Goal: Task Accomplishment & Management: Manage account settings

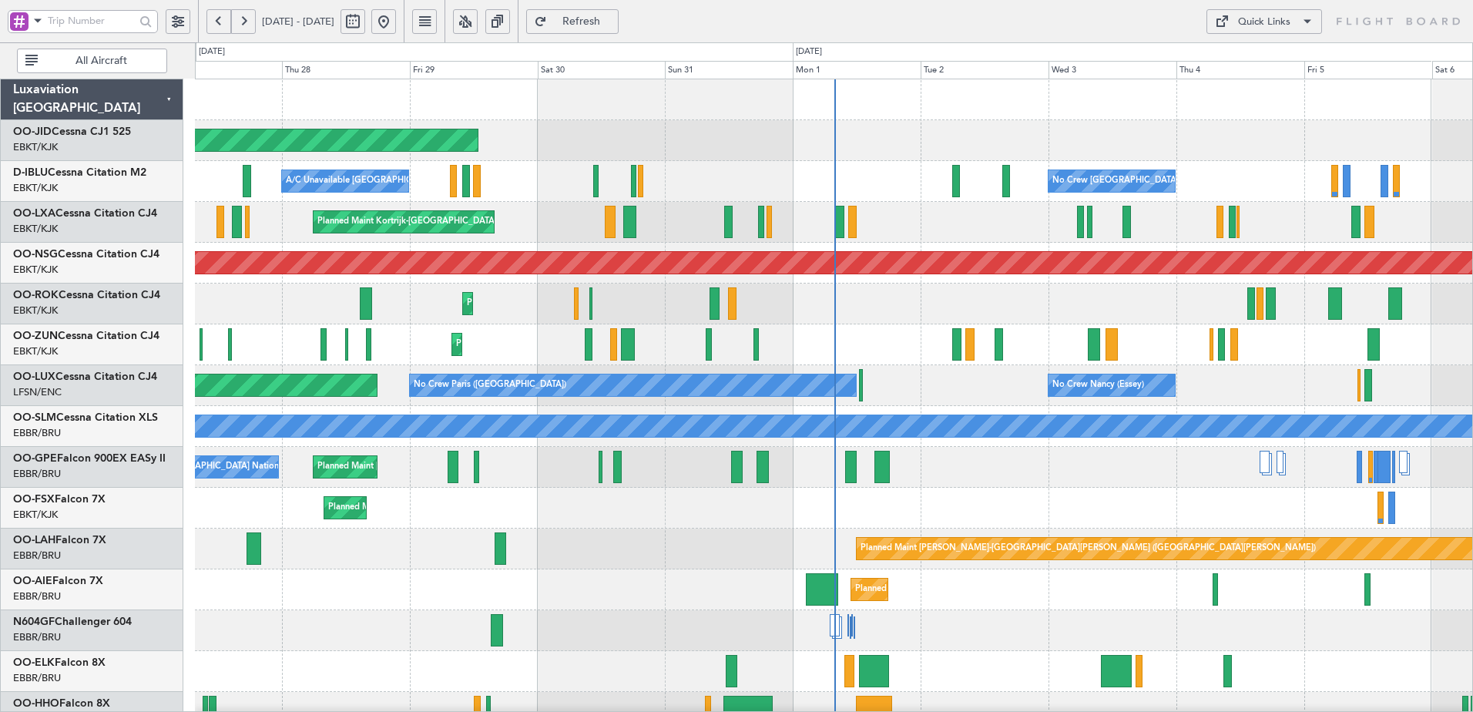
click at [478, 22] on button at bounding box center [465, 21] width 25 height 25
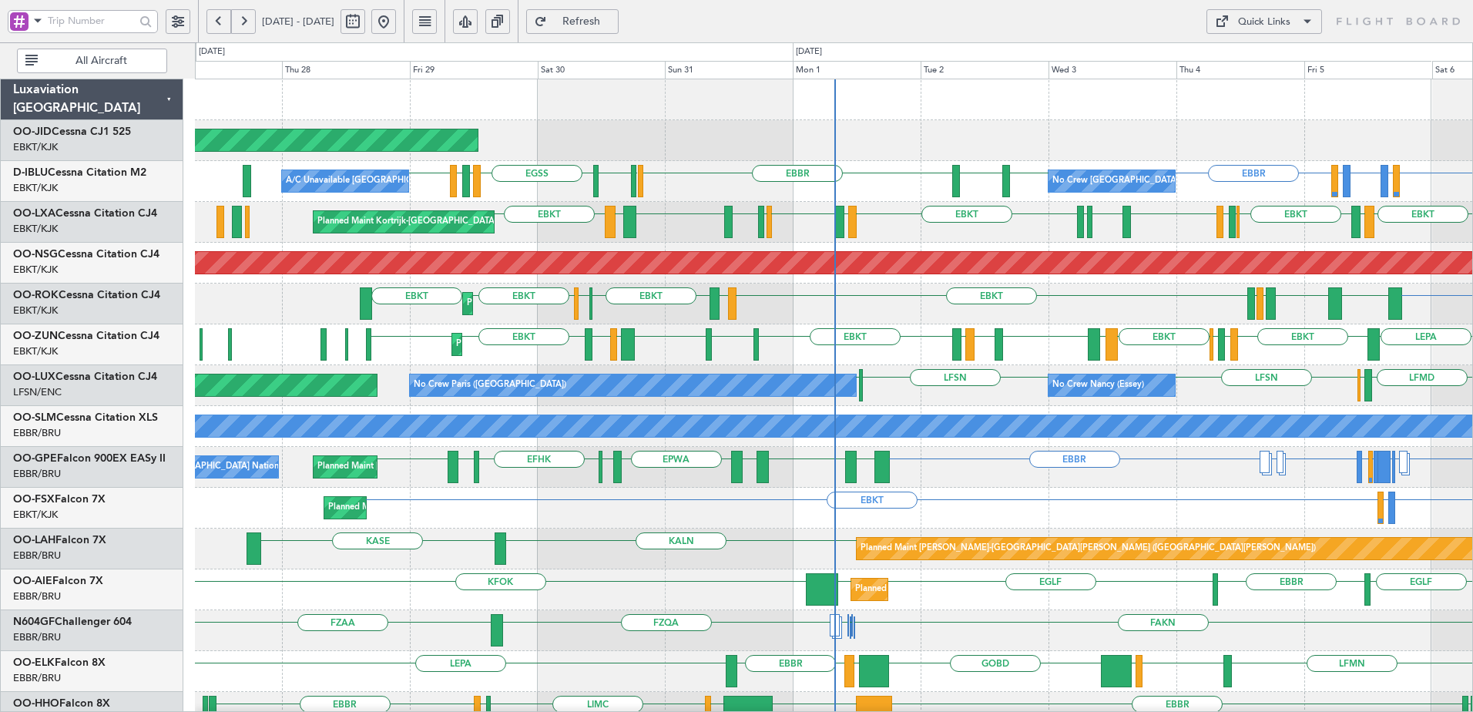
click at [35, 15] on span at bounding box center [38, 20] width 18 height 19
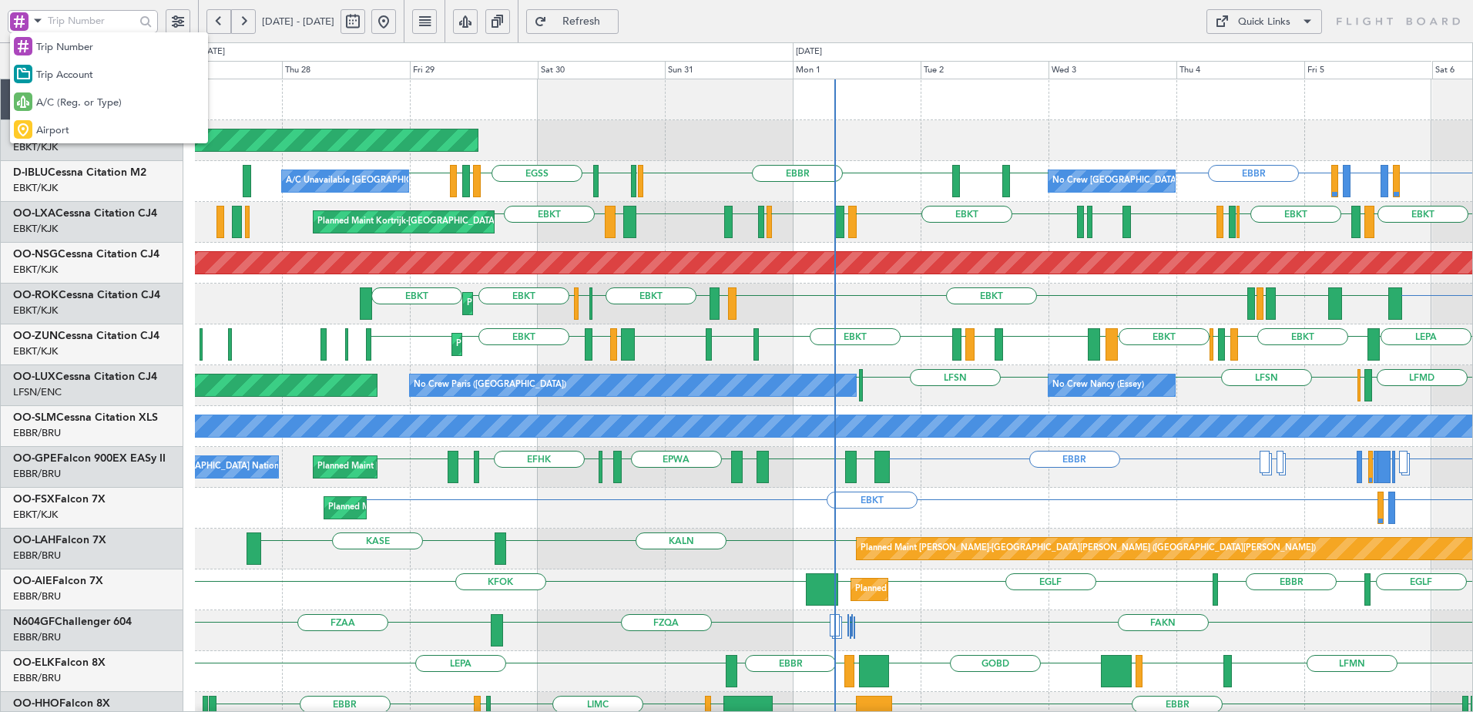
click at [74, 73] on span "Trip Account" at bounding box center [64, 75] width 57 height 15
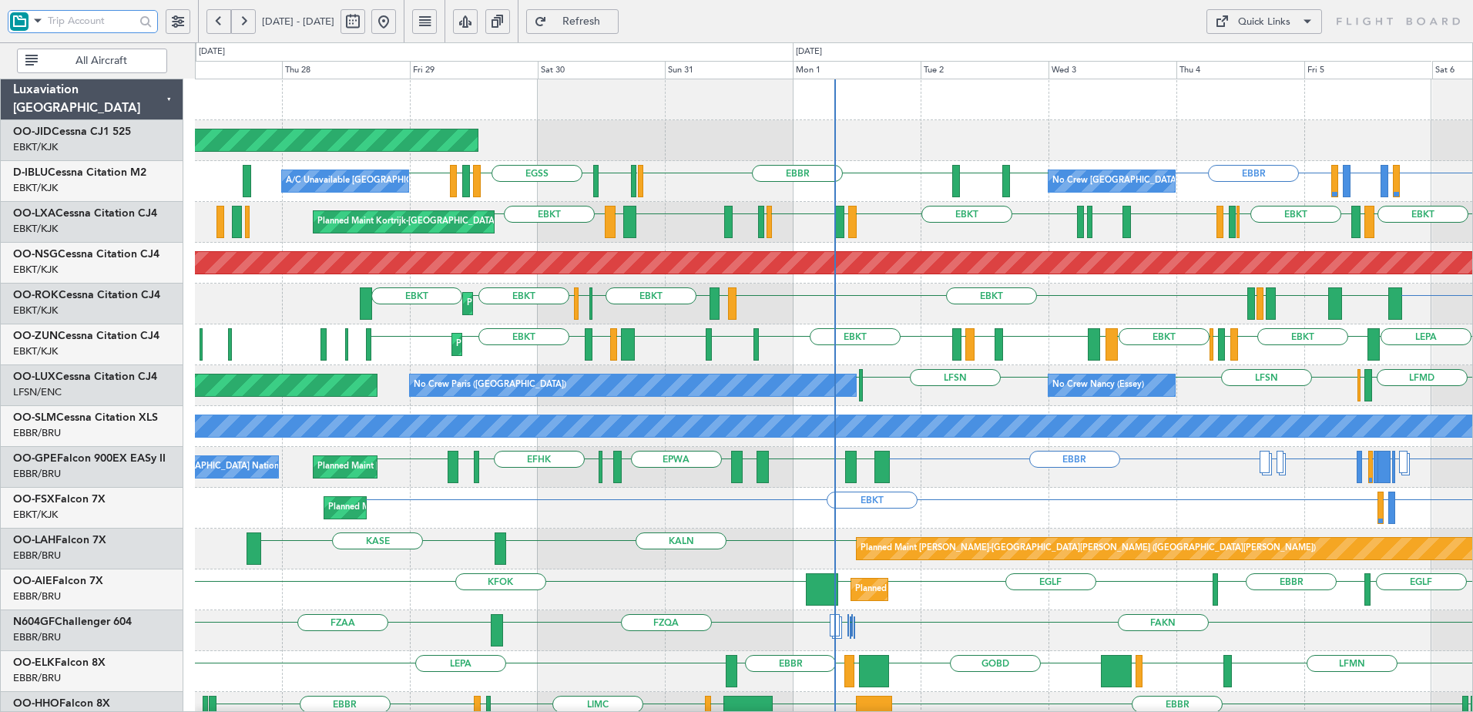
click at [103, 16] on input "text" at bounding box center [91, 20] width 87 height 23
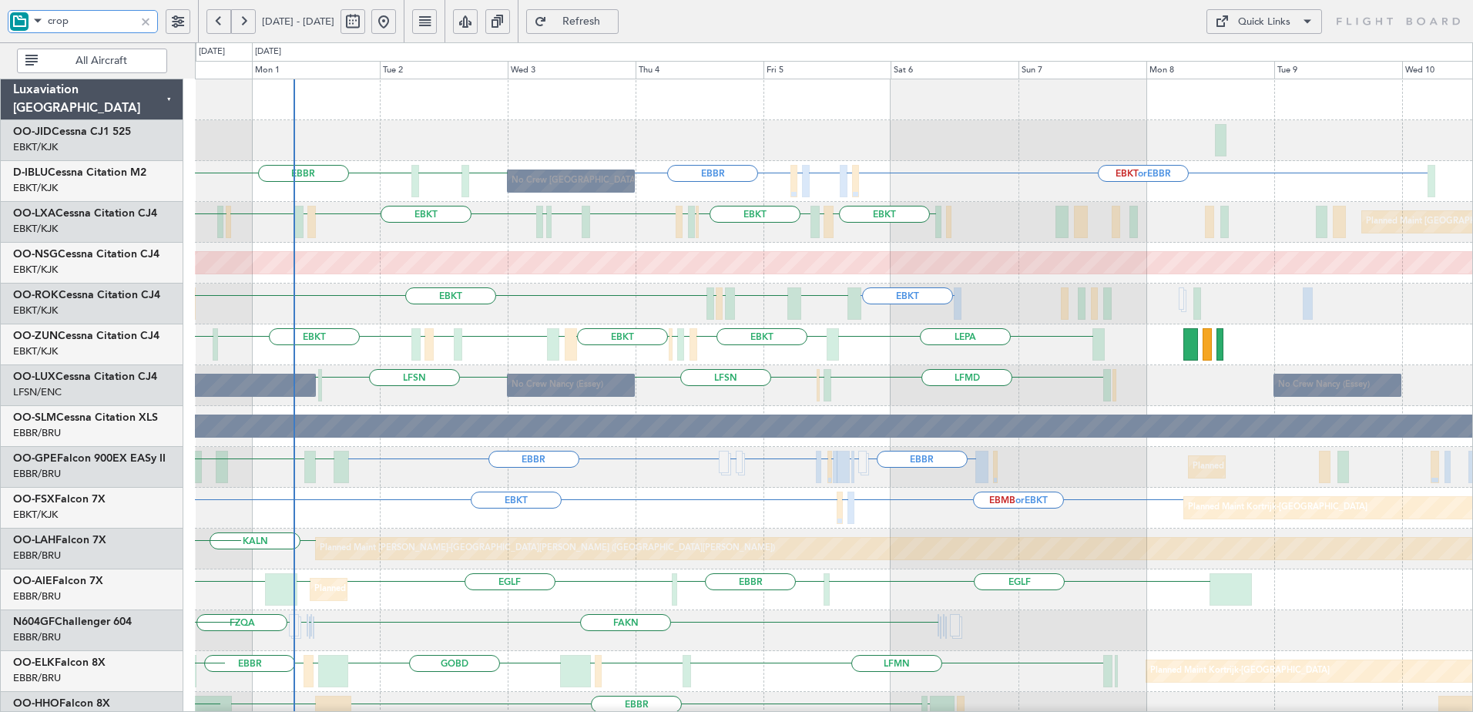
click at [536, 282] on div "Planned Maint [GEOGRAPHIC_DATA] ([GEOGRAPHIC_DATA])" at bounding box center [834, 263] width 1278 height 41
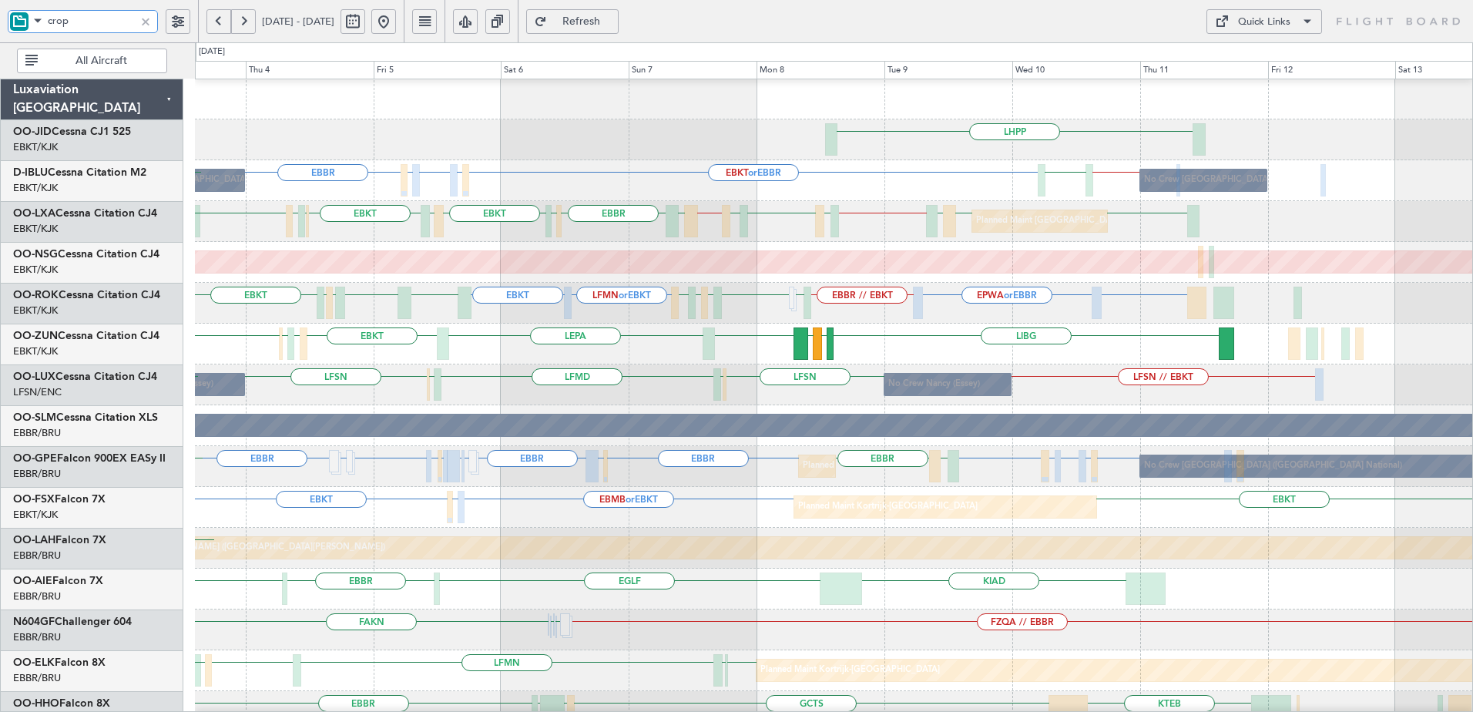
click at [972, 342] on div "LIBG LGMK LIBG EBKT LEPA EBKT LIML EBLG EBKT EBKT LFMD LEBB LIRA EBKT" at bounding box center [834, 344] width 1278 height 41
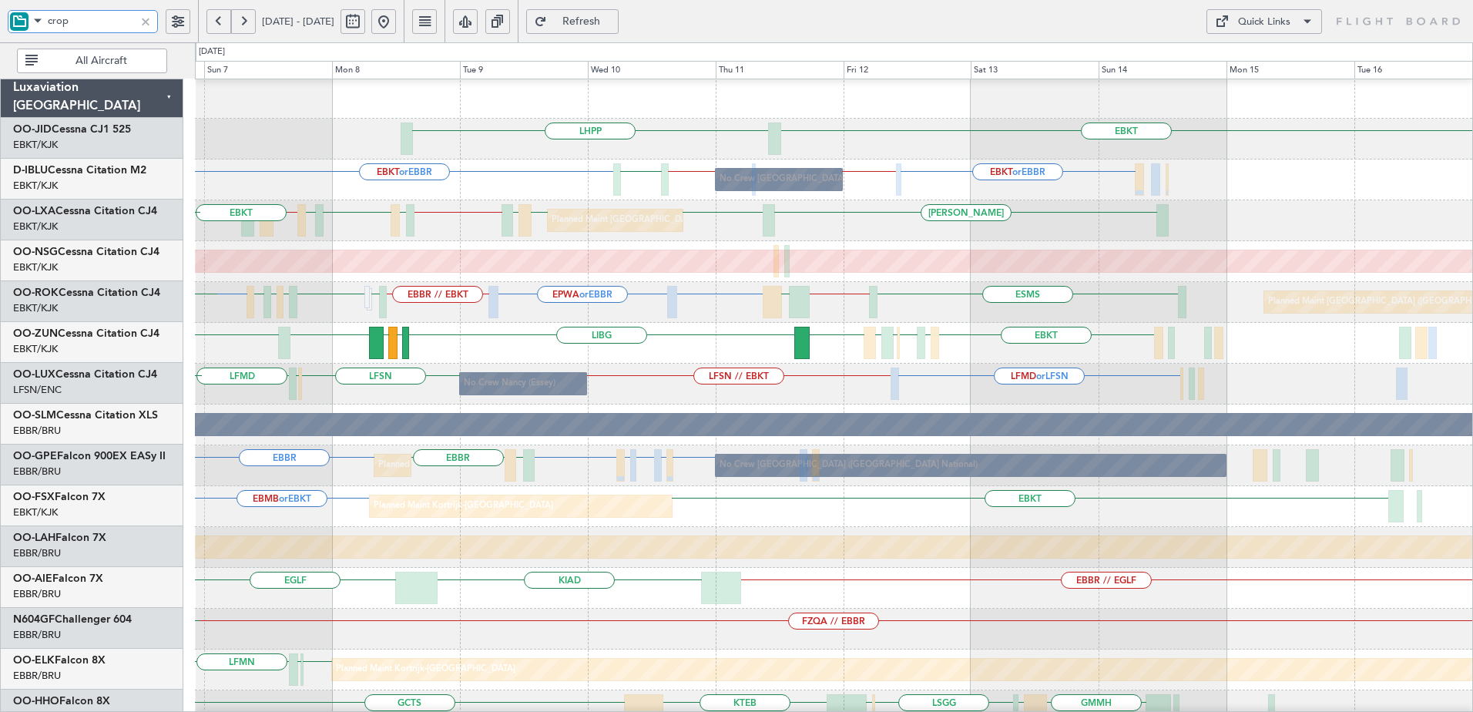
scroll to position [2, 0]
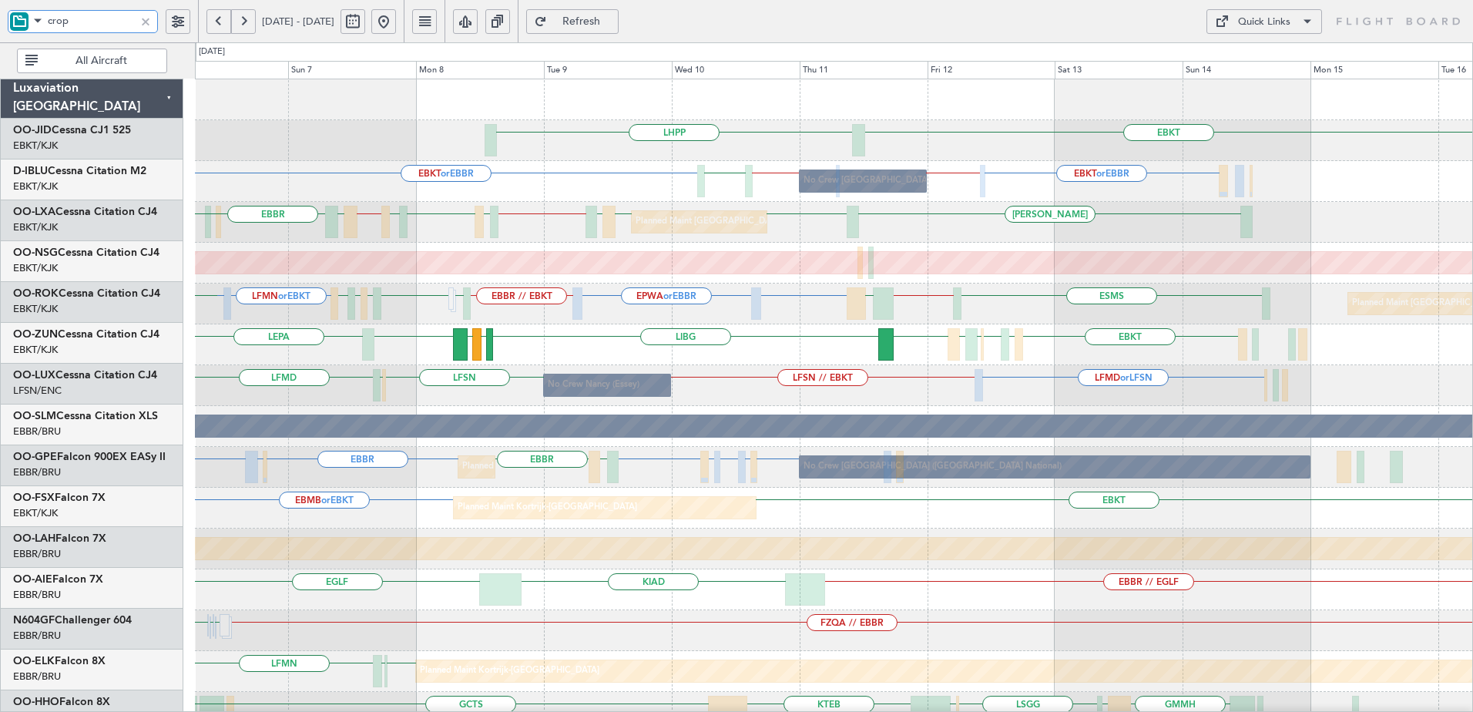
click at [1133, 366] on div "EBKT LHPP EBKT or EBBR EBBR // LFPB EBKT or EBBR EBKT // EBBR LSZH No Crew Brus…" at bounding box center [834, 630] width 1278 height 1103
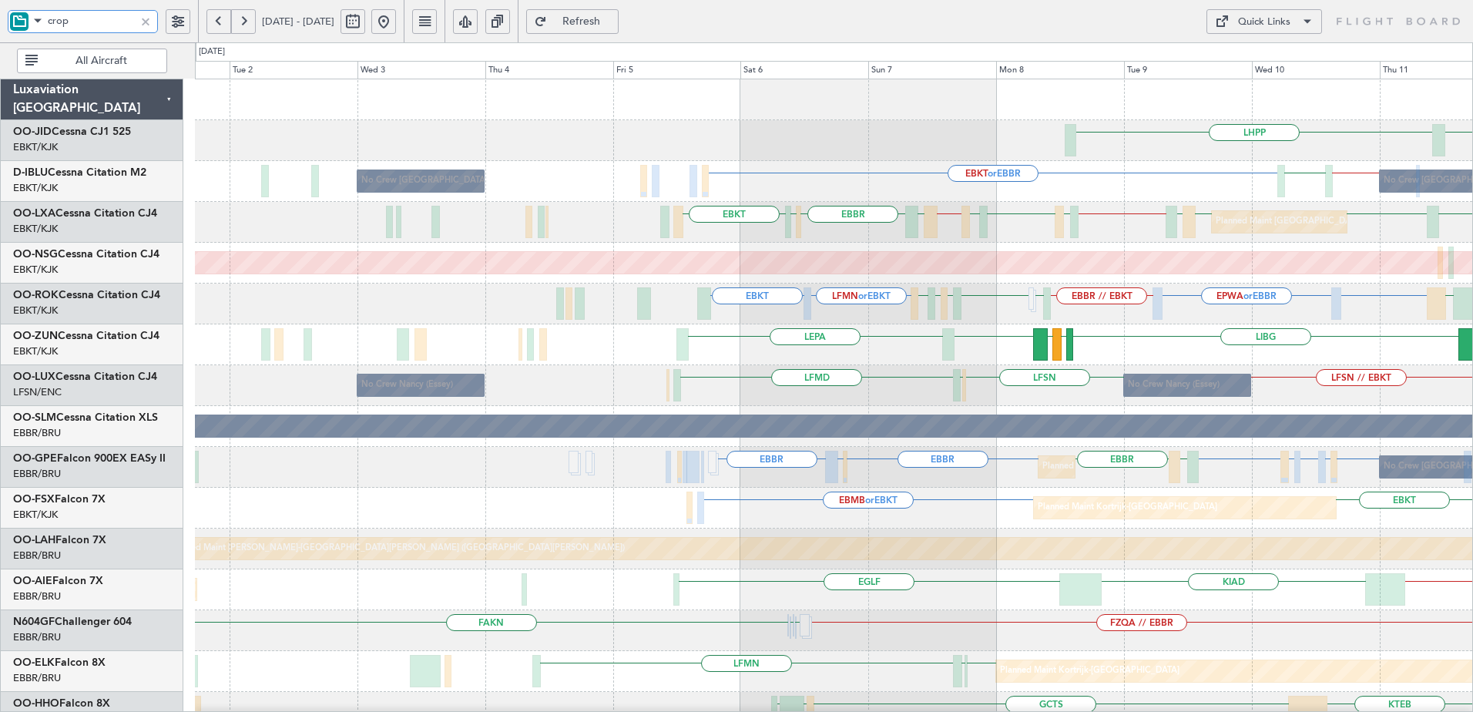
click at [1022, 450] on div "EBKT LHPP No Crew Brussels (Brussels National) EBKT or EBBR EBKT // EBBR LSZH N…" at bounding box center [834, 610] width 1278 height 1062
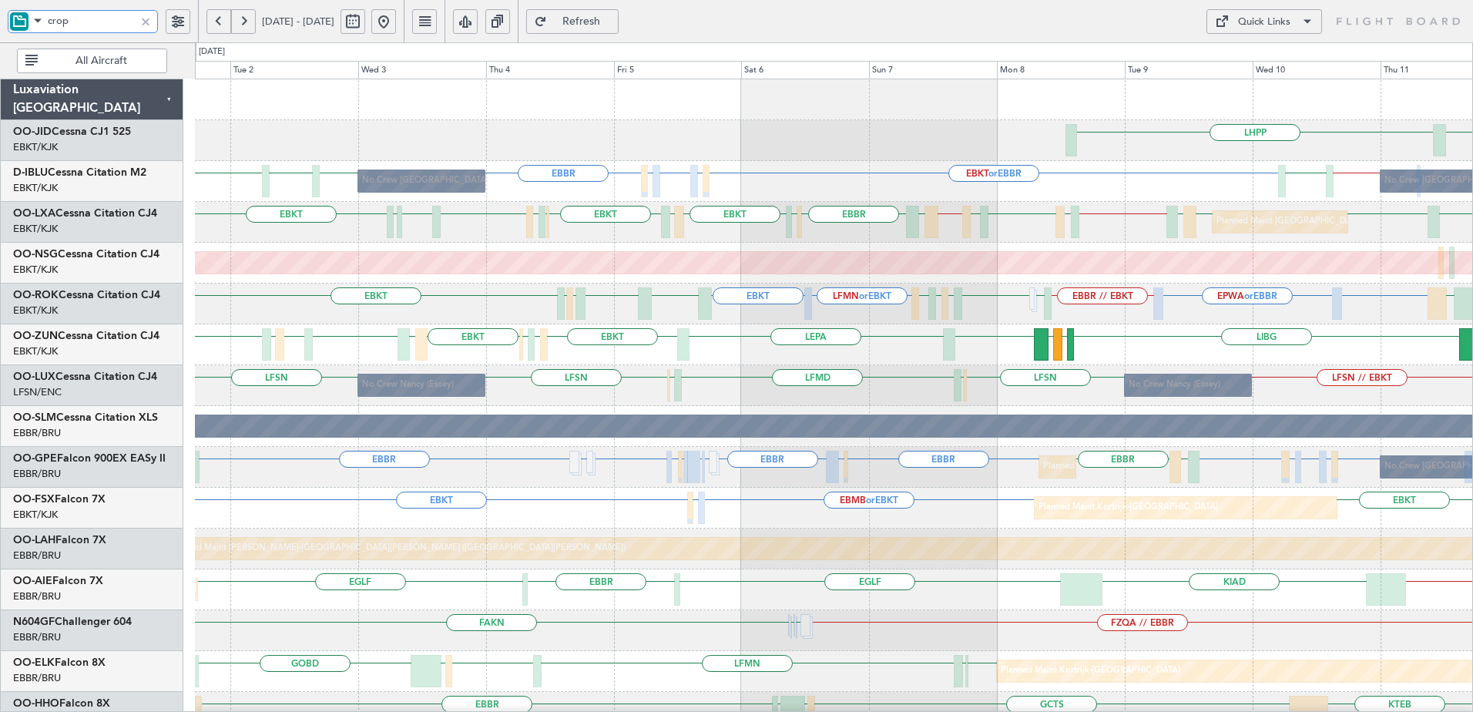
type input "crop"
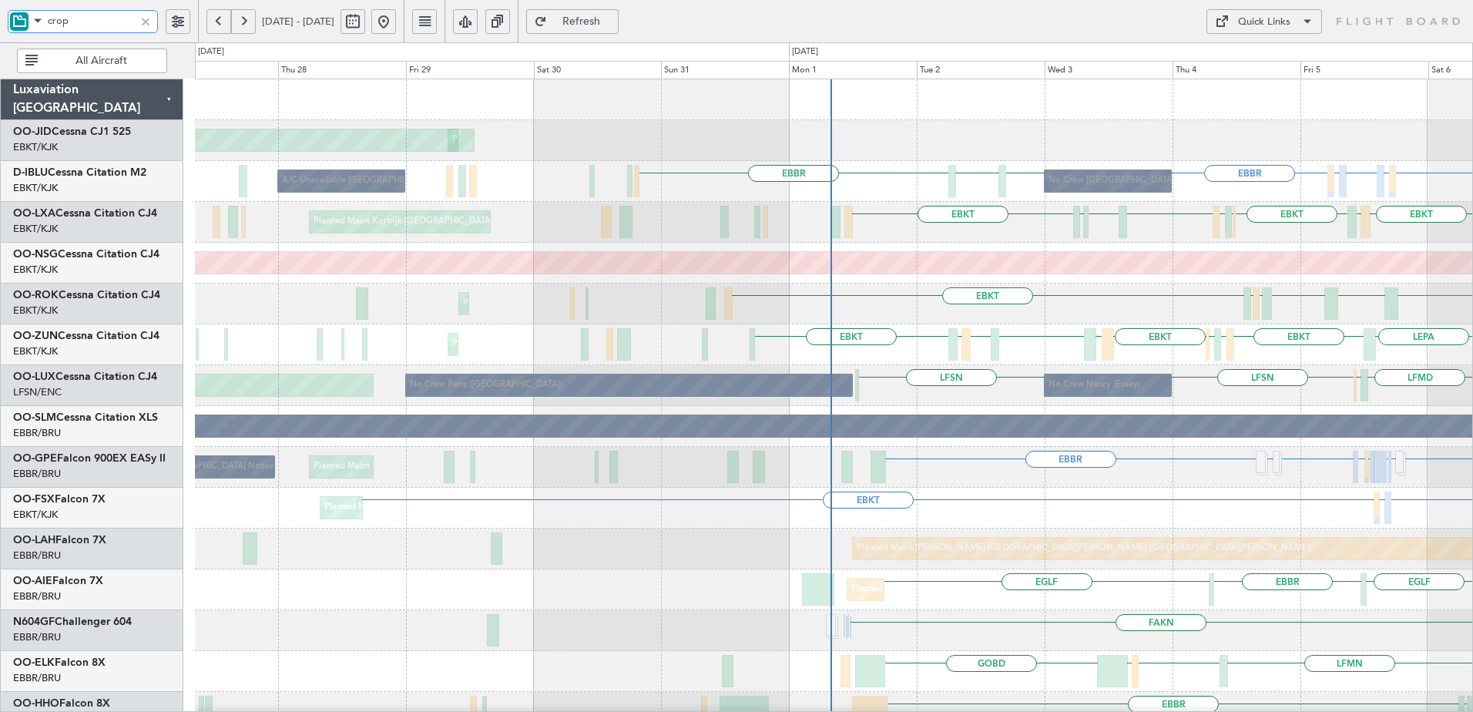
click at [1046, 200] on div "No Crew Brussels (Brussels National) EBKT or EBBR LFLP or EBBR EBBR LFLP or EBB…" at bounding box center [834, 181] width 1278 height 41
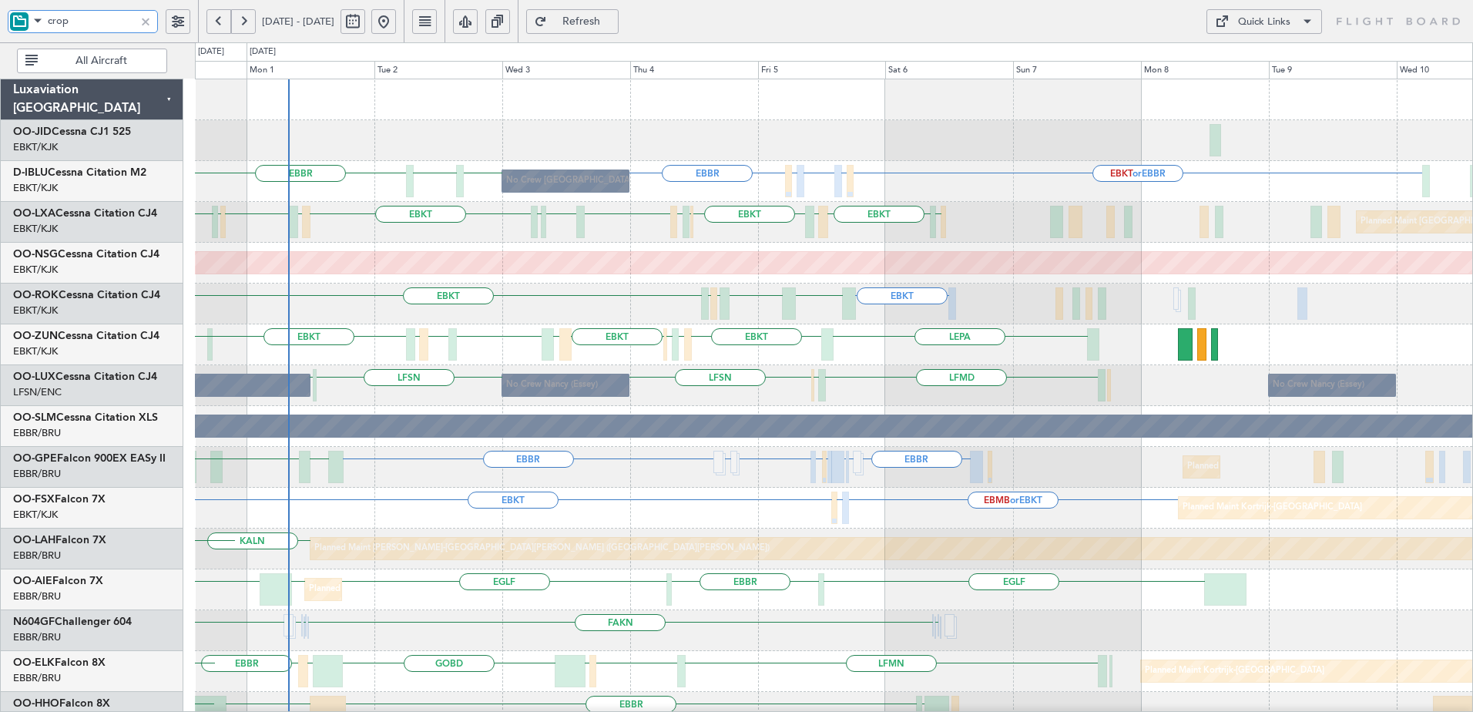
click at [705, 565] on div "Planned Maint Kortrijk-Wevelgem AOG Maint Kortrijk-Wevelgem No Crew Brussels (B…" at bounding box center [834, 671] width 1278 height 1184
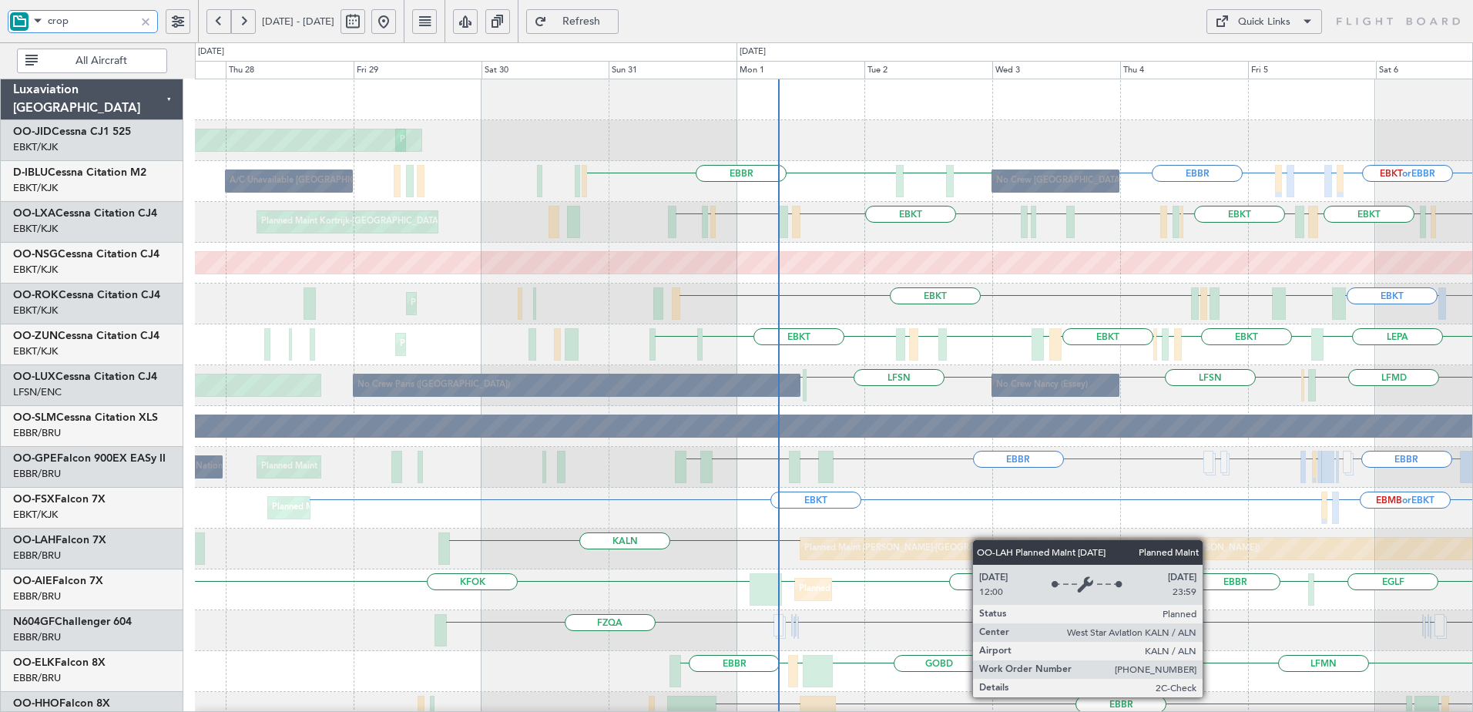
click at [1034, 538] on div "AOG Maint Kortrijk-Wevelgem Planned Maint Kortrijk-Wevelgem LHPP Planned Maint …" at bounding box center [834, 630] width 1278 height 1103
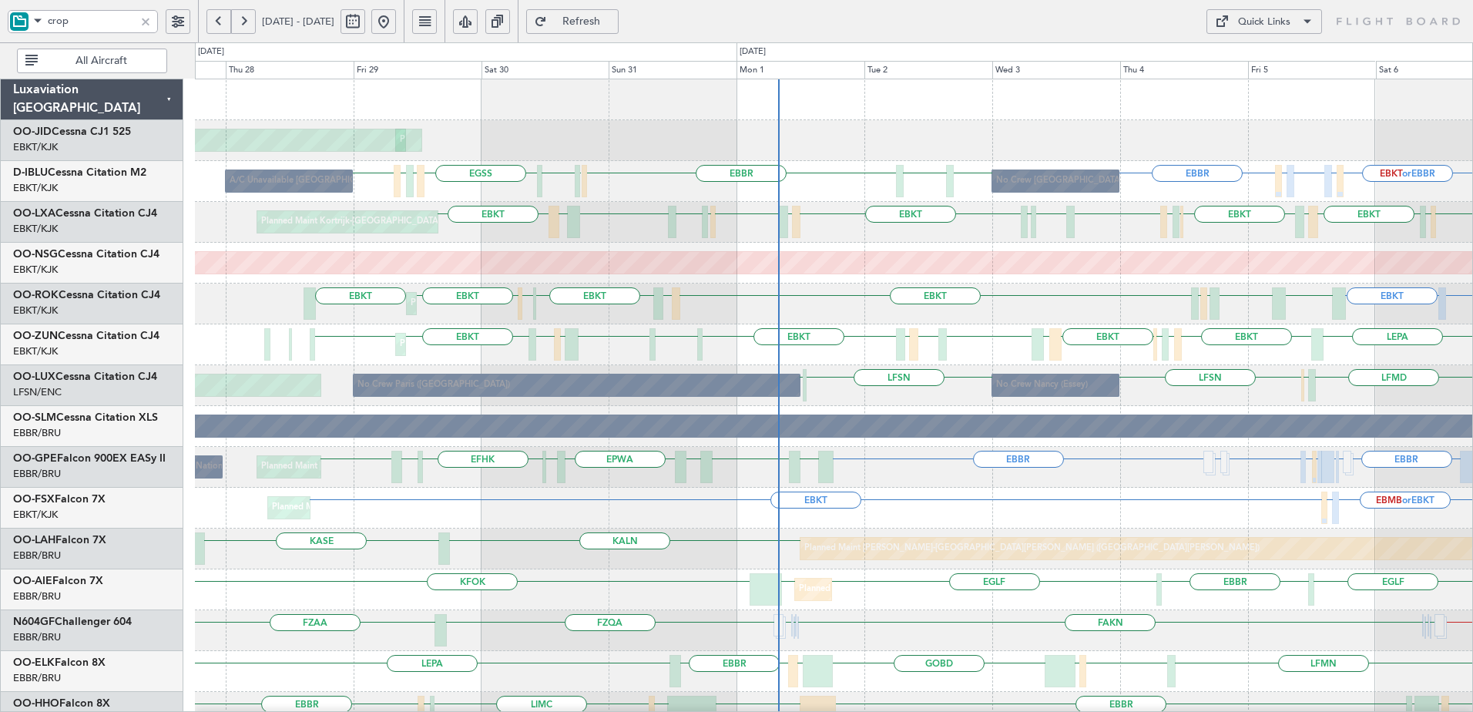
click at [144, 18] on div at bounding box center [145, 21] width 17 height 17
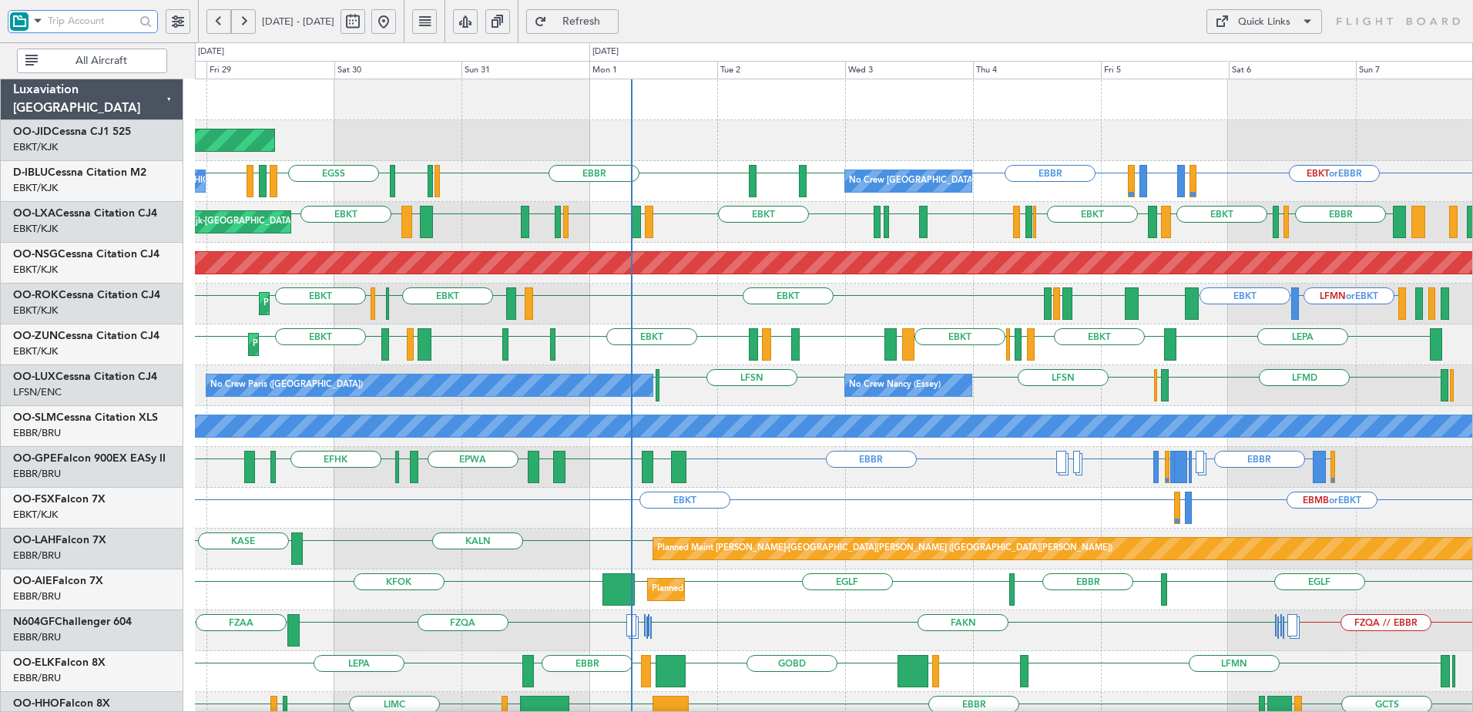
click at [1070, 420] on div "Planned Maint Kortrijk-Wevelgem AOG Maint Kortrijk-Wevelgem EBKT or EBBR LFLP o…" at bounding box center [834, 671] width 1278 height 1184
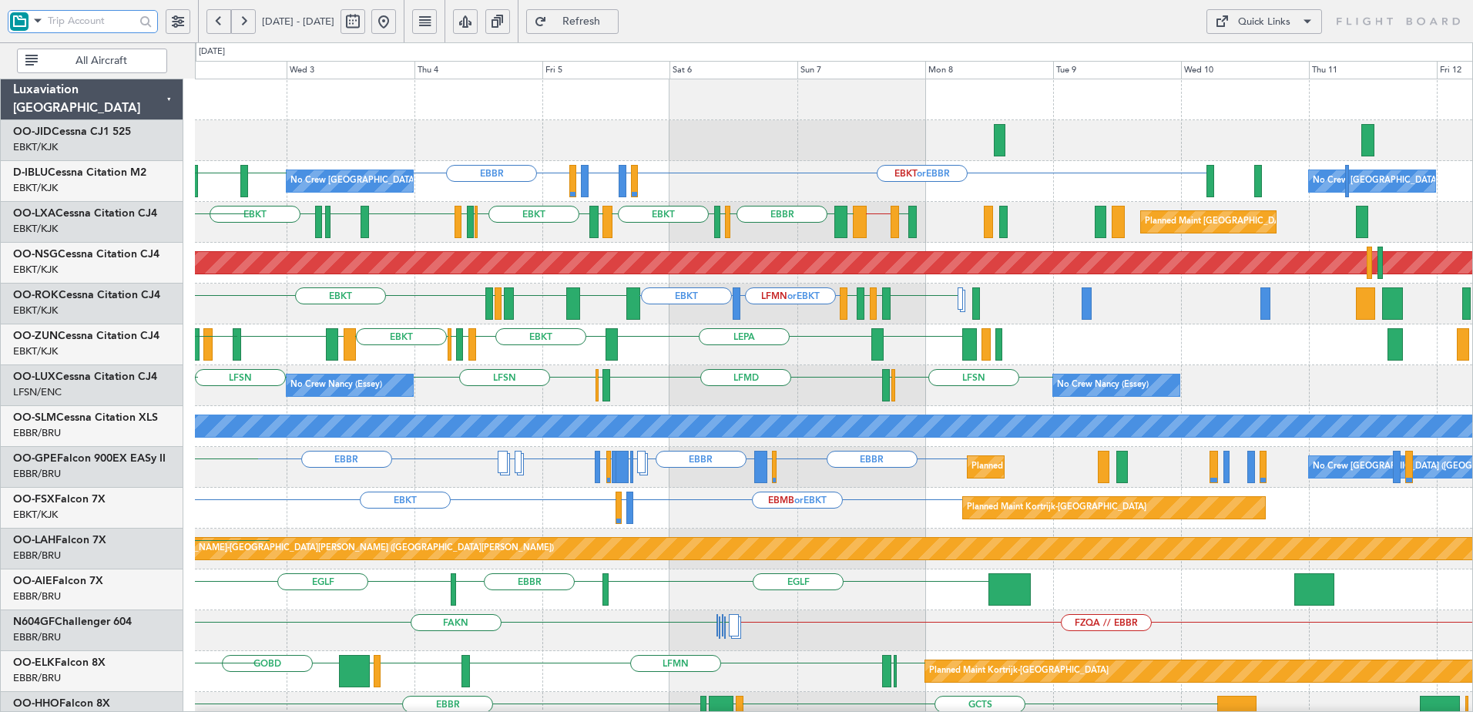
click at [540, 234] on div "No Crew Brussels (Brussels National) EBKT or EBBR LFLP or EBBR EBBR LFLP or EBB…" at bounding box center [834, 671] width 1278 height 1184
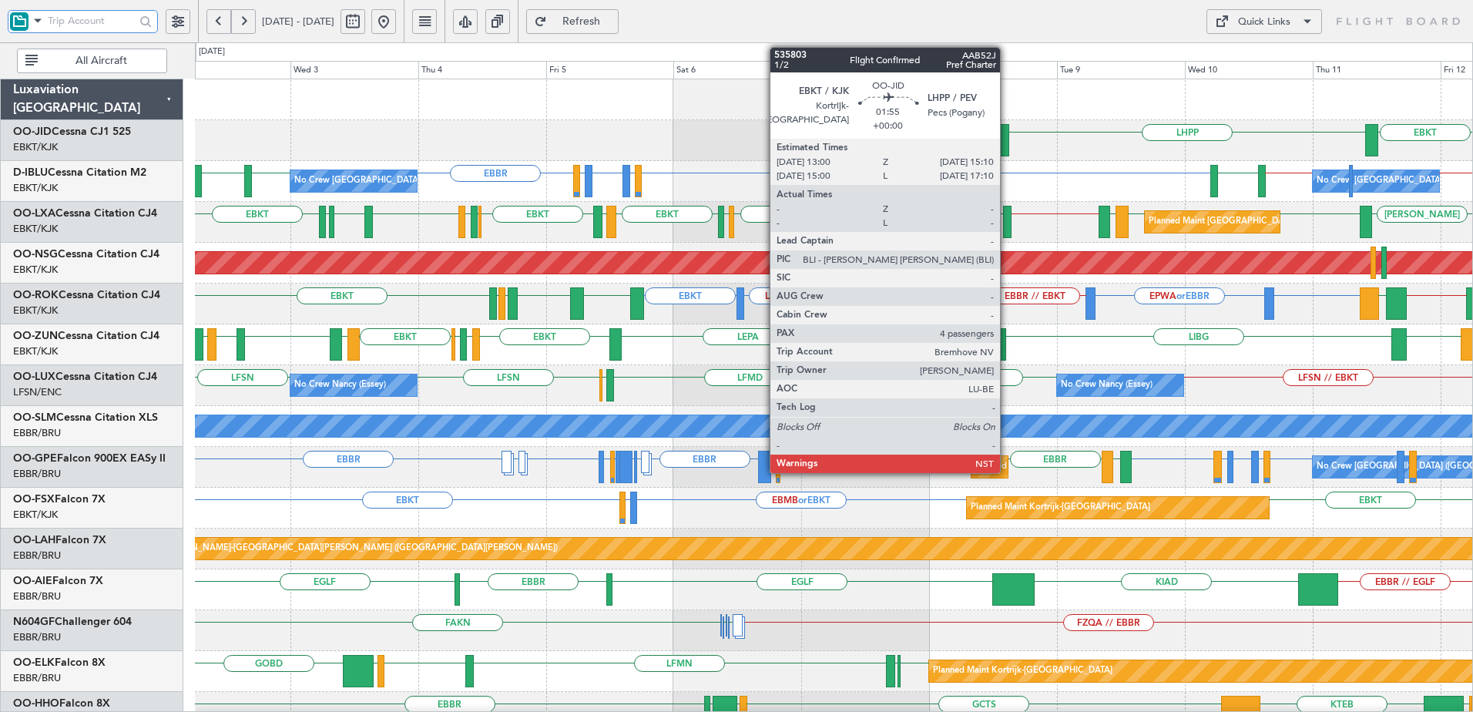
click at [1006, 141] on div at bounding box center [1004, 140] width 12 height 32
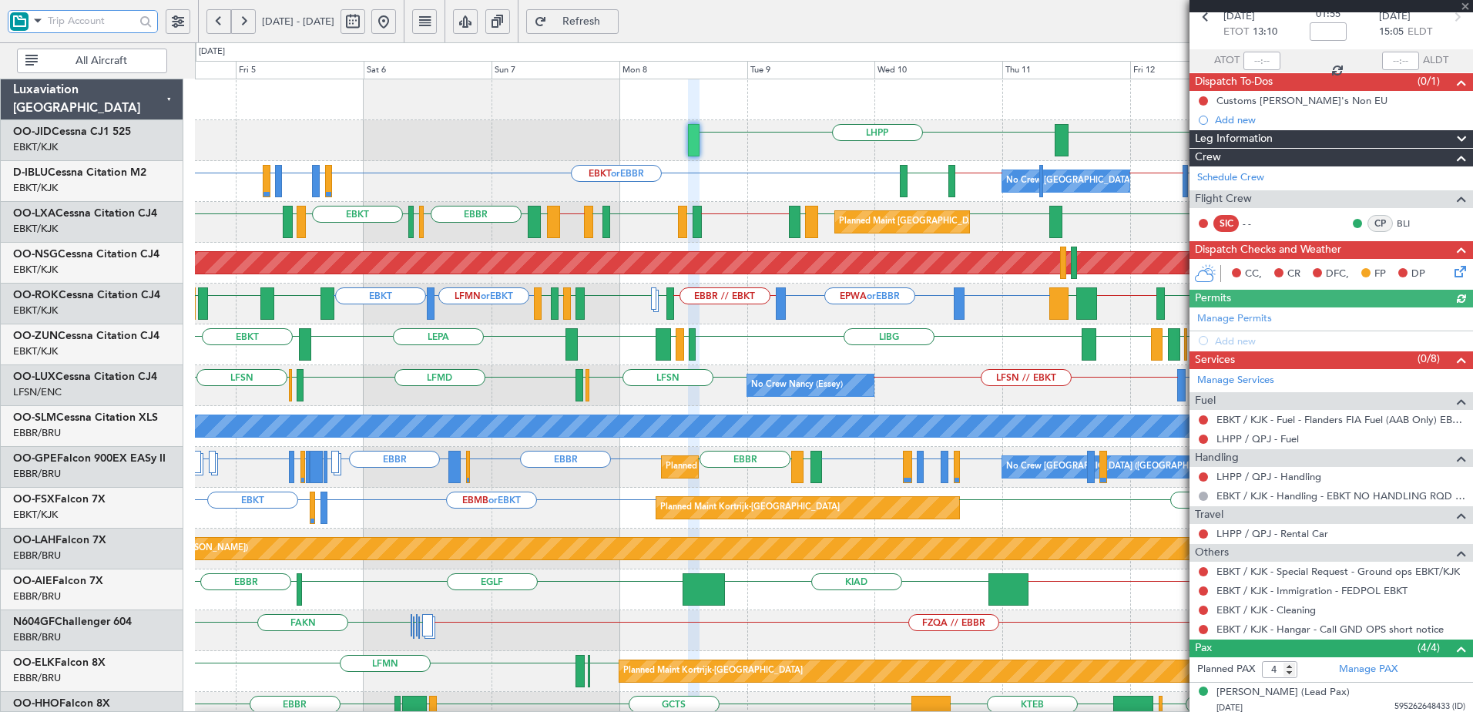
scroll to position [186, 0]
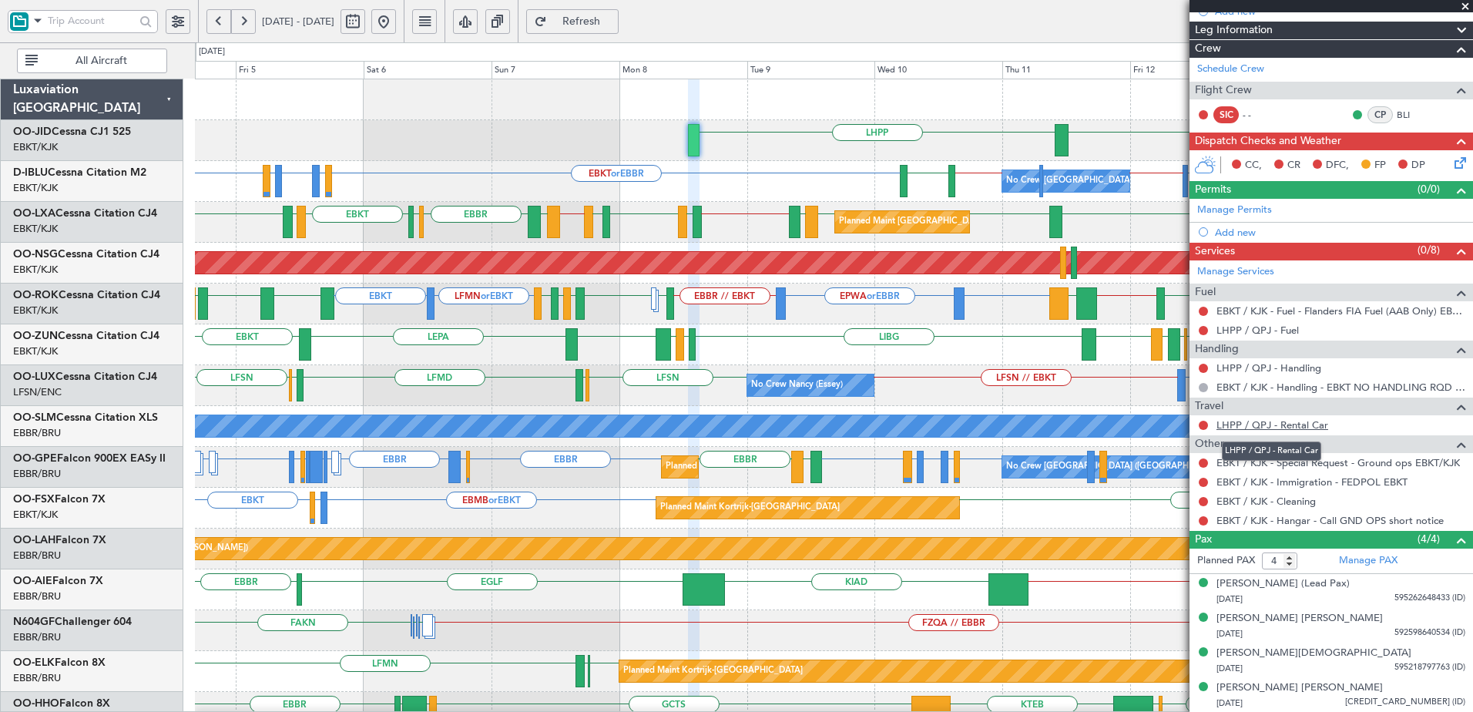
click at [1285, 425] on link "LHPP / QPJ - Rental Car" at bounding box center [1273, 424] width 112 height 13
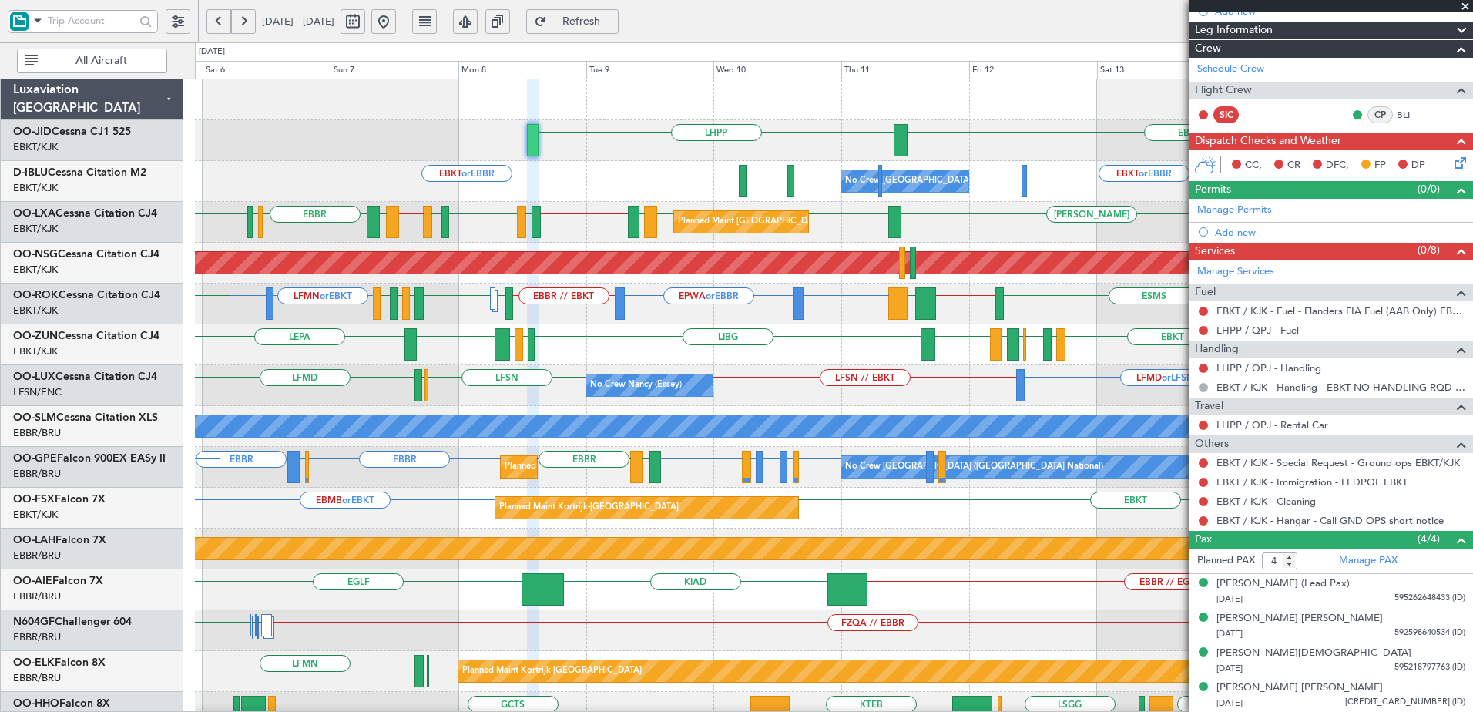
click at [734, 193] on div "EBKT LHPP No Crew Brussels (Brussels National) EBBR // LFPB EBKT or EBBR EBKT /…" at bounding box center [834, 610] width 1278 height 1062
click at [396, 22] on button at bounding box center [383, 21] width 25 height 25
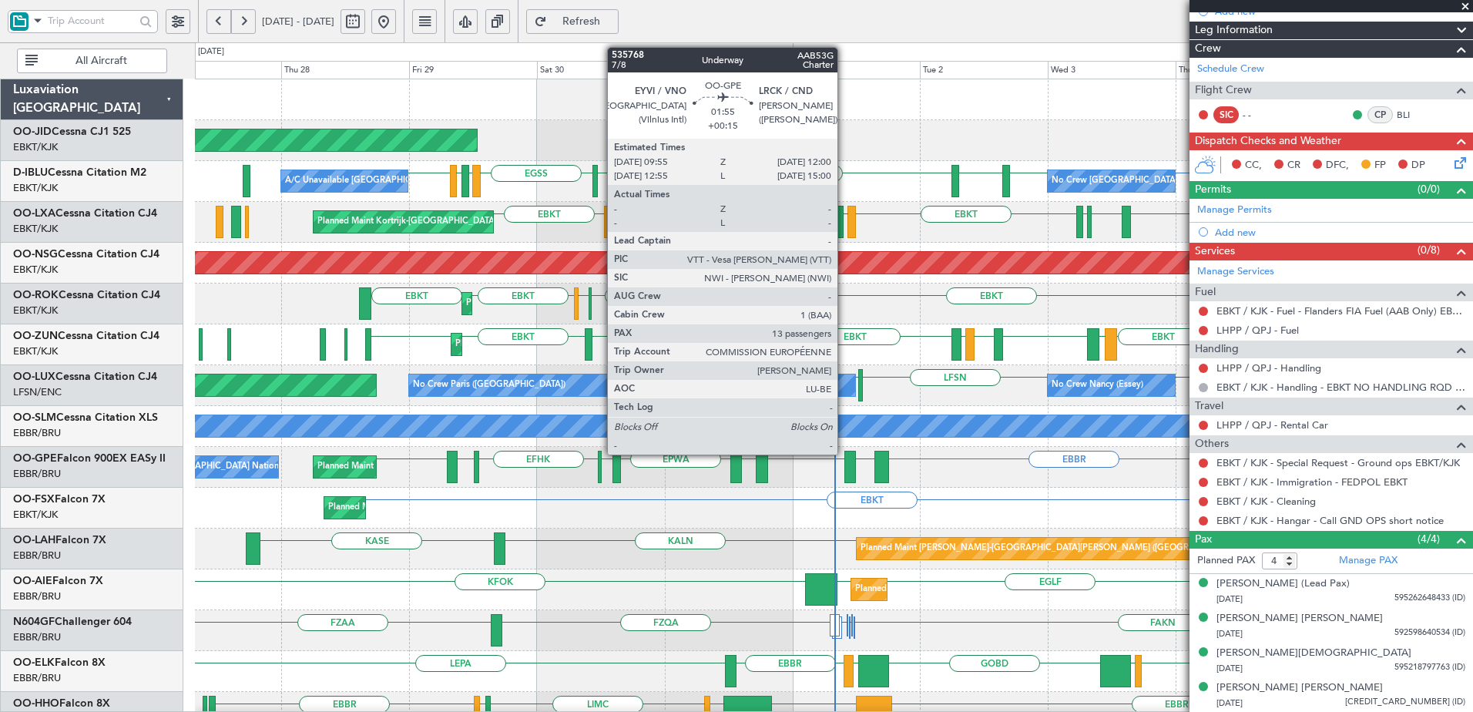
click at [845, 466] on div at bounding box center [851, 467] width 12 height 32
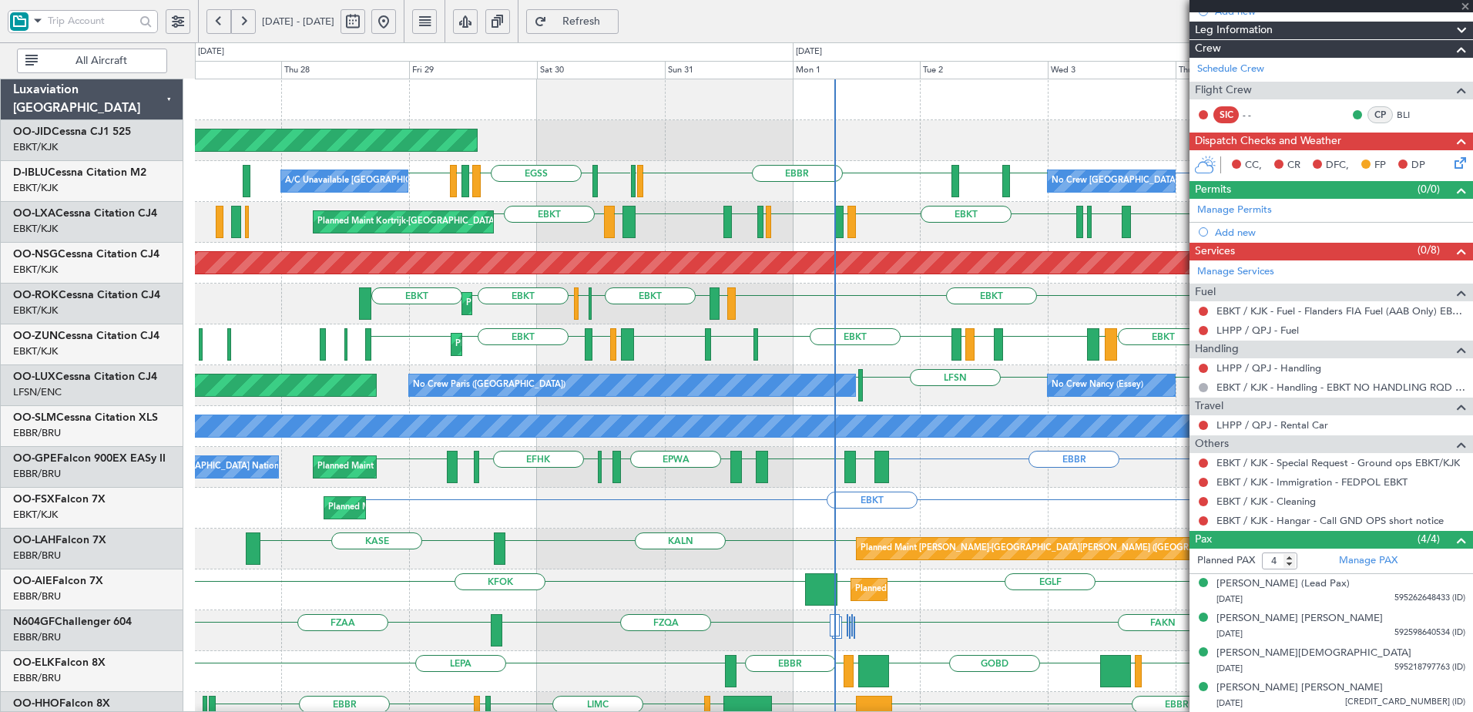
type input "+00:15"
type input "13"
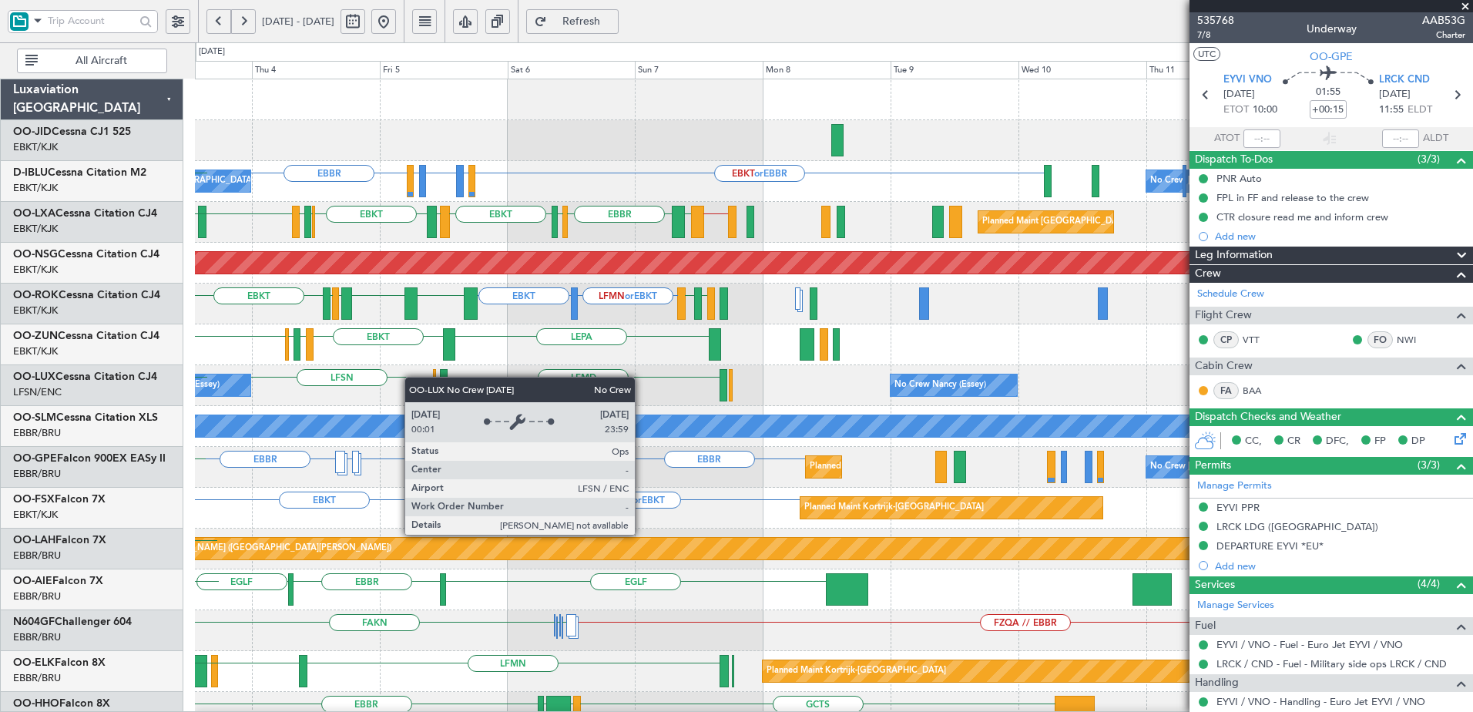
click at [209, 397] on div "No Crew Brussels (Brussels National) EBKT or EBBR LFLP or EBBR EBBR LFLP or EBB…" at bounding box center [834, 671] width 1278 height 1184
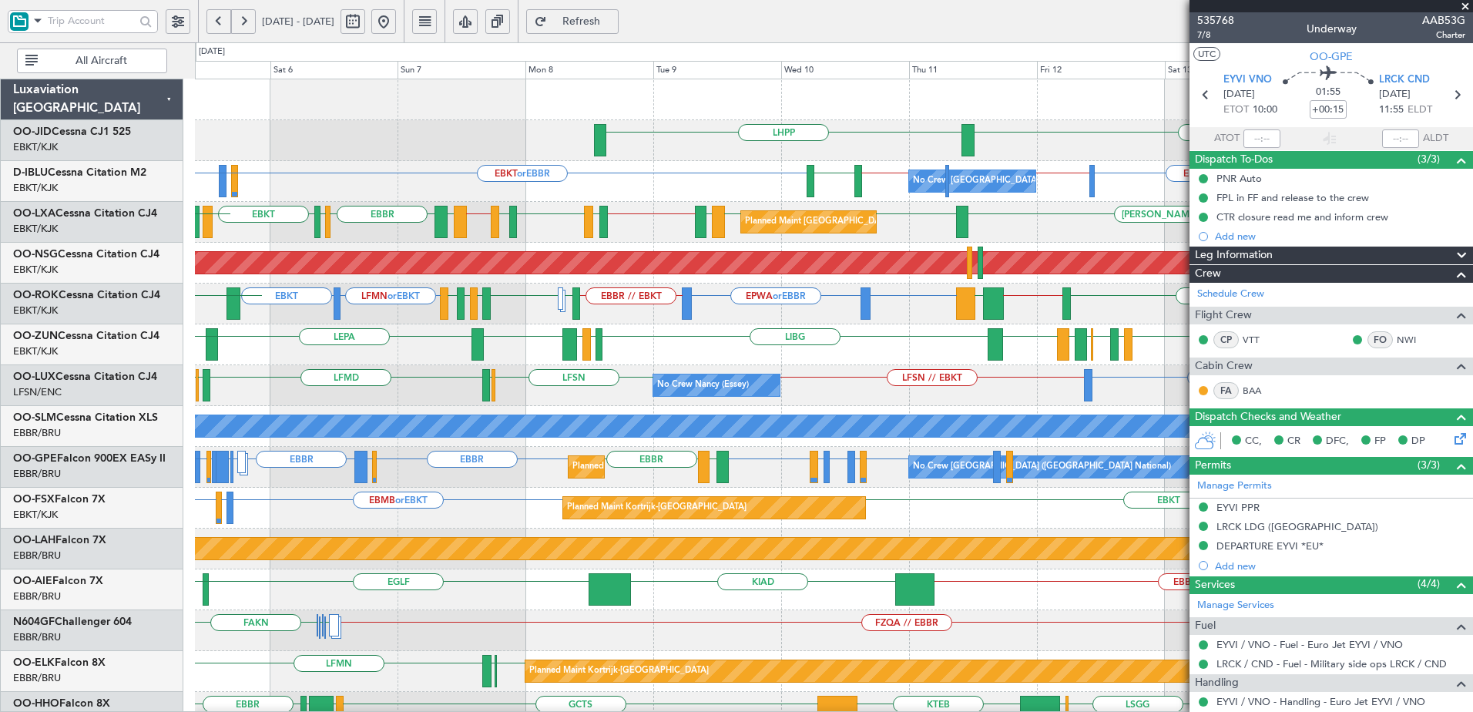
click at [570, 222] on div "EBKT LHPP No Crew Brussels (Brussels National) EBKT or EBBR LFLP or EBBR EBBR E…" at bounding box center [834, 630] width 1278 height 1103
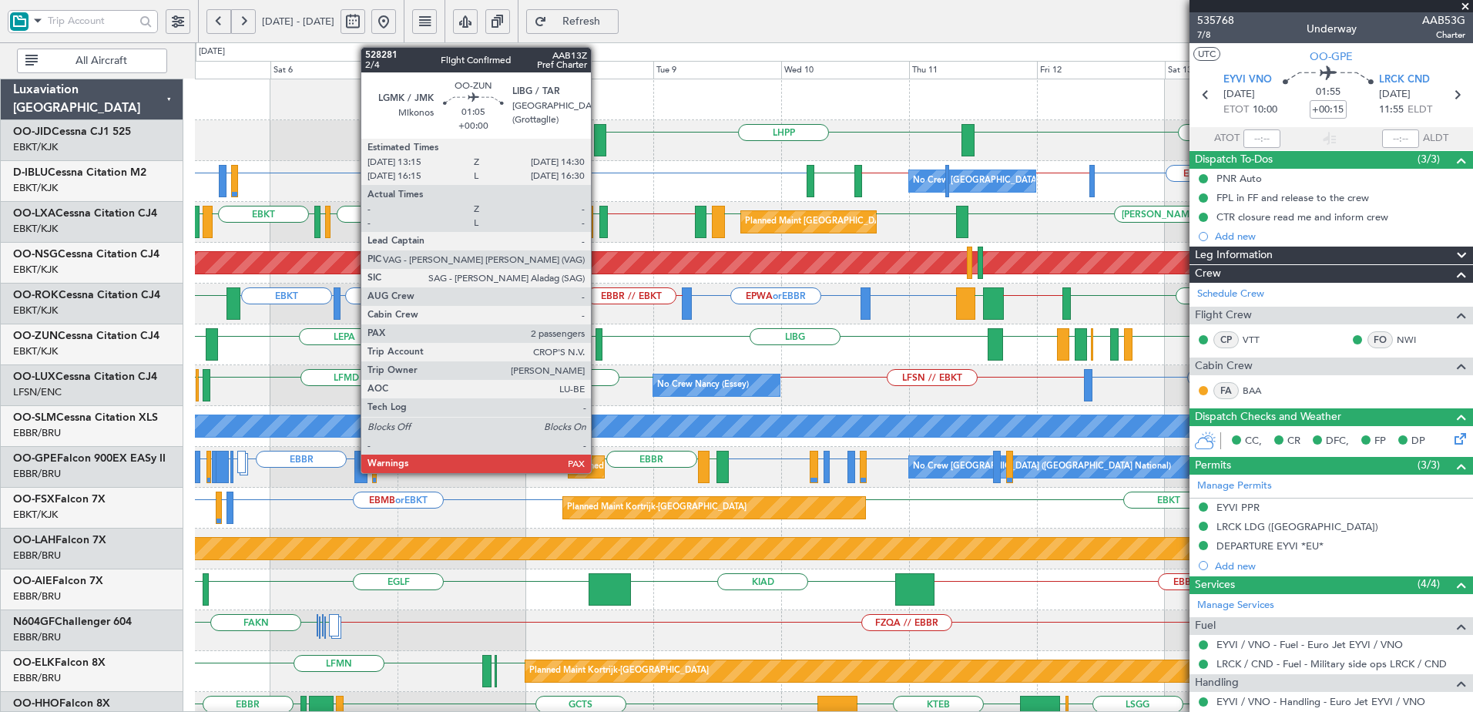
click at [598, 332] on div at bounding box center [599, 344] width 7 height 32
type input "4"
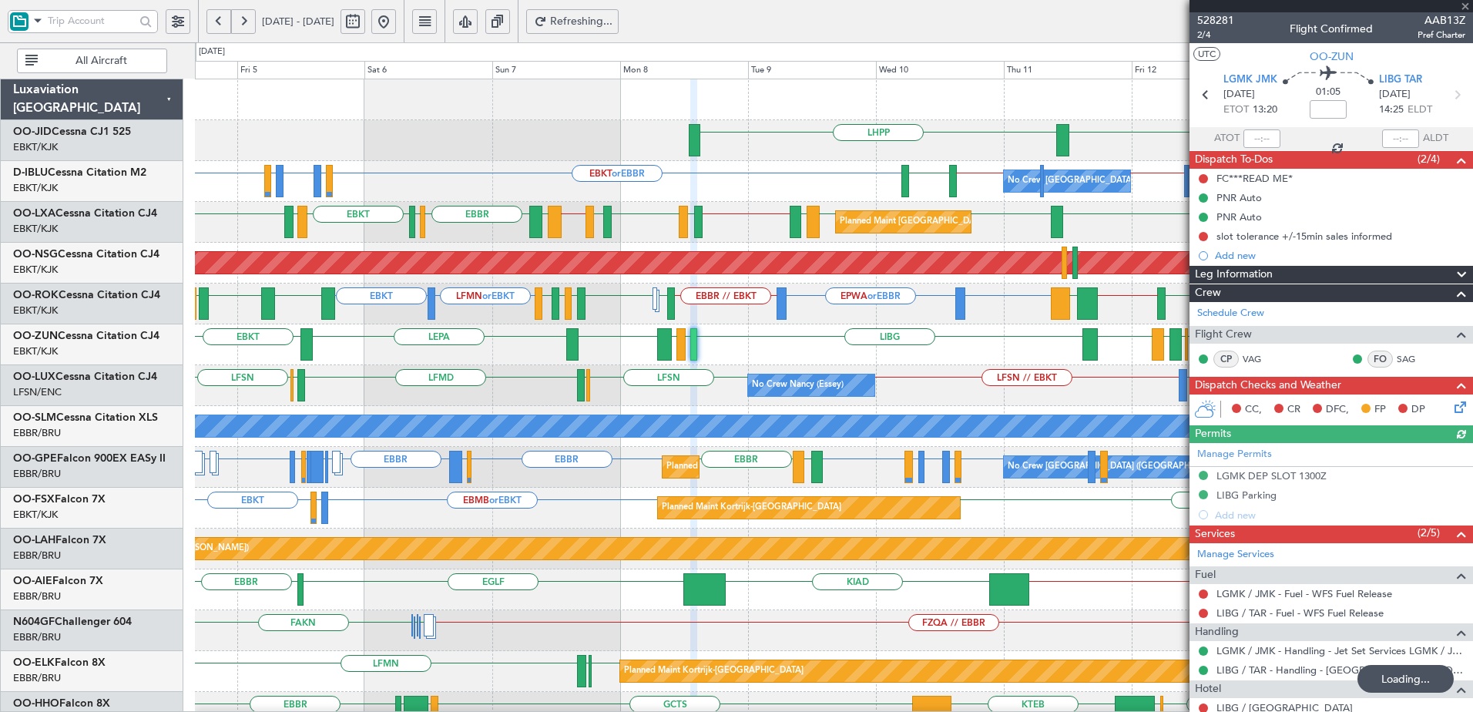
type input "+00:15"
type input "13"
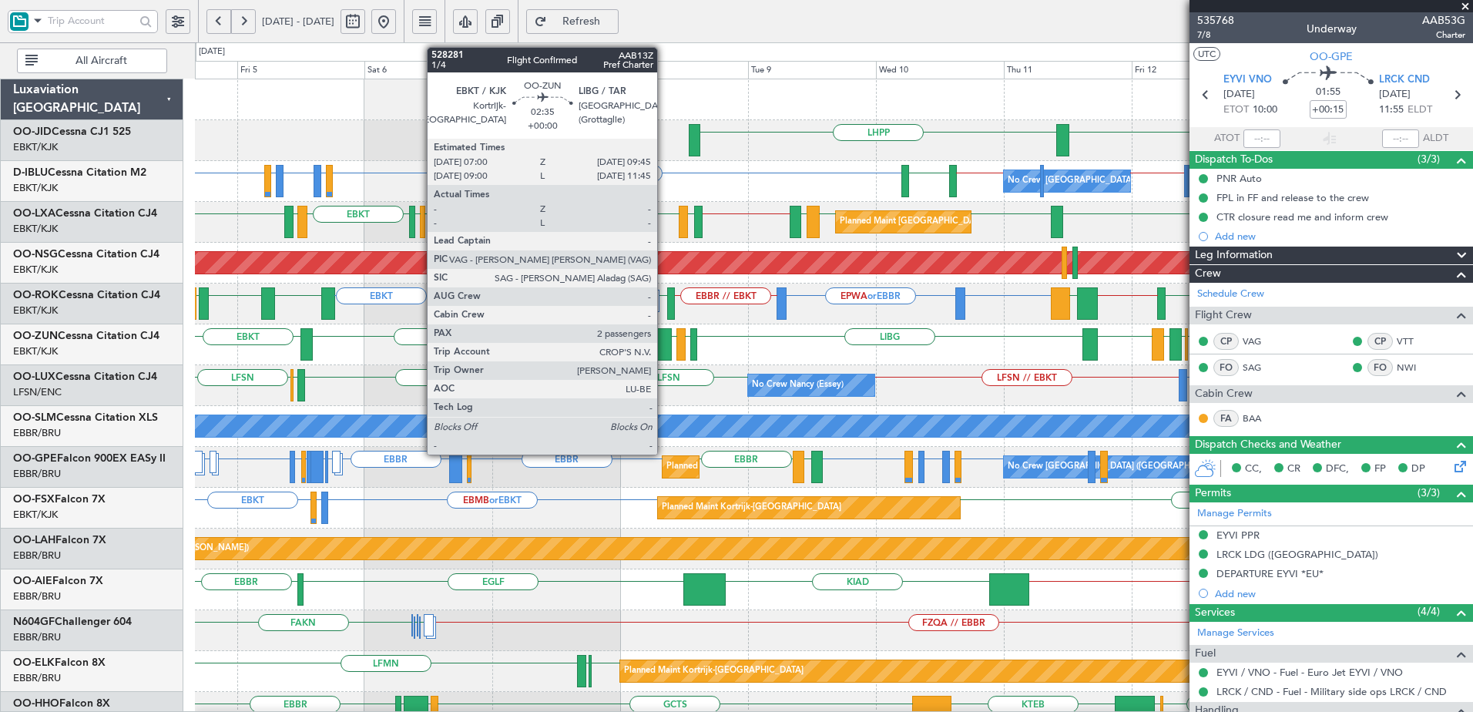
click at [664, 351] on div at bounding box center [664, 344] width 15 height 32
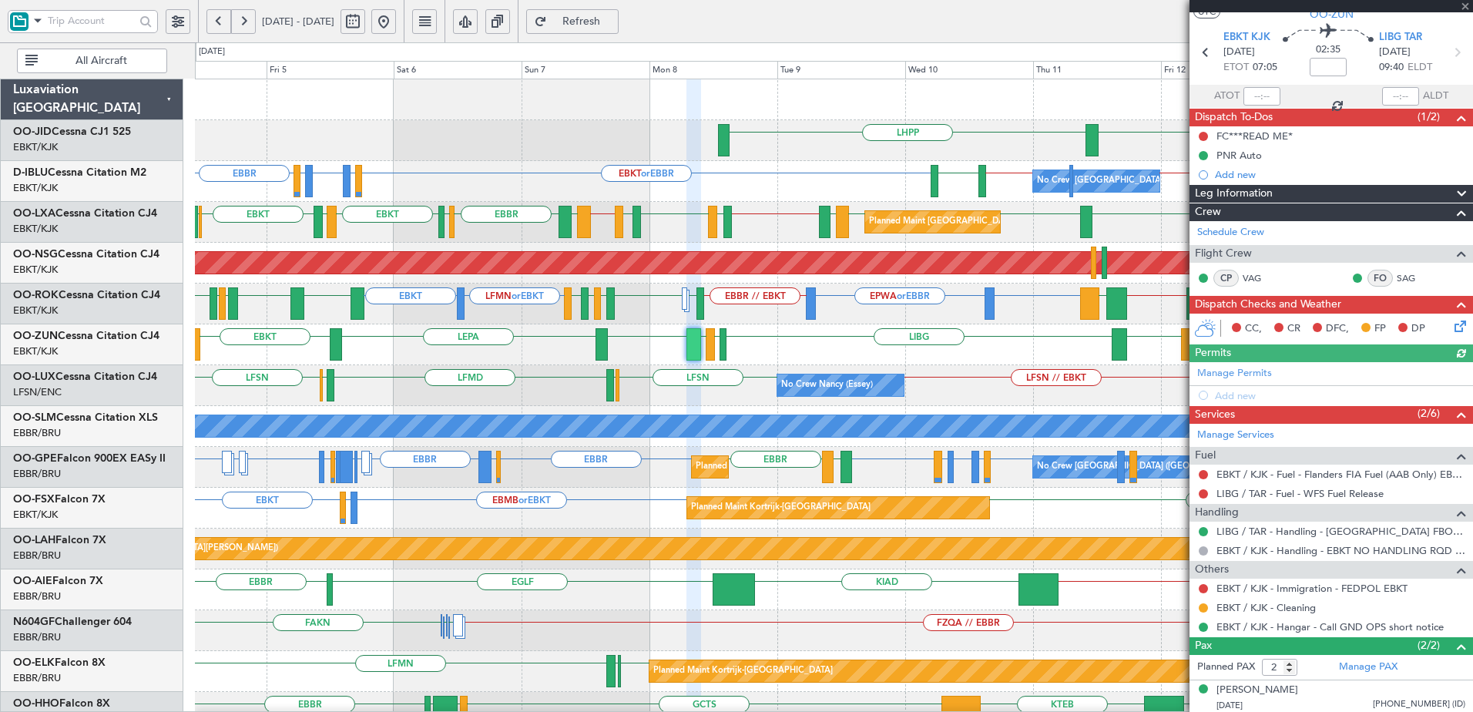
scroll to position [79, 0]
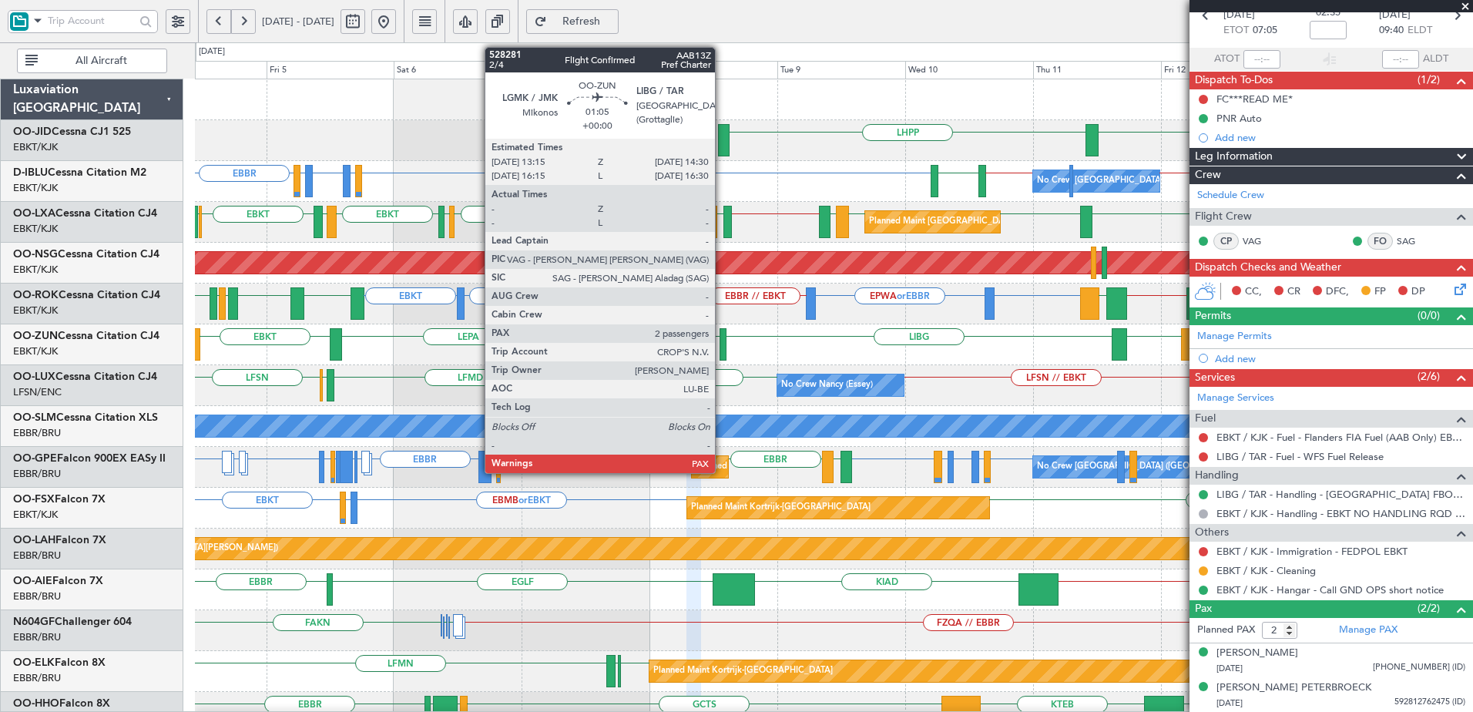
click at [722, 348] on div at bounding box center [723, 344] width 7 height 32
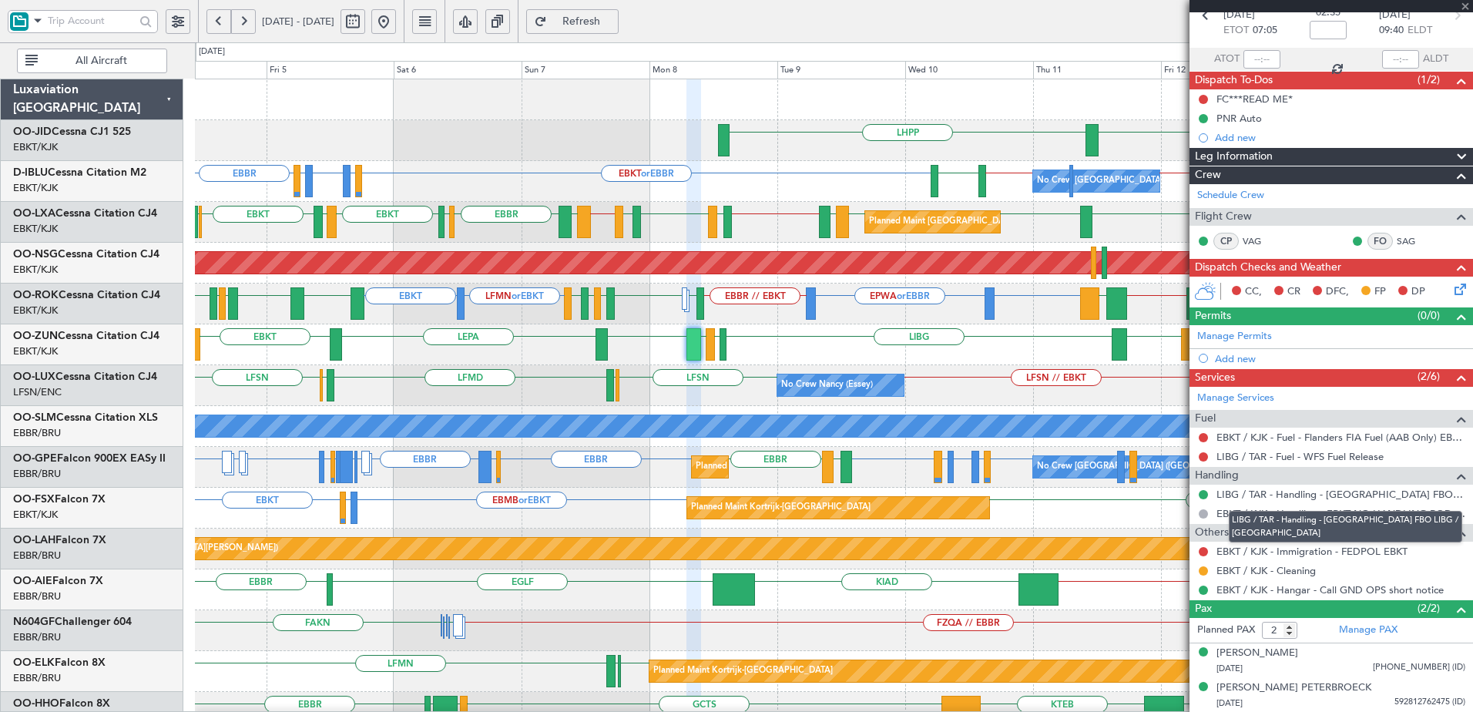
type input "4"
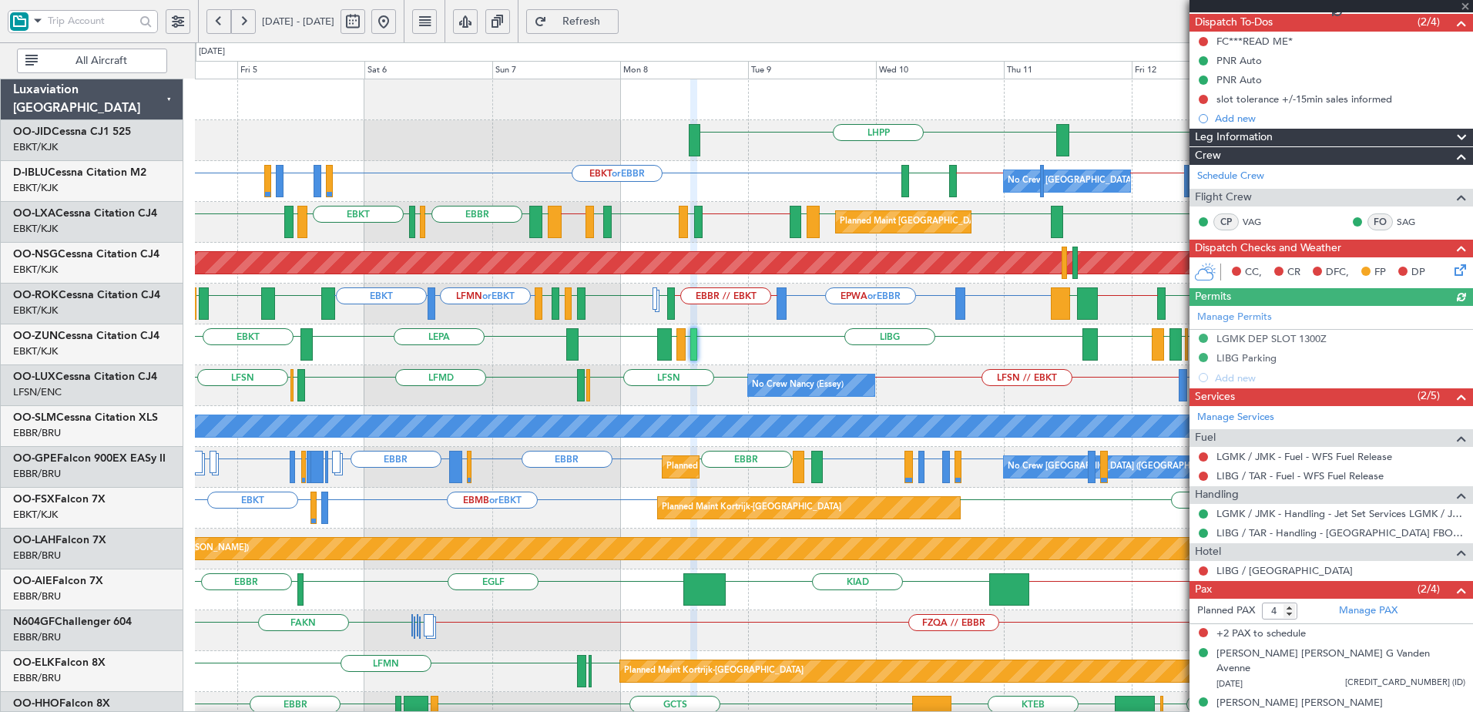
scroll to position [138, 0]
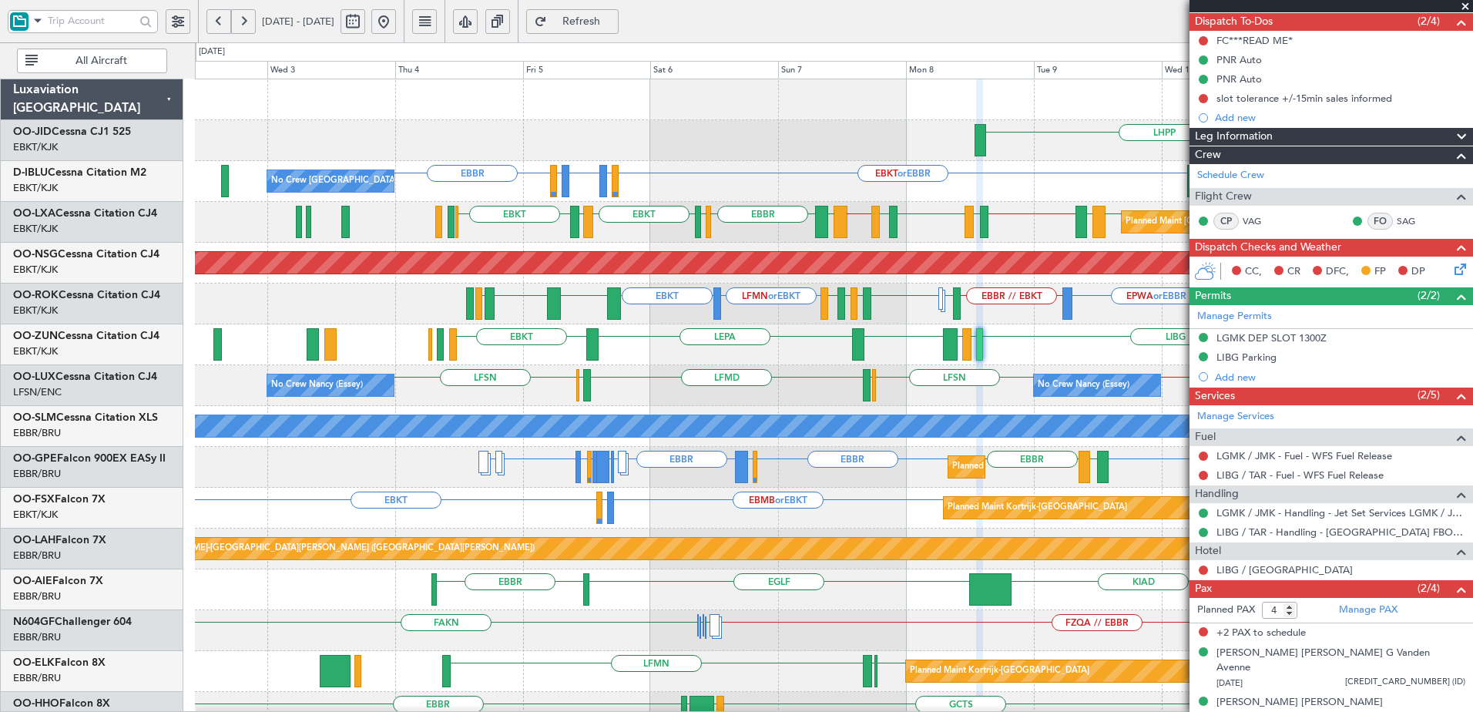
click at [759, 389] on div "EBKT LHPP No Crew Brussels (Brussels National) EBBR // LFPB EBKT or EBBR LFLP o…" at bounding box center [834, 610] width 1278 height 1062
click at [38, 22] on span at bounding box center [38, 20] width 18 height 19
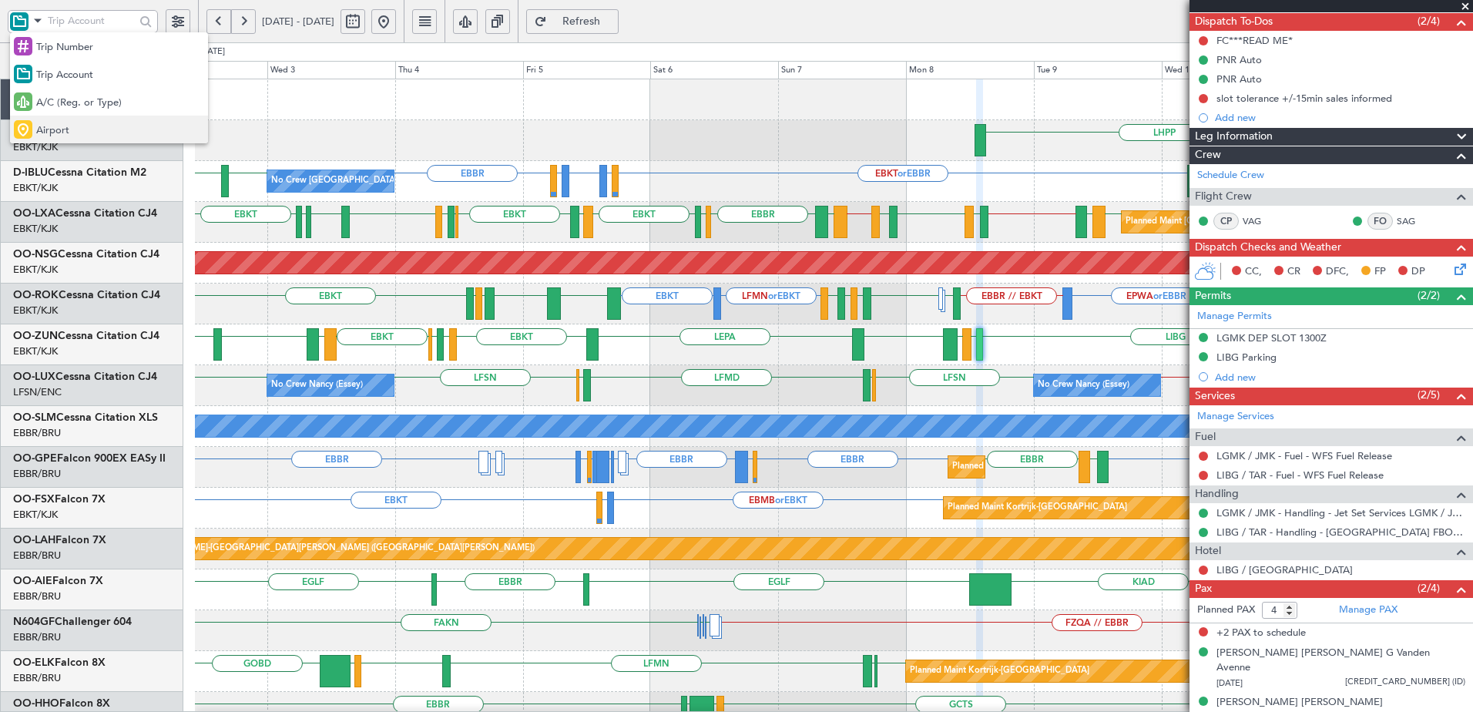
click at [66, 130] on span "Airport" at bounding box center [52, 130] width 33 height 15
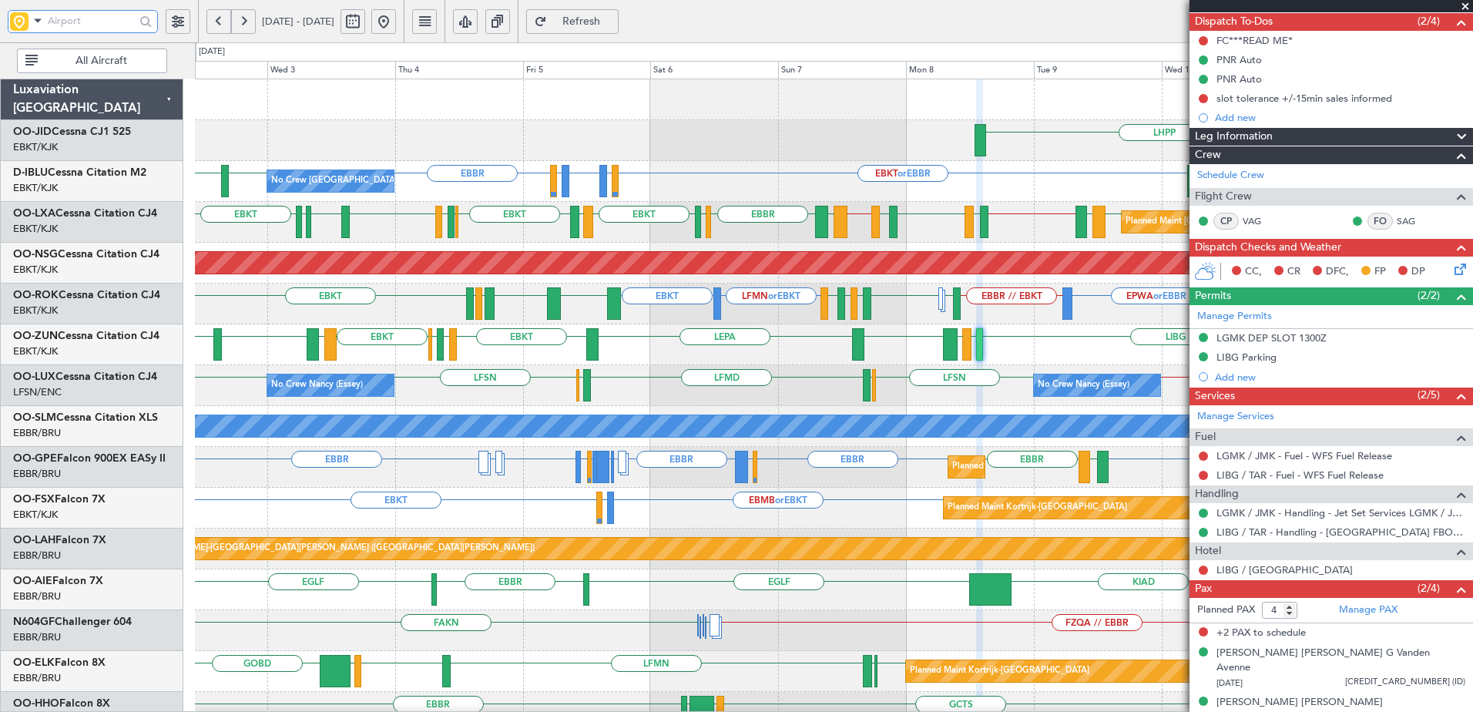
click at [79, 19] on input "text" at bounding box center [91, 20] width 87 height 23
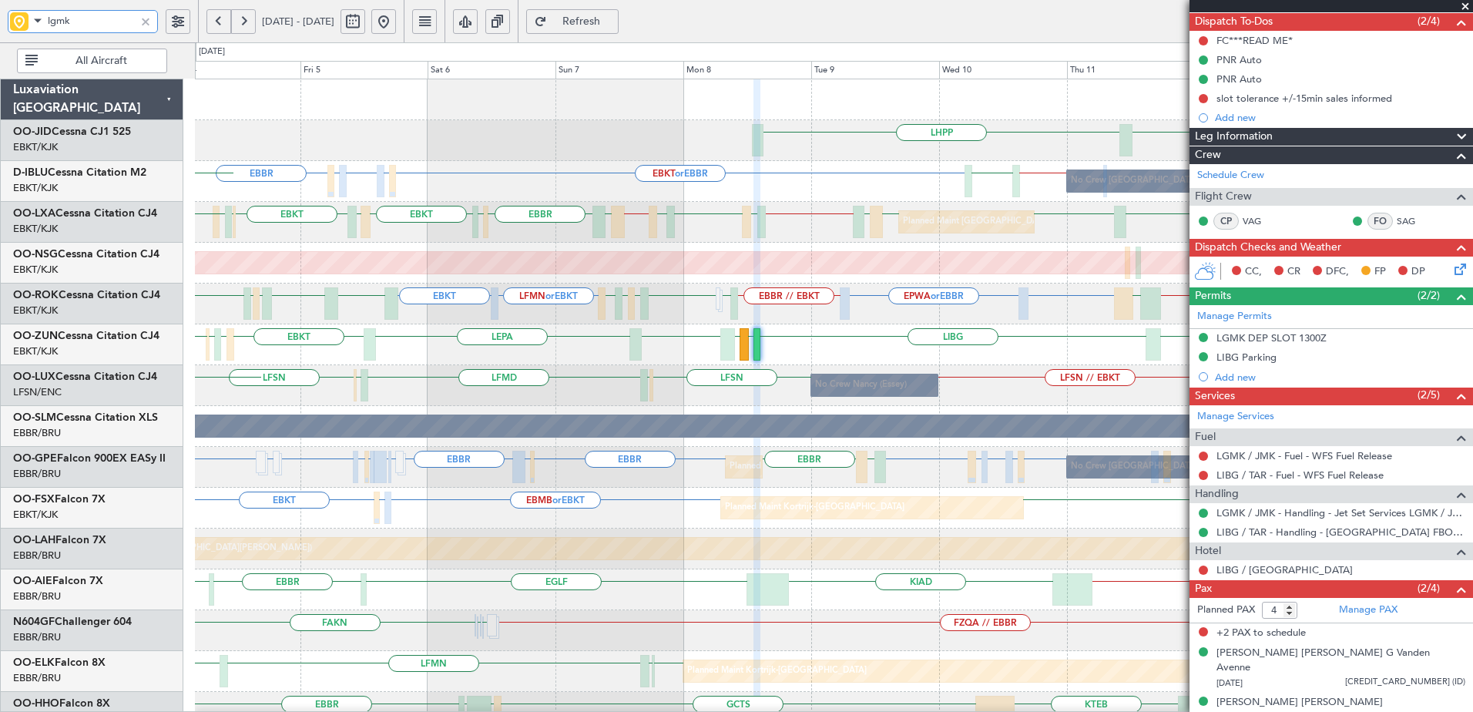
click at [82, 432] on div "LHPP EBKT EBBR LFLP or EBBR EBBR LFLP or EBBR EBKT or EBBR LSZH EBKT // EBBR No…" at bounding box center [736, 377] width 1473 height 670
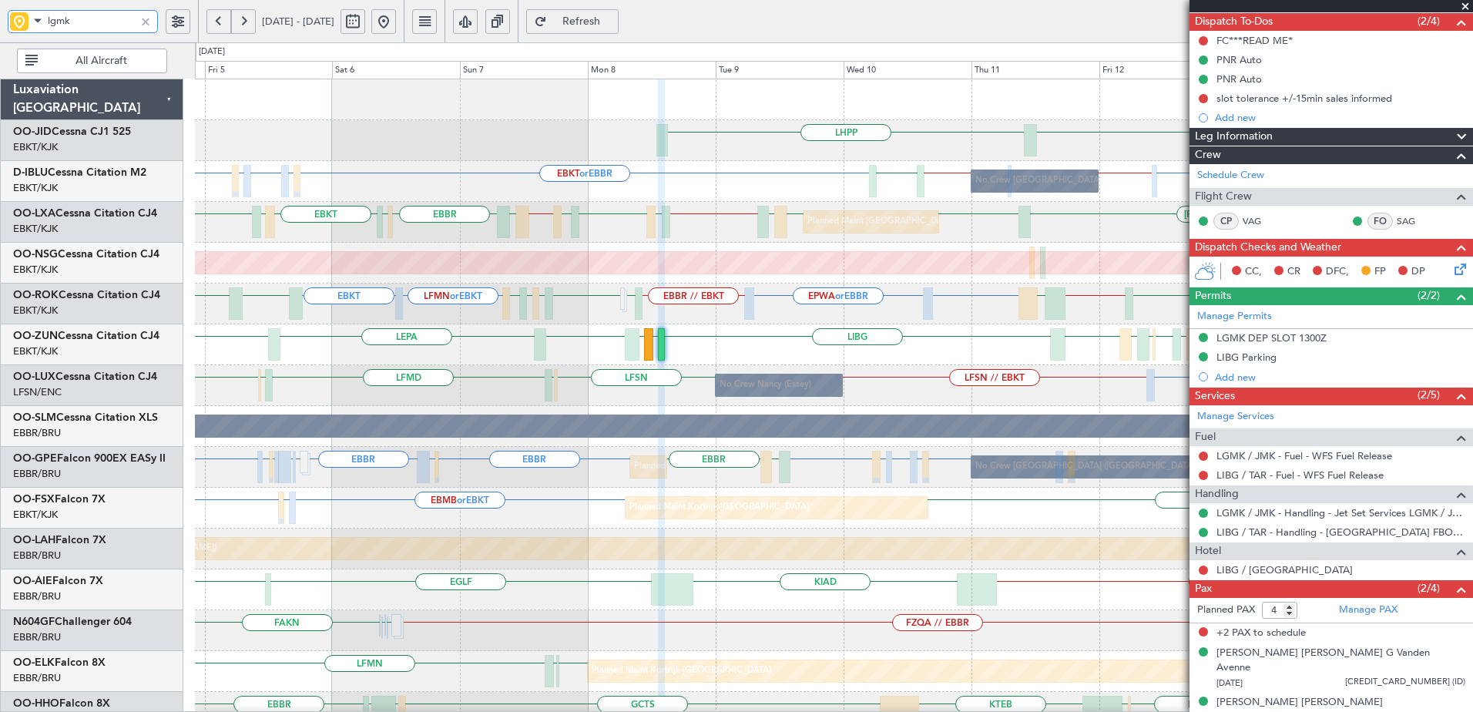
type input "lgmk"
click at [146, 22] on div at bounding box center [145, 21] width 17 height 17
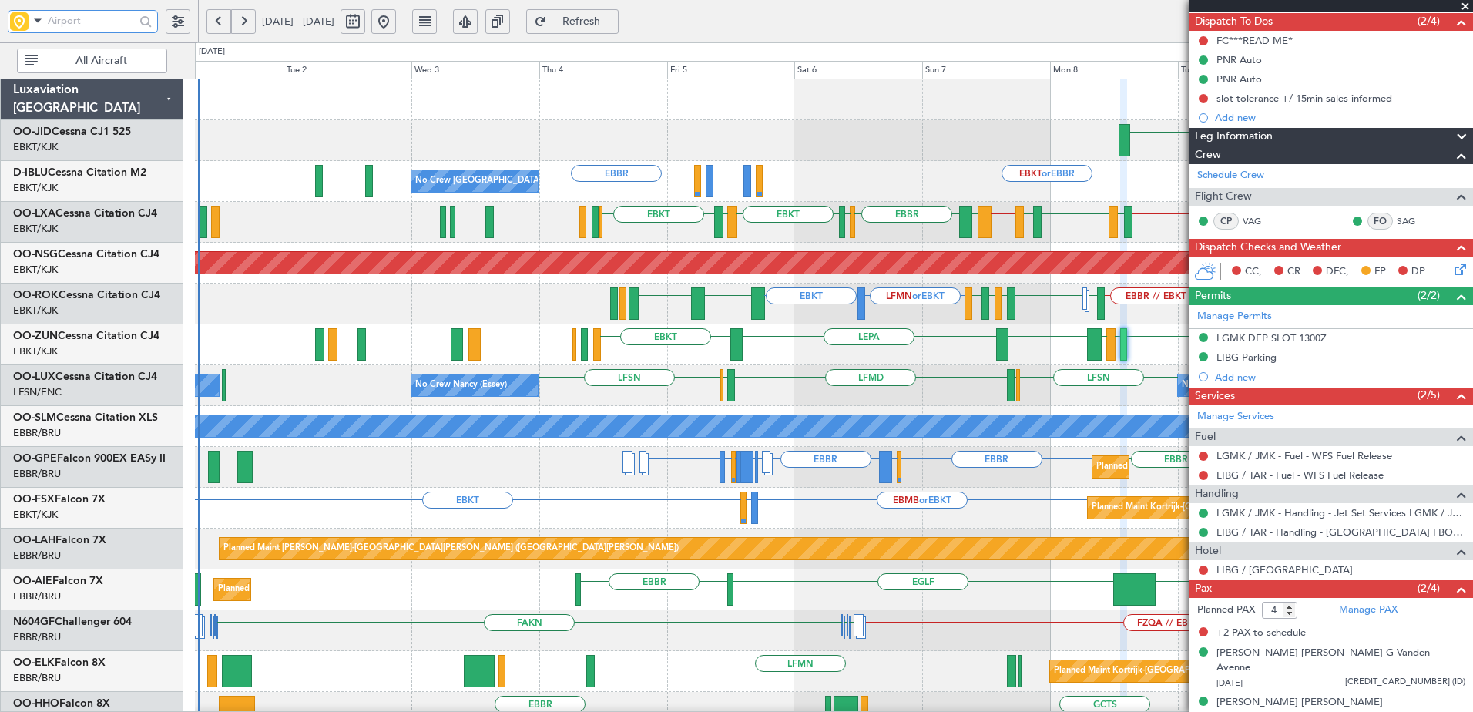
scroll to position [0, 0]
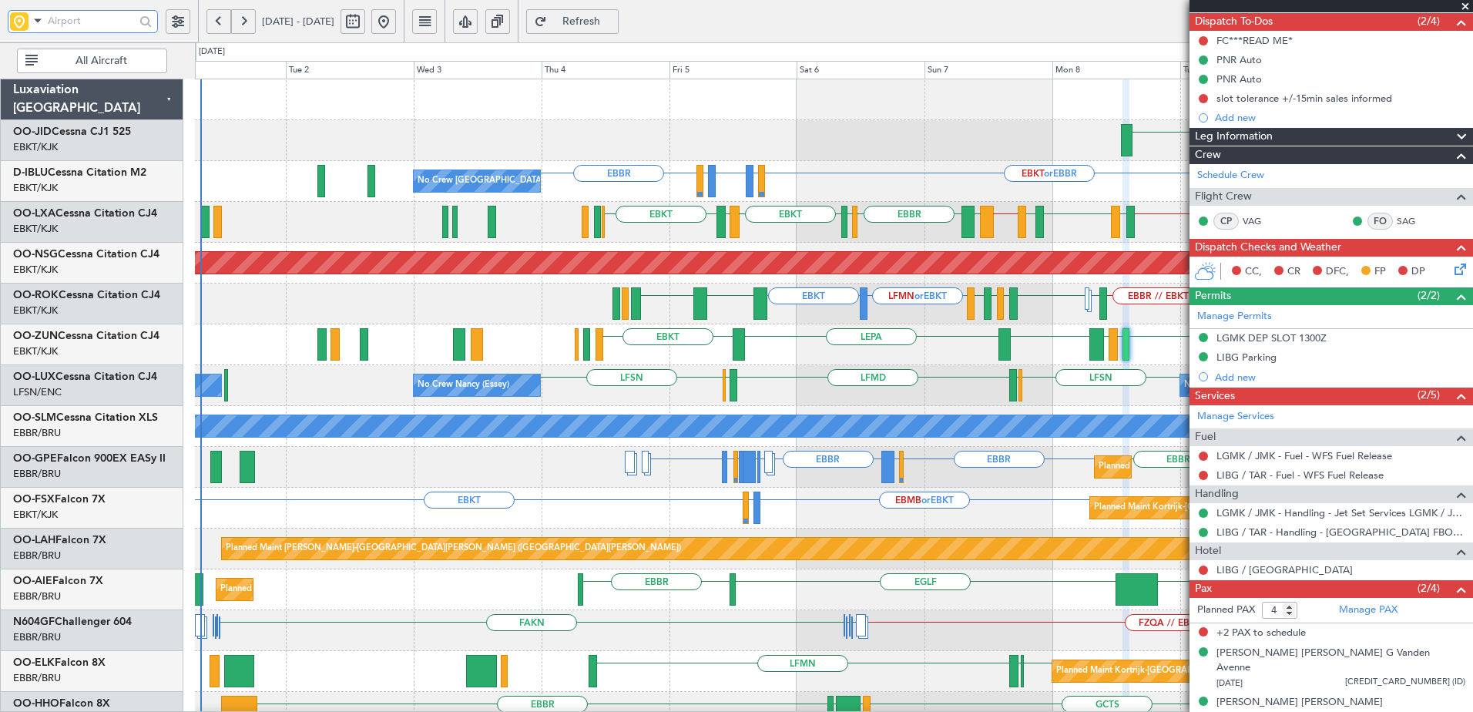
click at [754, 232] on div "LHPP EBKT EBKT or EBBR LFLP or EBBR EBBR LFLP or EBBR EBBR EBKT // EBBR LSZH No…" at bounding box center [834, 610] width 1278 height 1062
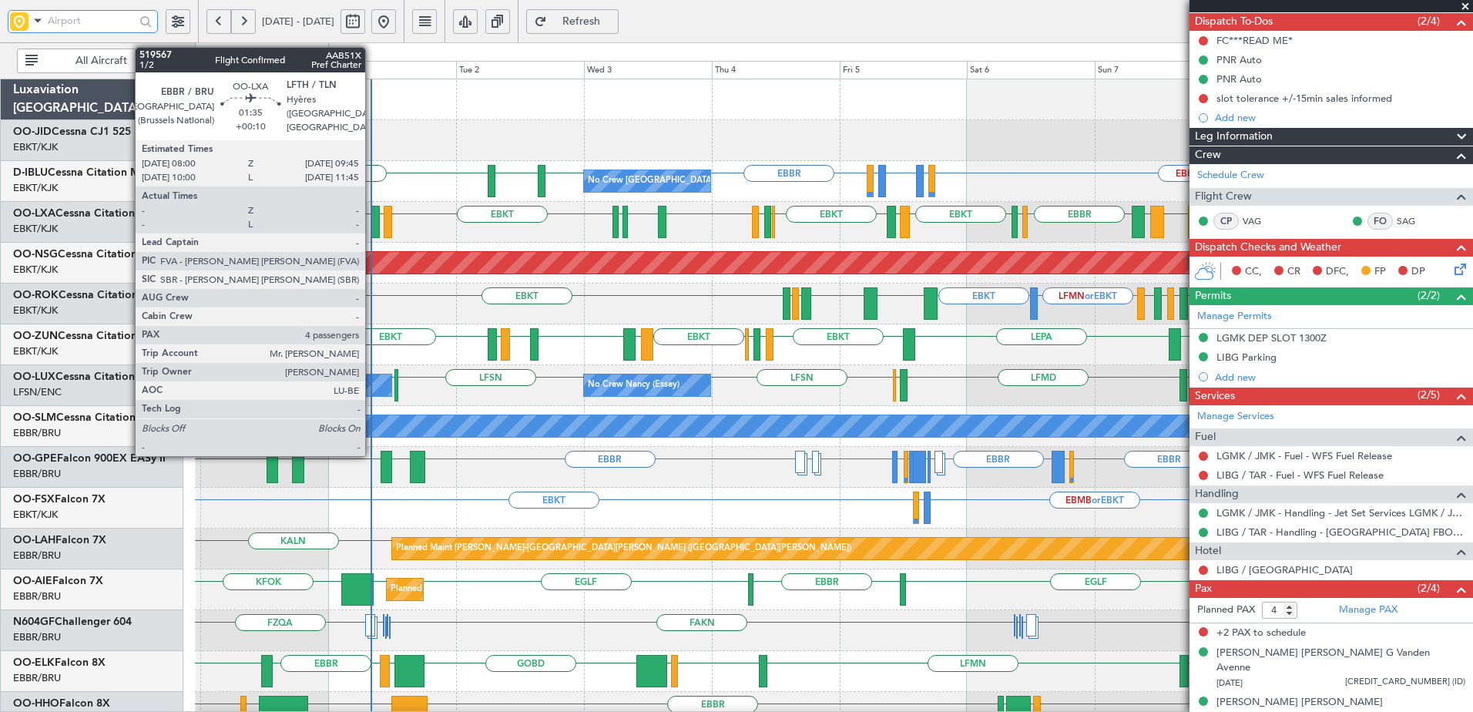
click at [372, 218] on div at bounding box center [376, 222] width 10 height 32
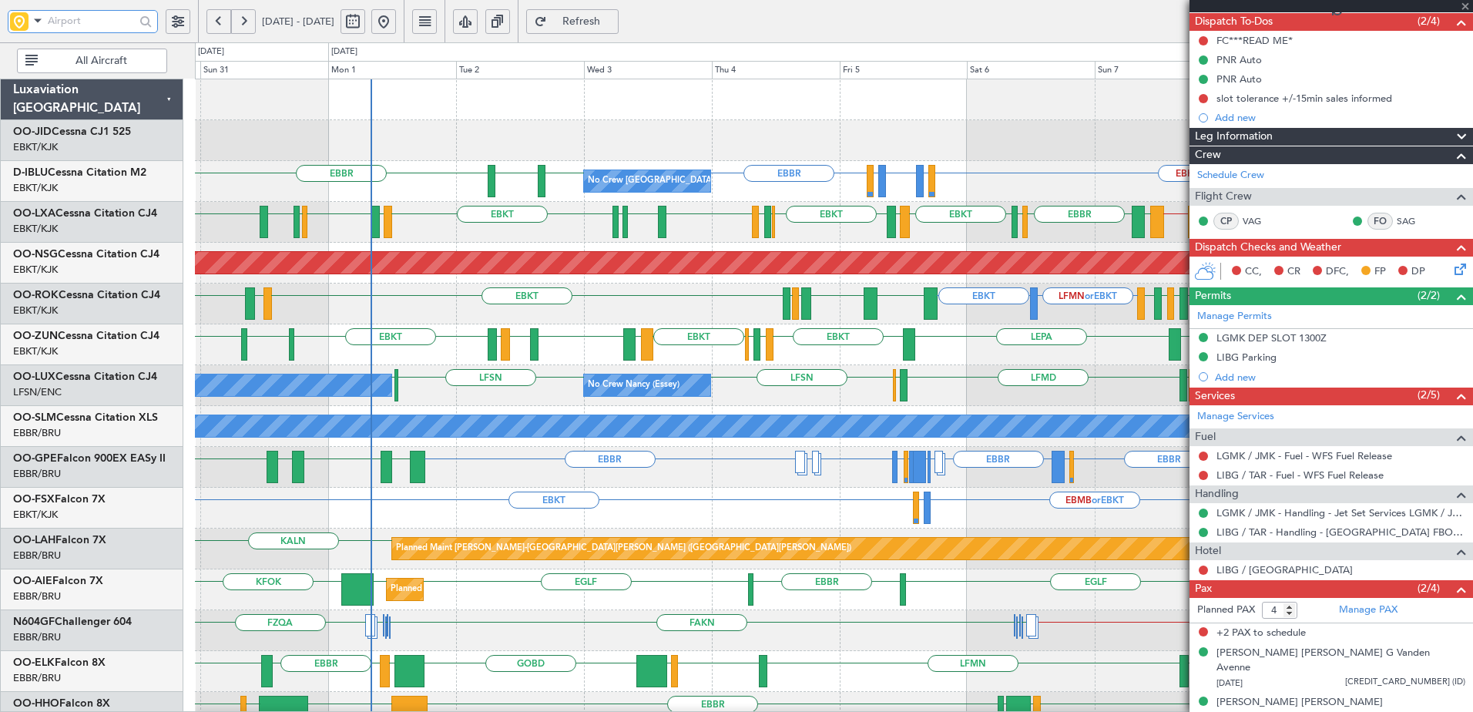
type input "+00:10"
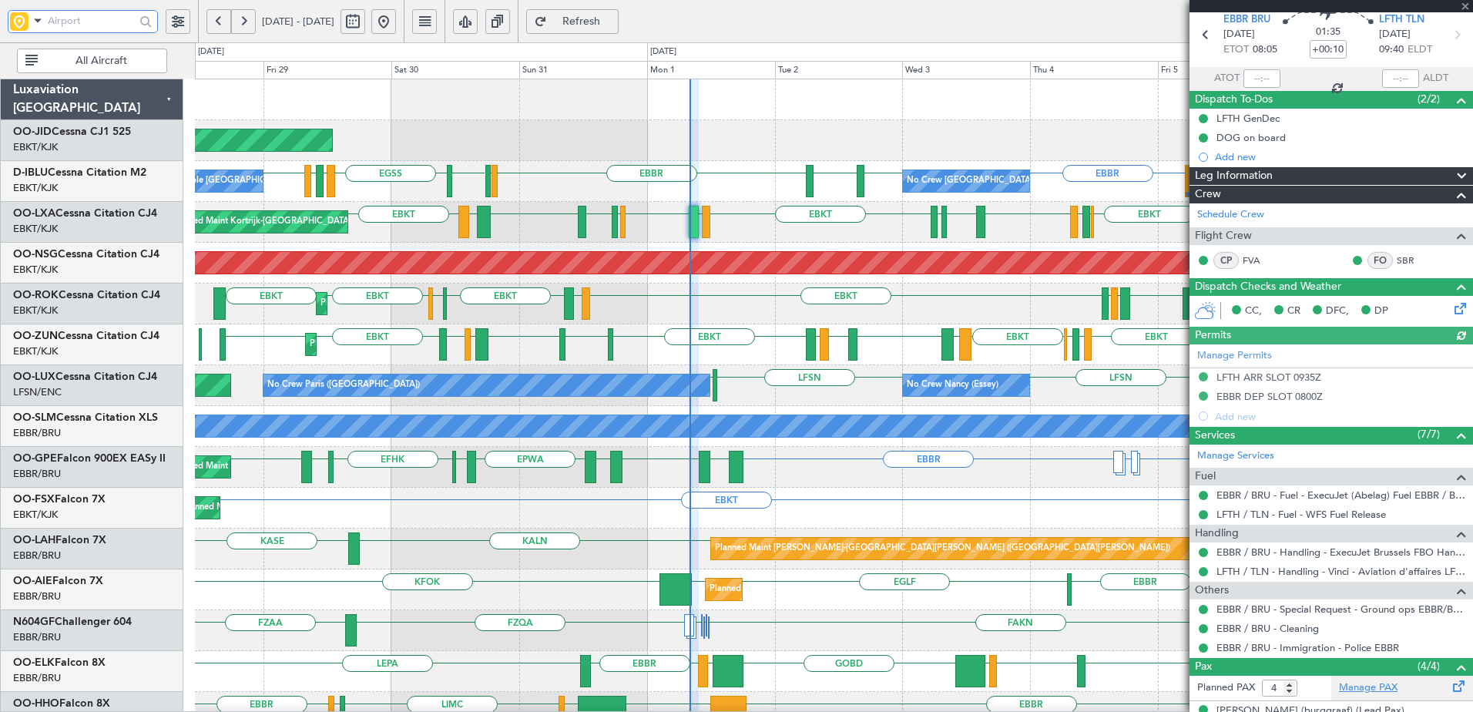
scroll to position [154, 0]
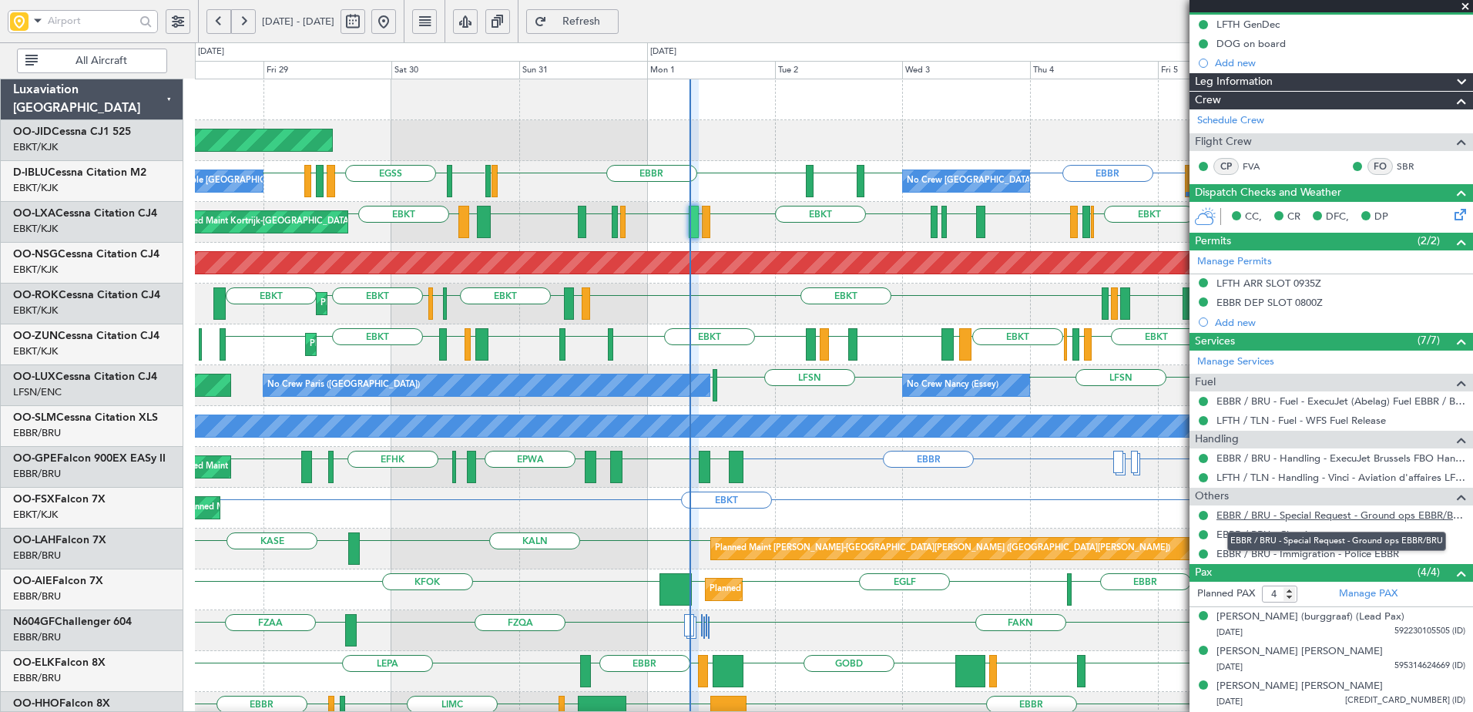
click at [1285, 509] on link "EBBR / BRU - Special Request - Ground ops EBBR/BRU" at bounding box center [1341, 515] width 249 height 13
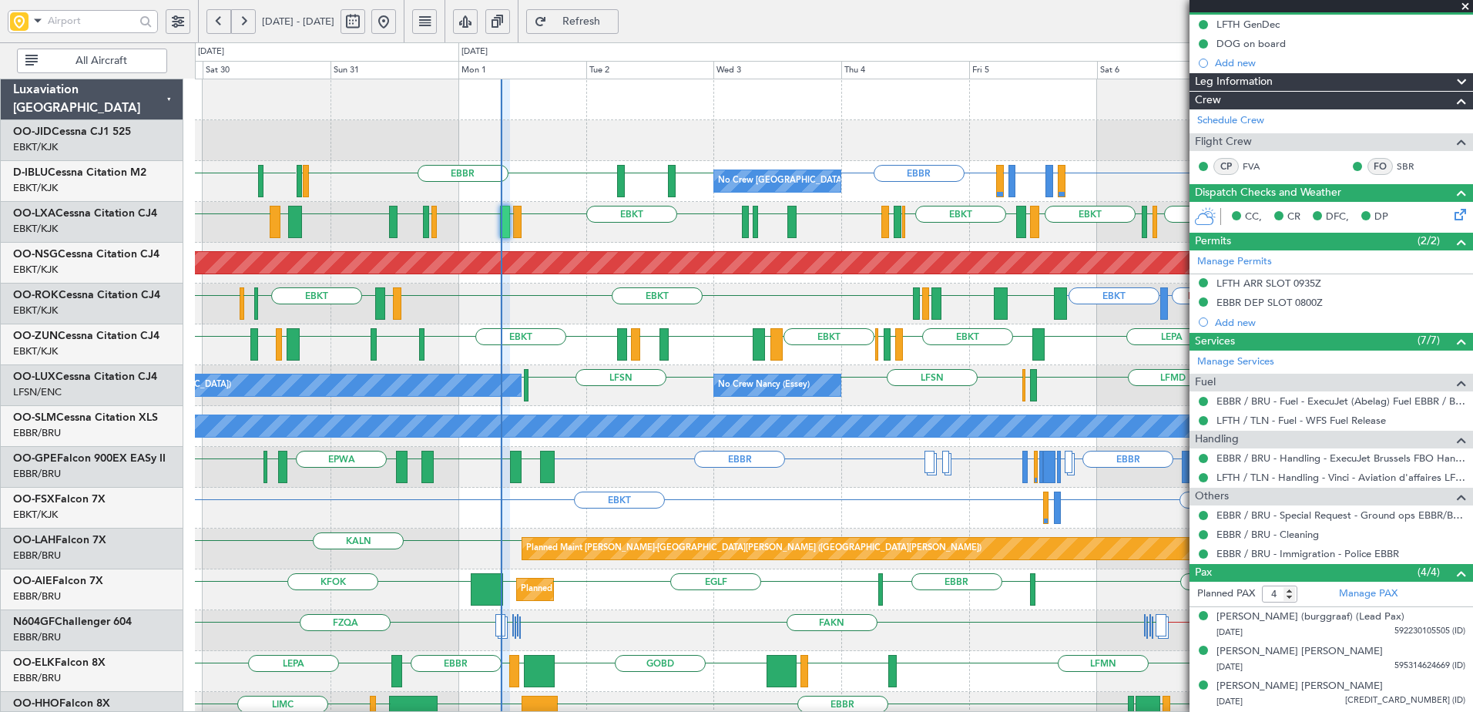
click at [714, 410] on div "Planned Maint Kortrijk-Wevelgem AOG Maint Kortrijk-Wevelgem No Crew Brussels (B…" at bounding box center [834, 671] width 1278 height 1184
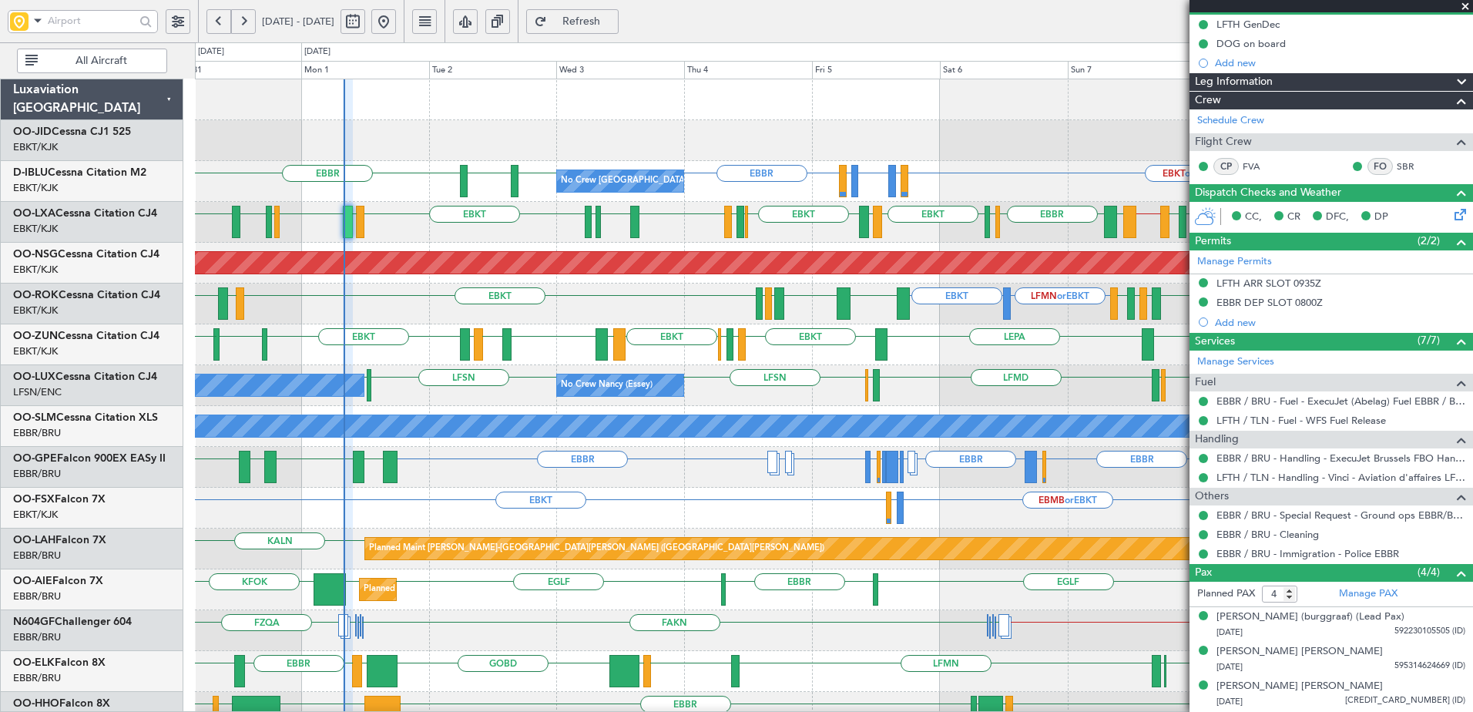
click at [734, 401] on div "No Crew Nancy (Essey) No Crew Paris (Le Bourget) LFSN LFSN LFPB ELLX LFMD ELLX …" at bounding box center [834, 385] width 1278 height 41
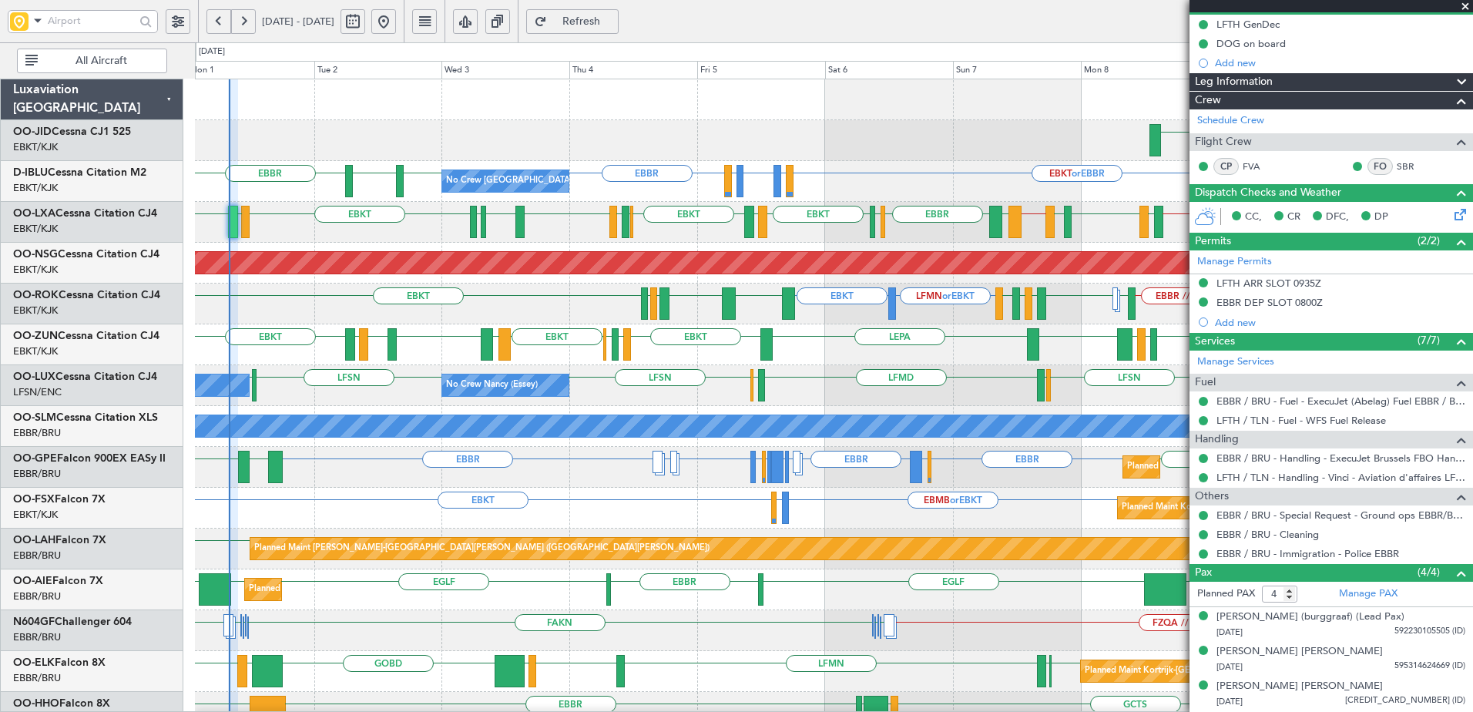
click at [895, 393] on div "No Crew Nancy (Essey) No Crew Paris (Le Bourget) No Crew Nancy (Essey) LFSN // …" at bounding box center [834, 385] width 1278 height 41
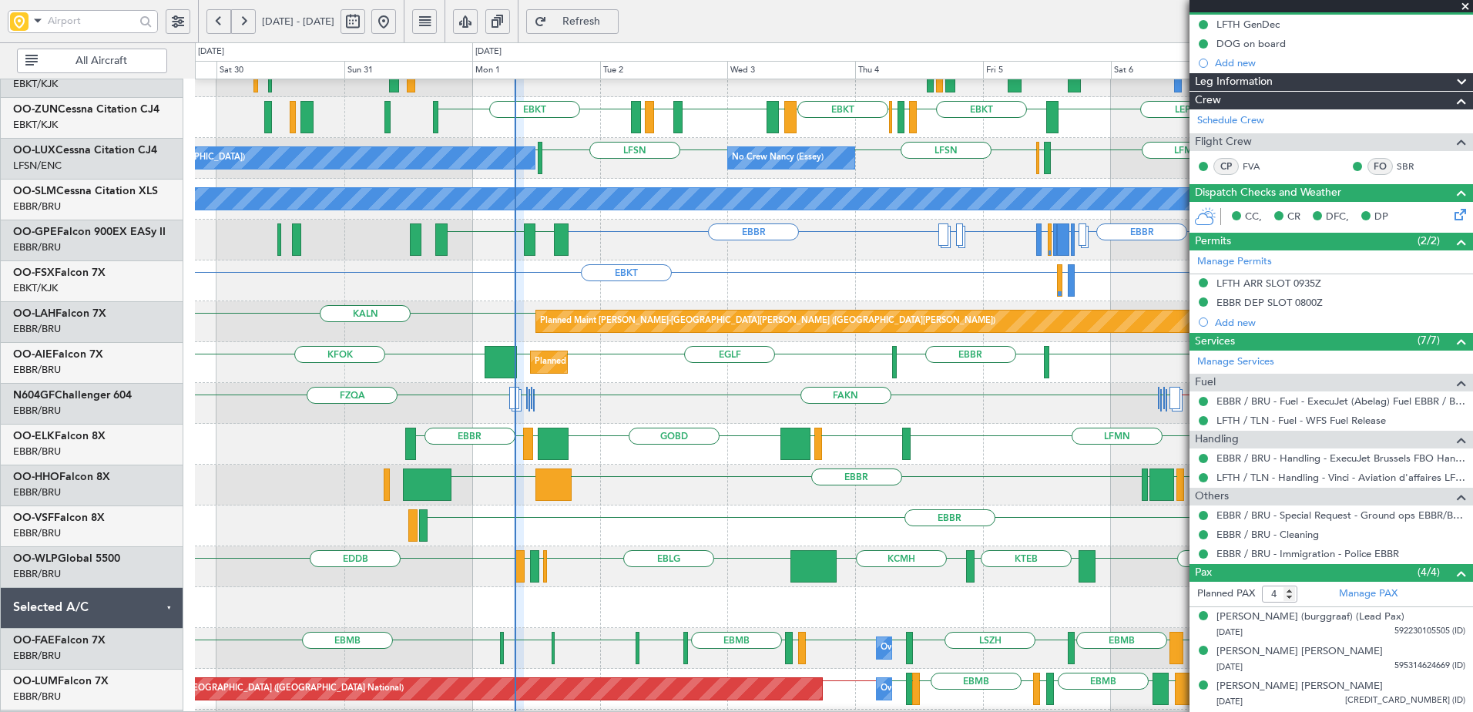
scroll to position [227, 0]
click at [793, 250] on div "Planned Maint Brussels (Brussels National) EBBR EBBR EGGW or EBBR EBBR LKPR or …" at bounding box center [834, 240] width 1278 height 41
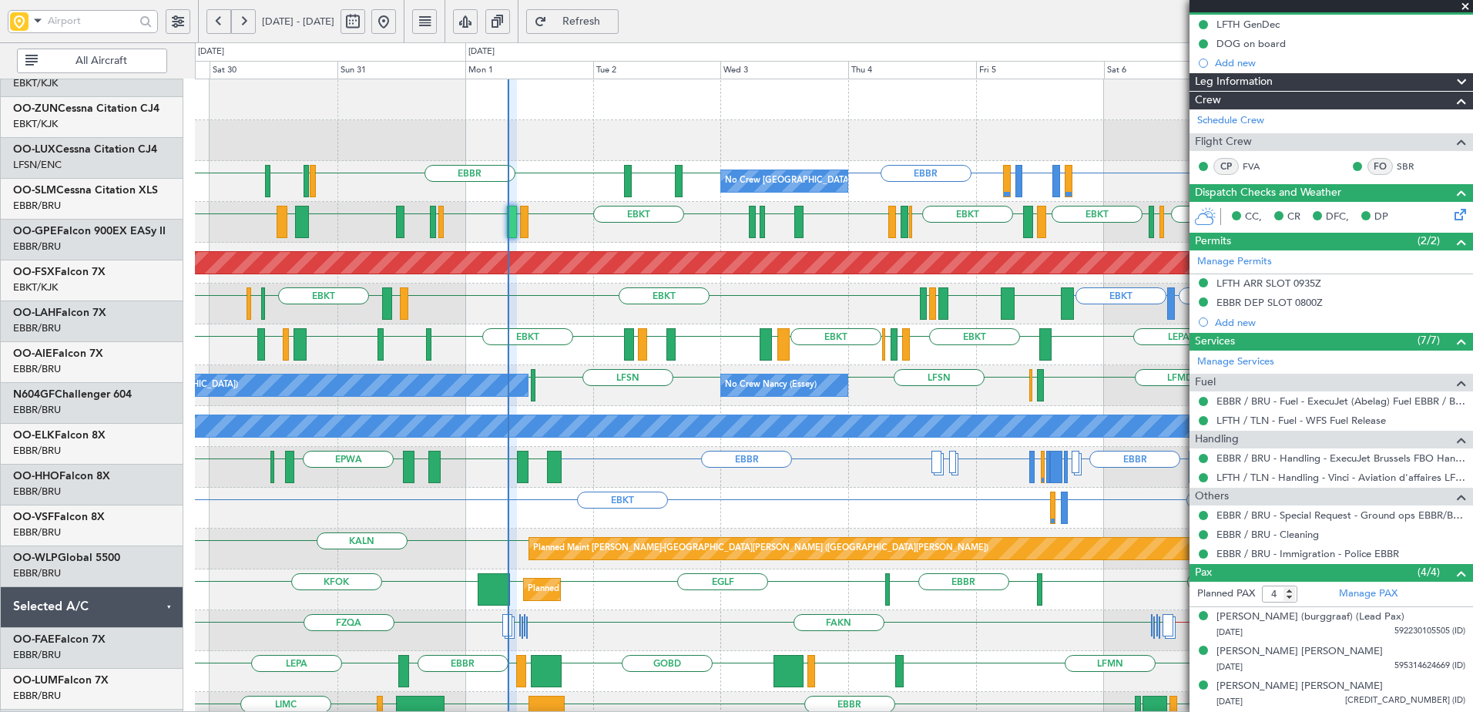
scroll to position [0, 0]
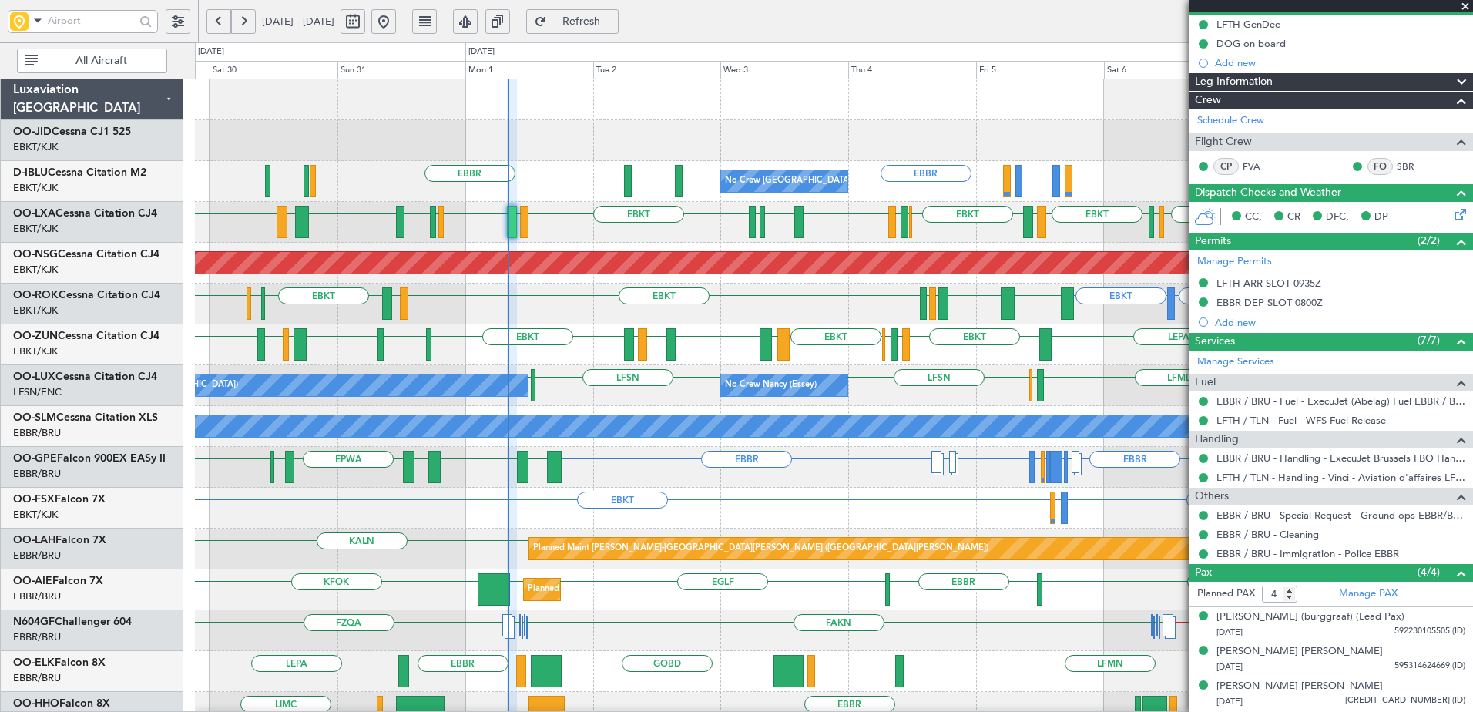
click at [651, 636] on div "LHPP Planned Maint Kortrijk-Wevelgem AOG Maint Kortrijk-Wevelgem No Crew Brusse…" at bounding box center [834, 630] width 1278 height 1103
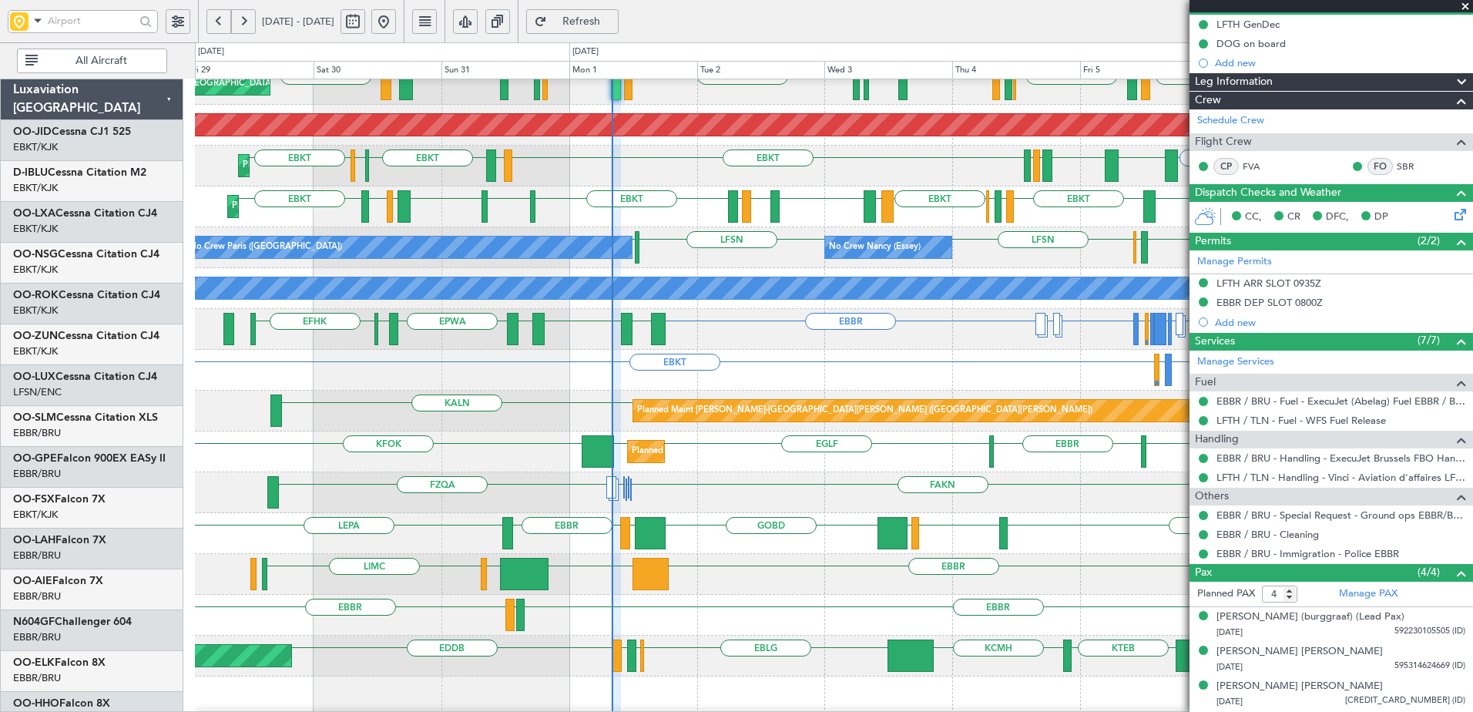
scroll to position [139, 0]
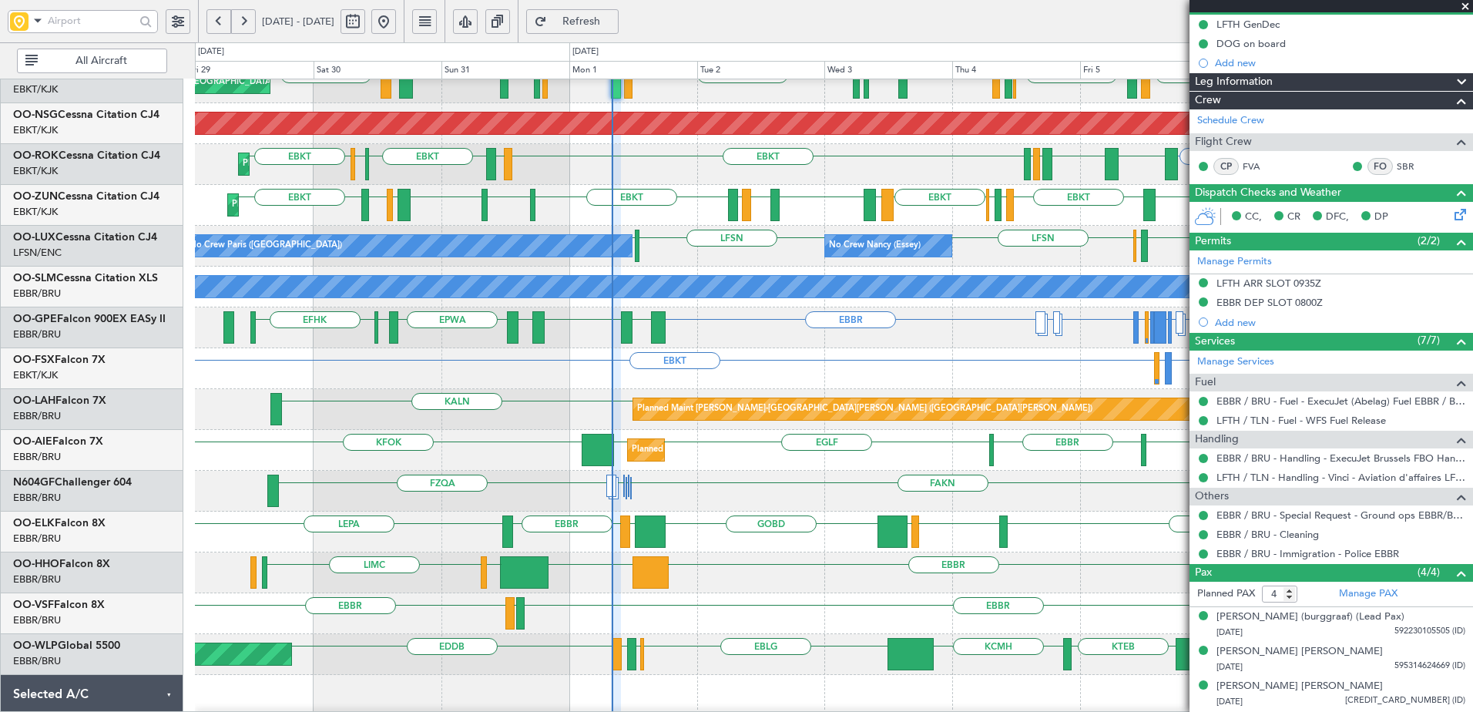
click at [588, 215] on div "EBKT LFMD LEBB EBKT EGGD EBKT LIRN LFMD EBKT EBKT LEPA EBKT LIML EBLG EBKT LIRA…" at bounding box center [834, 205] width 1278 height 41
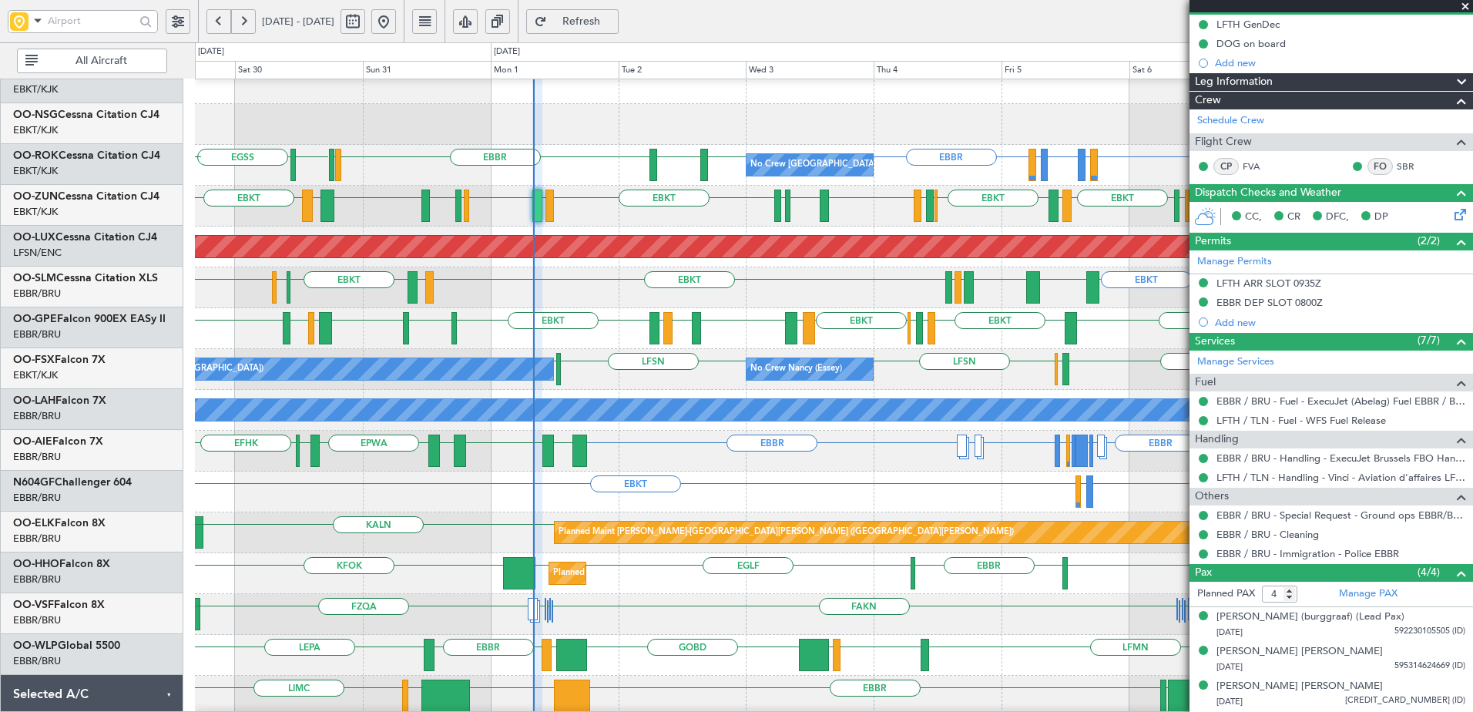
scroll to position [0, 0]
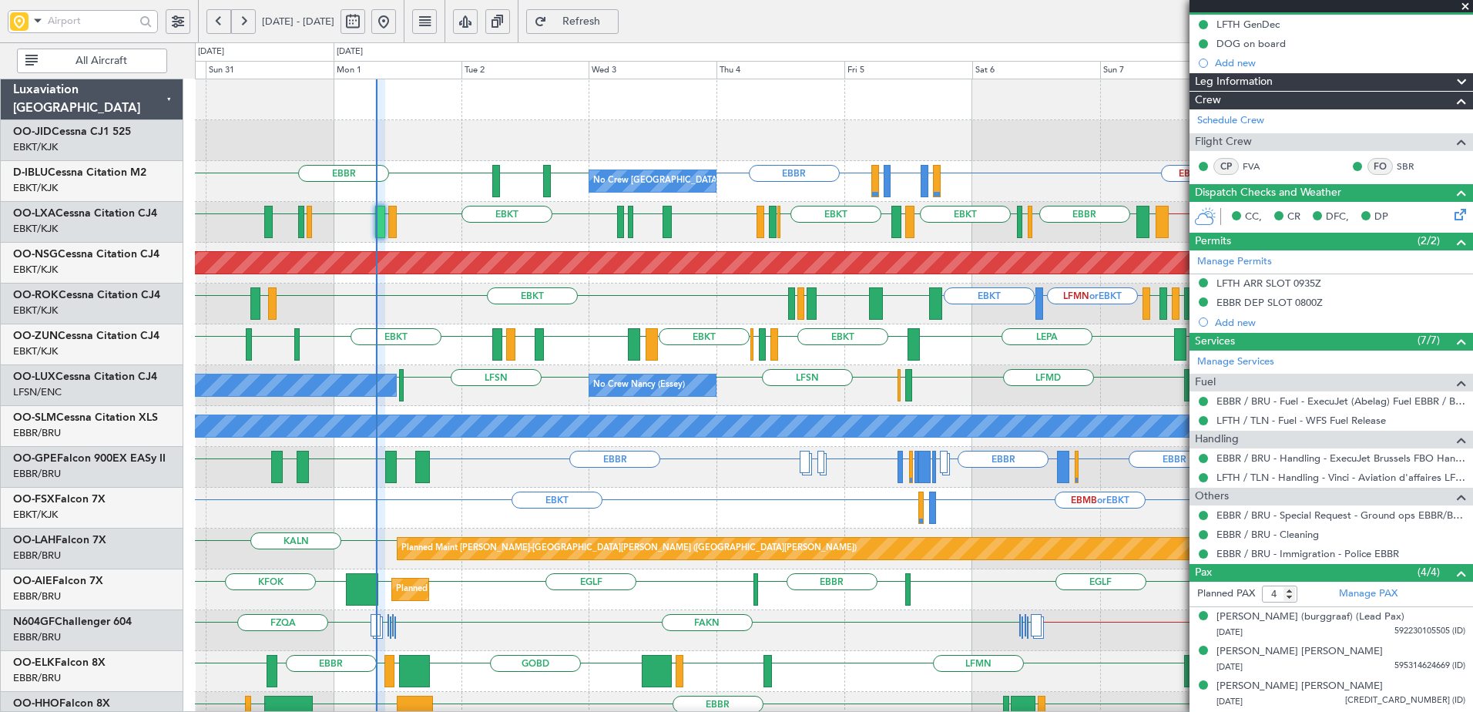
click at [519, 711] on html "29 Aug 2025 - 08 Sep 2025 Refresh Quick Links All Aircraft Planned Maint Kortri…" at bounding box center [736, 356] width 1473 height 712
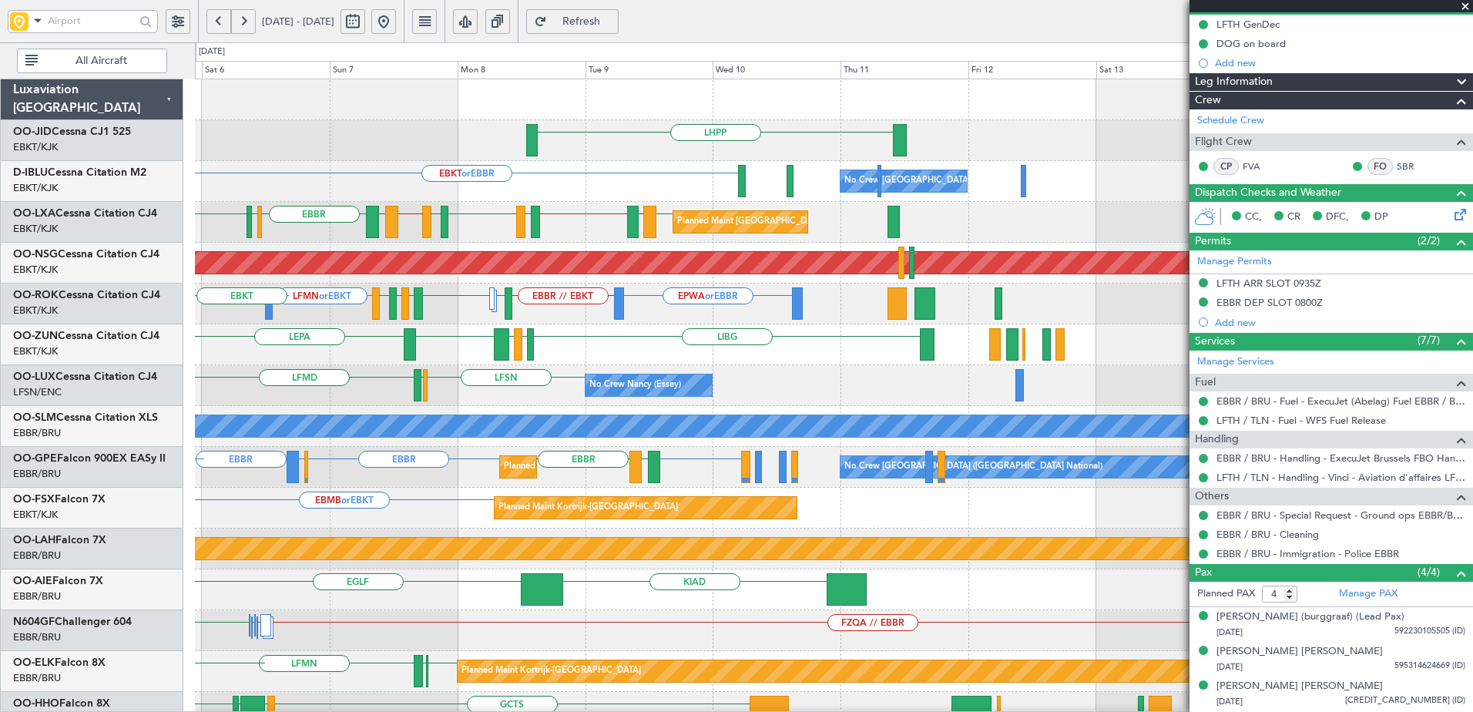
click at [0, 419] on html "30 Aug 2025 - 09 Sep 2025 Refresh Quick Links All Aircraft LHPP EBKT or EBBR No…" at bounding box center [736, 356] width 1473 height 712
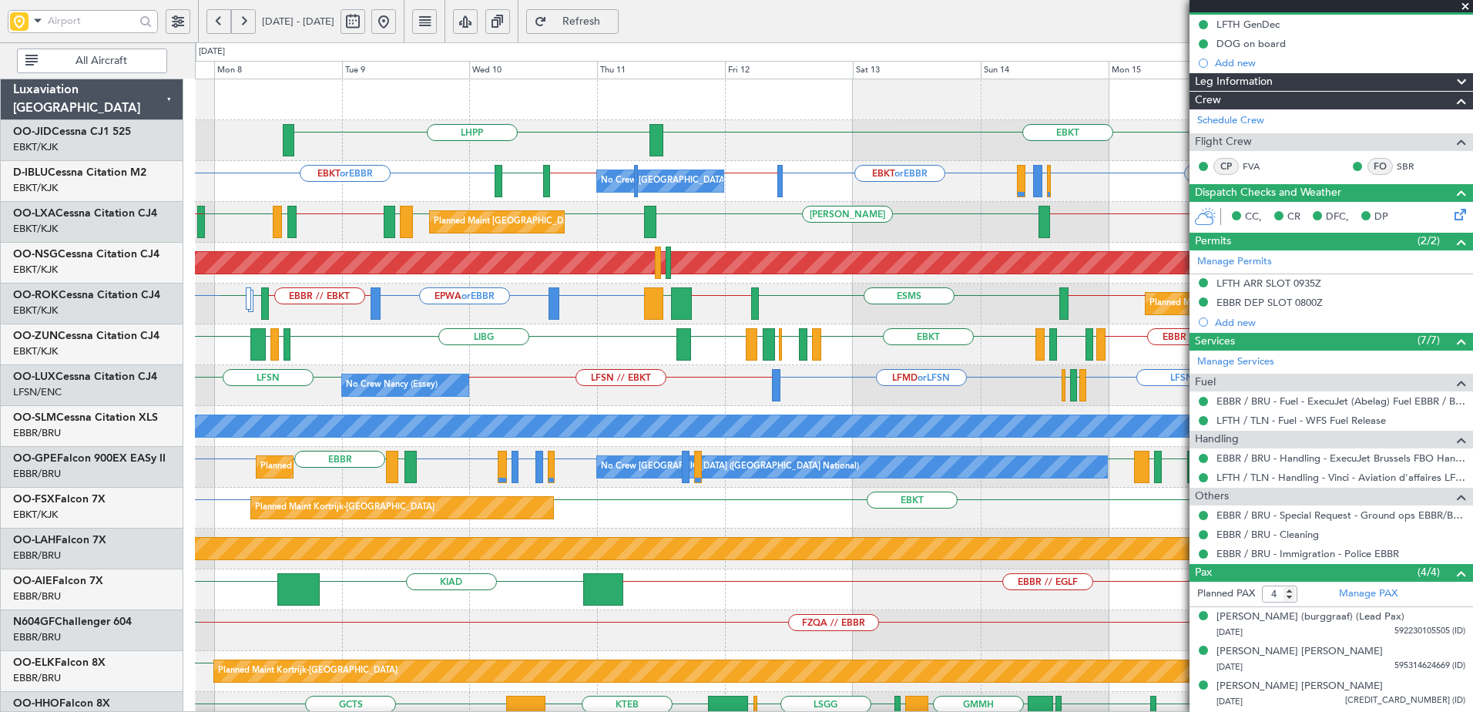
click at [709, 344] on div "EBKT LHPP No Crew Brussels (Brussels National) EBKT or EBBR EBBR // LFPB EBKT o…" at bounding box center [834, 610] width 1278 height 1062
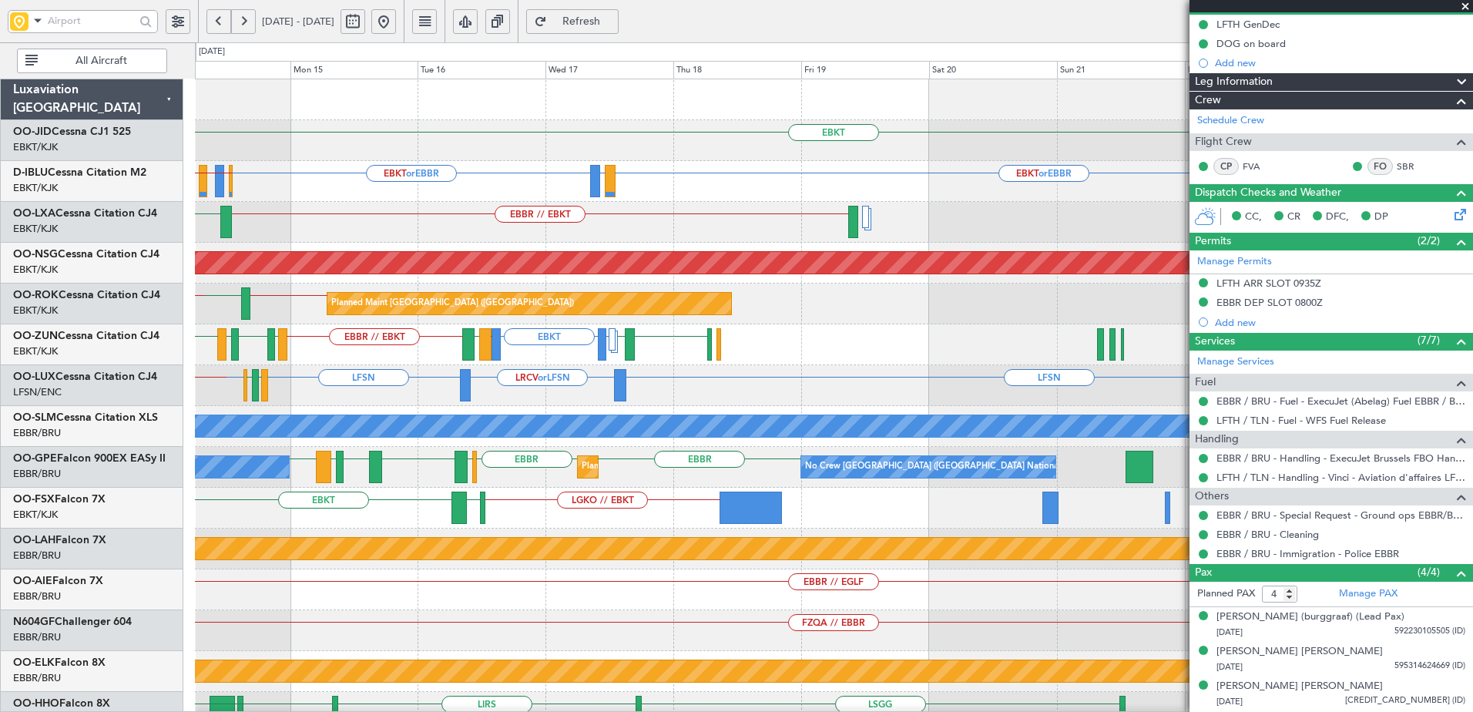
click at [109, 397] on div "EBKT EBKT or EBBR EBKT or EBBR LIRQ or EBBR EBKT or EBBR EBBR LFMN or EBBR EBBR…" at bounding box center [736, 377] width 1473 height 670
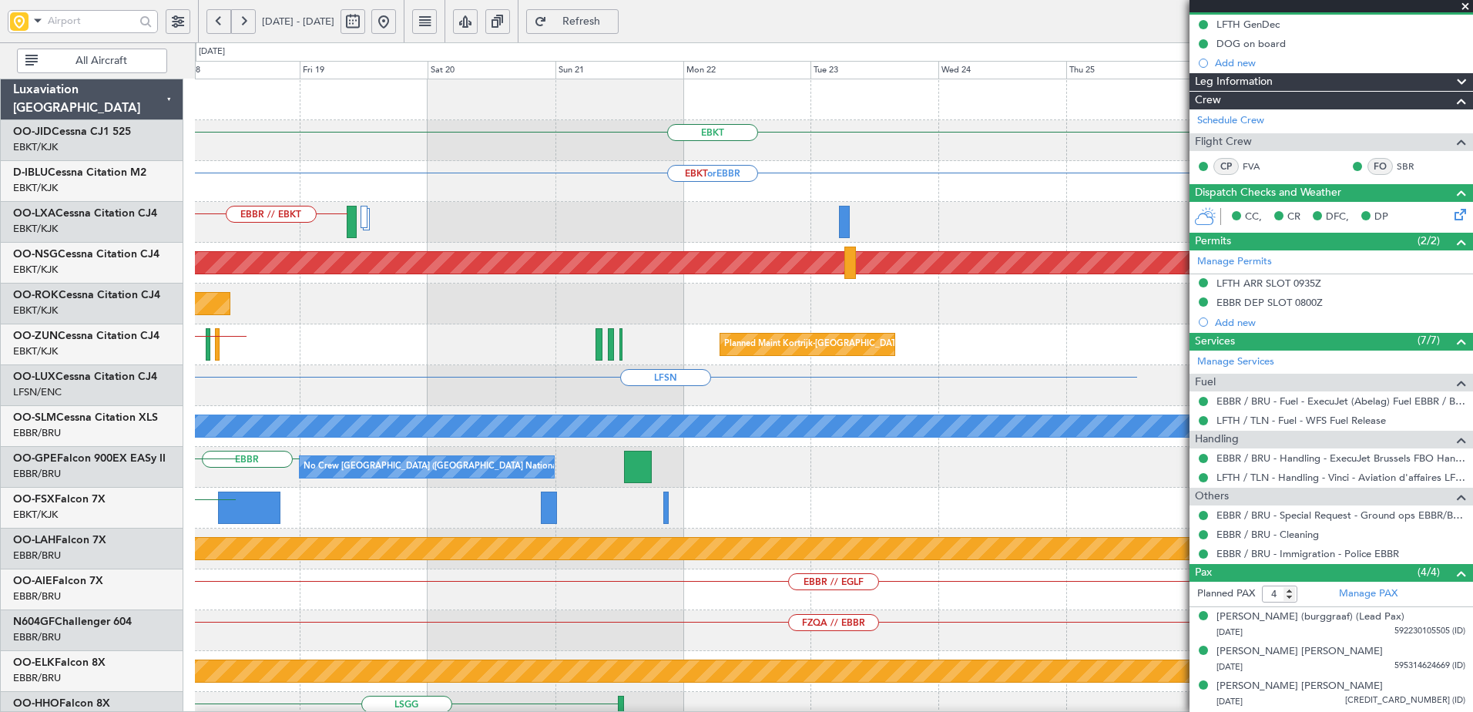
click at [287, 445] on div "EBKT EBKT or EBBR LIRQ or EBBR EBKT or EBBR EBBR // EBKT Planned Maint Paris (L…" at bounding box center [834, 610] width 1278 height 1062
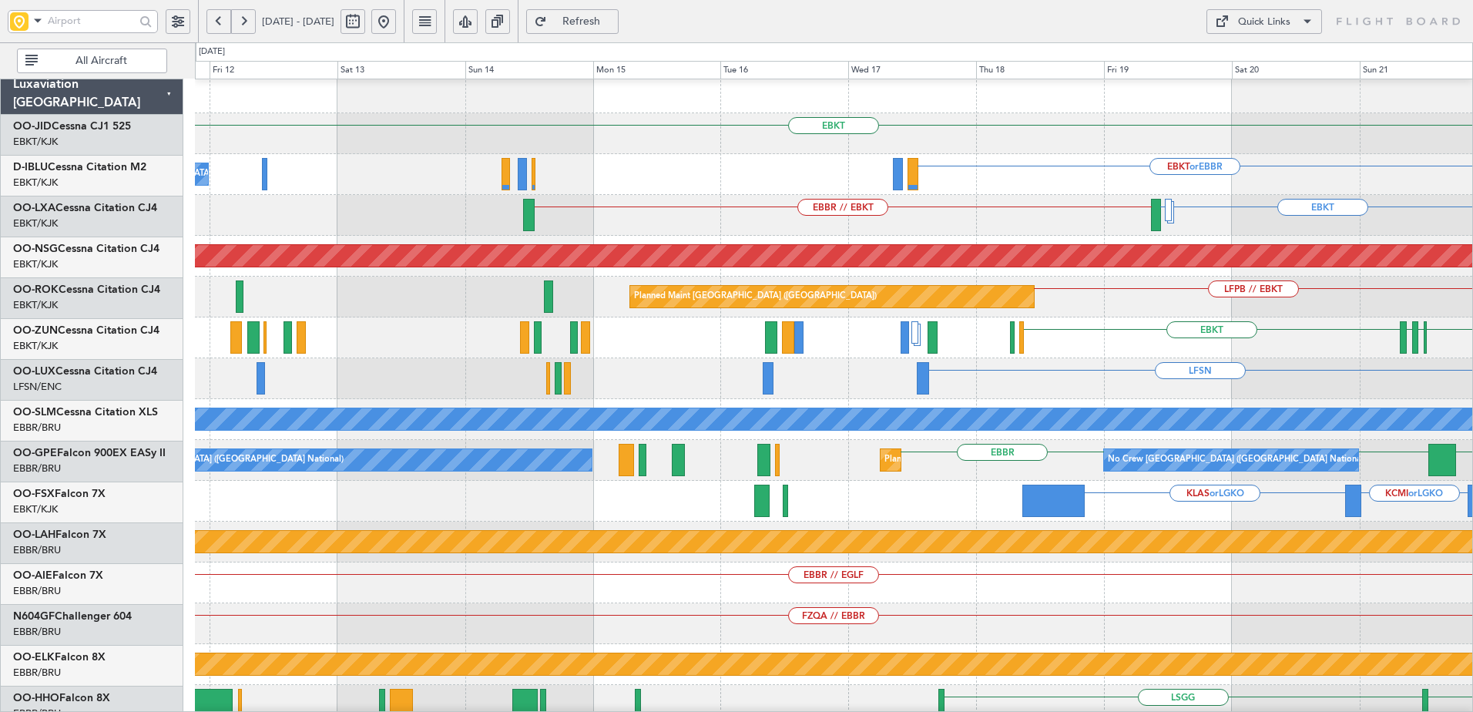
click at [1472, 303] on html "18 Sep 2025 - 28 Sep 2025 Refresh Quick Links All Aircraft EBKT EBKT or EBBR No…" at bounding box center [736, 356] width 1473 height 712
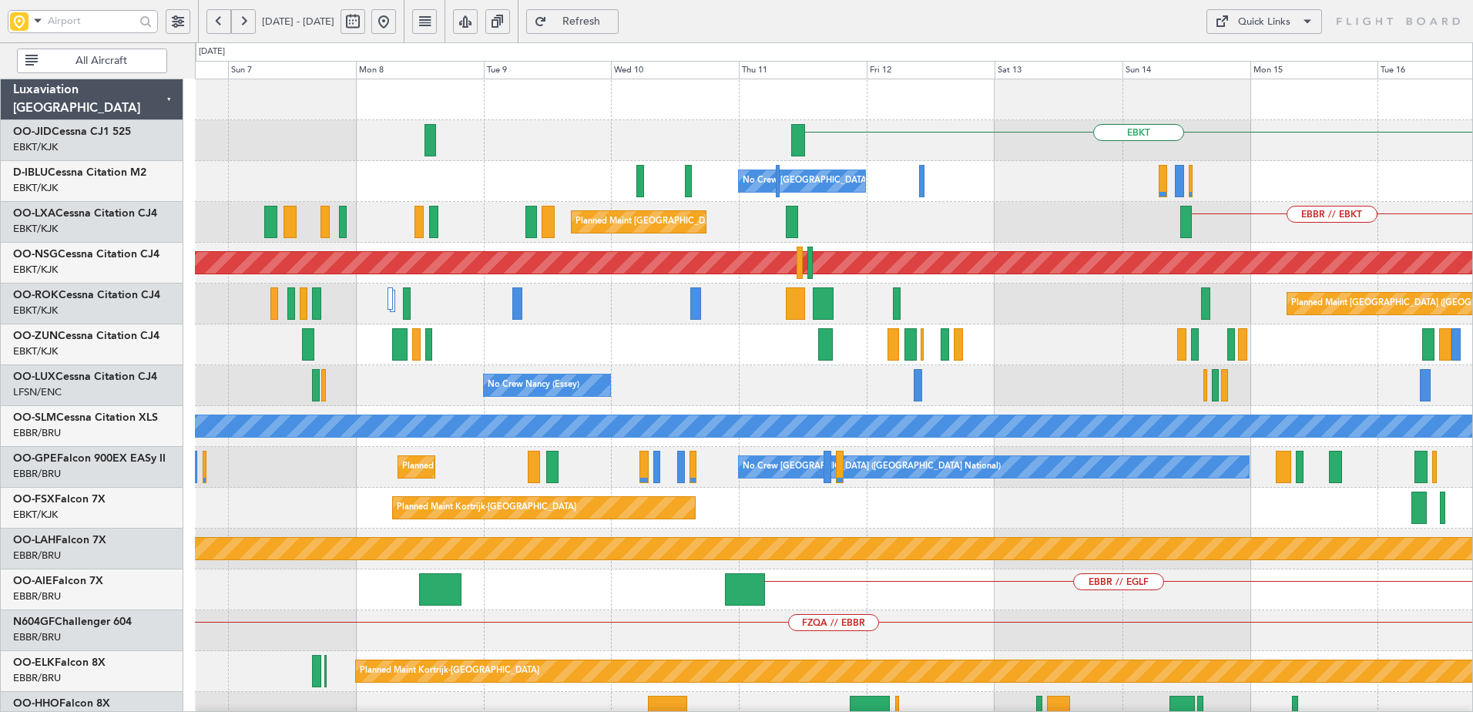
click at [1050, 376] on div "EBKT No Crew Brussels (Brussels National) EBKT or EBBR EBBR // EBKT Planned Mai…" at bounding box center [834, 610] width 1278 height 1062
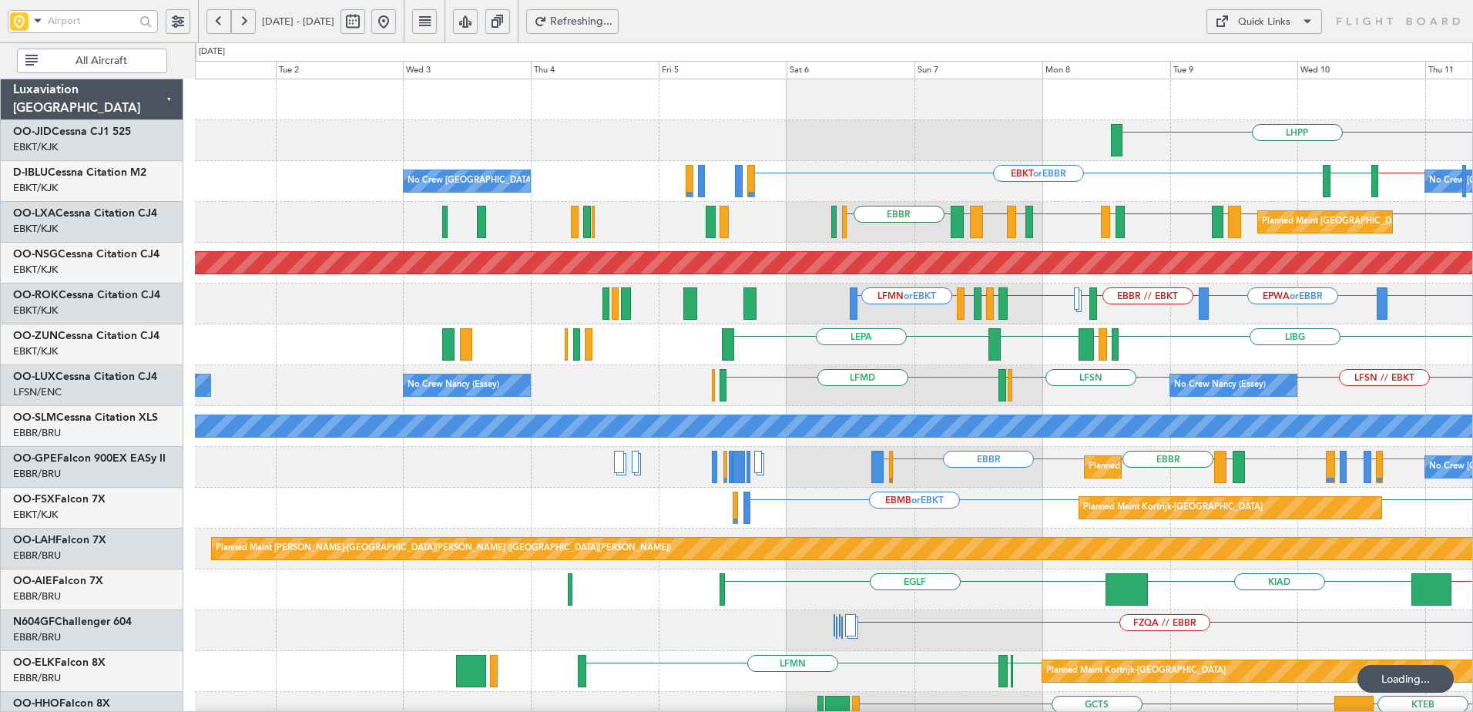
click at [1274, 334] on div "LHPP EBKT No Crew Brussels (Brussels National) EBKT or EBBR EBKT // EBBR LSZH N…" at bounding box center [834, 610] width 1278 height 1062
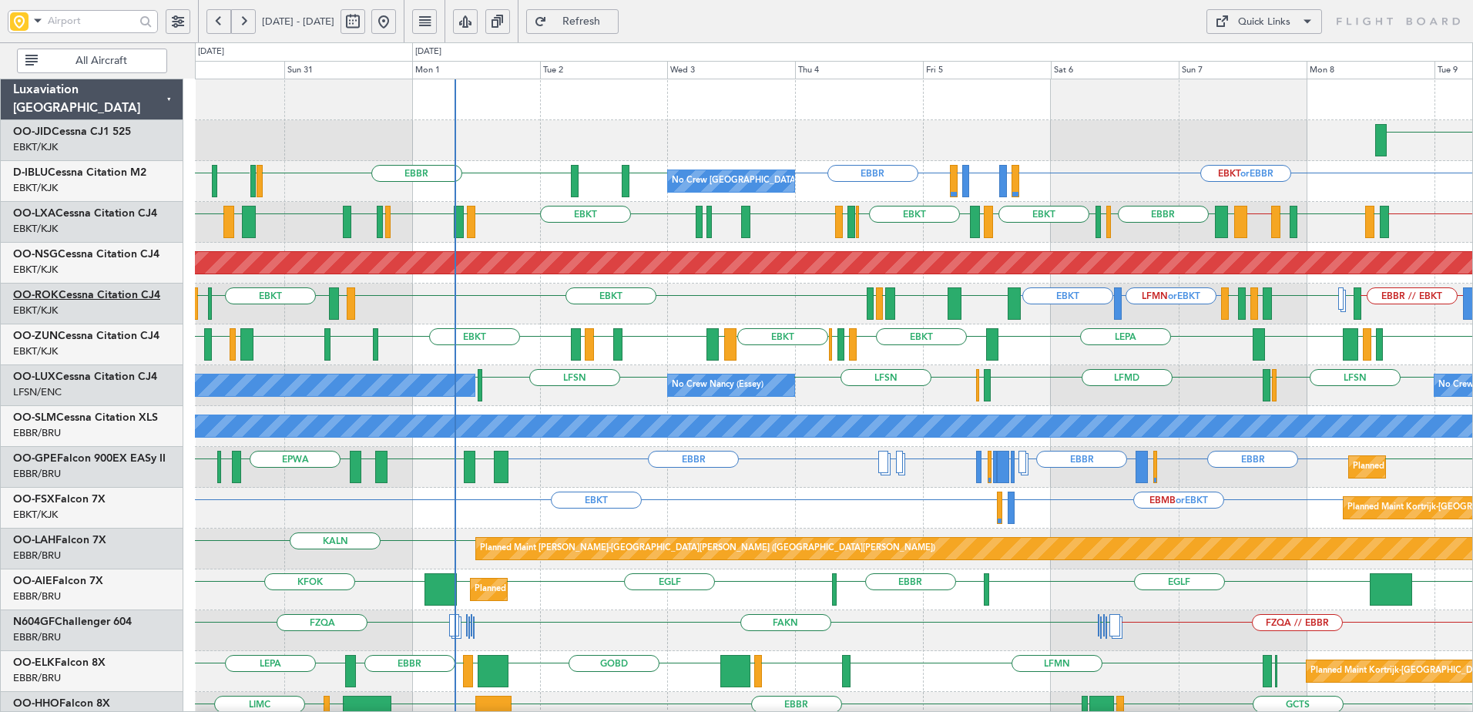
click at [103, 292] on link "OO-ROK Cessna Citation CJ4" at bounding box center [86, 295] width 147 height 11
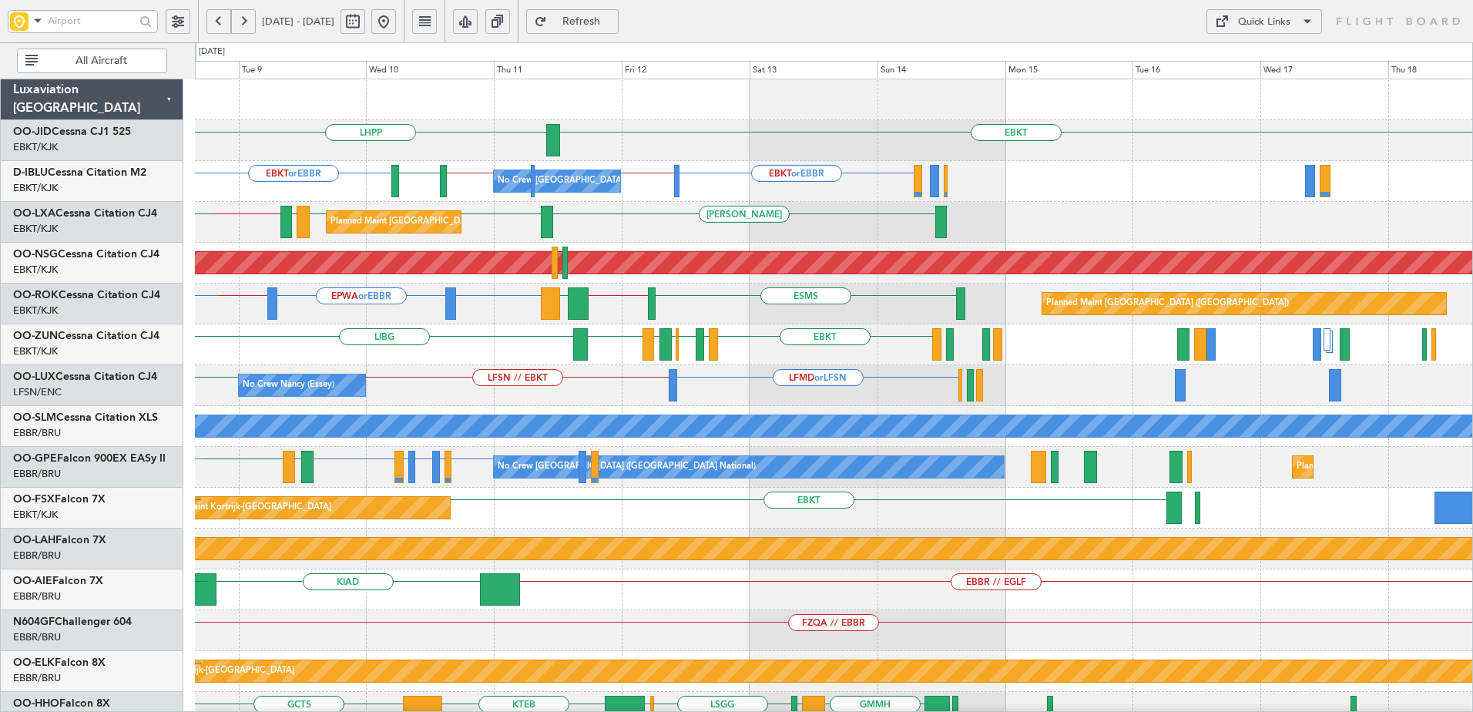
click at [455, 379] on div "EBKT LHPP No Crew Brussels (Brussels National) EBKT or EBBR EBBR // LFPB EBKT o…" at bounding box center [834, 610] width 1278 height 1062
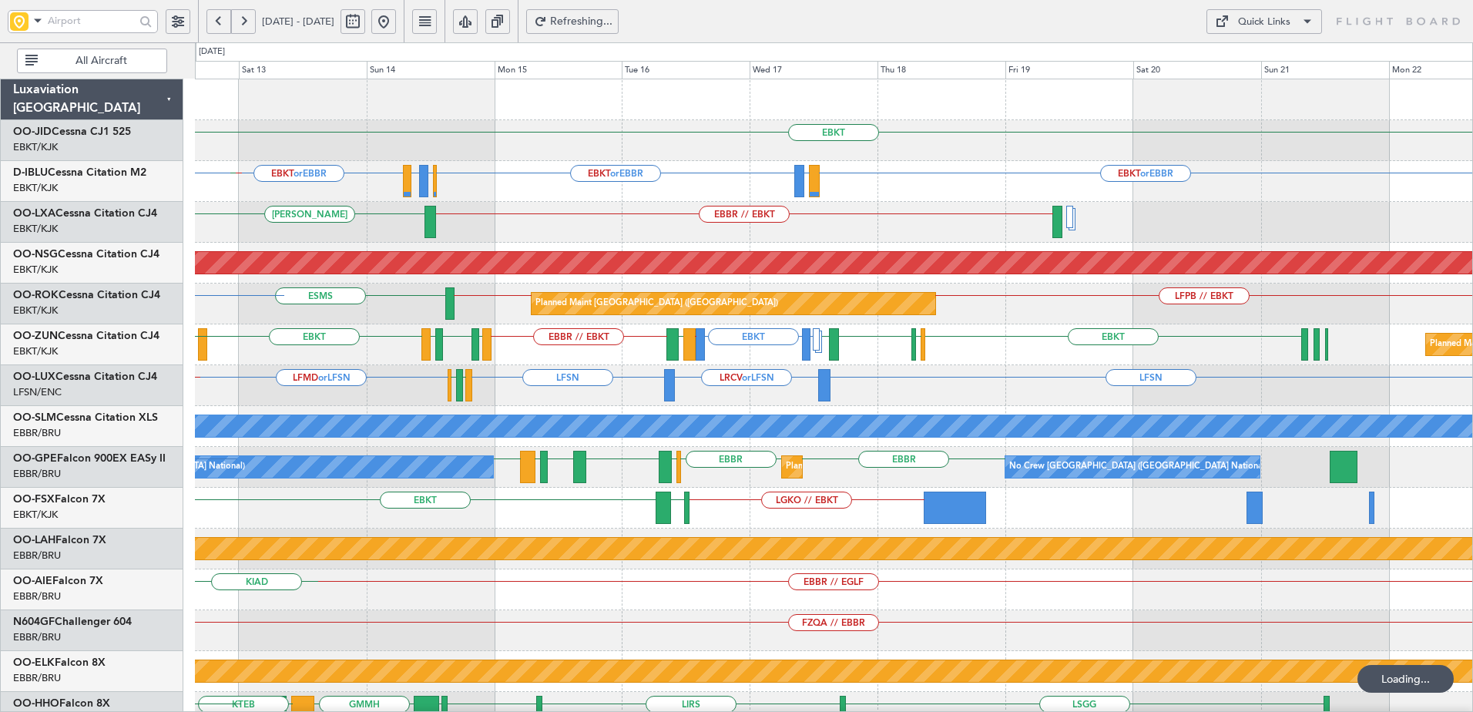
click at [417, 358] on div "EBKT LHPP EBKT or EBBR EBKT or EBBR LIRQ or EBBR EBKT or EBBR EBBR LFMN or EBBR…" at bounding box center [834, 630] width 1278 height 1103
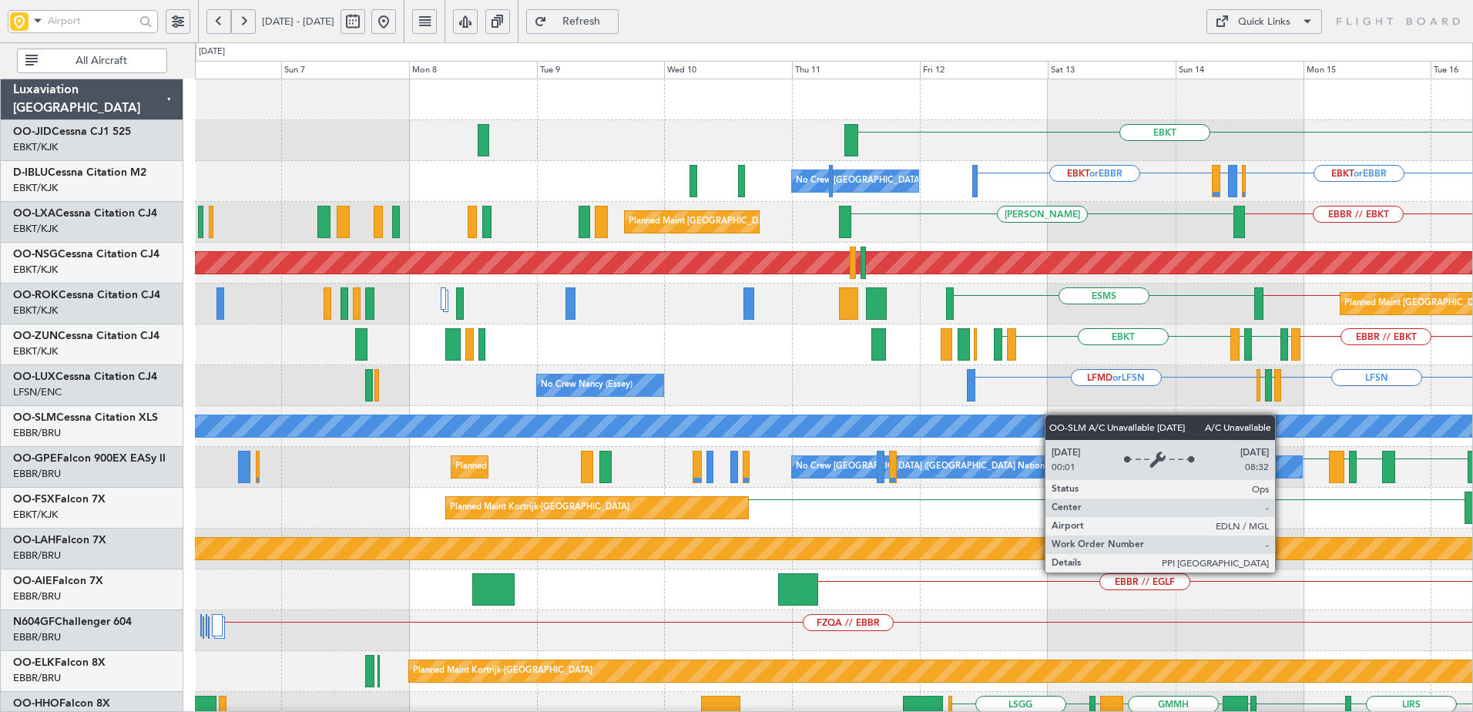
click at [1084, 418] on div "EBKT EBKT or EBBR EBKT or EBBR EBBR LFMN or EBBR No Crew Brussels (Brussels Nat…" at bounding box center [834, 610] width 1278 height 1062
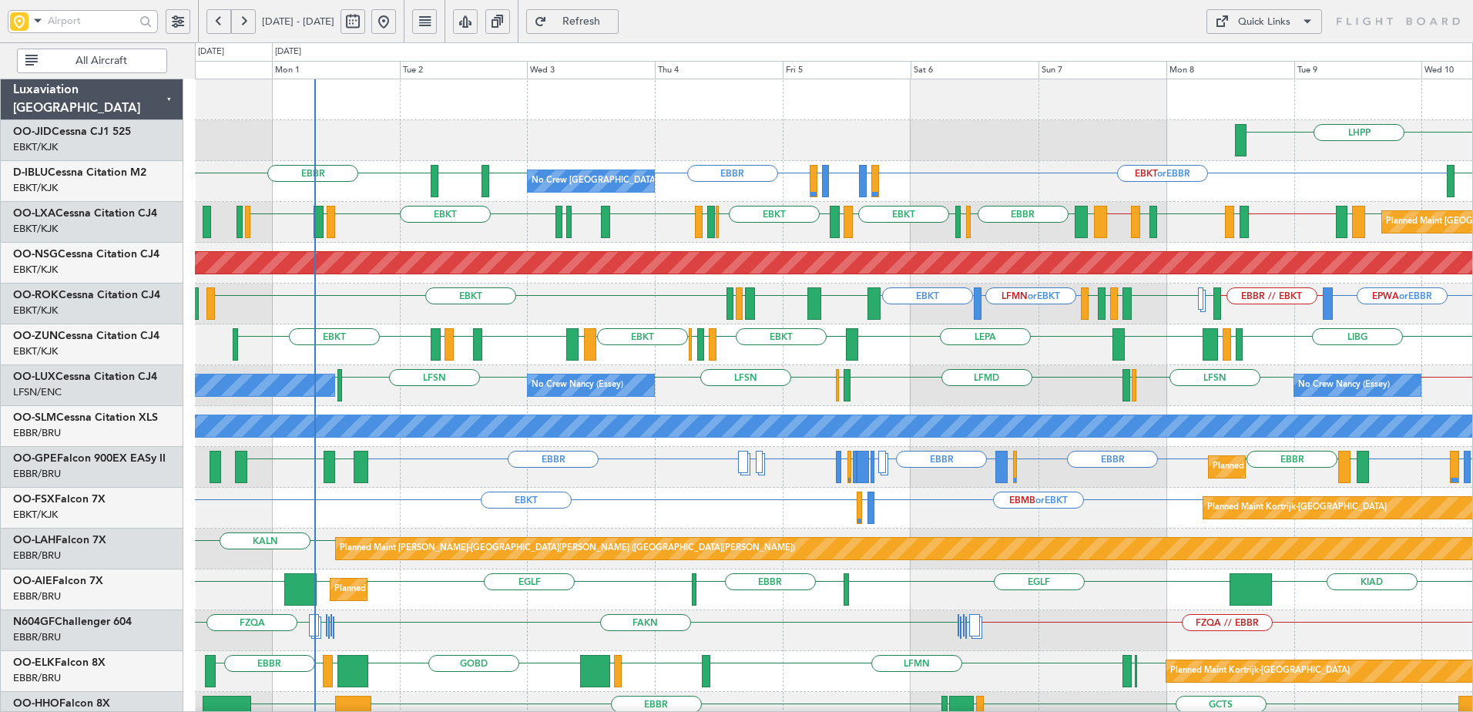
click at [324, 311] on div "EPWA or EBBR EBBR // EBKT LFMN or EBKT EBKT LFMN EBKT EBKT LFMQ EBKT LFTZ LEAL …" at bounding box center [834, 304] width 1278 height 41
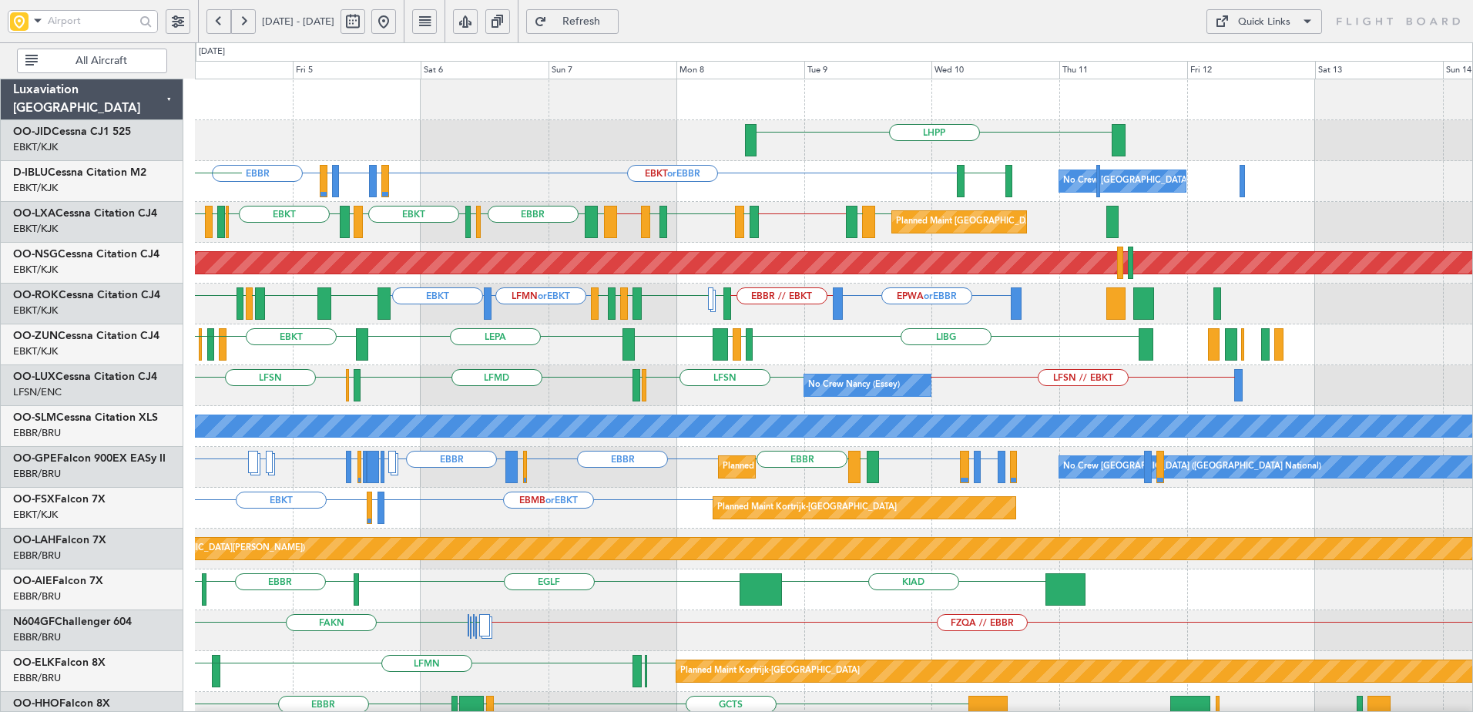
click at [273, 378] on div "LHPP EBKT or EBBR LFLP or EBBR EBBR LFLP or EBBR EBBR LSZH No Crew Brussels (Br…" at bounding box center [834, 630] width 1278 height 1103
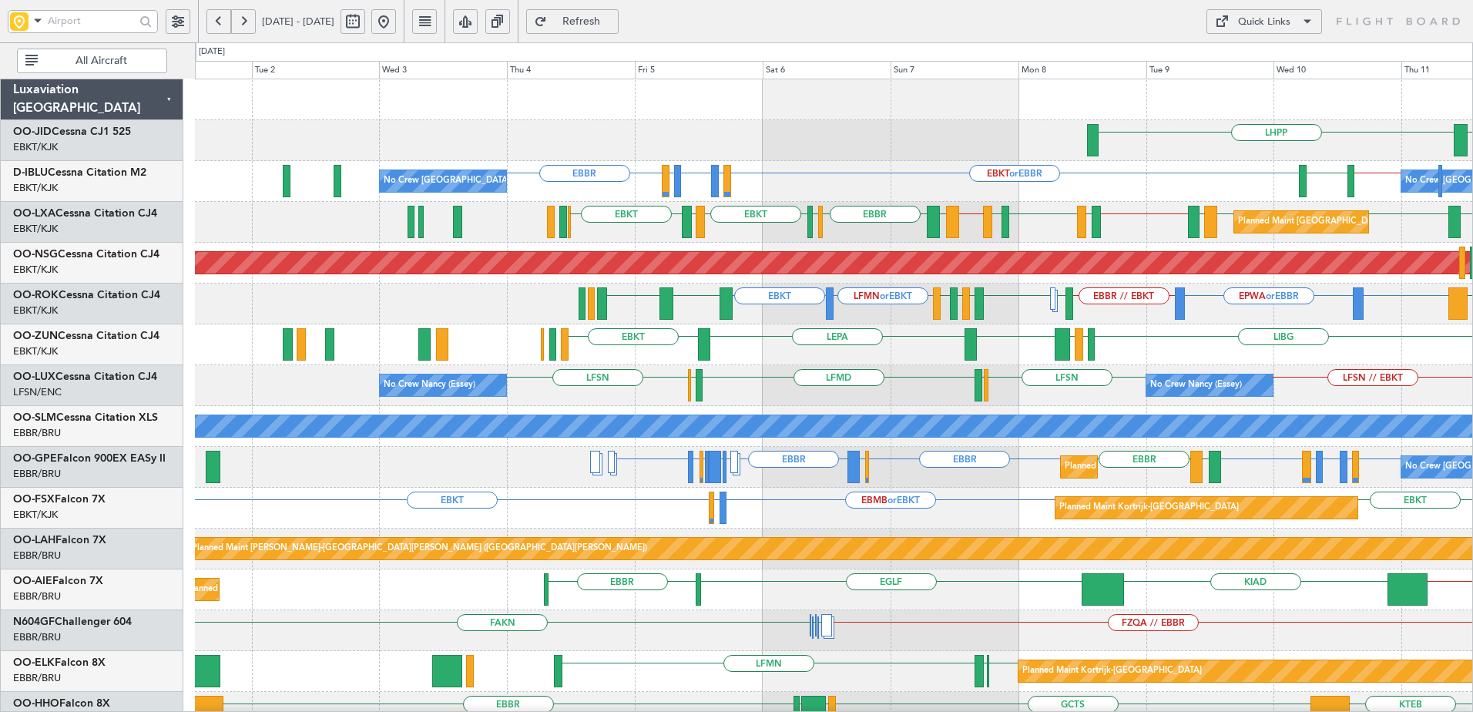
click at [1194, 345] on div "EBKT LHPP No Crew Brussels (Brussels National) EBKT or EBBR LFLP or EBBR EBBR L…" at bounding box center [834, 610] width 1278 height 1062
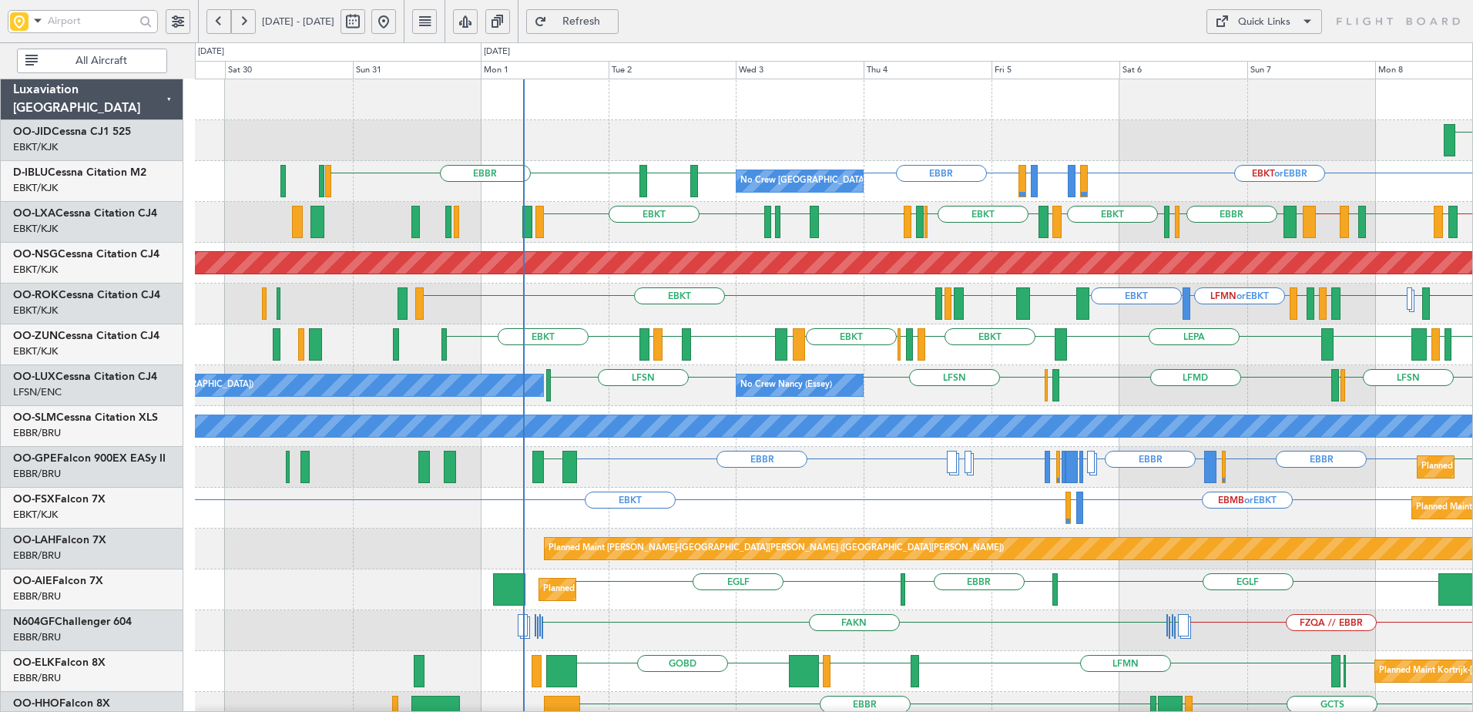
click at [1205, 383] on div "LHPP Planned Maint Kortrijk-Wevelgem AOG Maint Kortrijk-Wevelgem No Crew Brusse…" at bounding box center [834, 630] width 1278 height 1103
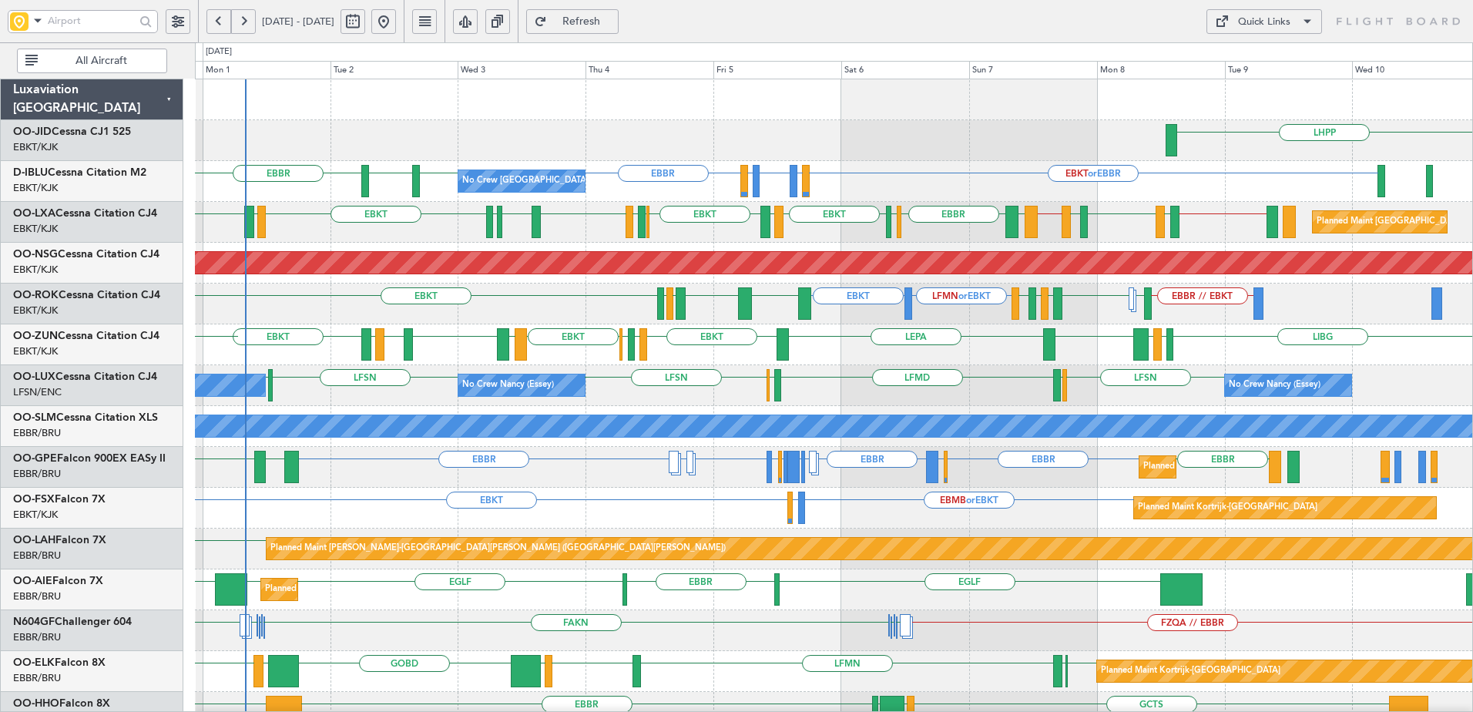
click at [808, 393] on div "LHPP AOG Maint Kortrijk-Wevelgem No Crew Brussels (Brussels National) EBKT or E…" at bounding box center [834, 630] width 1278 height 1103
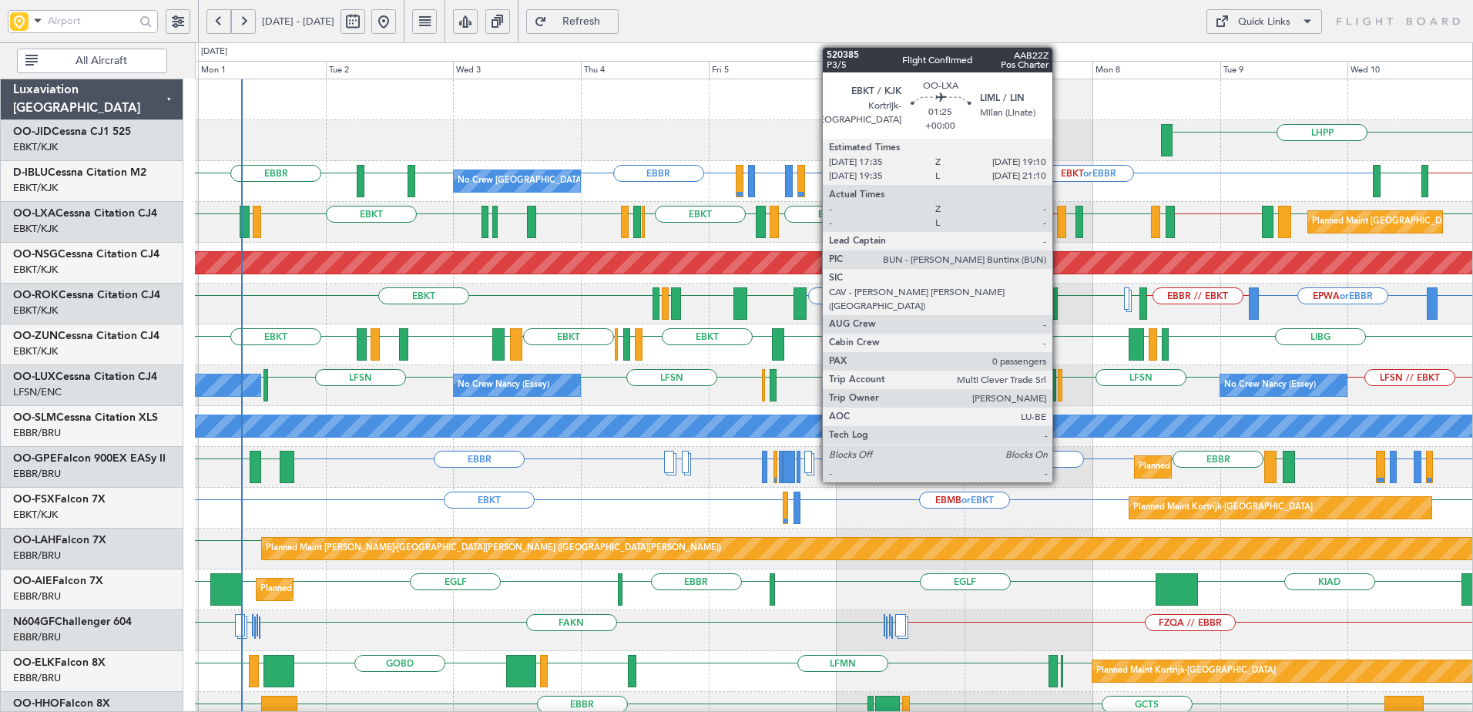
click at [1059, 223] on div at bounding box center [1061, 222] width 8 height 32
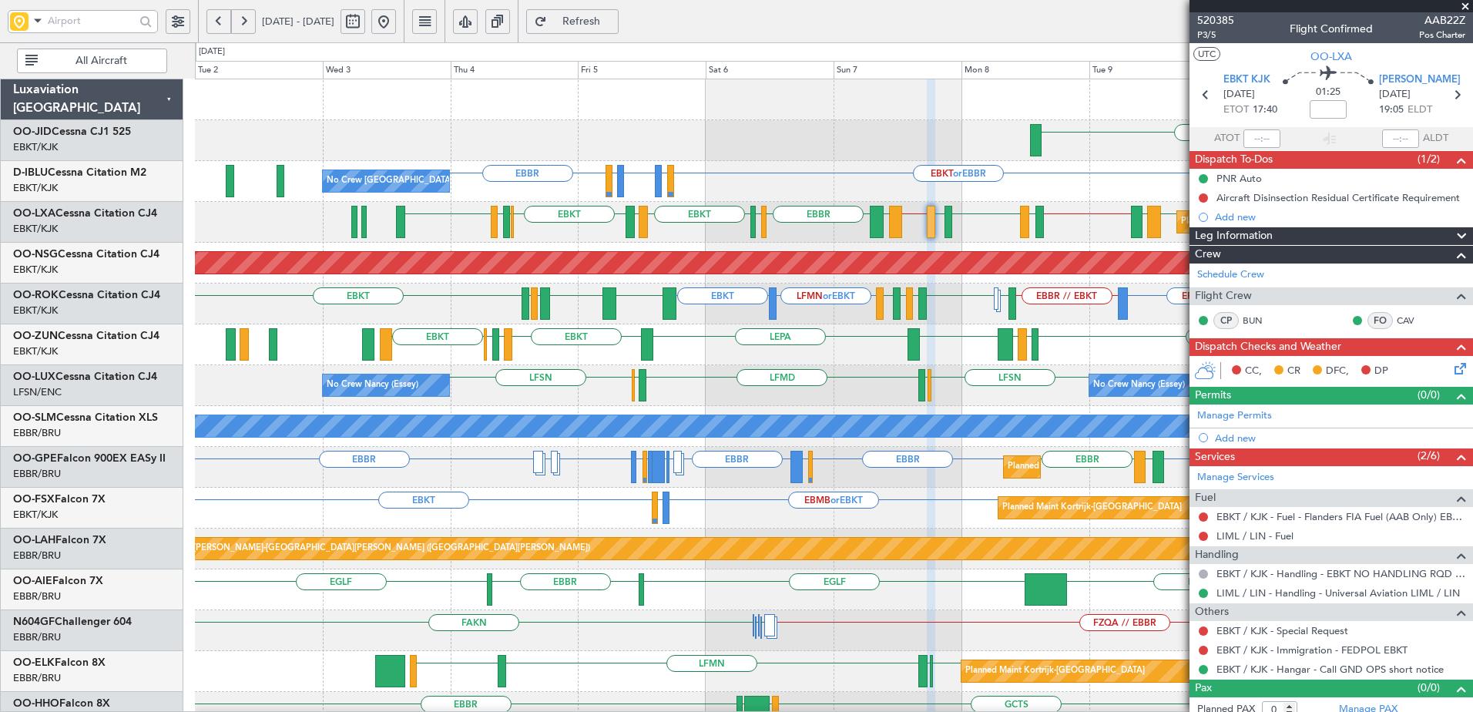
click at [680, 241] on div "Planned Maint Brussels (Brussels National) EBLG LIML EBBR // EBKT LIRN EBBR LSZ…" at bounding box center [834, 222] width 1278 height 41
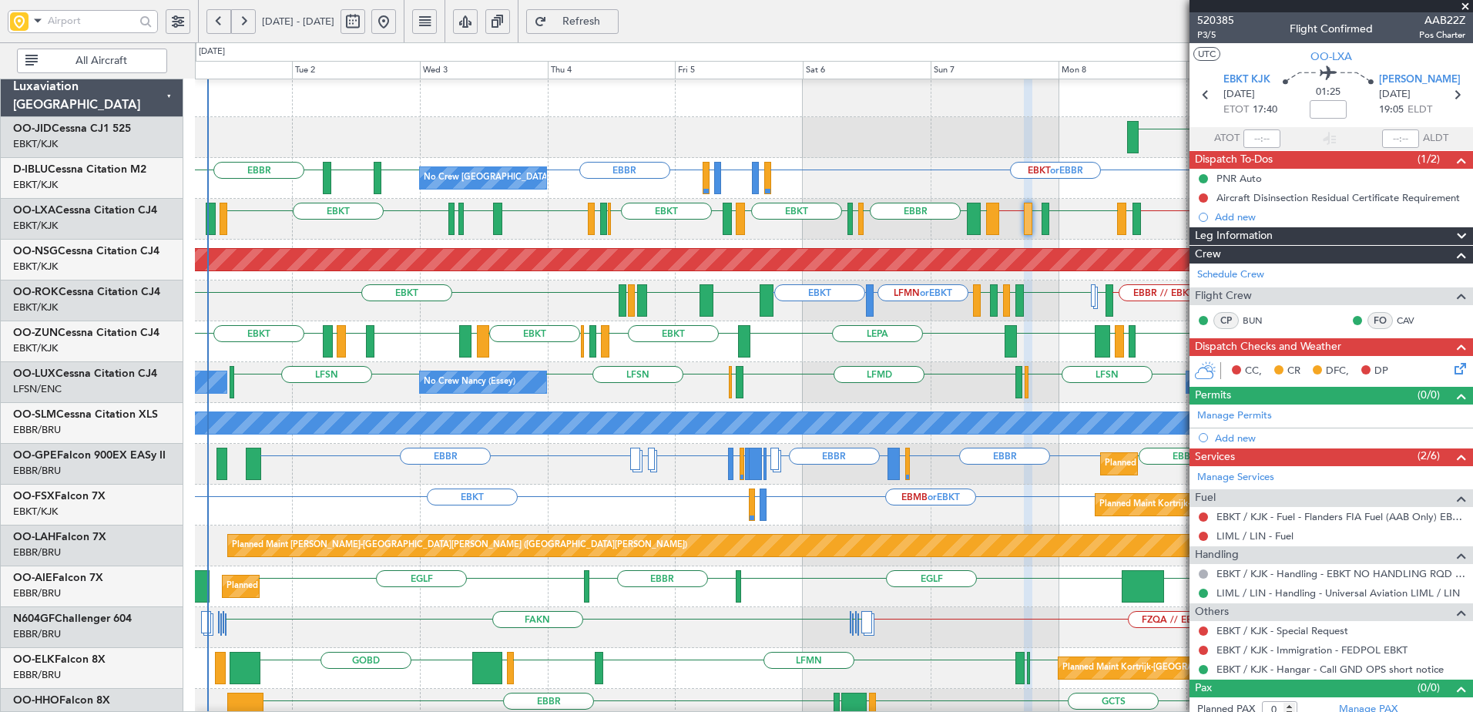
click at [825, 373] on div "No Crew Nancy (Essey) No Crew Nancy (Essey) LFSN // EBKT LFSN LFSN ELLX LFMD EL…" at bounding box center [834, 382] width 1278 height 41
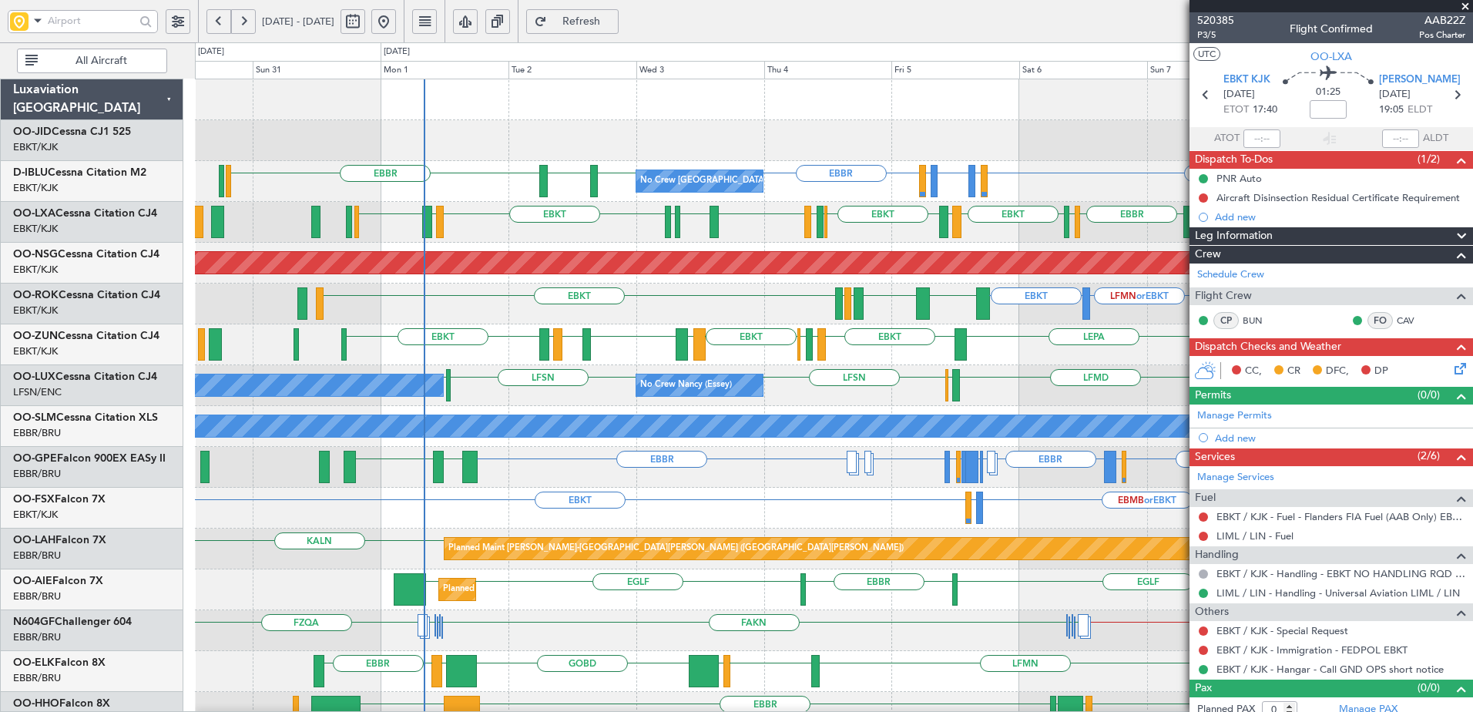
click at [456, 365] on div "LHPP Planned Maint Kortrijk-Wevelgem AOG Maint Kortrijk-Wevelgem No Crew Brusse…" at bounding box center [834, 630] width 1278 height 1103
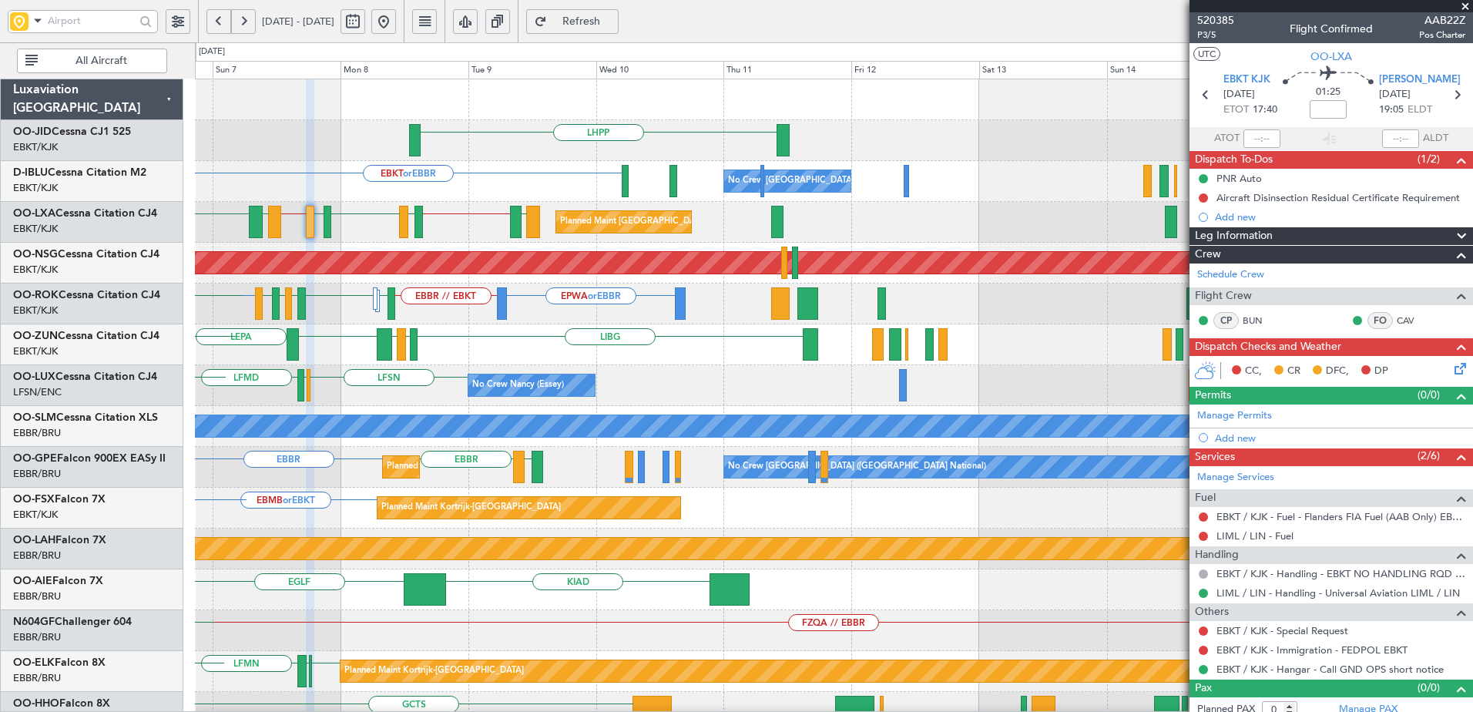
click at [81, 436] on div "LHPP EBKT or EBBR No Crew Brussels (Brussels National) LFLP or EBBR EBBR LFLP o…" at bounding box center [736, 377] width 1473 height 670
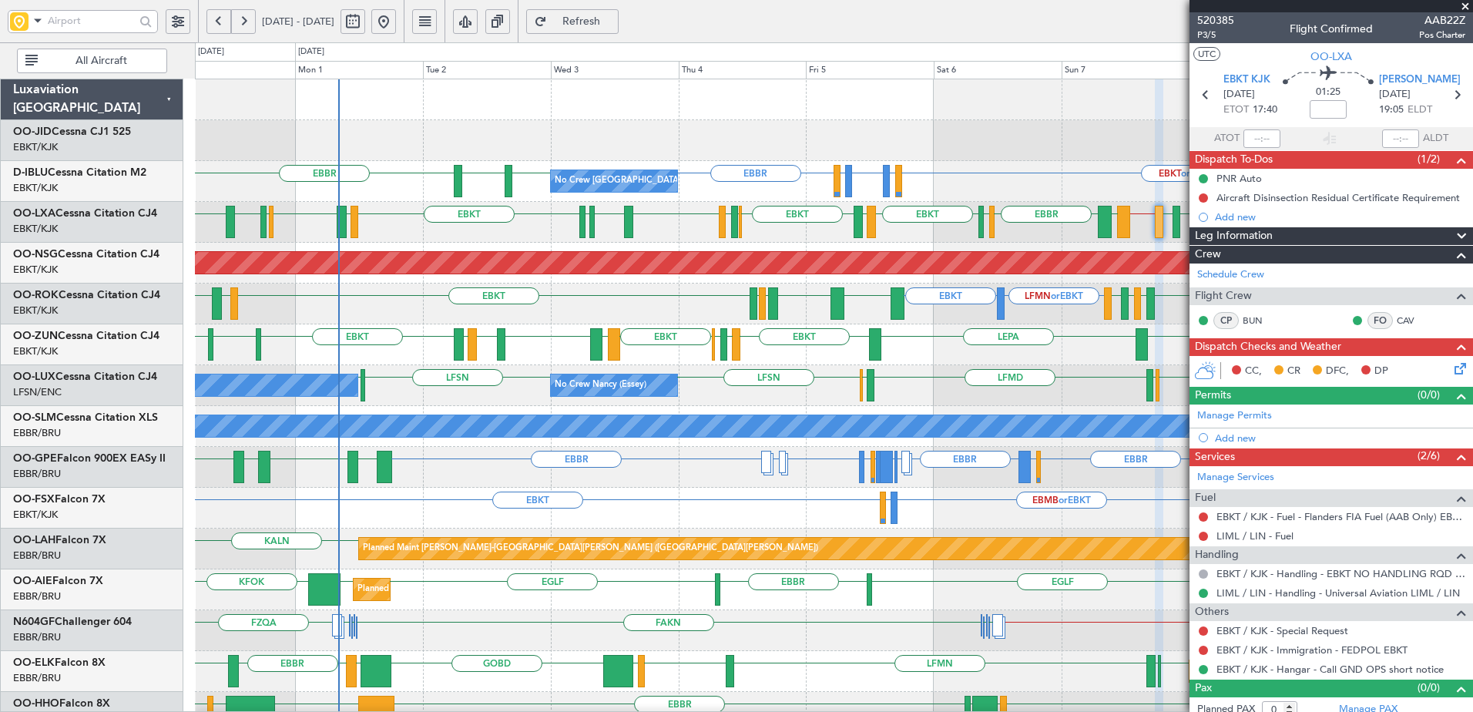
click at [1044, 388] on div "LHPP Planned Maint Kortrijk-Wevelgem AOG Maint Kortrijk-Wevelgem No Crew Brusse…" at bounding box center [834, 630] width 1278 height 1103
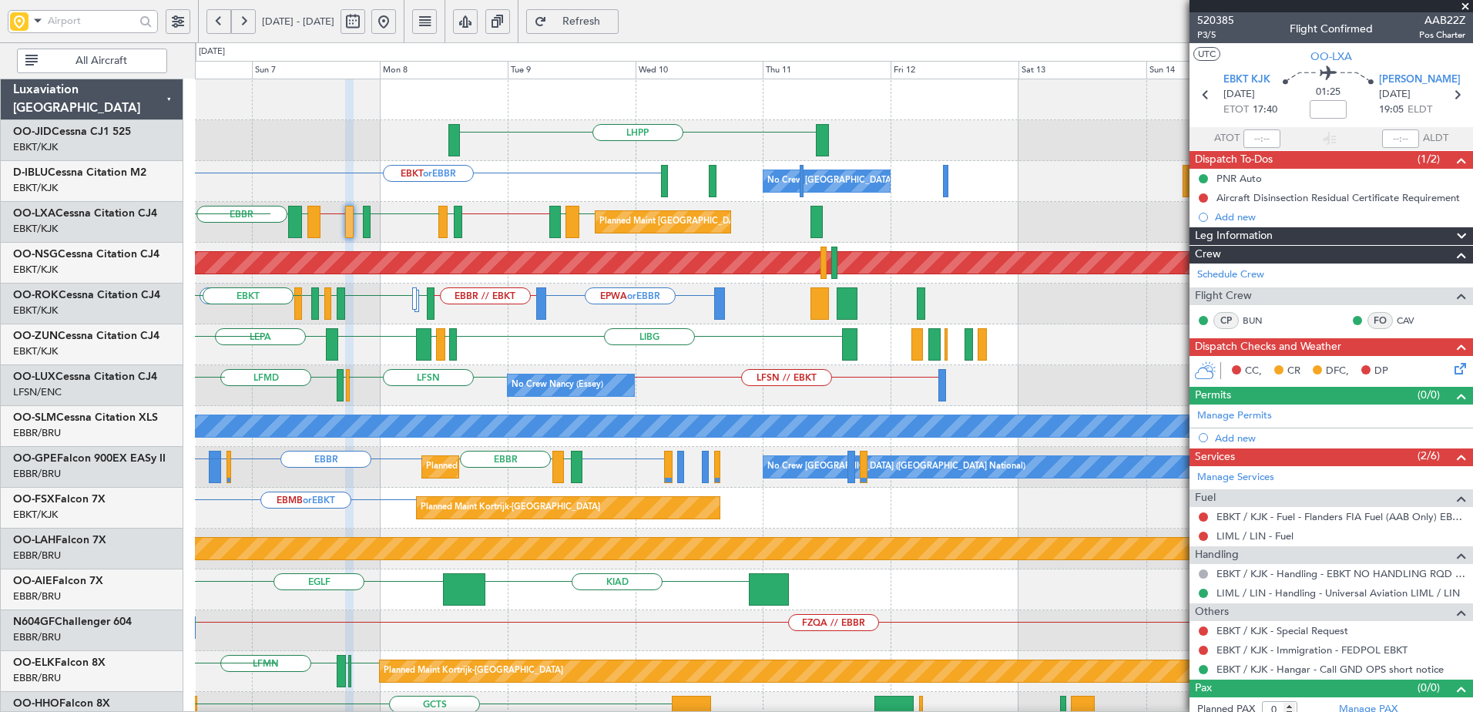
click at [15, 368] on div "LHPP EBKT or EBBR No Crew Brussels (Brussels National) LFLP or EBBR EBBR LFLP o…" at bounding box center [736, 377] width 1473 height 670
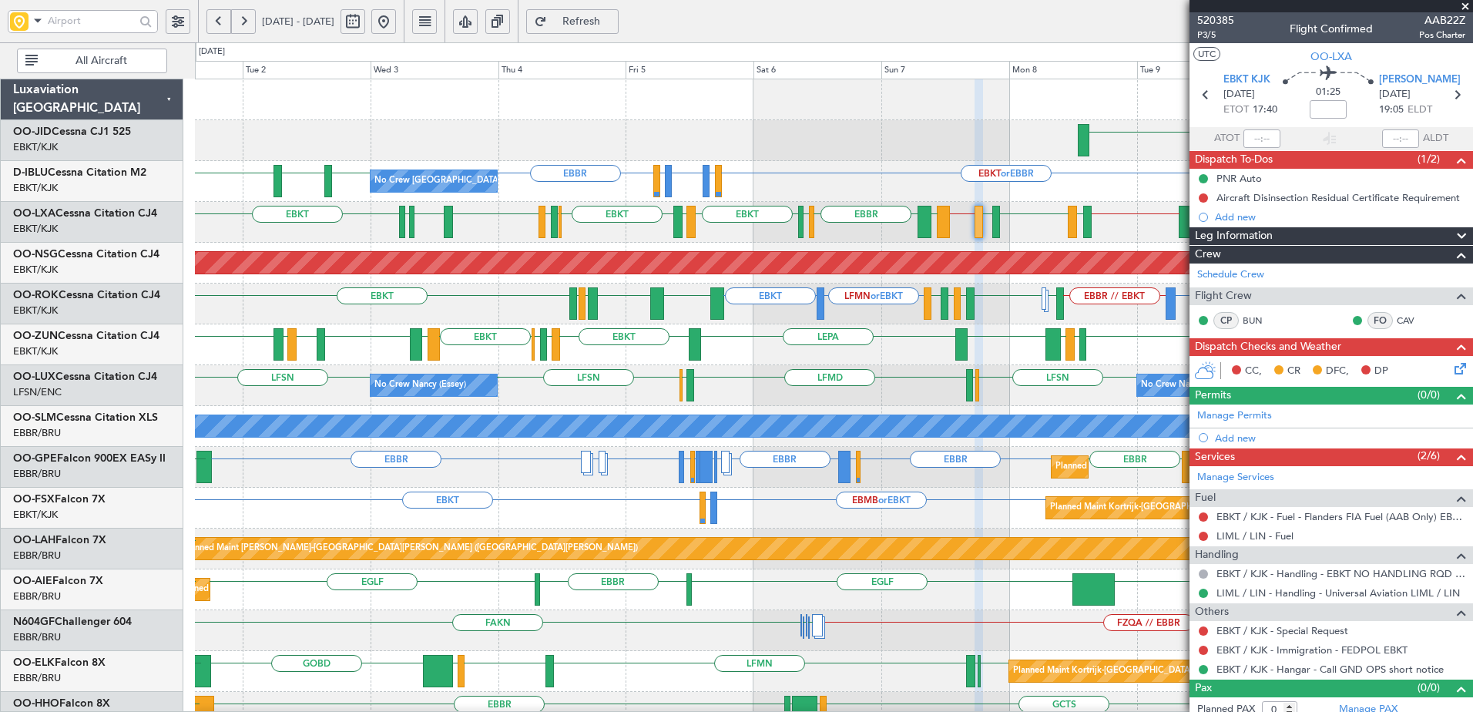
click at [841, 367] on div "LHPP No Crew Brussels (Brussels National) EBKT or EBBR LFLP or EBBR EBBR LFLP o…" at bounding box center [834, 630] width 1278 height 1103
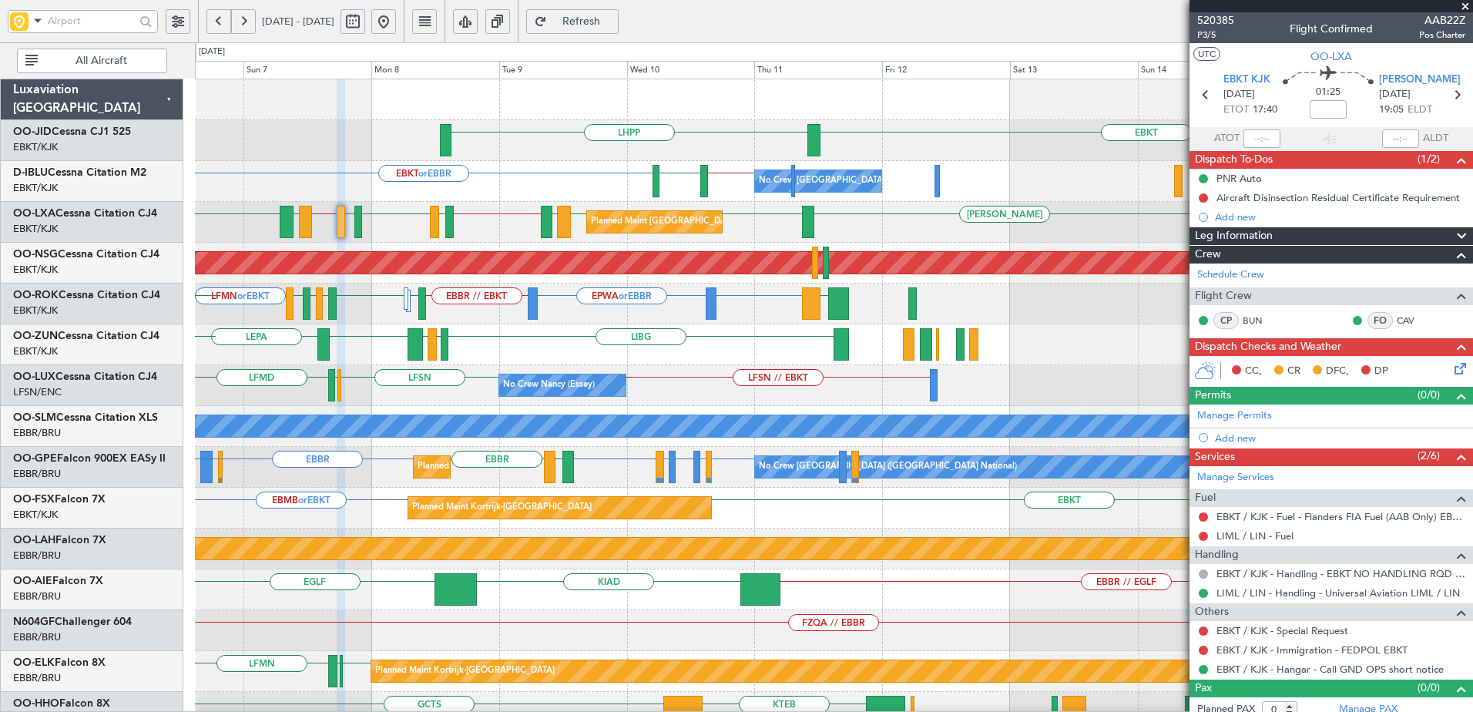
click at [311, 382] on div "EBKT LHPP No Crew Brussels (Brussels National) EBKT or EBBR EBKT // EBBR LSZH L…" at bounding box center [834, 630] width 1278 height 1103
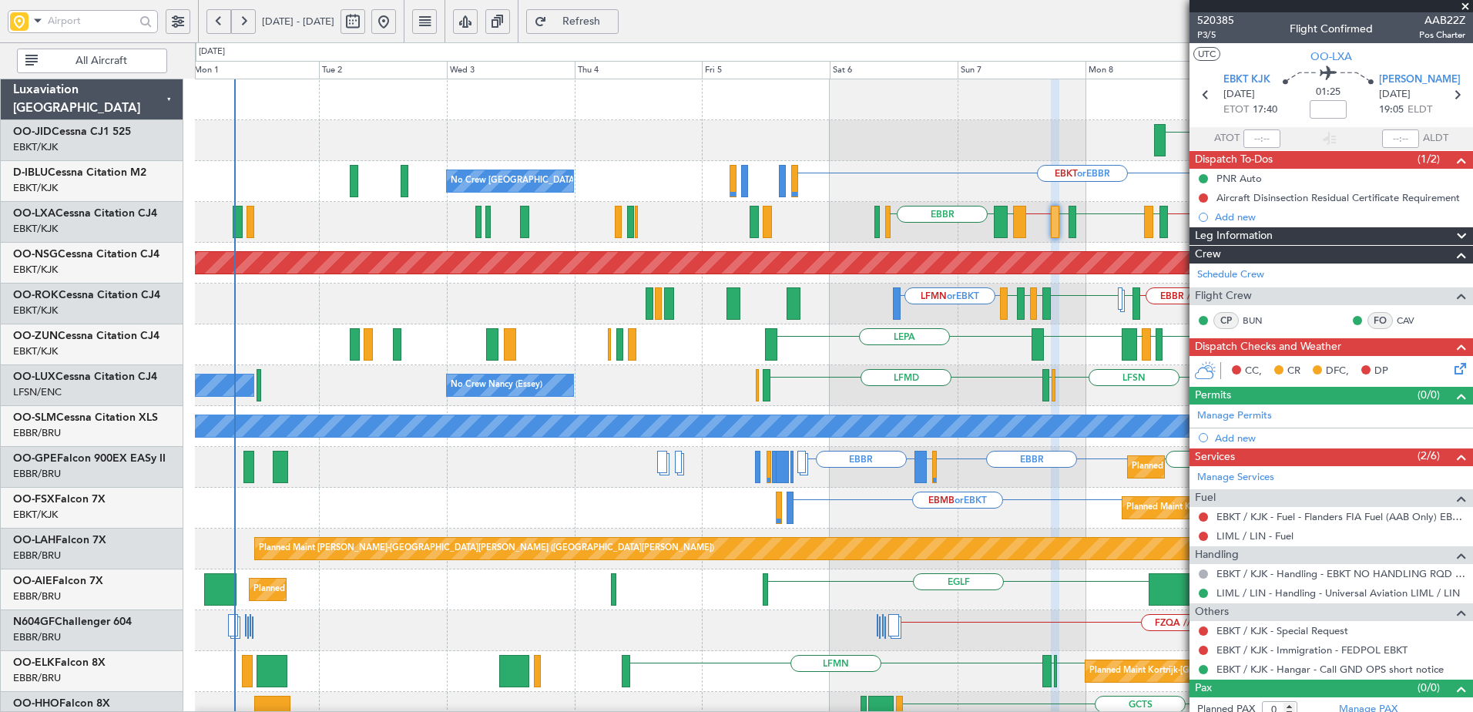
click at [1109, 409] on div "LHPP EBKT AOG Maint Kortrijk-Wevelgem No Crew Brussels (Brussels National) EBKT…" at bounding box center [834, 610] width 1278 height 1062
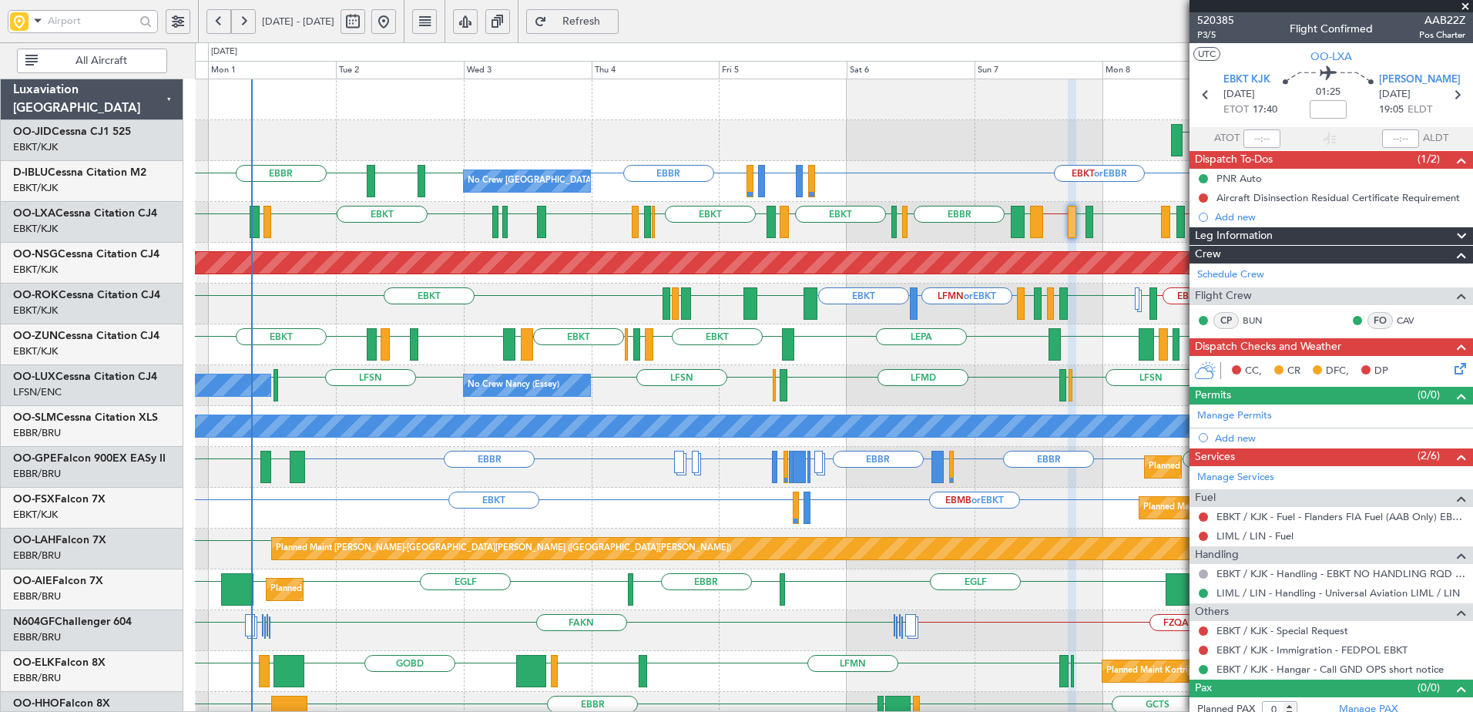
drag, startPoint x: 615, startPoint y: 11, endPoint x: 693, endPoint y: 52, distance: 88.6
click at [616, 11] on button "Refresh" at bounding box center [572, 21] width 92 height 25
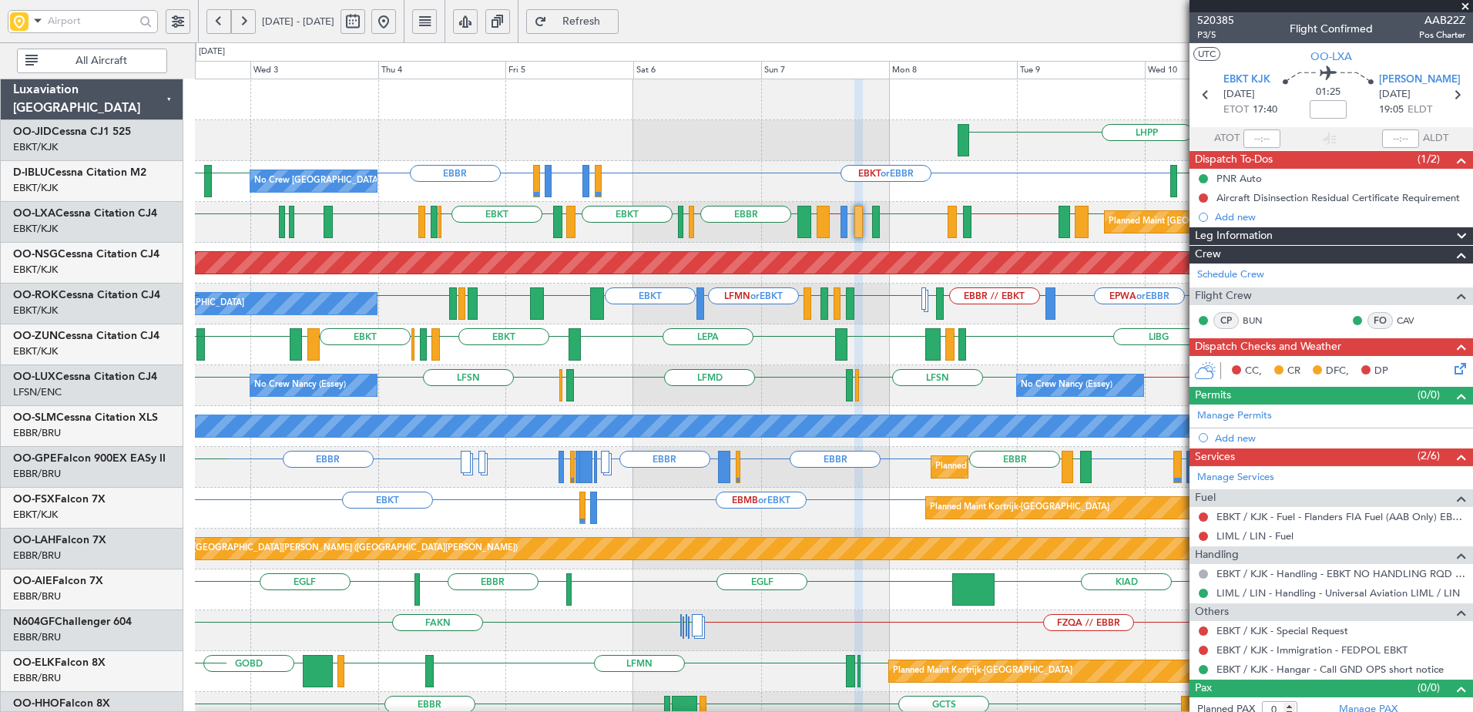
click at [791, 201] on div "EBKT or EBBR LFLP or EBBR EBBR LFLP or EBBR EBBR EBBR LFLB EBKT // EBBR LSZH No…" at bounding box center [834, 181] width 1278 height 41
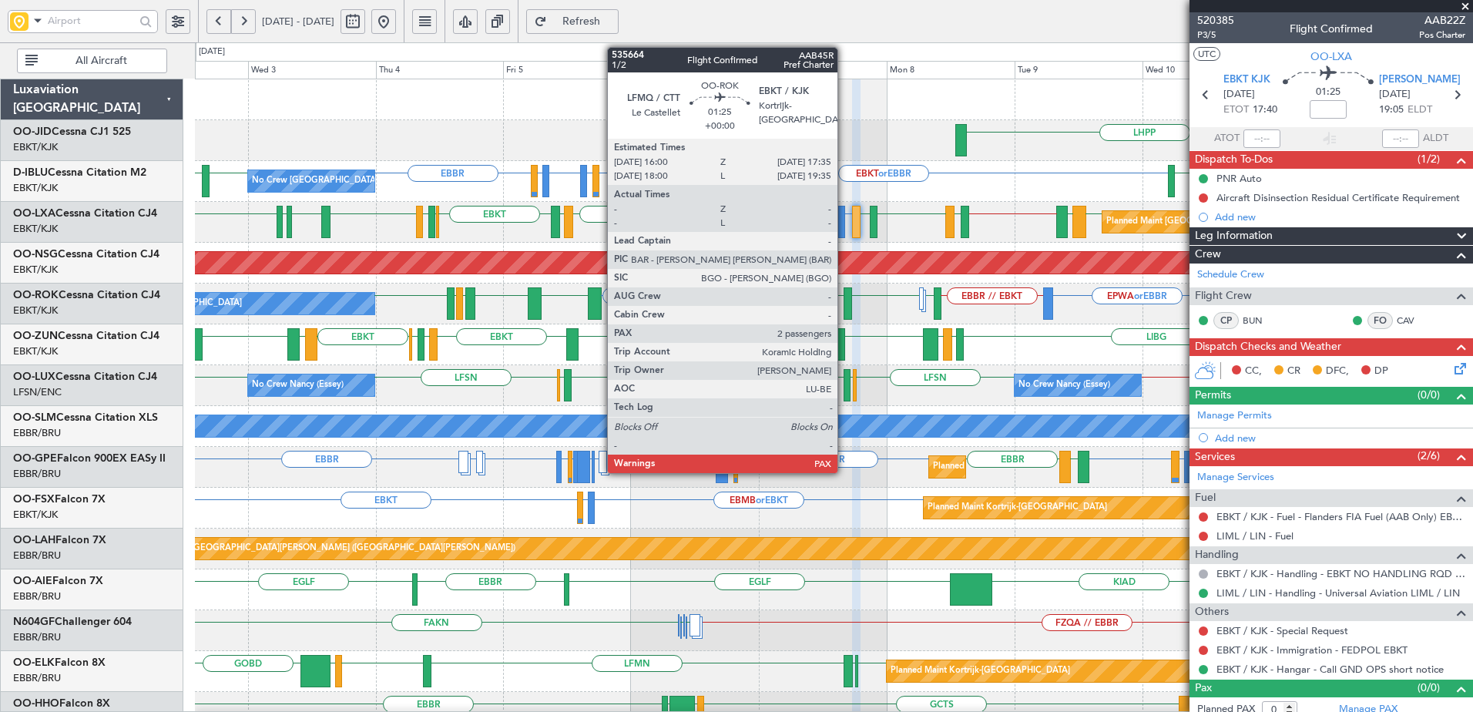
click at [845, 297] on div at bounding box center [848, 303] width 8 height 32
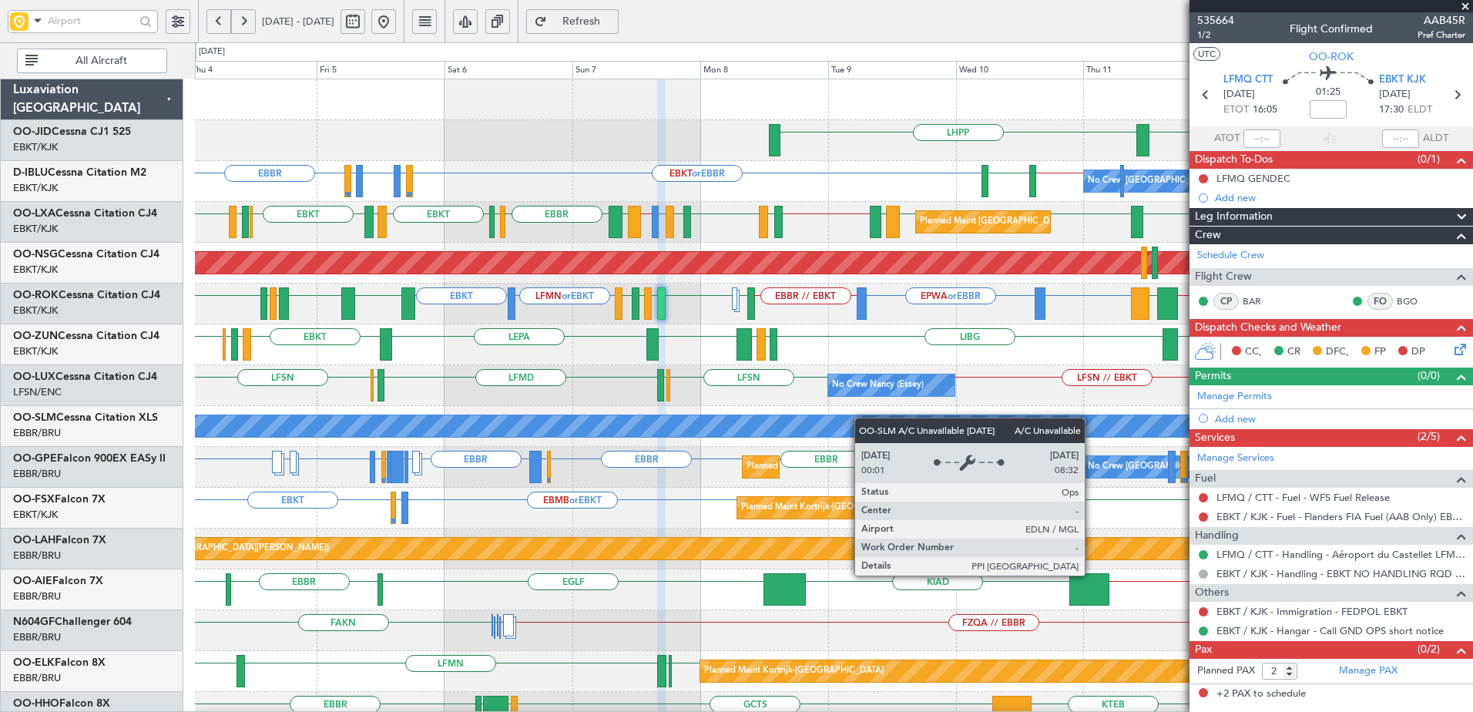
click at [443, 421] on div "LHPP EBKT EBKT or EBBR LFLP or EBBR EBBR LFLP or EBBR EBBR LSZH EBKT // EBBR No…" at bounding box center [834, 610] width 1278 height 1062
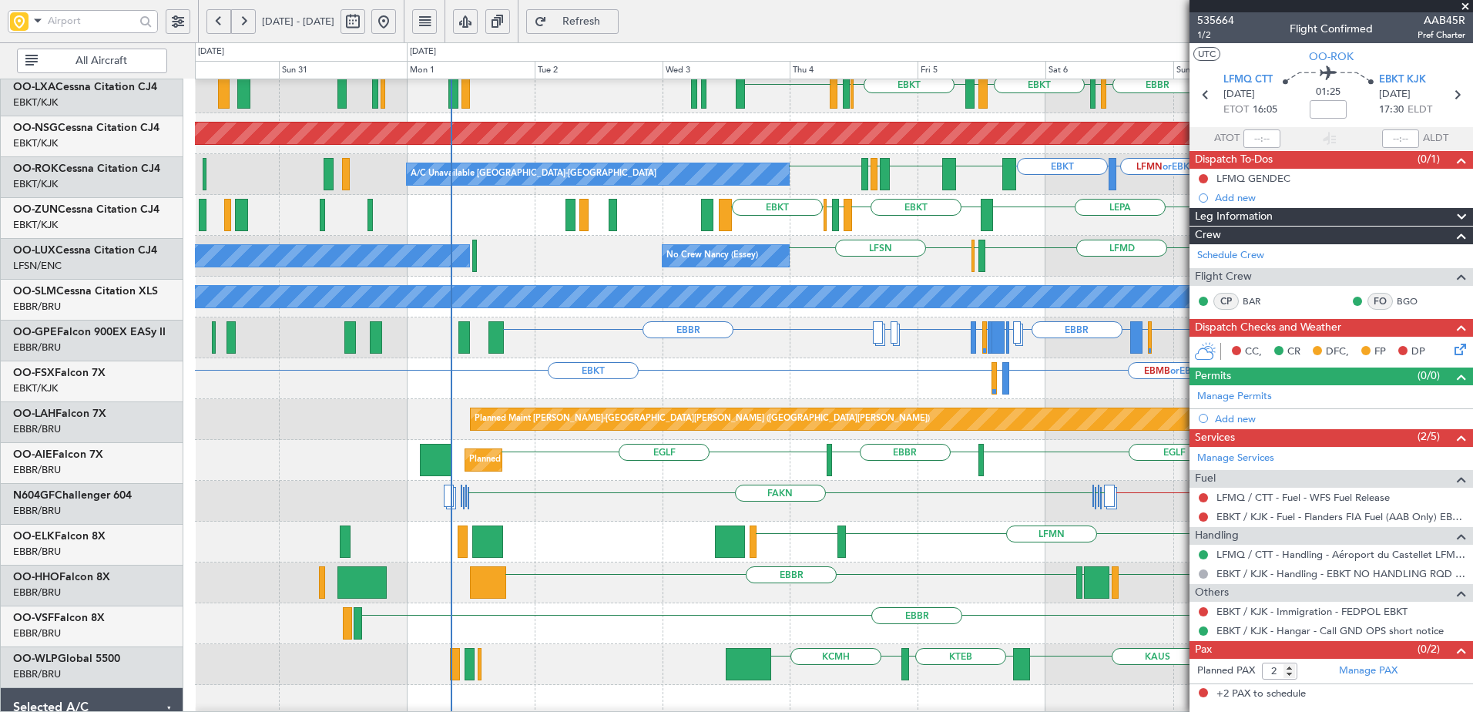
scroll to position [130, 0]
click at [1037, 341] on div "Planned Maint Brussels (Brussels National) EBBR EGGW or EBBR EBBR LKPR or EBBR …" at bounding box center [834, 337] width 1278 height 41
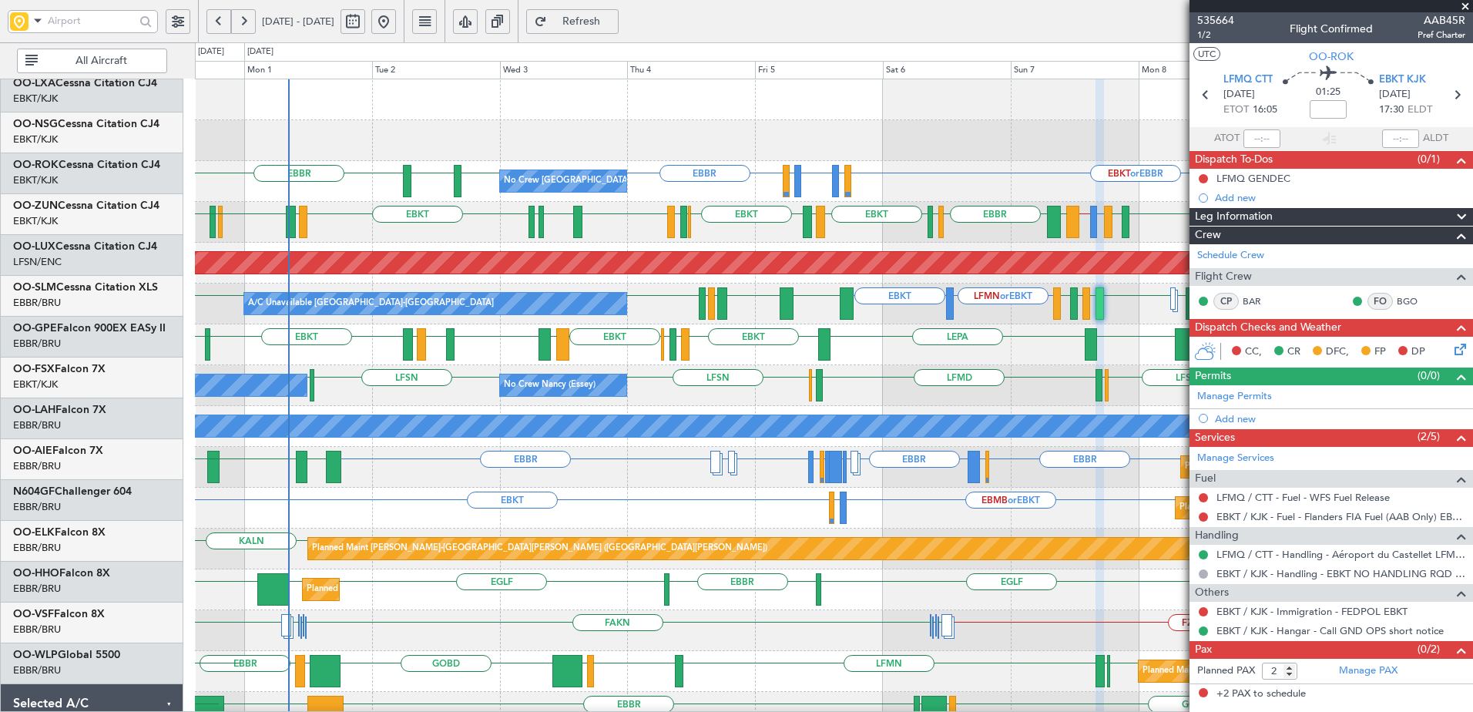
scroll to position [0, 0]
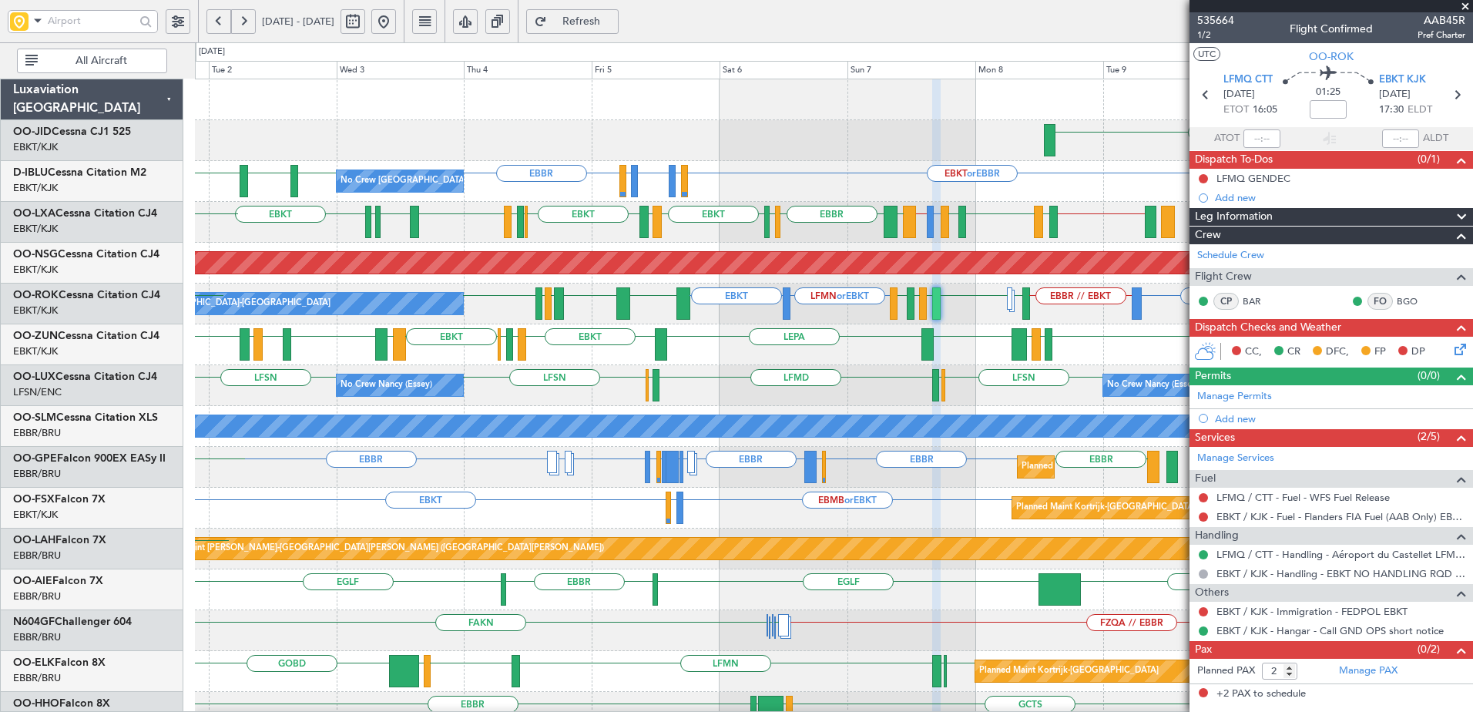
click at [552, 602] on div "LHPP No Crew Brussels (Brussels National) EBKT or EBBR LFLP or EBBR EBBR LFLP o…" at bounding box center [834, 630] width 1278 height 1103
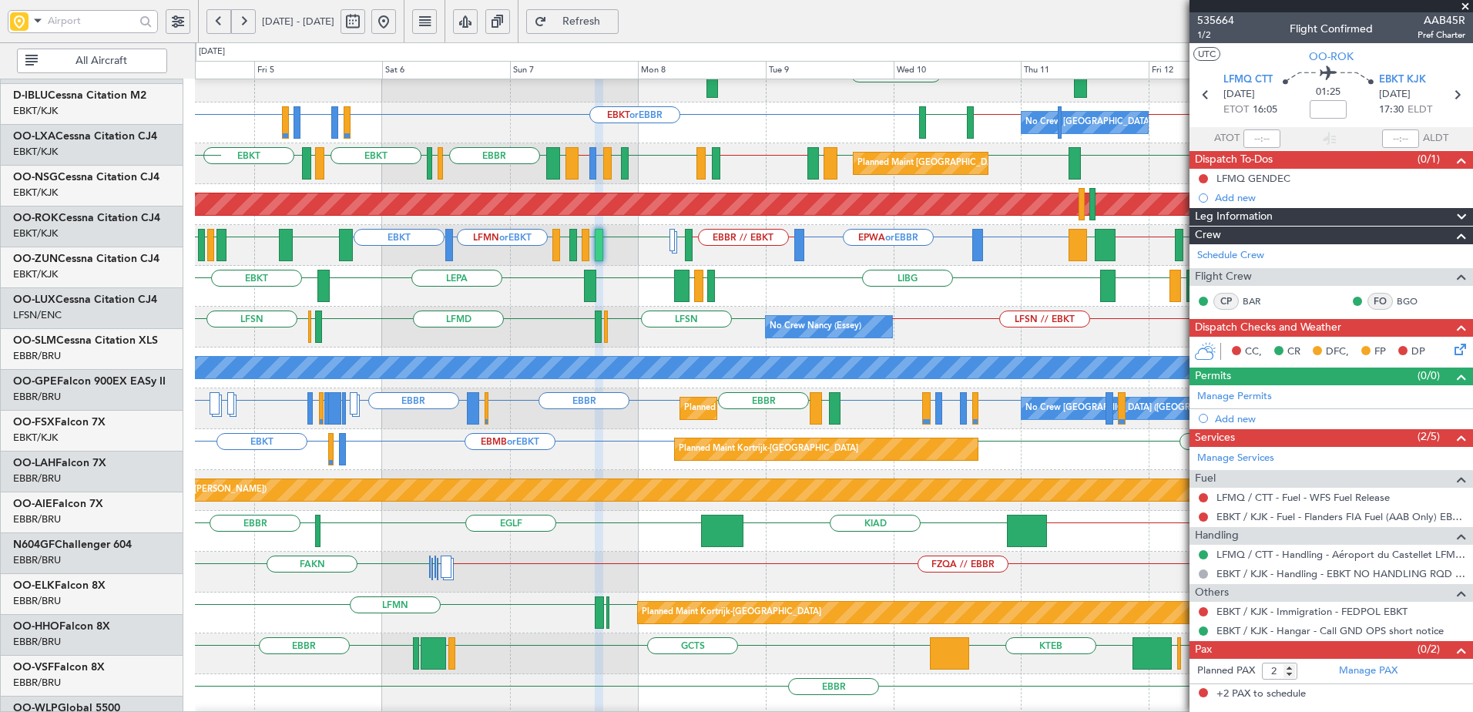
scroll to position [59, 0]
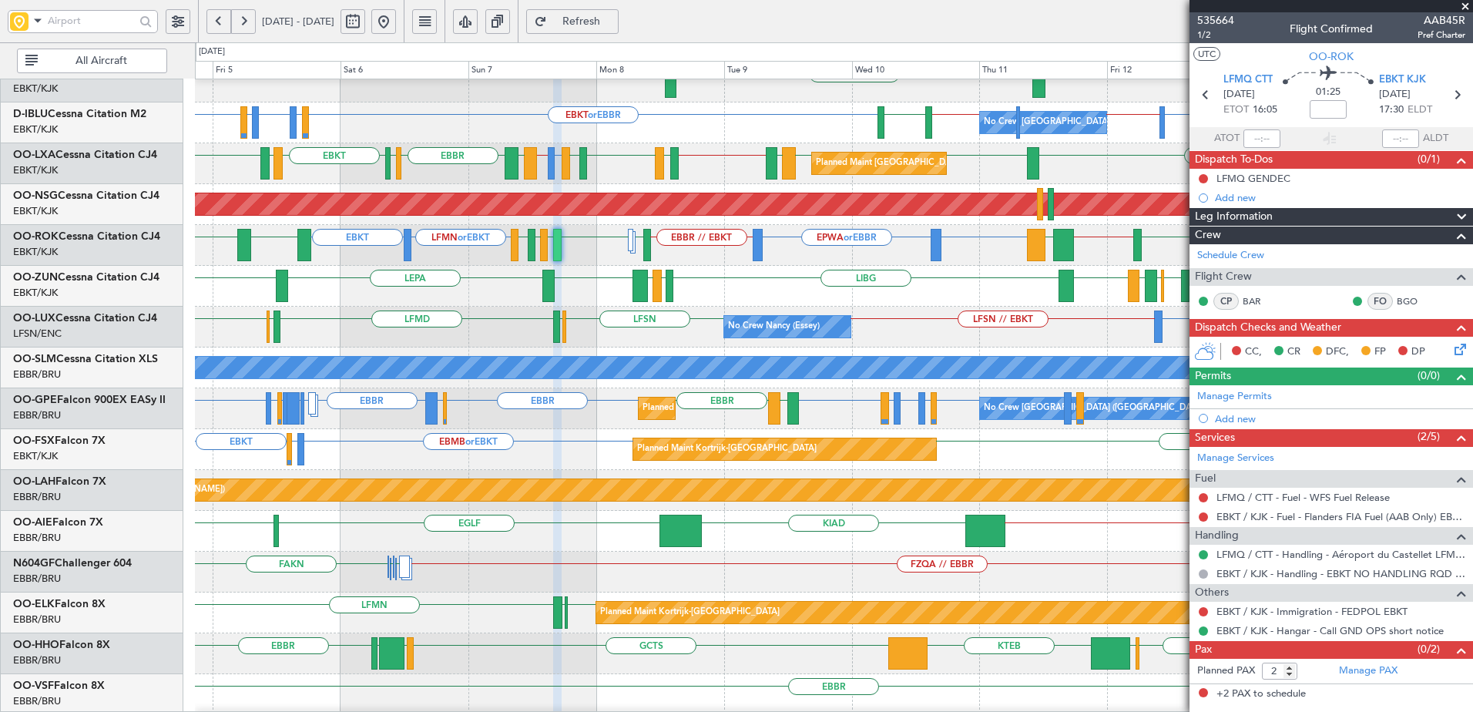
click at [878, 640] on div "GCTS GMMH LSGG EBBR LSGG LIMC KTEB" at bounding box center [834, 653] width 1278 height 41
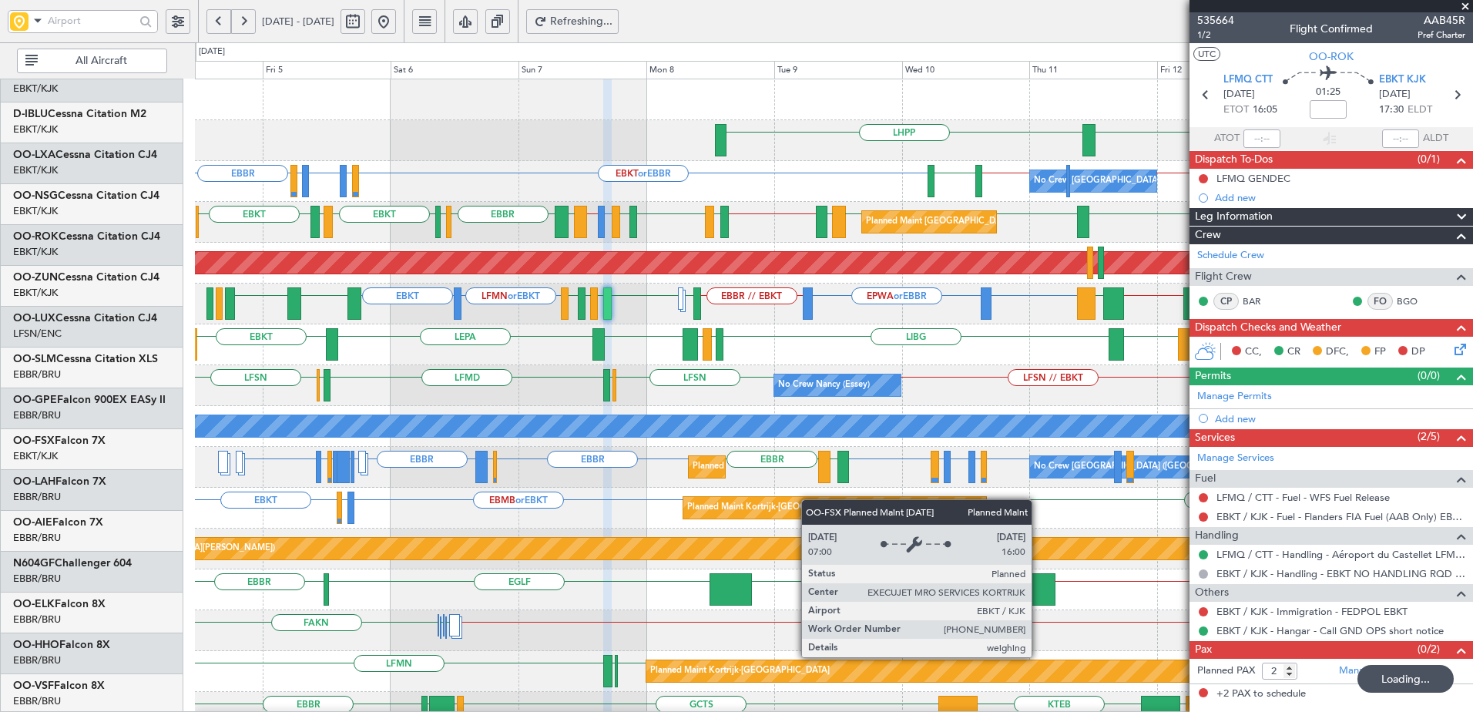
scroll to position [0, 0]
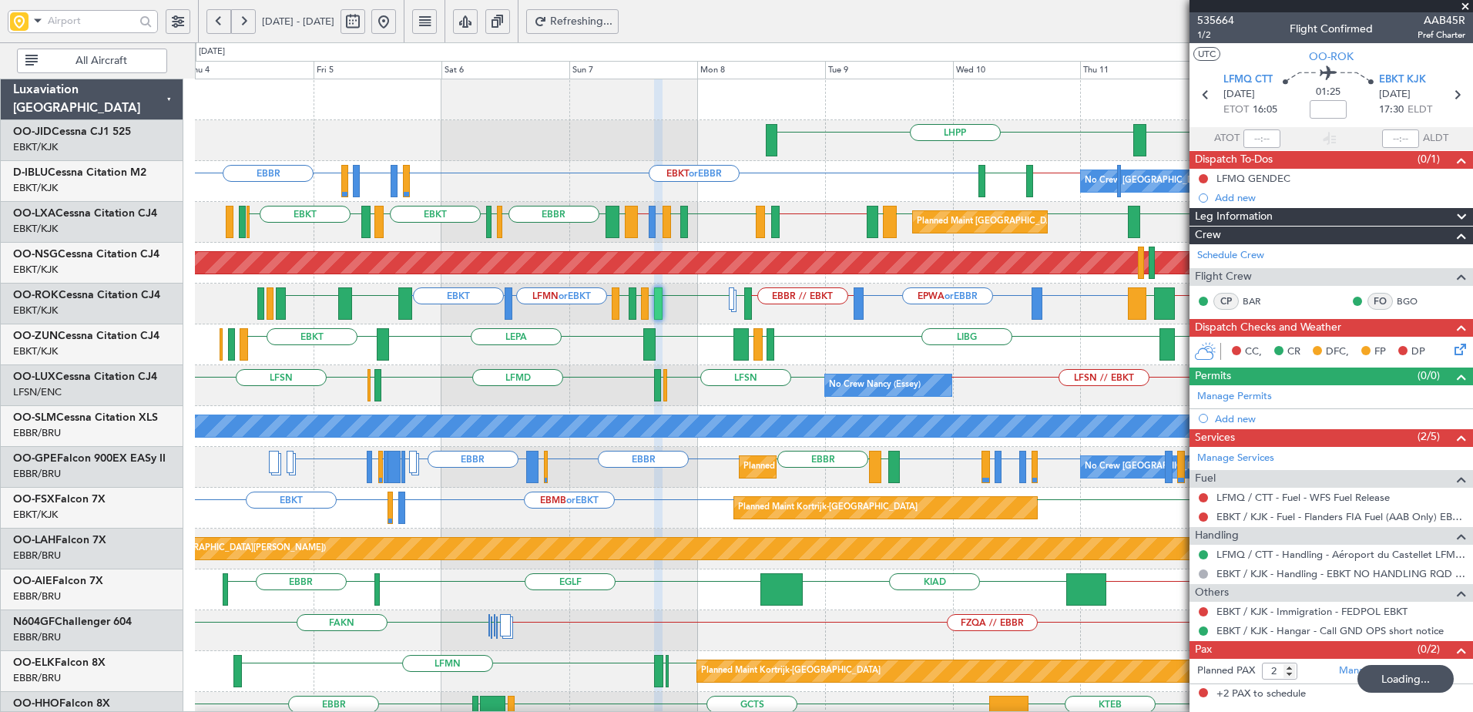
click at [865, 602] on div "EBKT LHPP No Crew Brussels (Brussels National) EBKT or EBBR LFLP or EBBR EBBR L…" at bounding box center [834, 610] width 1278 height 1062
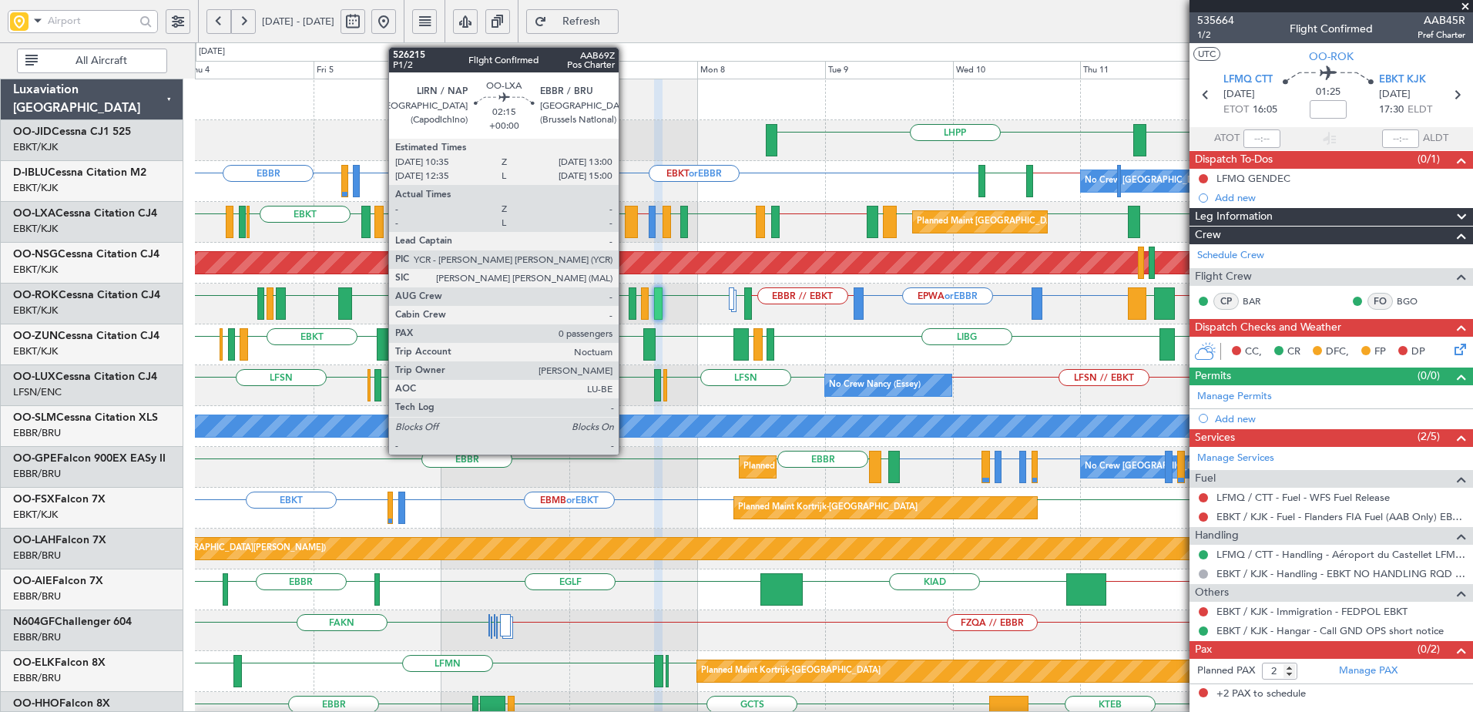
click at [709, 130] on div "EBKT LHPP" at bounding box center [834, 140] width 1278 height 41
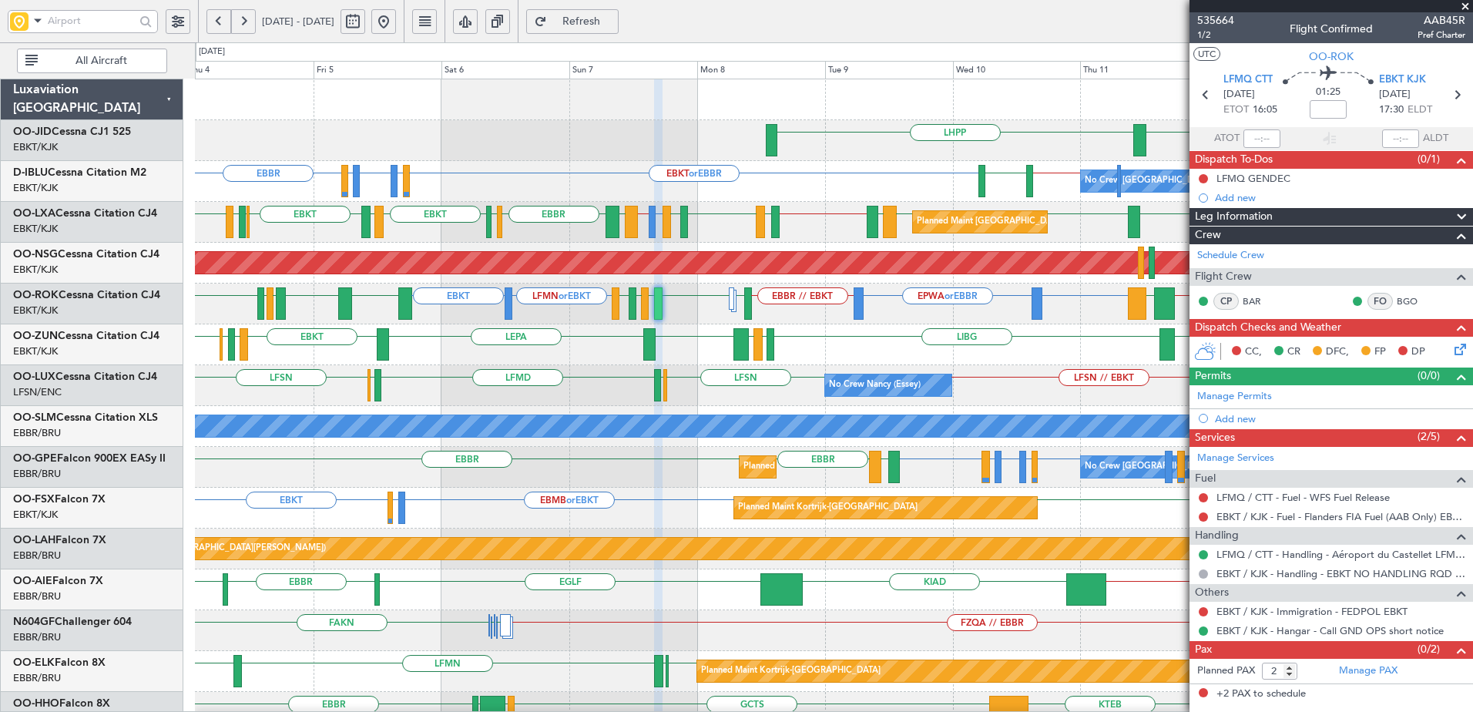
click at [1467, 7] on span at bounding box center [1465, 7] width 15 height 14
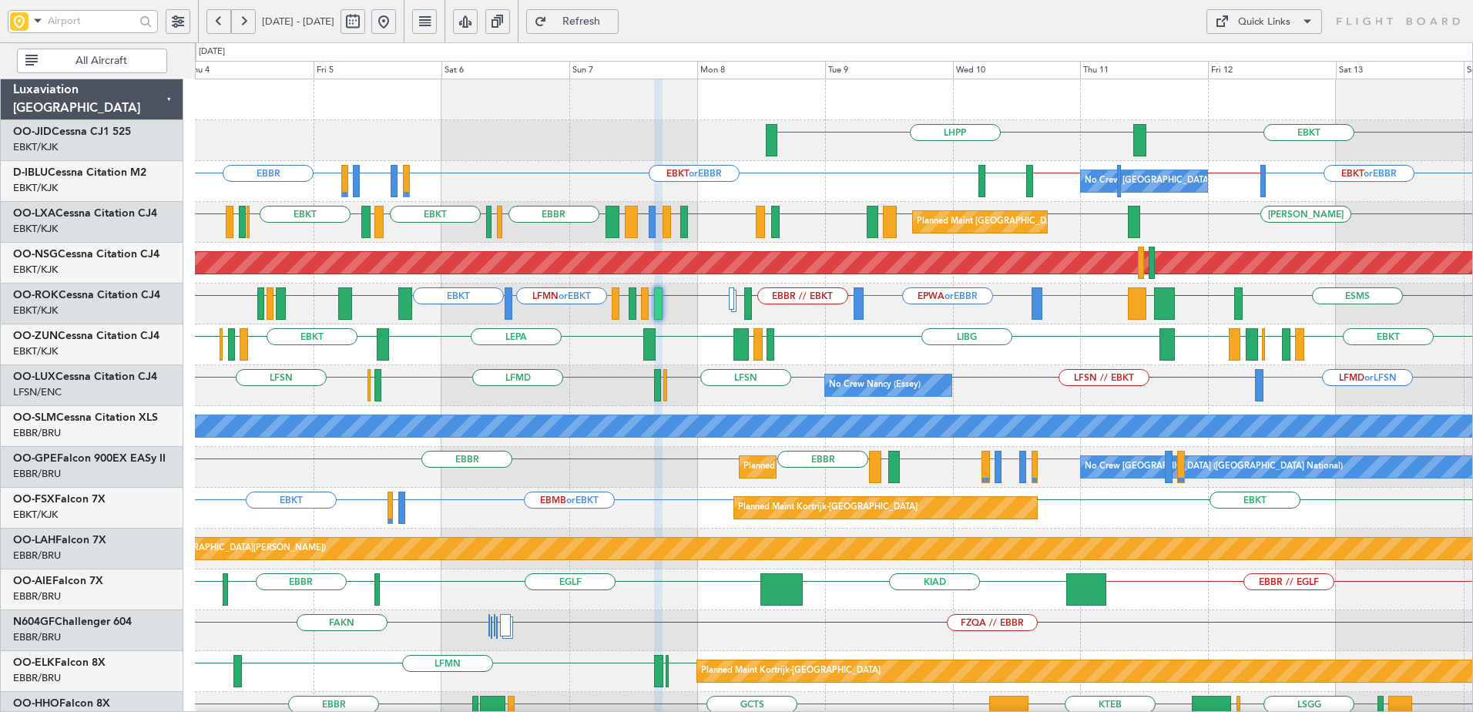
type input "0"
click at [1279, 15] on div "Quick Links" at bounding box center [1264, 22] width 52 height 15
click at [1248, 60] on button "Trip Builder" at bounding box center [1265, 58] width 116 height 37
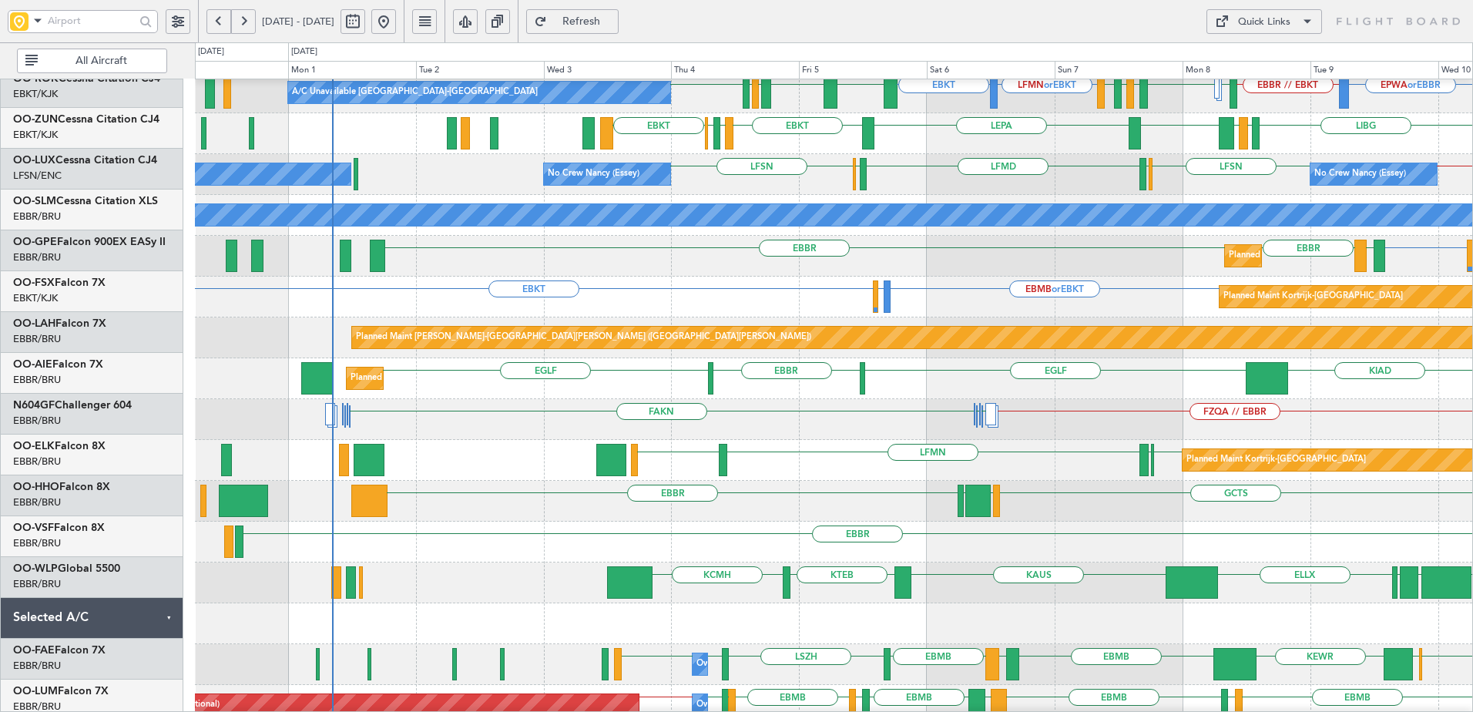
scroll to position [211, 0]
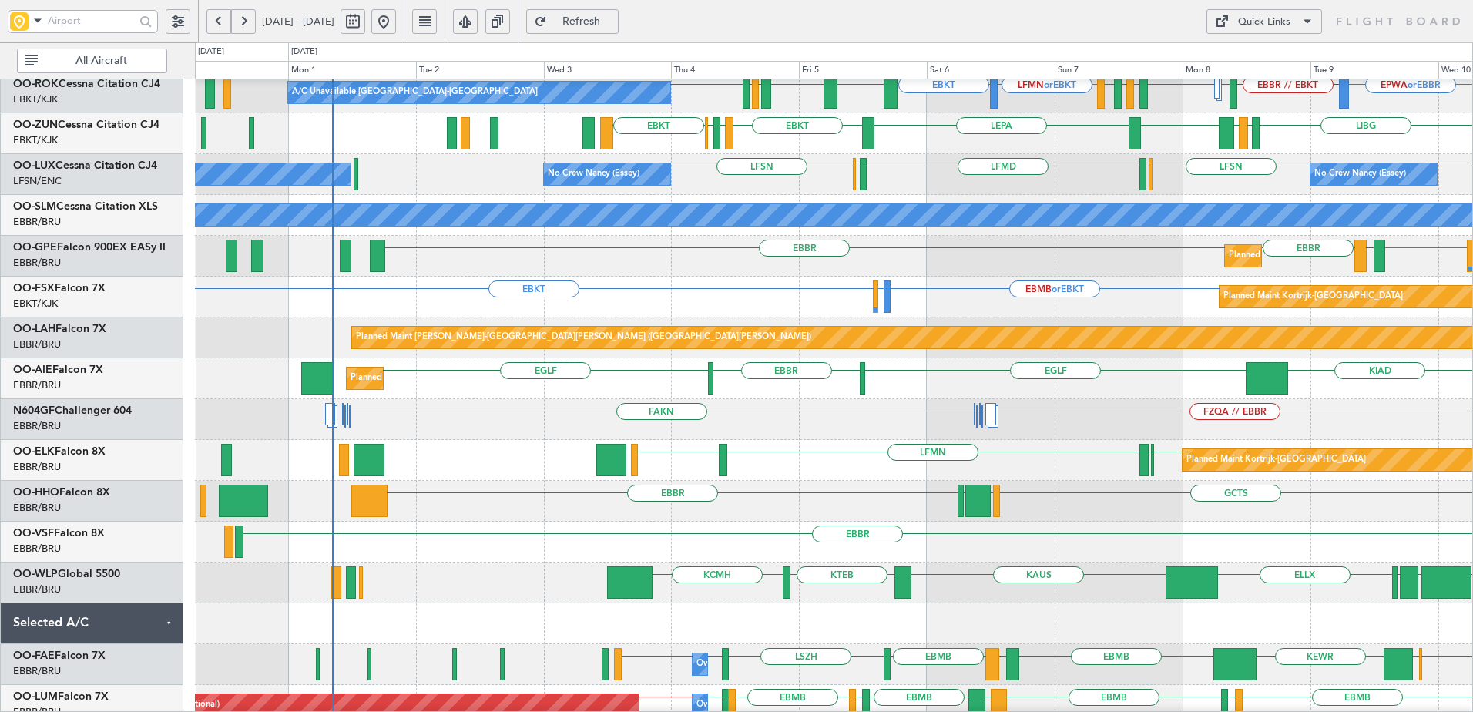
click at [814, 515] on div "GCTS GMMH LSGG EBBR KTEB LIMC LSGG" at bounding box center [834, 501] width 1278 height 41
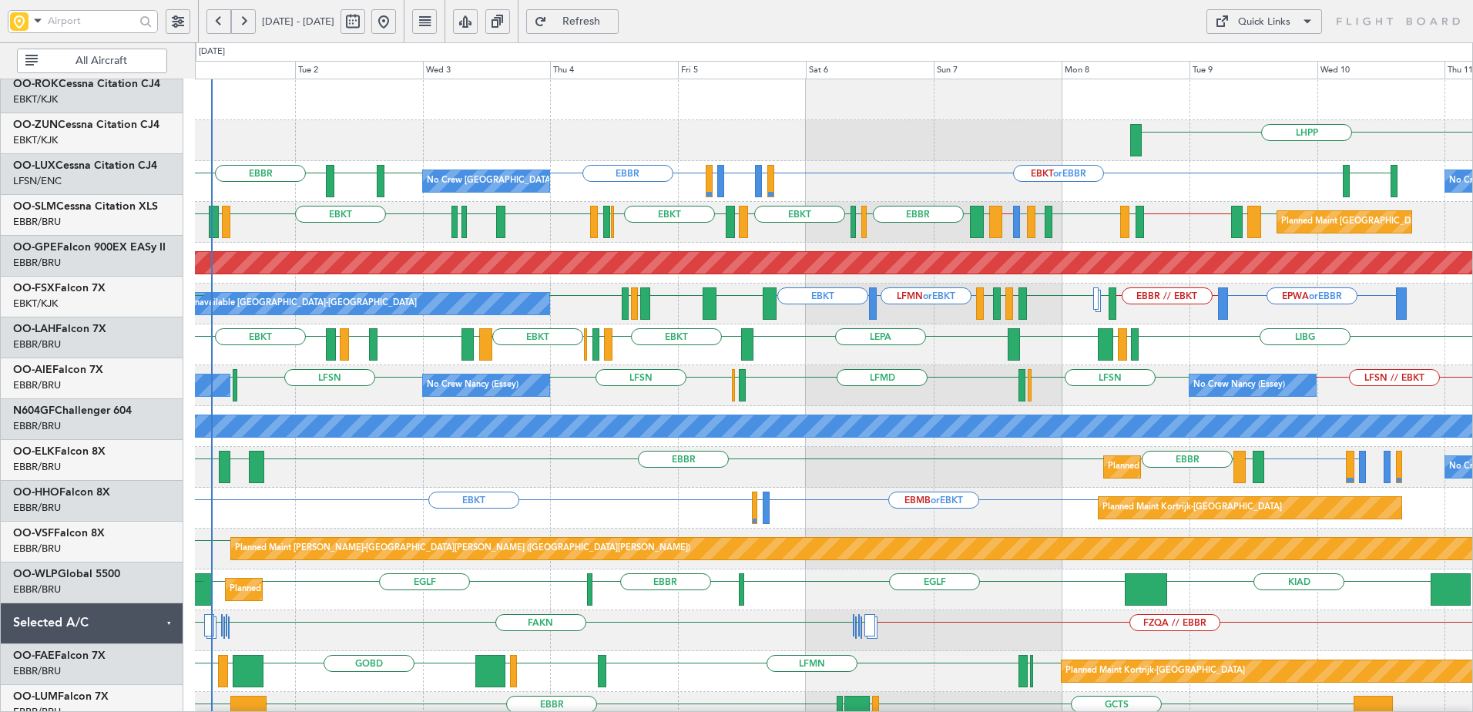
scroll to position [0, 0]
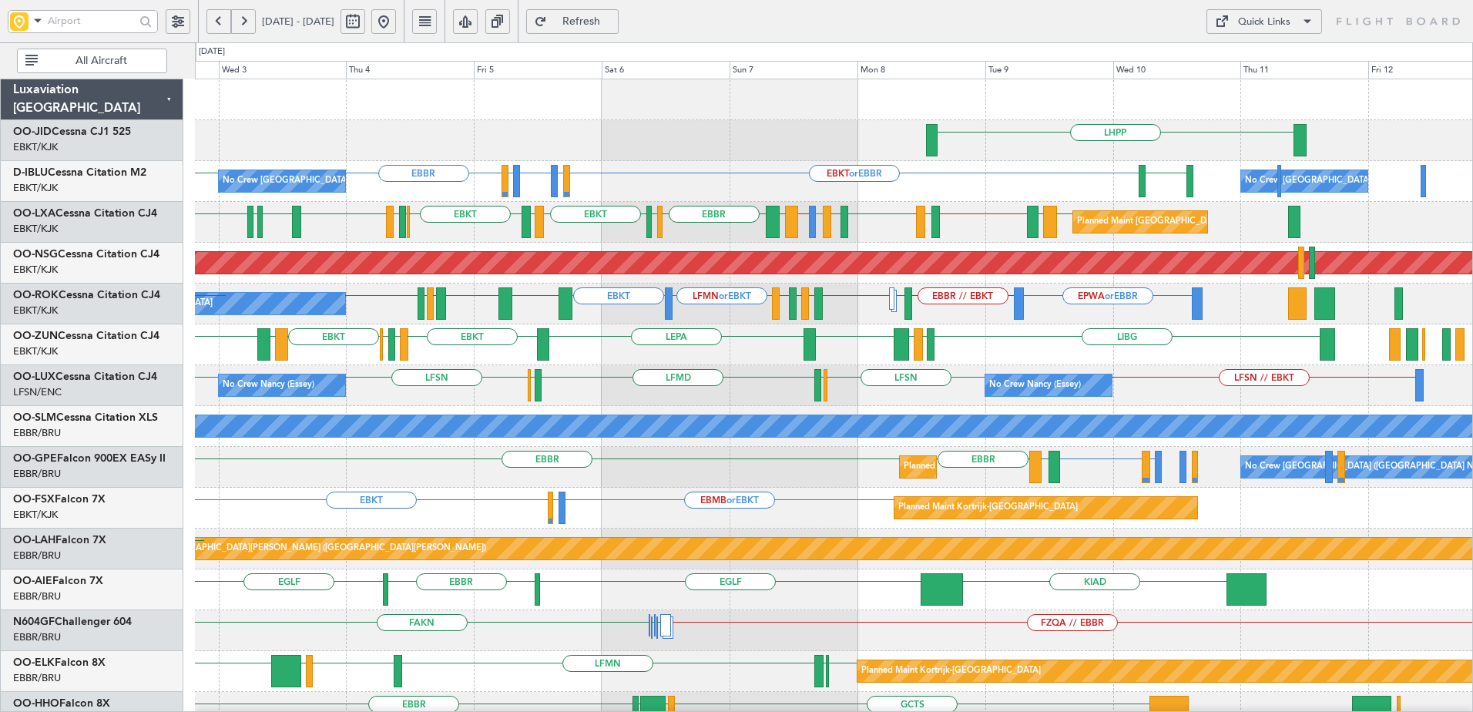
click at [335, 650] on div "LHPP No Crew Brussels (Brussels National) EBKT or EBBR LFLP or EBBR EBBR LFLP o…" at bounding box center [834, 630] width 1278 height 1103
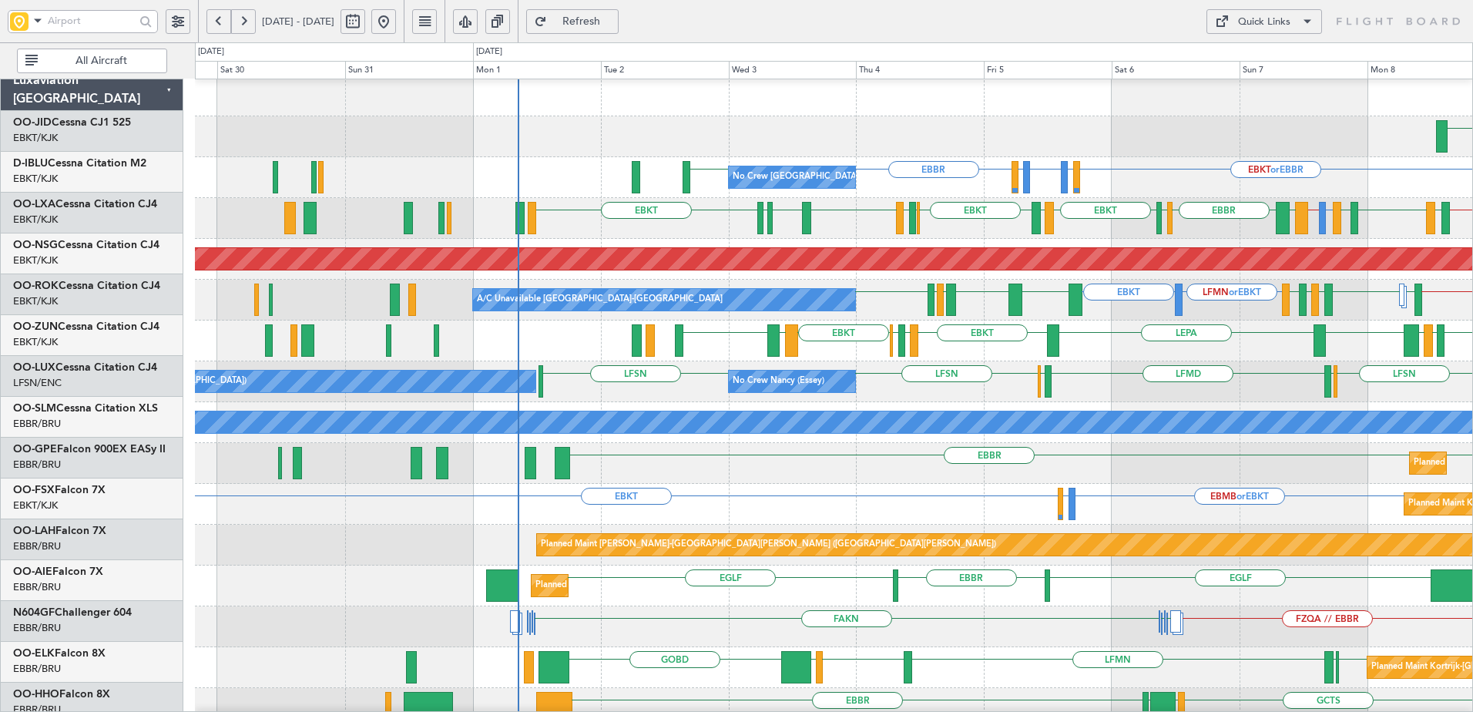
click at [968, 411] on div "A/C Unavailable [GEOGRAPHIC_DATA]" at bounding box center [834, 422] width 3832 height 22
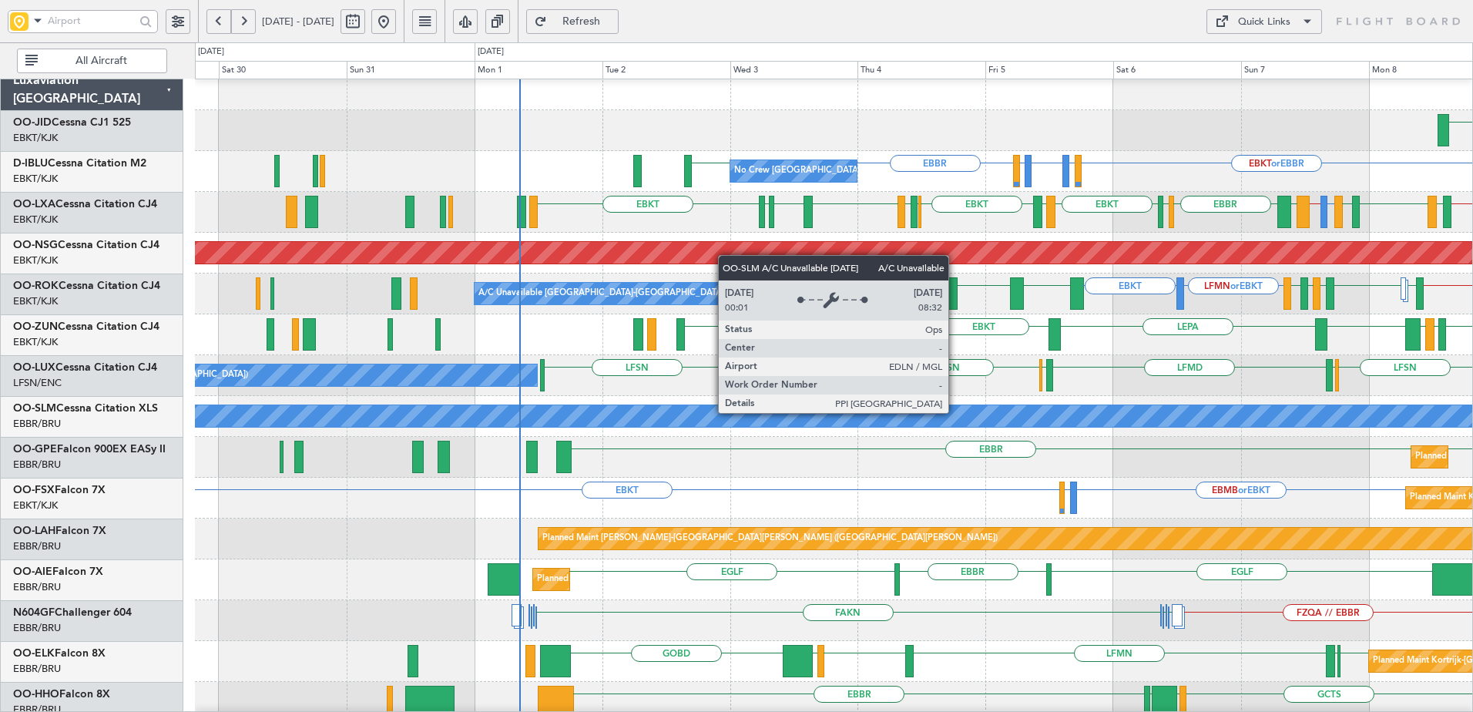
scroll to position [10, 0]
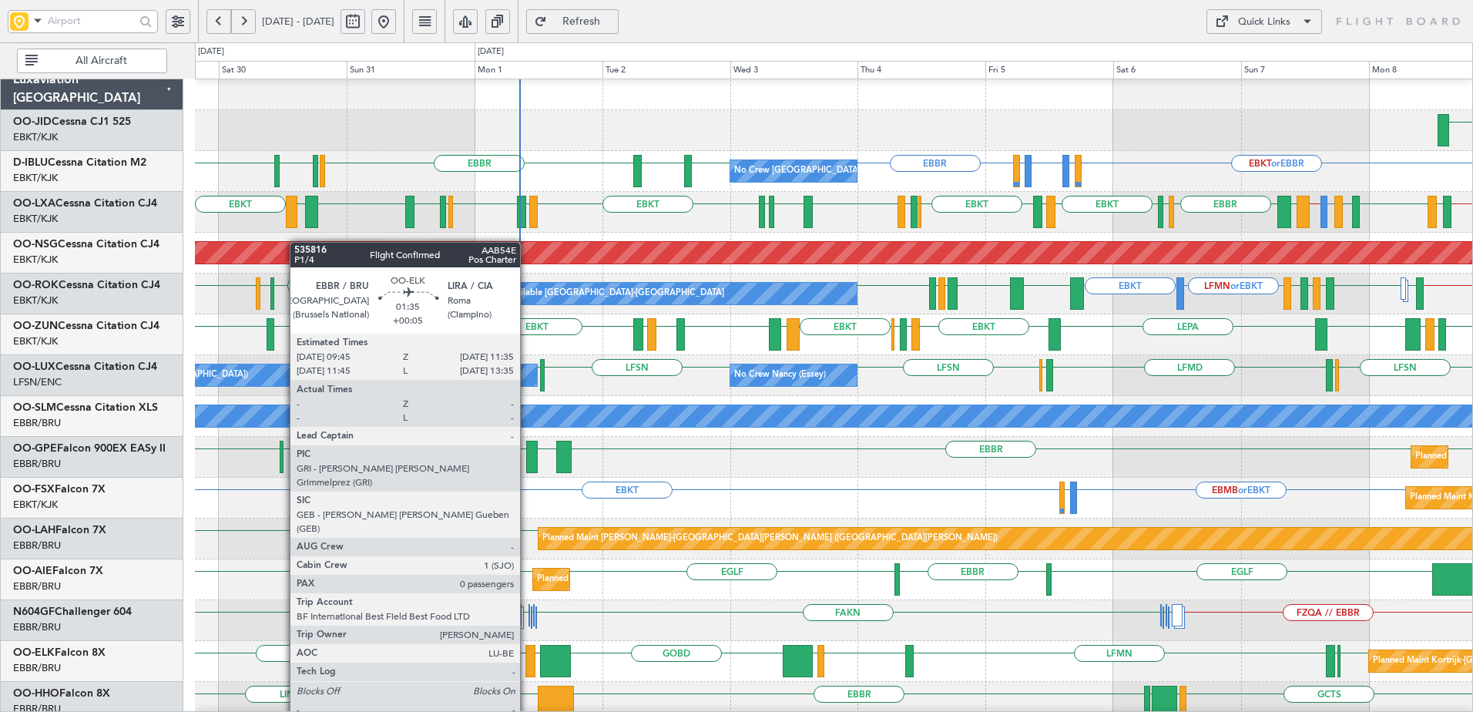
click at [527, 663] on div at bounding box center [531, 661] width 10 height 32
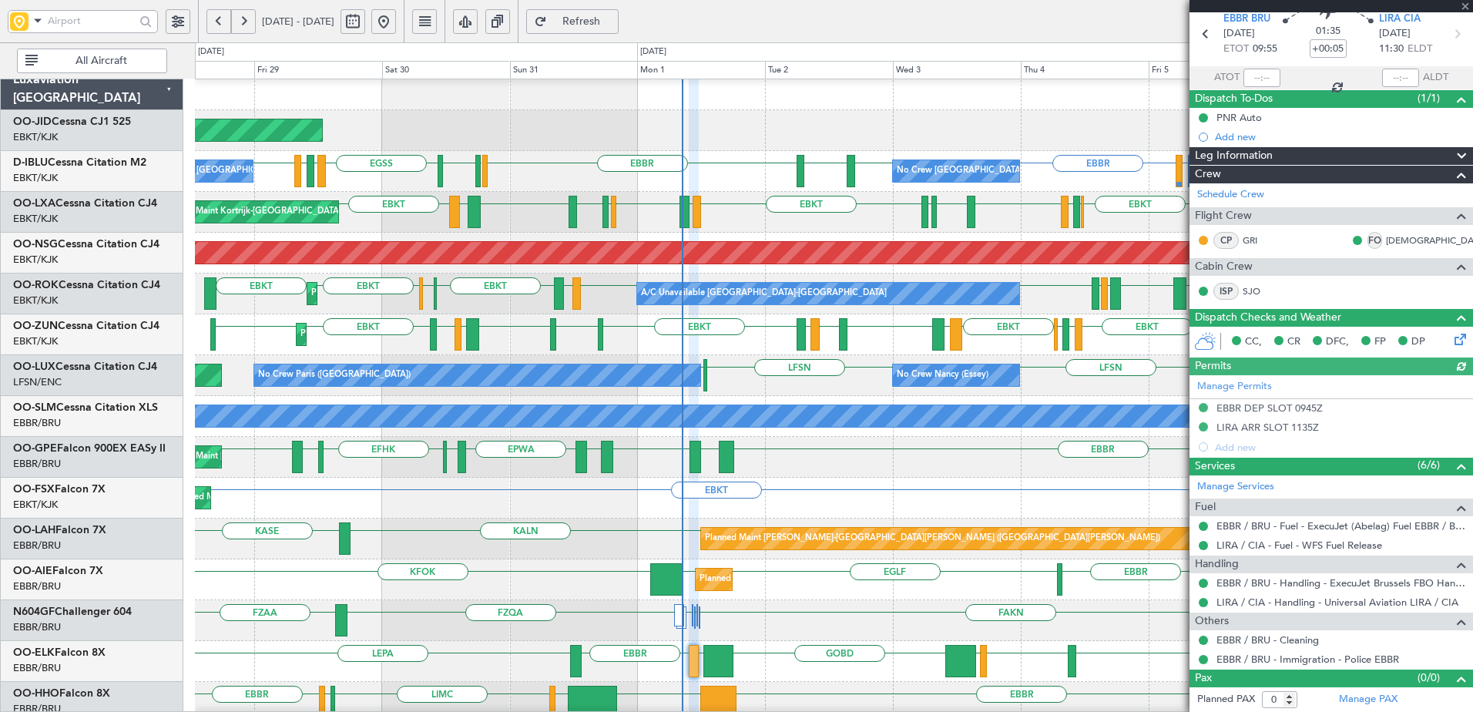
scroll to position [0, 0]
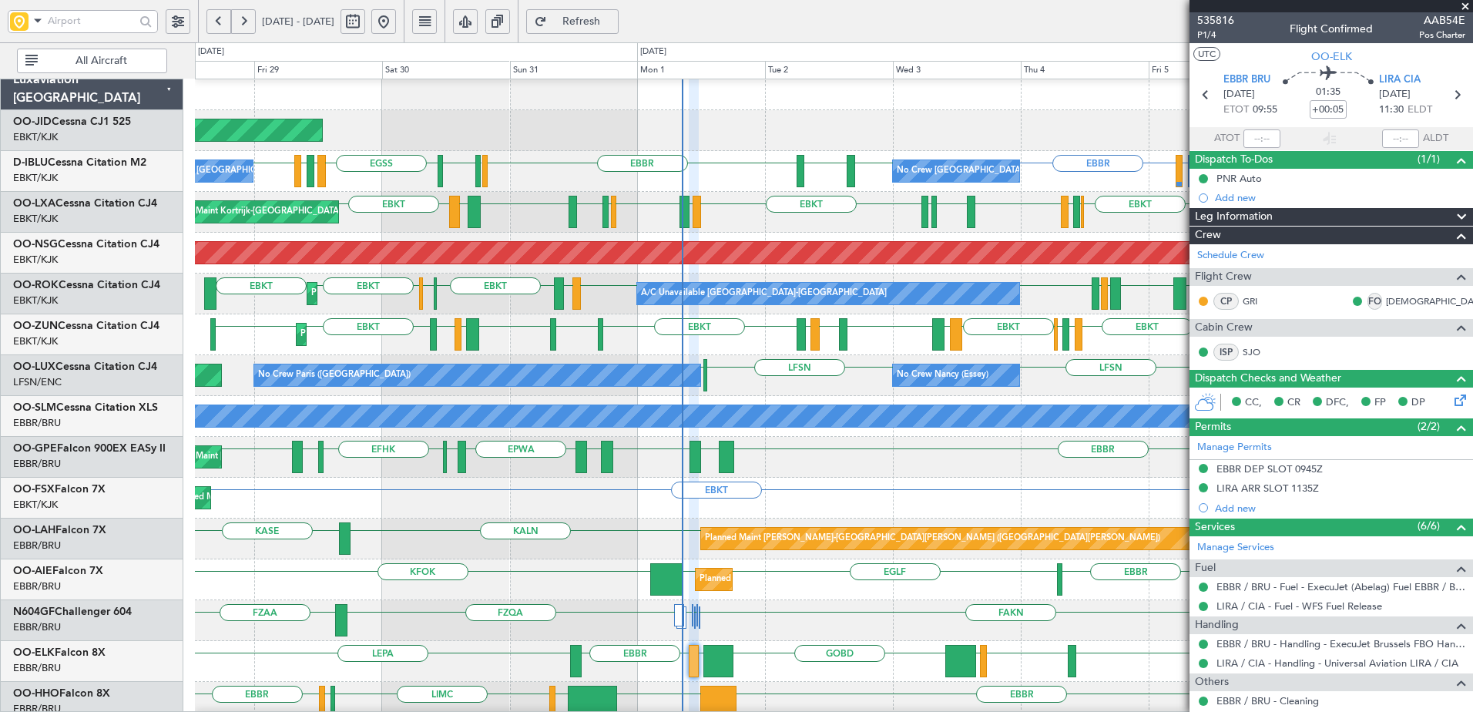
click at [1469, 3] on span at bounding box center [1465, 7] width 15 height 14
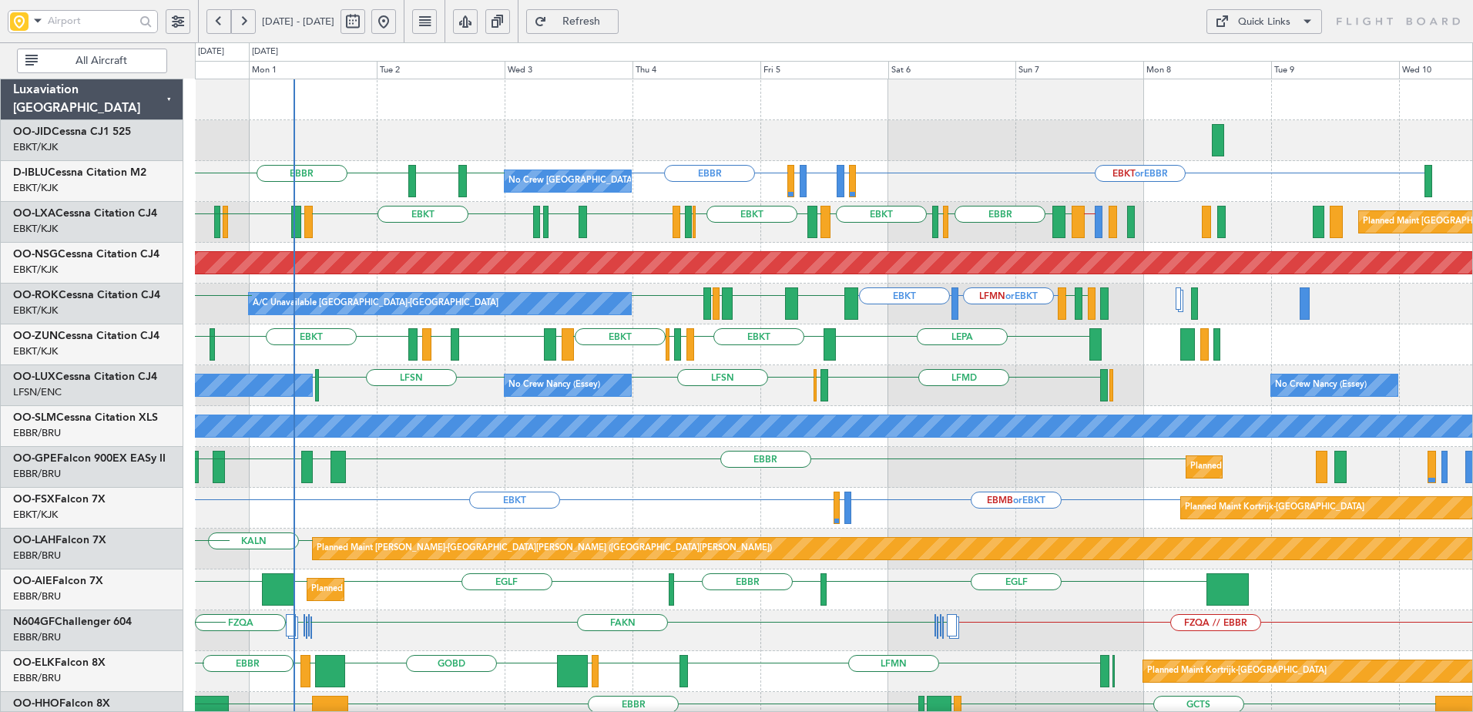
click at [730, 439] on div "Planned Maint Kortrijk-Wevelgem AOG Maint Kortrijk-Wevelgem EBKT or EBBR LFLP o…" at bounding box center [834, 671] width 1278 height 1184
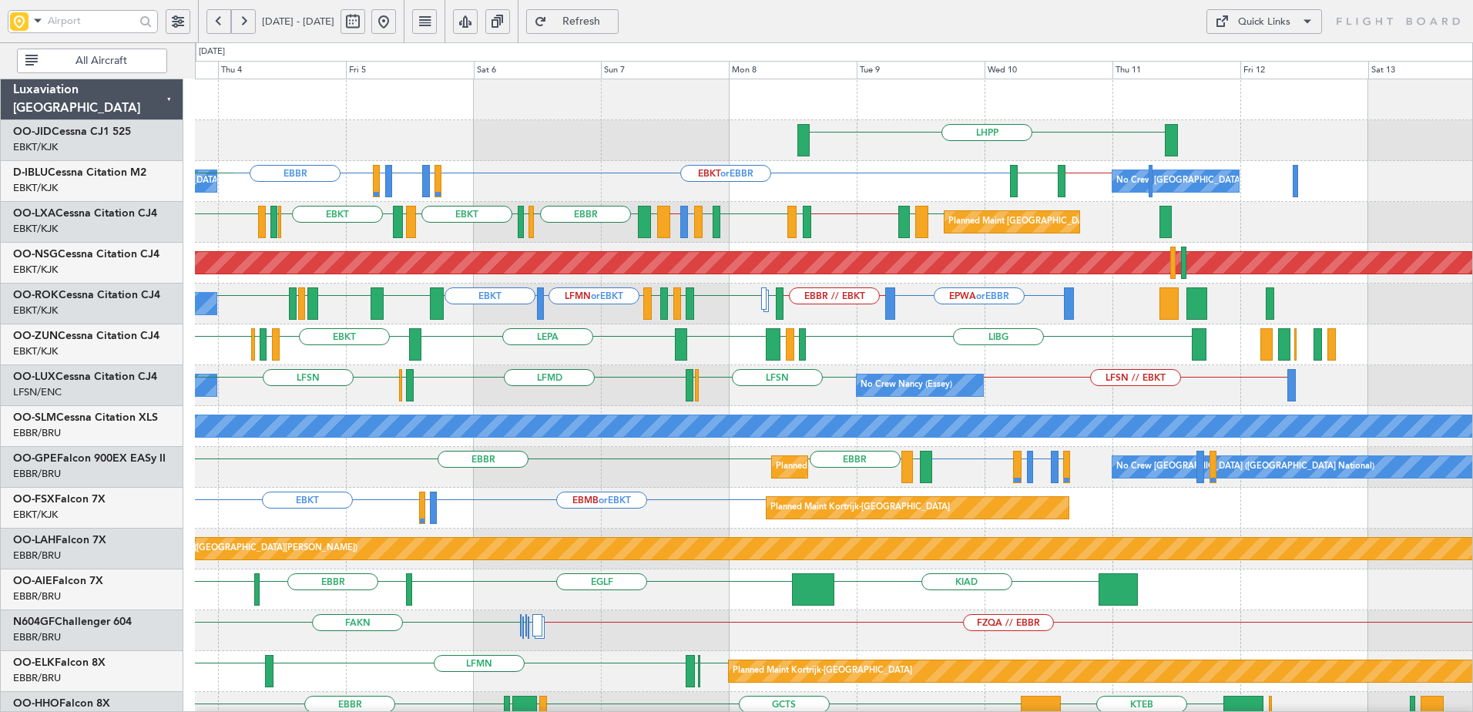
scroll to position [2, 0]
click at [900, 342] on div "EBKT LEPA EBKT LIML EBLG EBKT LIBG LGMK LIBG LIRA EBKT LFMD LEBB EBKT" at bounding box center [834, 344] width 1278 height 41
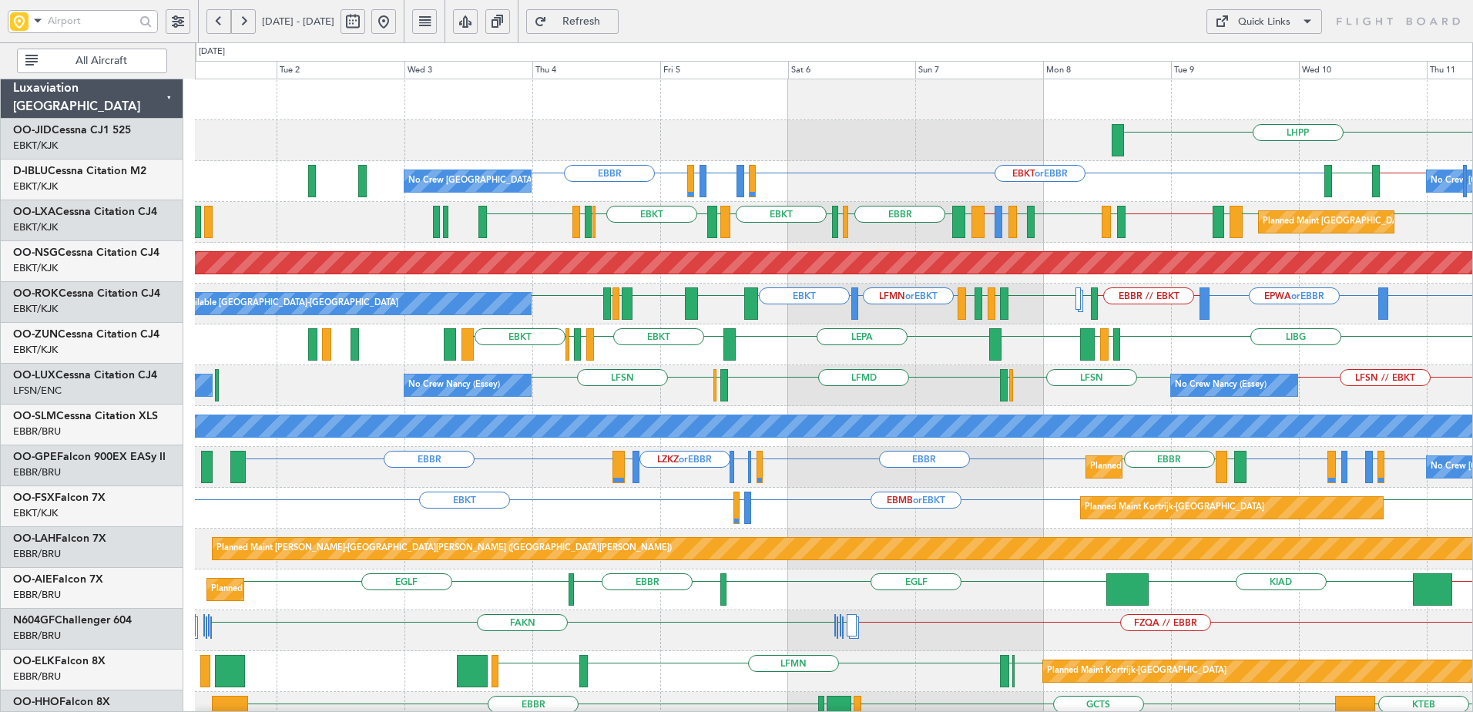
scroll to position [0, 0]
click at [1135, 405] on div "LHPP EBKT EBKT or EBBR LFLP or EBBR EBBR LFLP or EBBR EBBR EBKT // EBBR LSZH No…" at bounding box center [834, 610] width 1278 height 1062
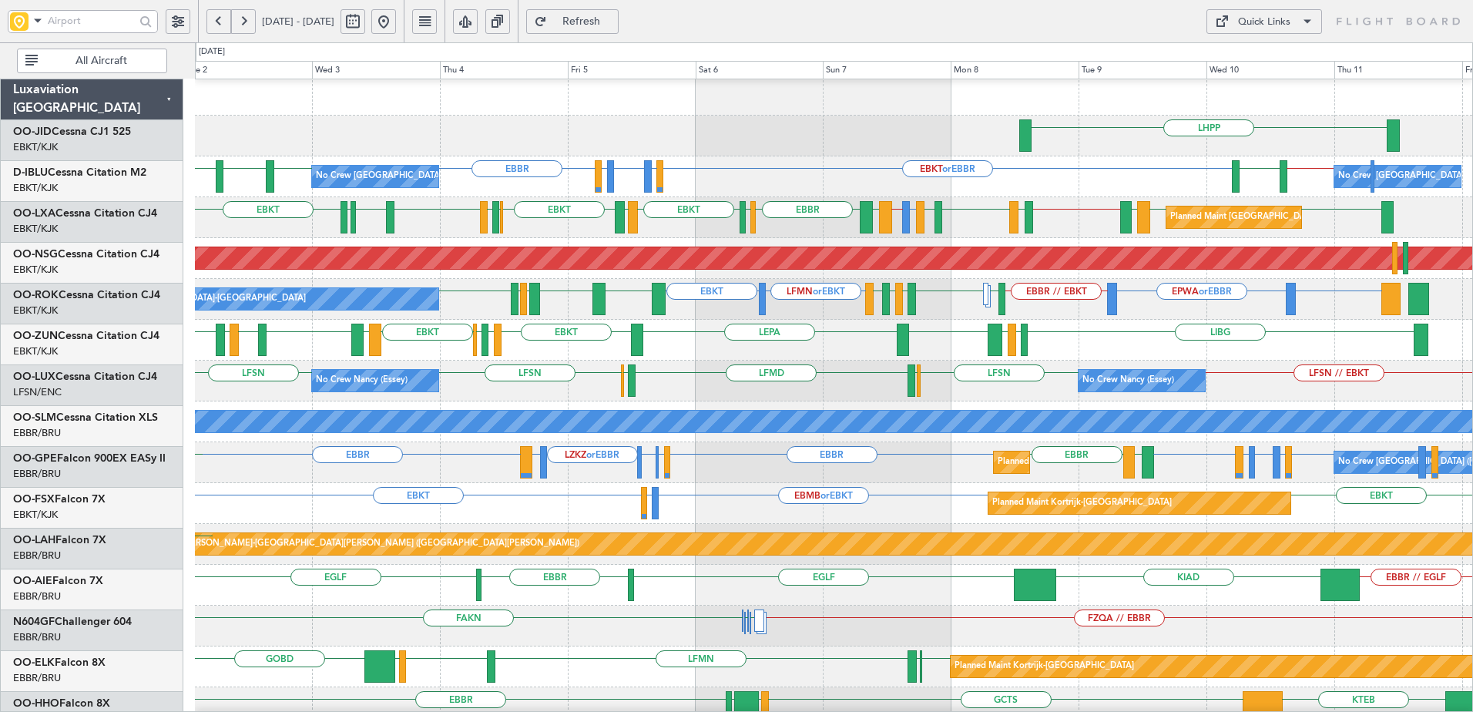
scroll to position [18, 0]
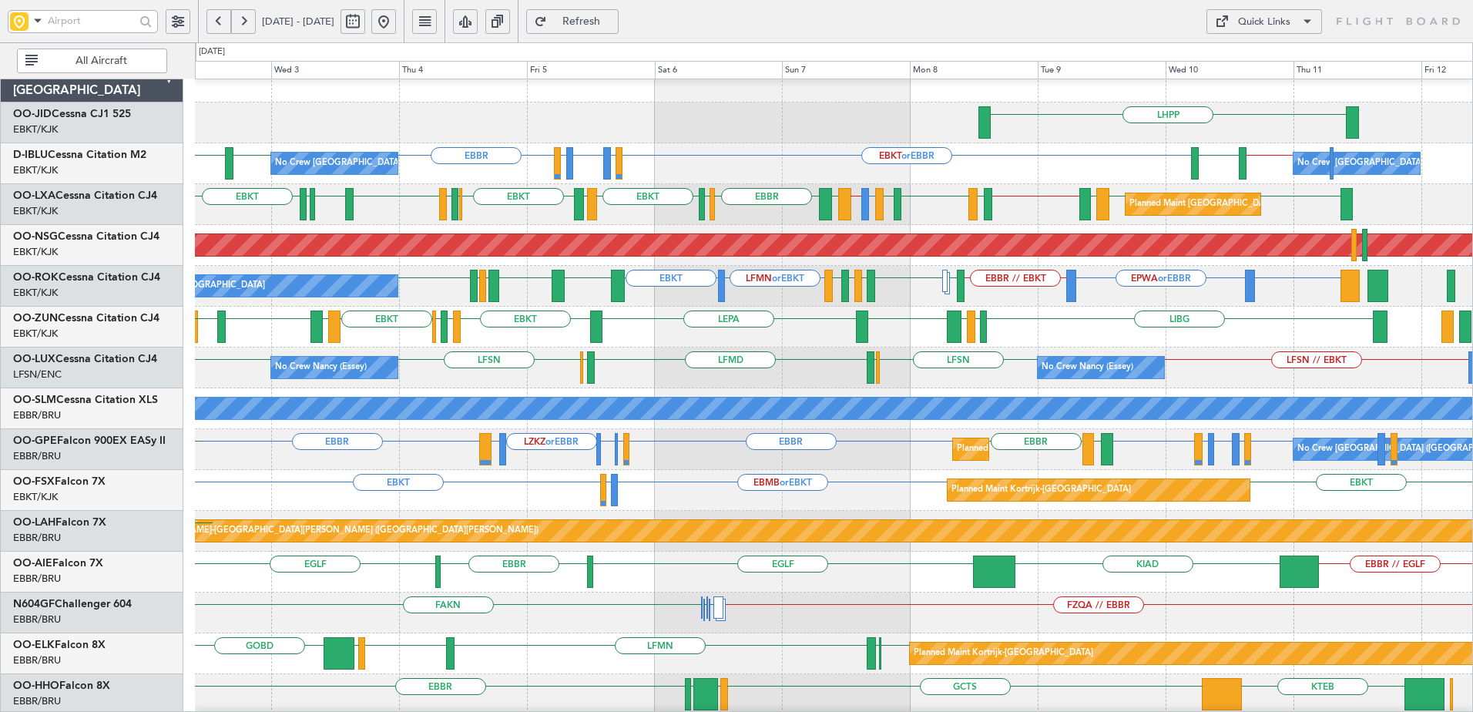
click at [1078, 158] on div "No Crew Brussels (Brussels National) No Crew Brussels (Brussels National) EBKT …" at bounding box center [834, 163] width 1278 height 41
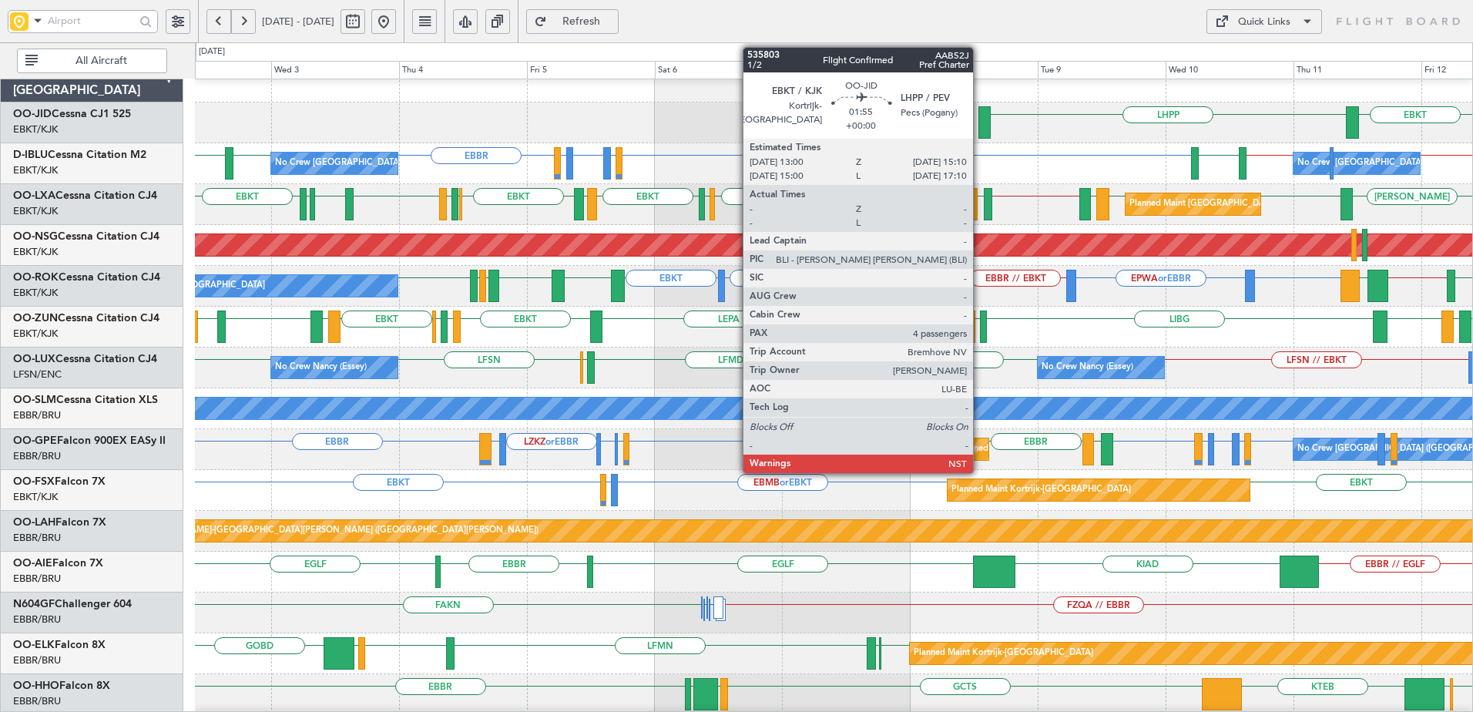
click at [980, 120] on div at bounding box center [985, 122] width 12 height 32
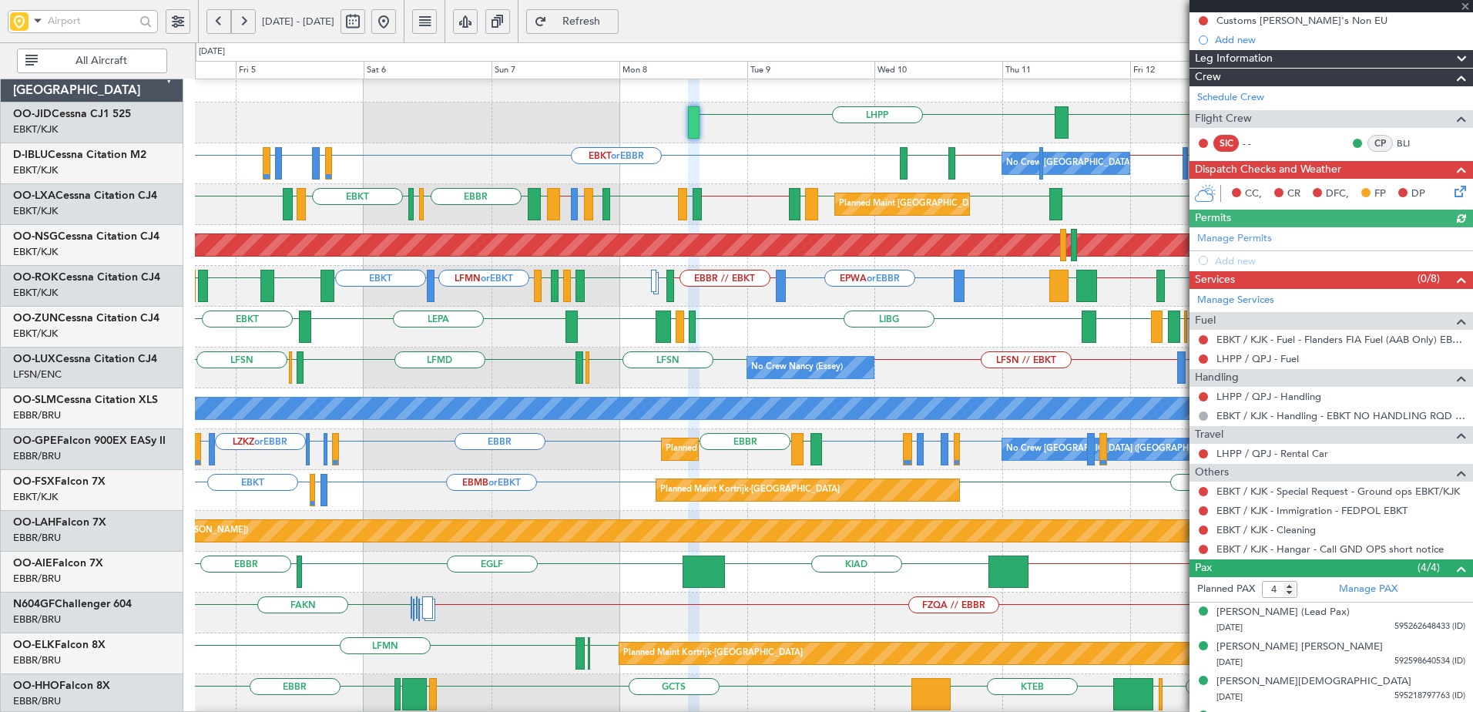
scroll to position [186, 0]
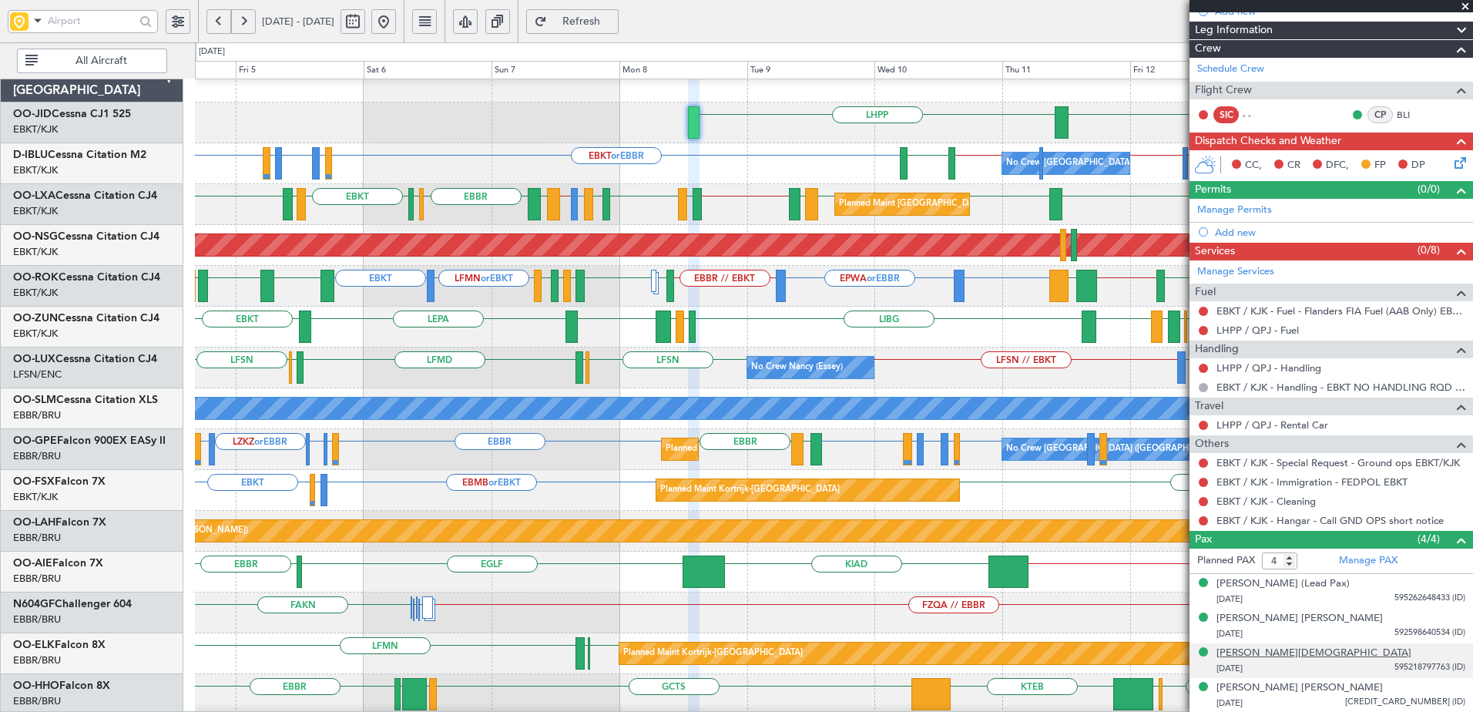
click at [1311, 649] on div "Mathias Geert A Tempelaere" at bounding box center [1314, 653] width 195 height 15
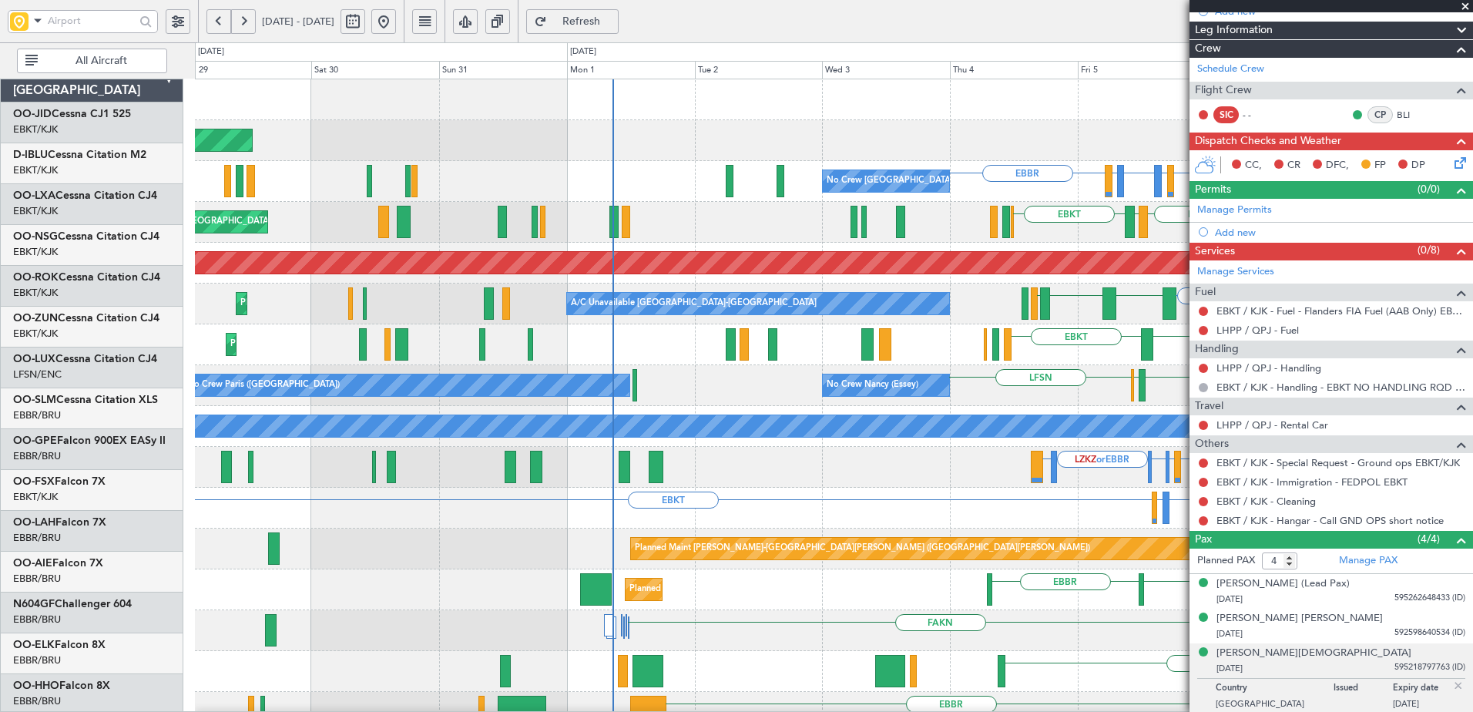
scroll to position [0, 0]
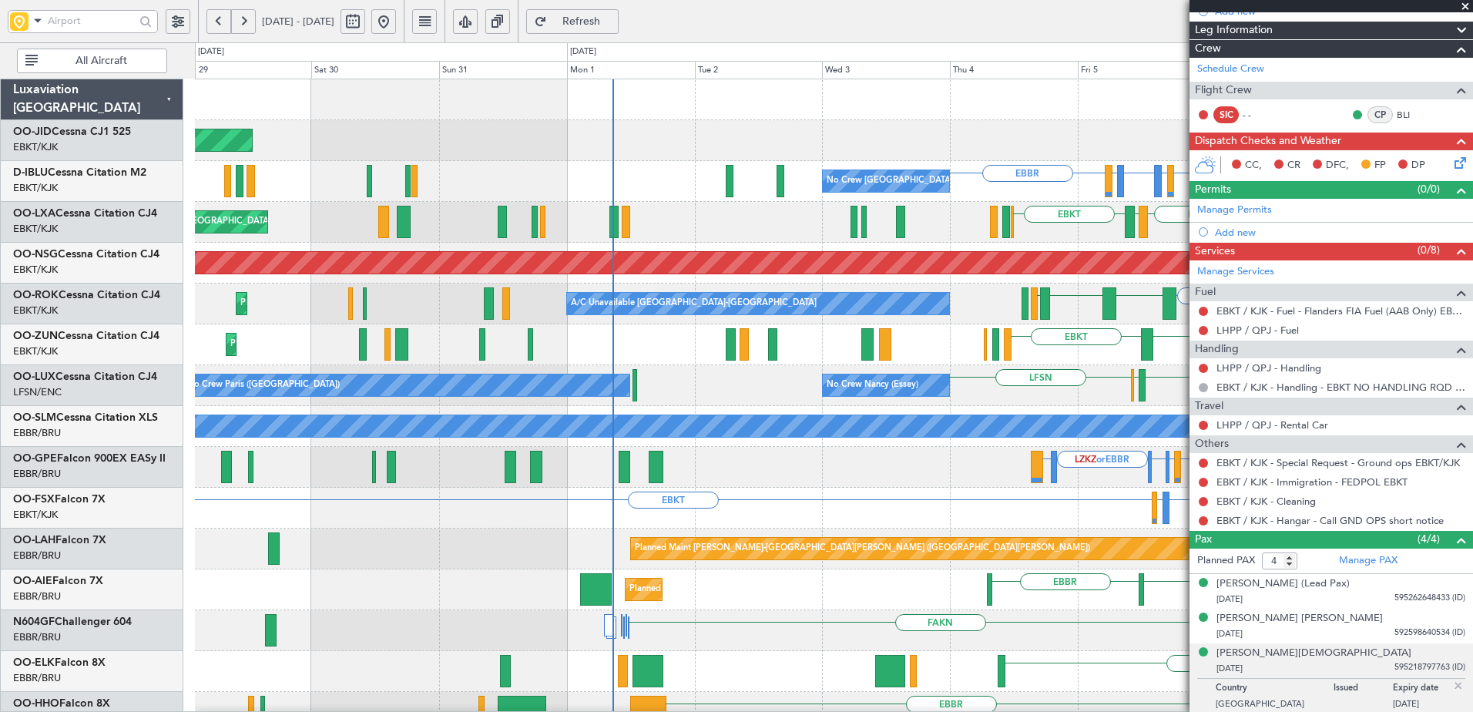
click at [1263, 374] on fb-app "04 Sep 2025 - 14 Sep 2025 Refresh Quick Links All Aircraft Planned Maint Kortri…" at bounding box center [736, 365] width 1473 height 693
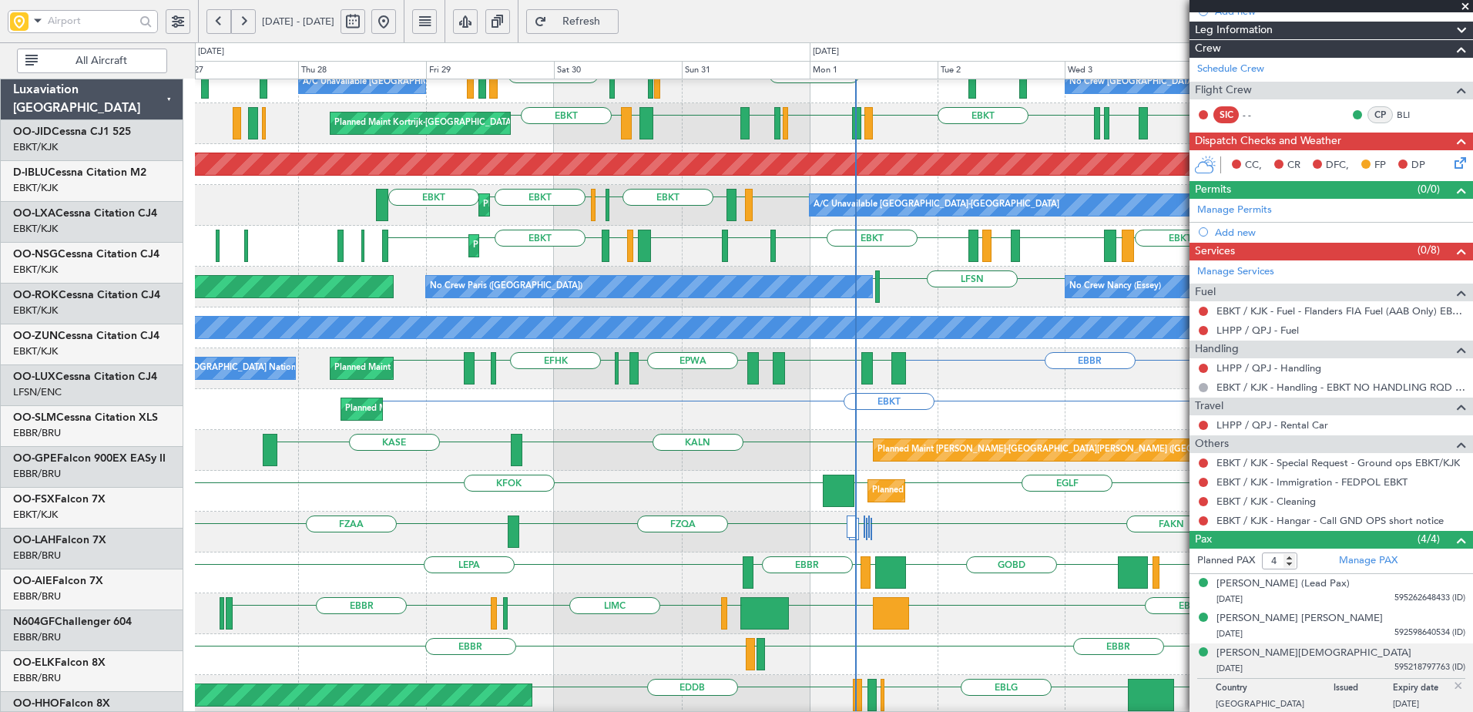
click at [647, 103] on div "Planned Maint Kortrijk-Wevelgem EBKT LFMD EBKT EBBR EIDW EBKT LFMQ LFLC EBKT LF…" at bounding box center [834, 123] width 1278 height 41
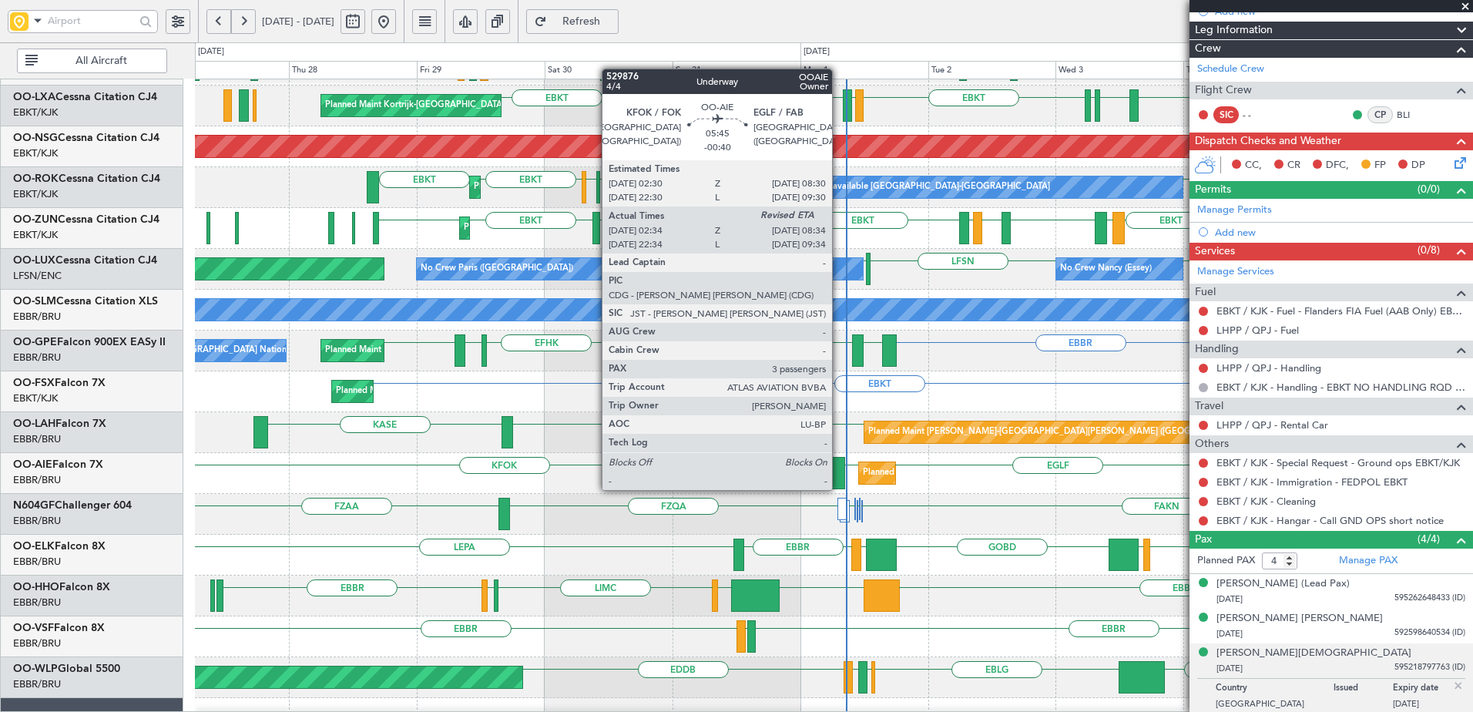
click at [838, 477] on div at bounding box center [830, 473] width 32 height 32
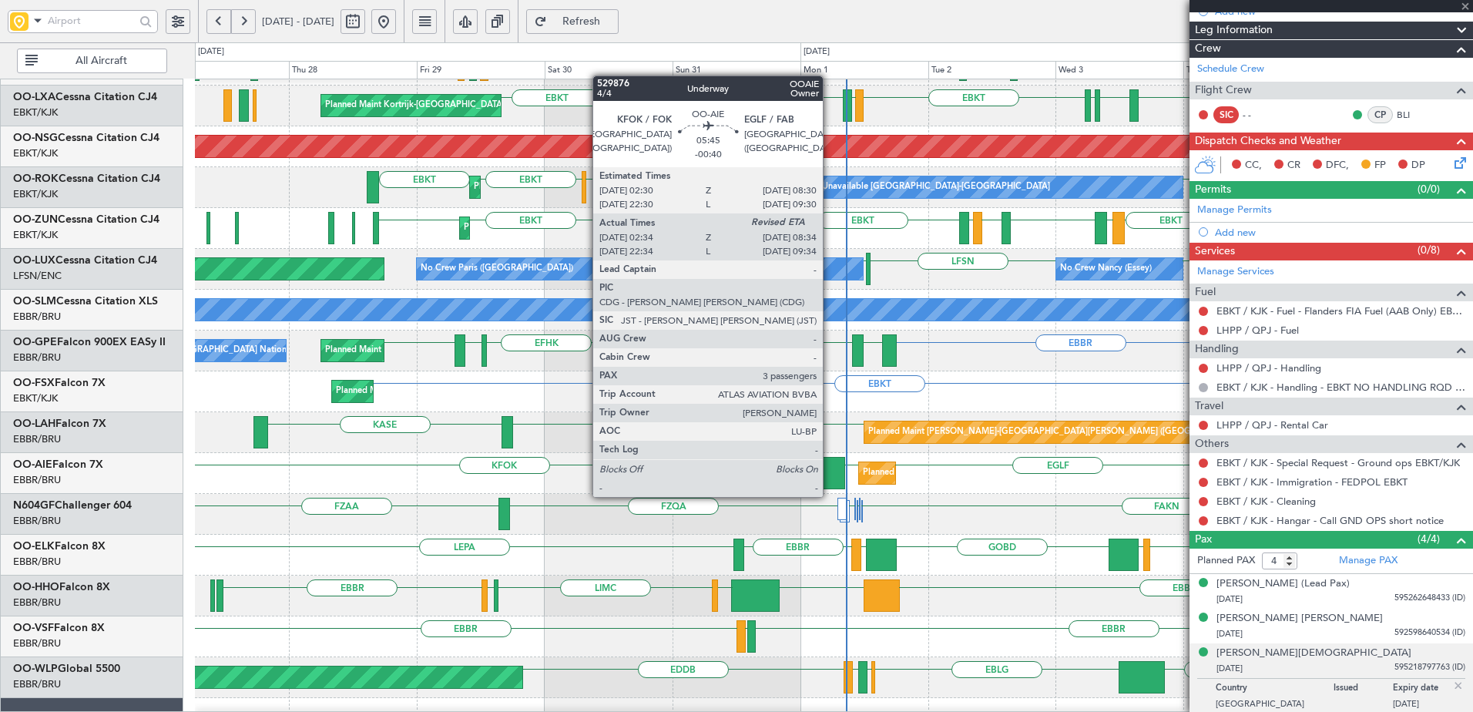
type input "-00:40"
type input "02:44"
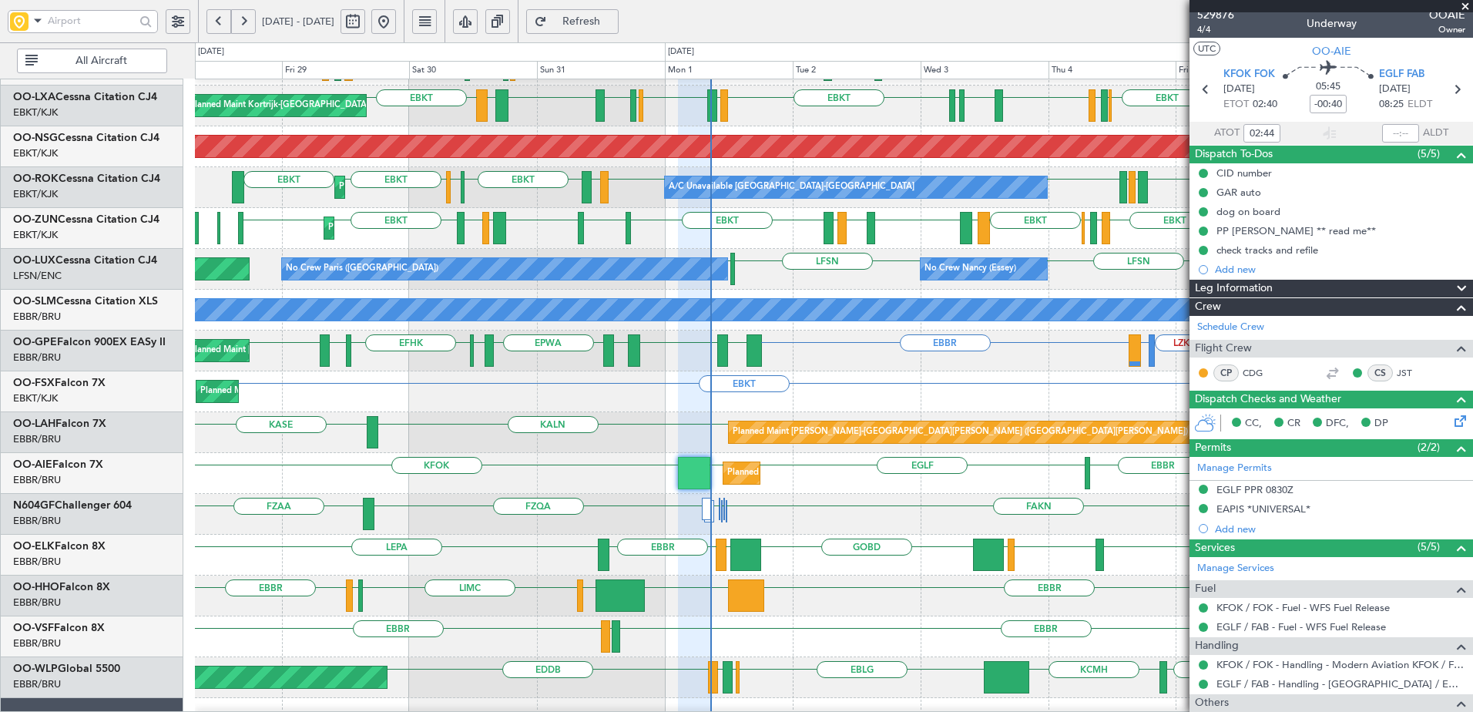
scroll to position [0, 0]
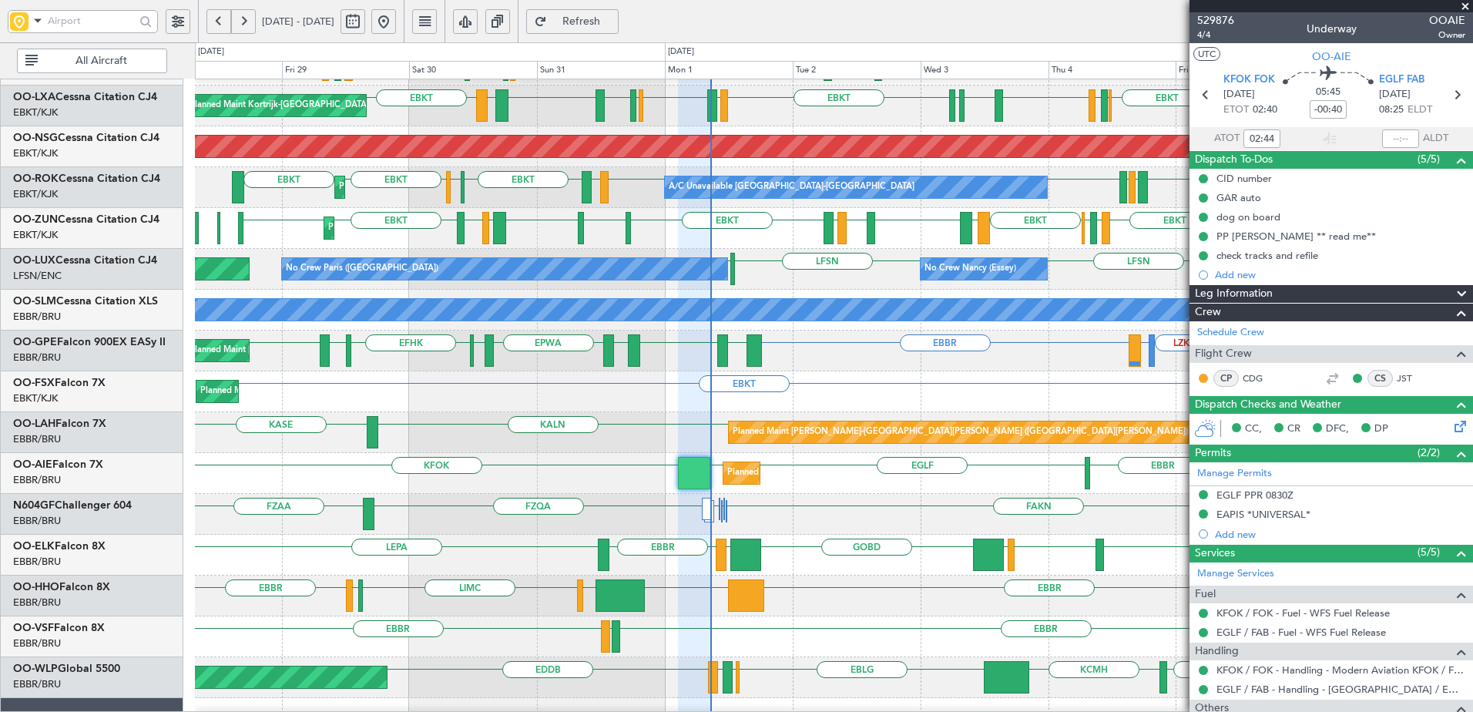
click at [1468, 5] on span at bounding box center [1465, 7] width 15 height 14
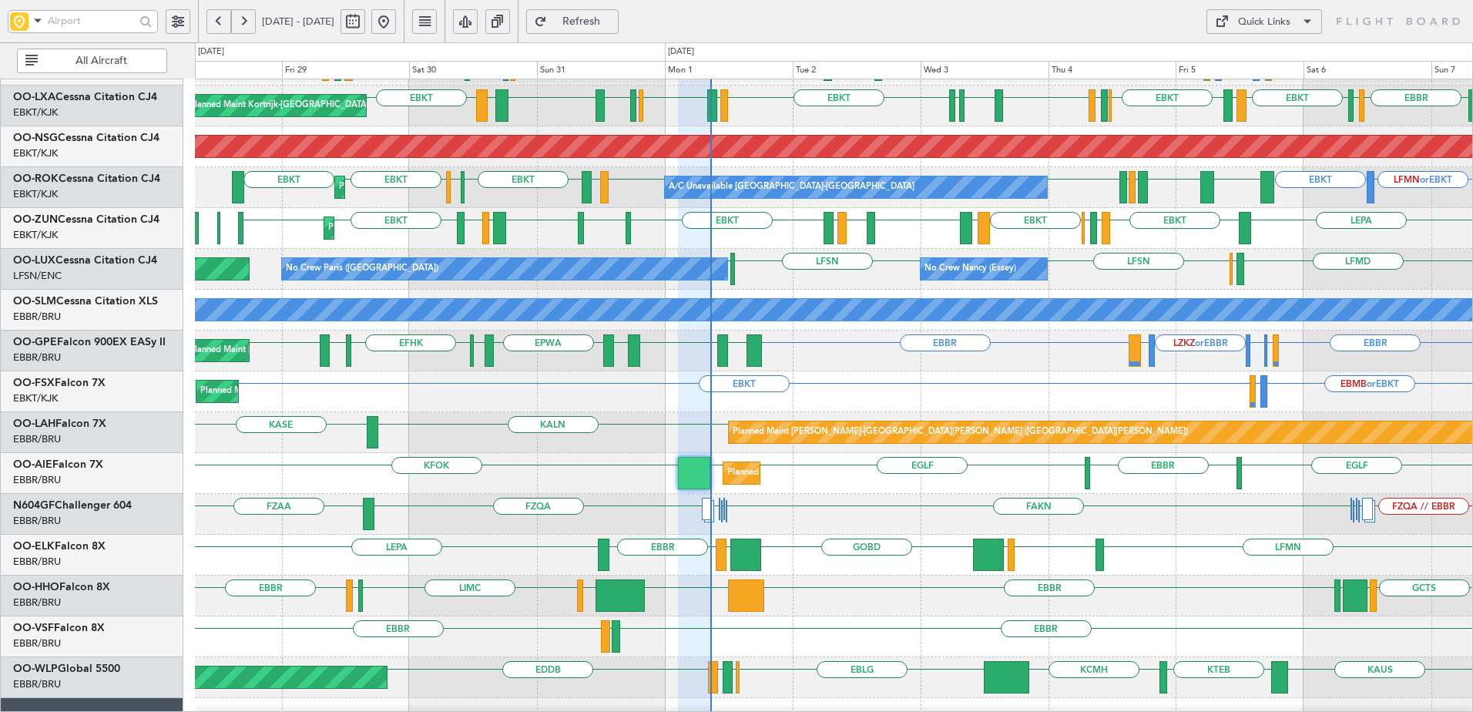
type input "0"
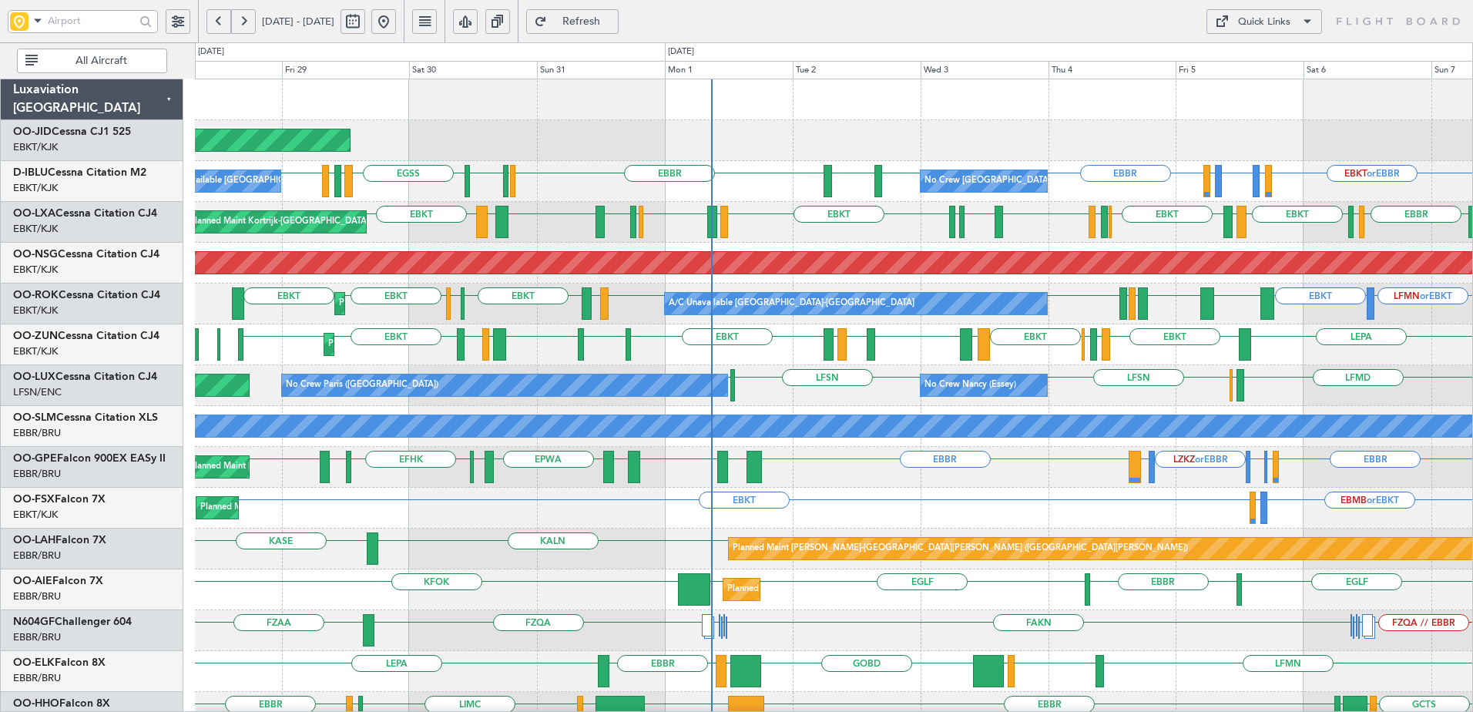
scroll to position [231, 0]
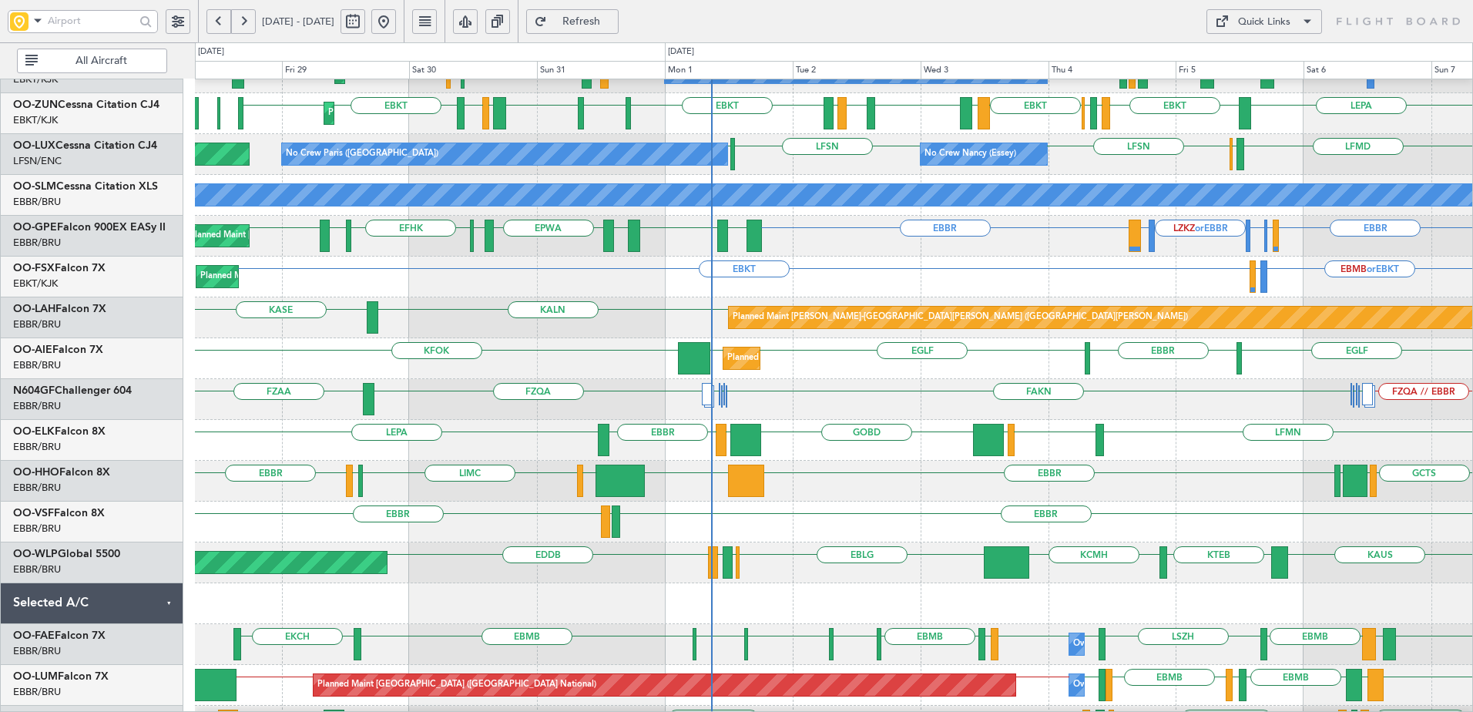
click at [613, 23] on span "Refresh" at bounding box center [581, 21] width 63 height 11
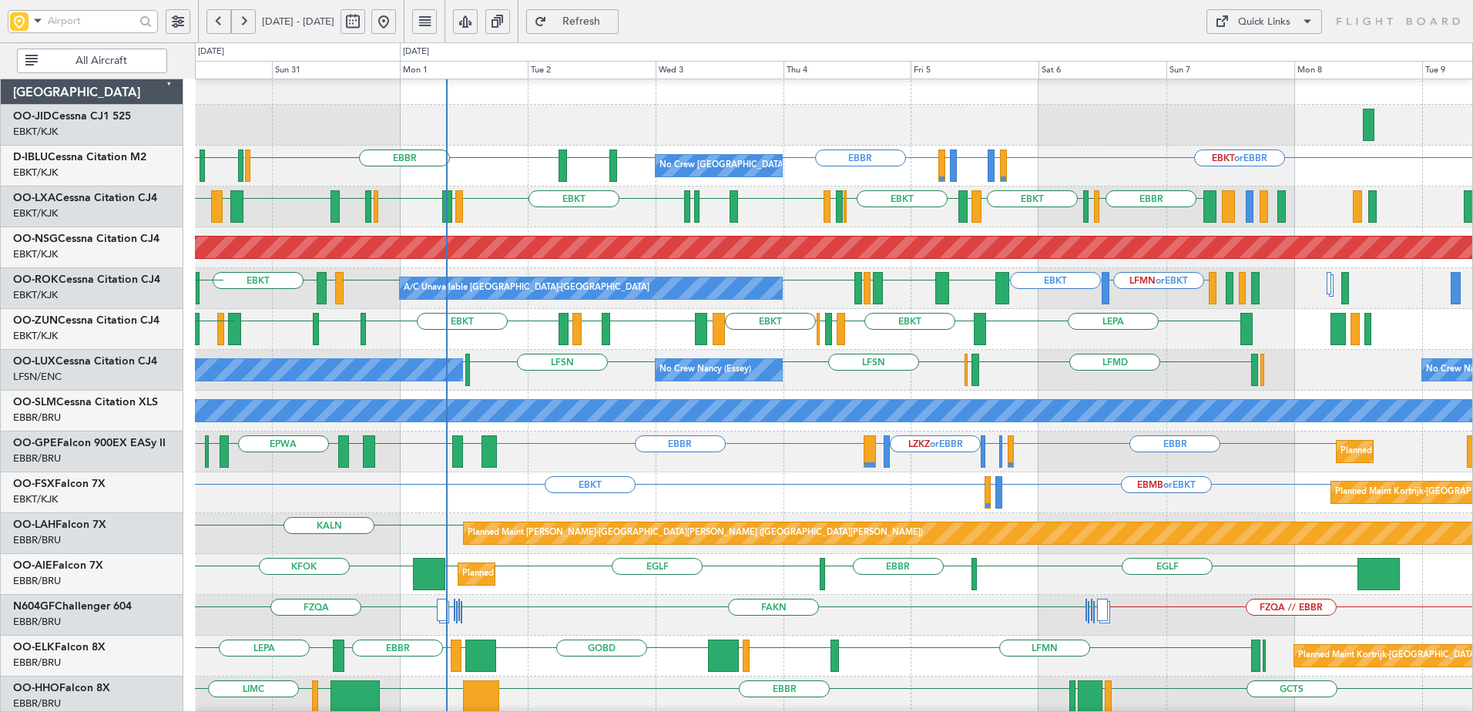
scroll to position [0, 0]
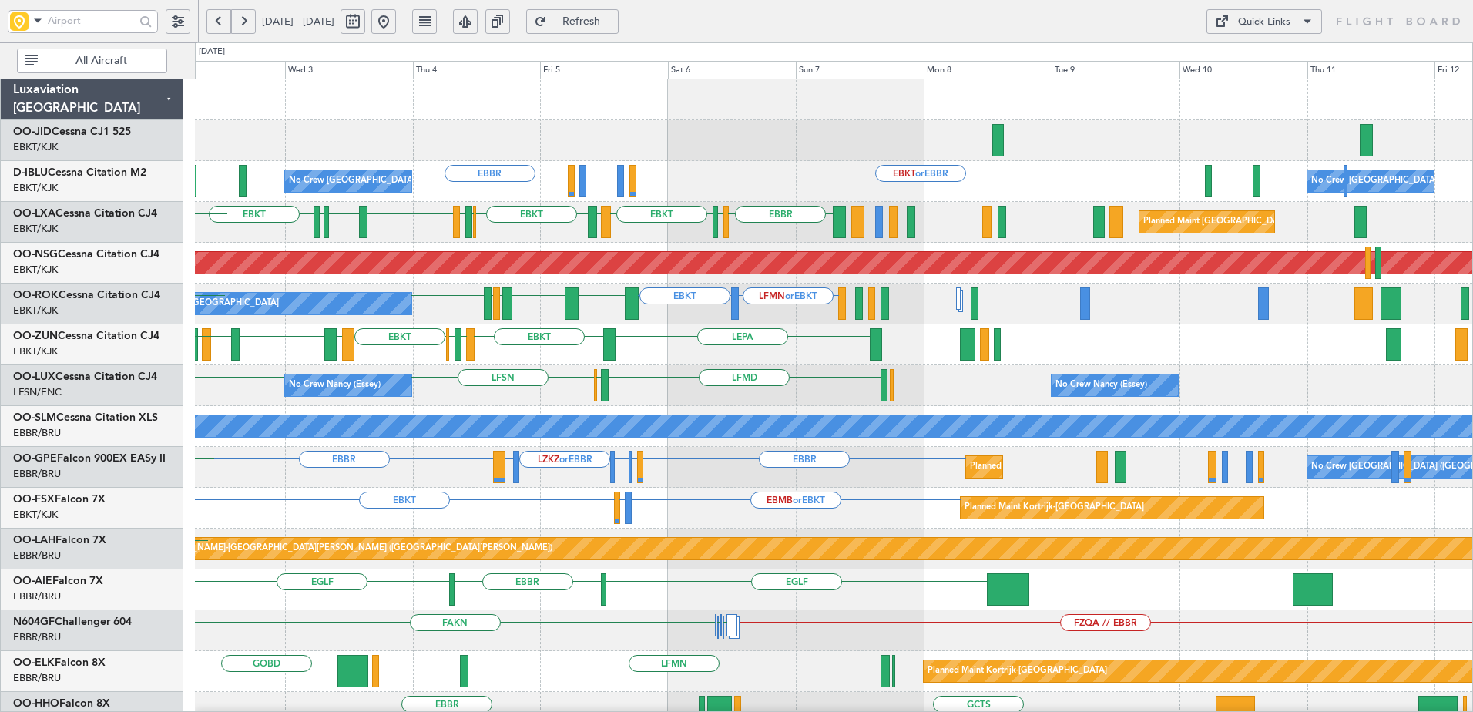
click at [667, 510] on div "EBKT or EBBR LFLP or EBBR EBBR LFLP or EBBR EBBR EBBR LFLB No Crew Brussels (Br…" at bounding box center [834, 671] width 1278 height 1184
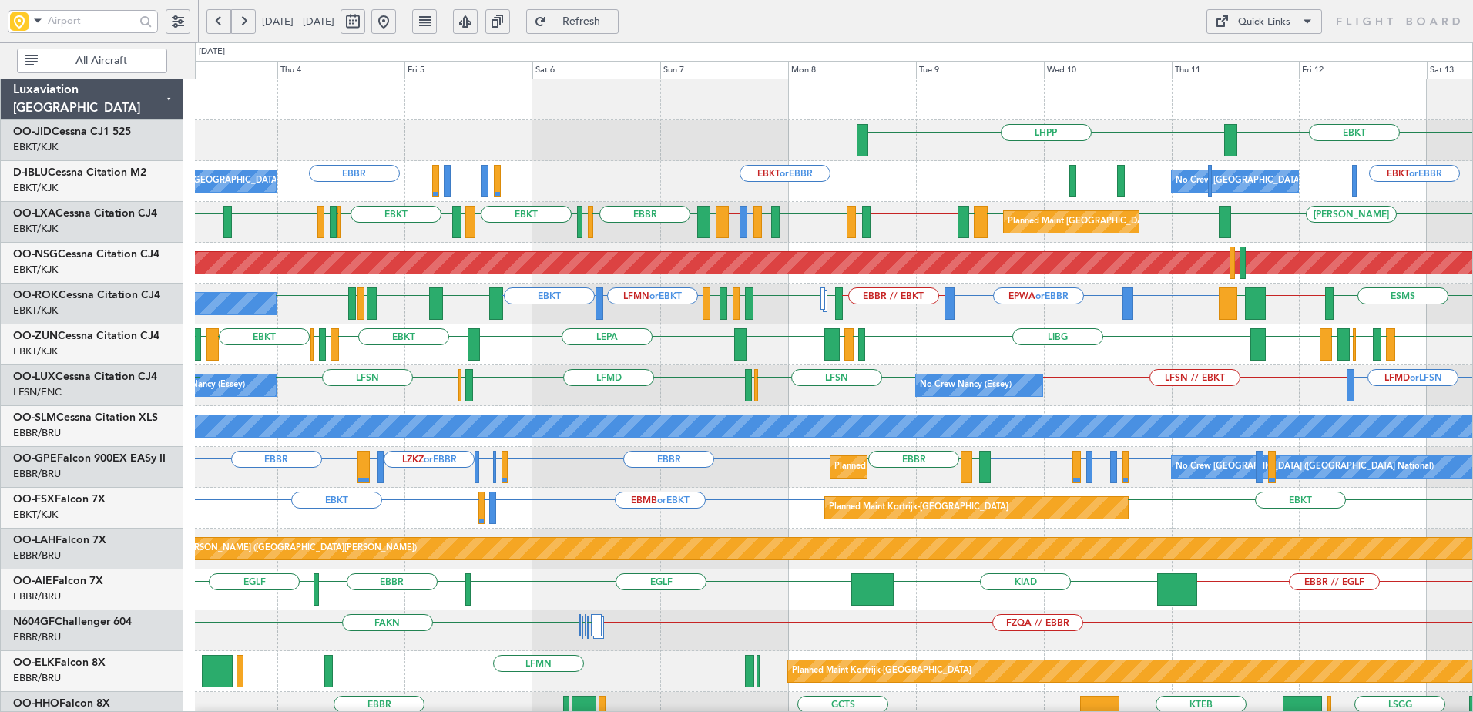
click at [791, 230] on div "Planned Maint Brussels (Brussels National) LFMN or EBBR EBBR // EBKT LEIB EBBR …" at bounding box center [834, 222] width 1278 height 41
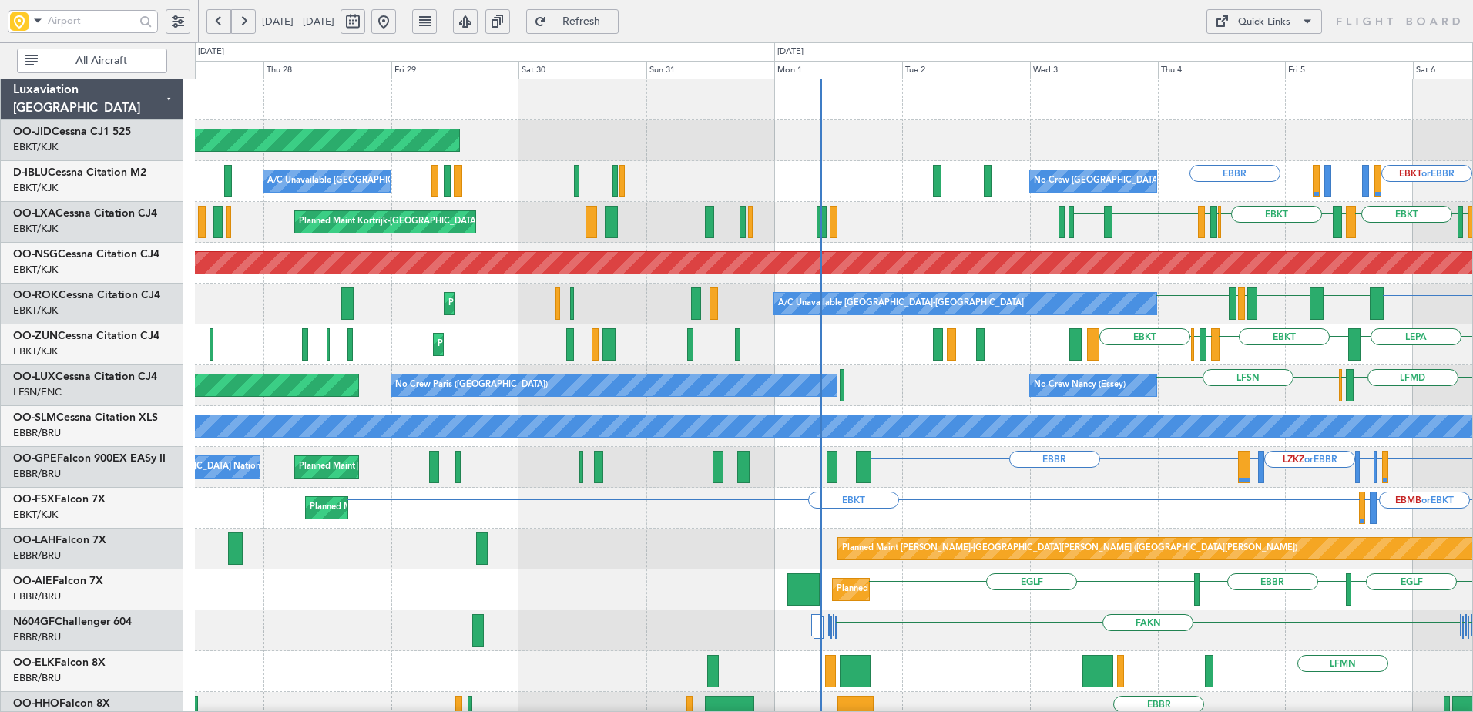
click at [1472, 451] on html "03 Sep 2025 - 13 Sep 2025 Refresh Quick Links All Aircraft Planned Maint Kortri…" at bounding box center [736, 356] width 1473 height 712
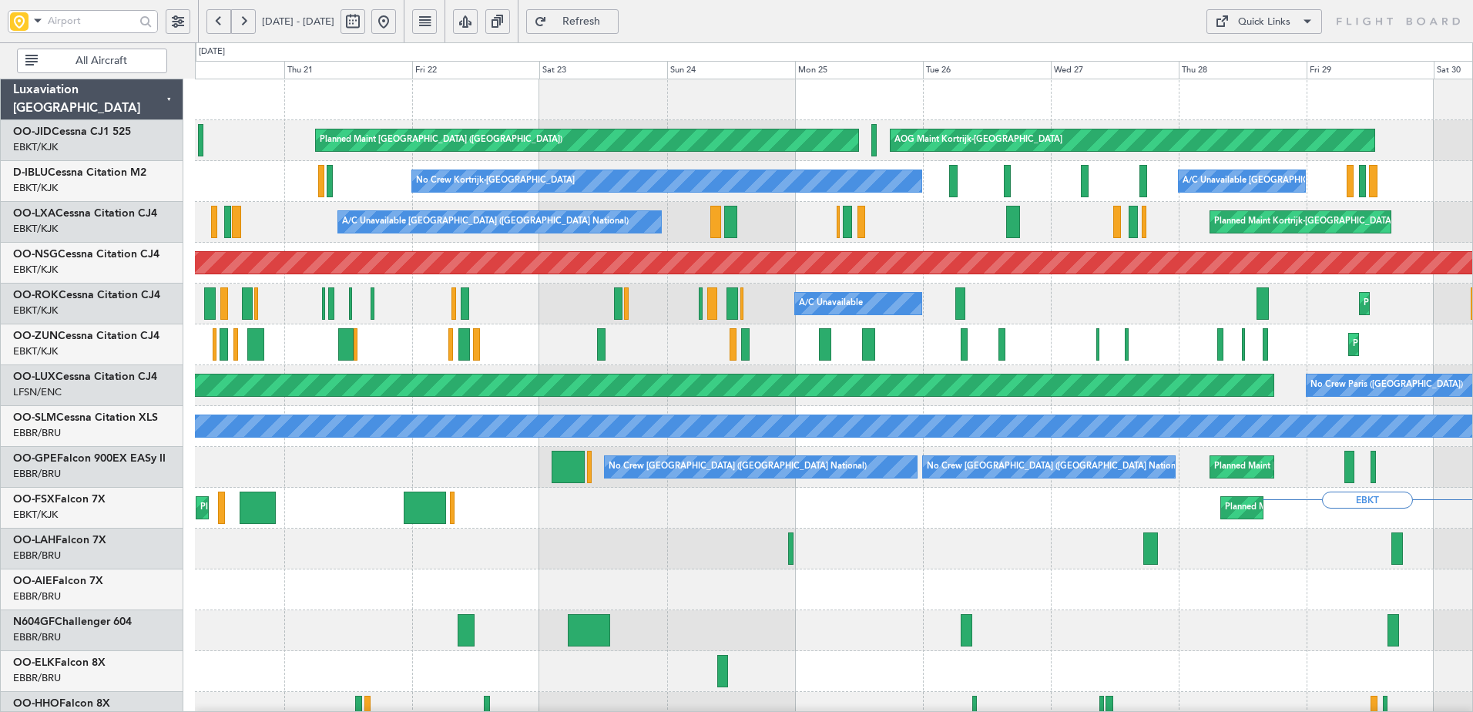
click at [1472, 482] on html "03 Sep 2025 - 13 Sep 2025 Refresh Quick Links All Aircraft Planned Maint Kortri…" at bounding box center [736, 356] width 1473 height 712
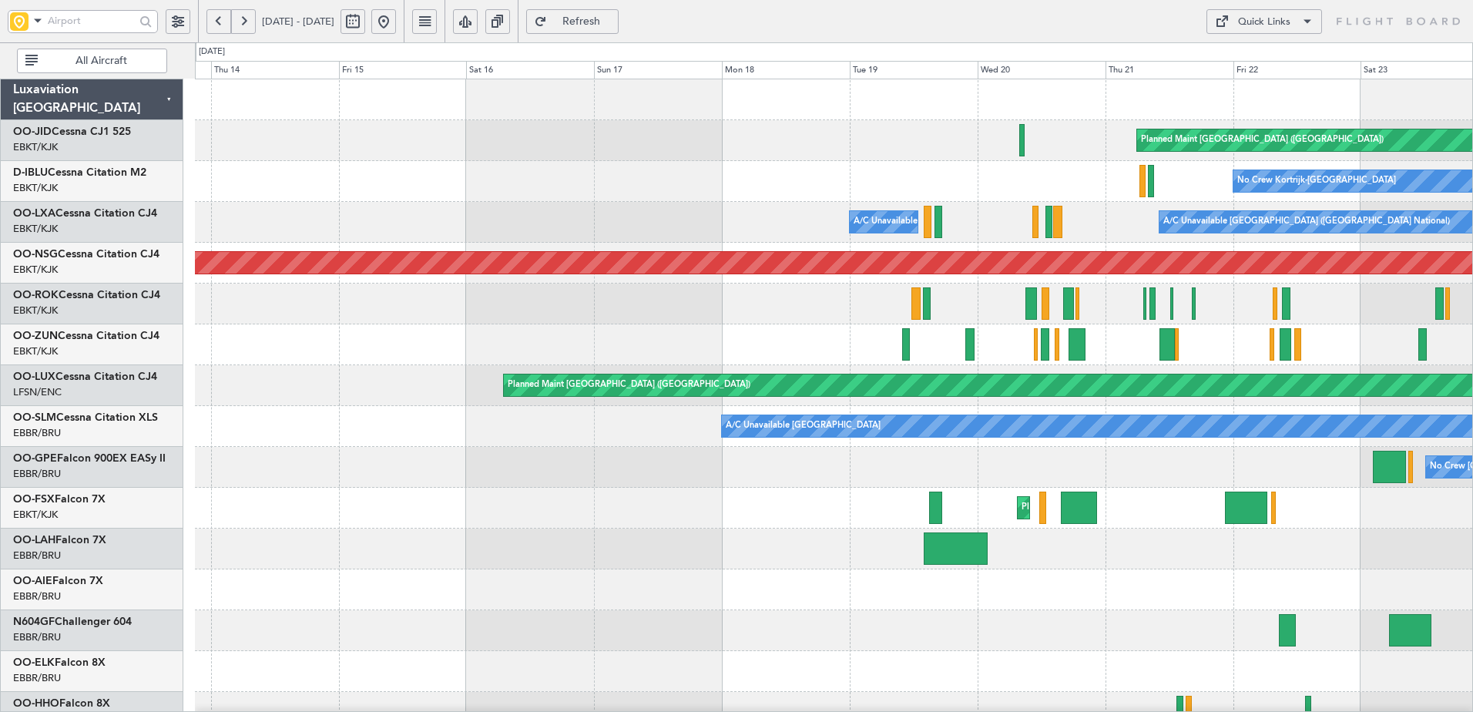
click at [1453, 398] on div "Planned Maint Paris (Le Bourget) AOG Maint Kortrijk-Wevelgem No Crew Kortrijk-W…" at bounding box center [834, 630] width 1278 height 1103
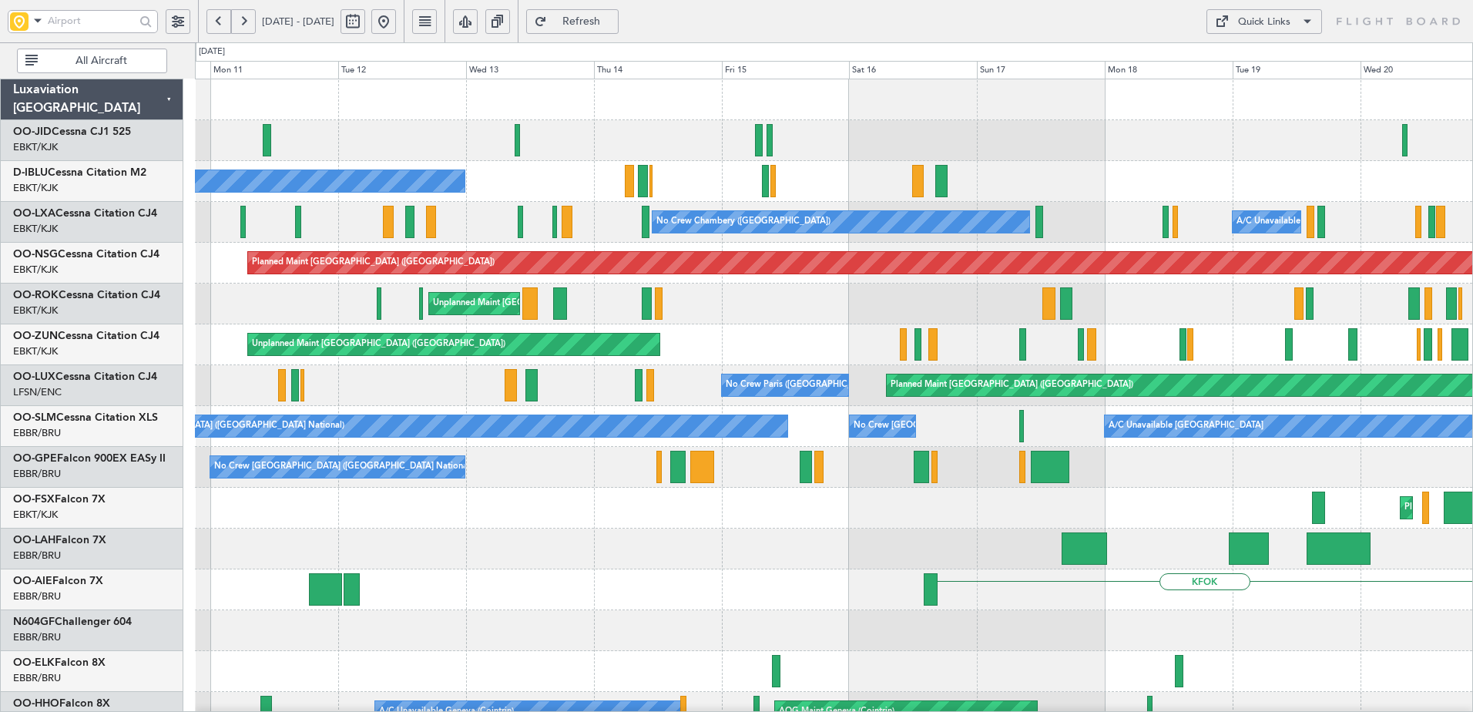
click at [1472, 274] on html "13 Aug 2025 - 23 Aug 2025 Refresh Quick Links All Aircraft Planned Maint Paris …" at bounding box center [736, 356] width 1473 height 712
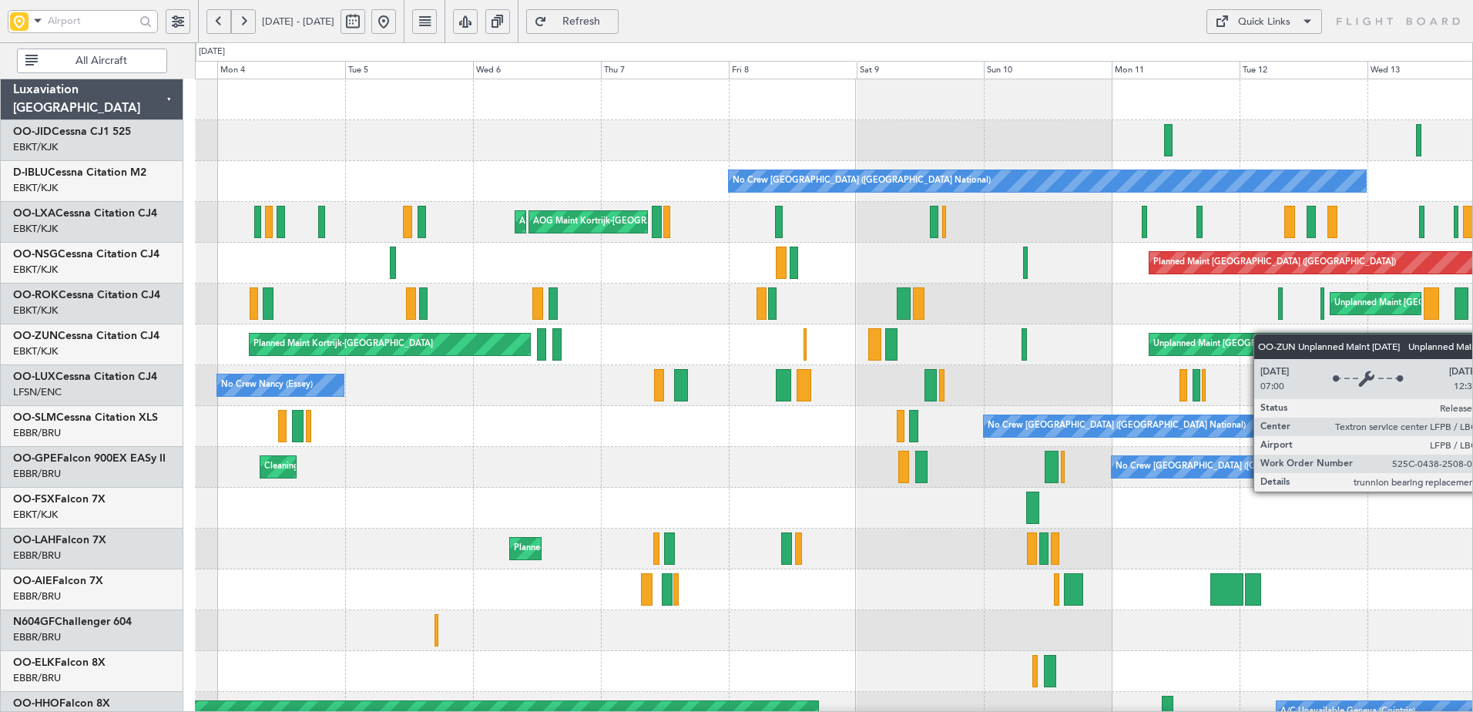
click at [1470, 340] on div "No Crew Brussels (Brussels National) AOG Maint Kortrijk-Wevelgem AOG Maint Kort…" at bounding box center [834, 610] width 1278 height 1062
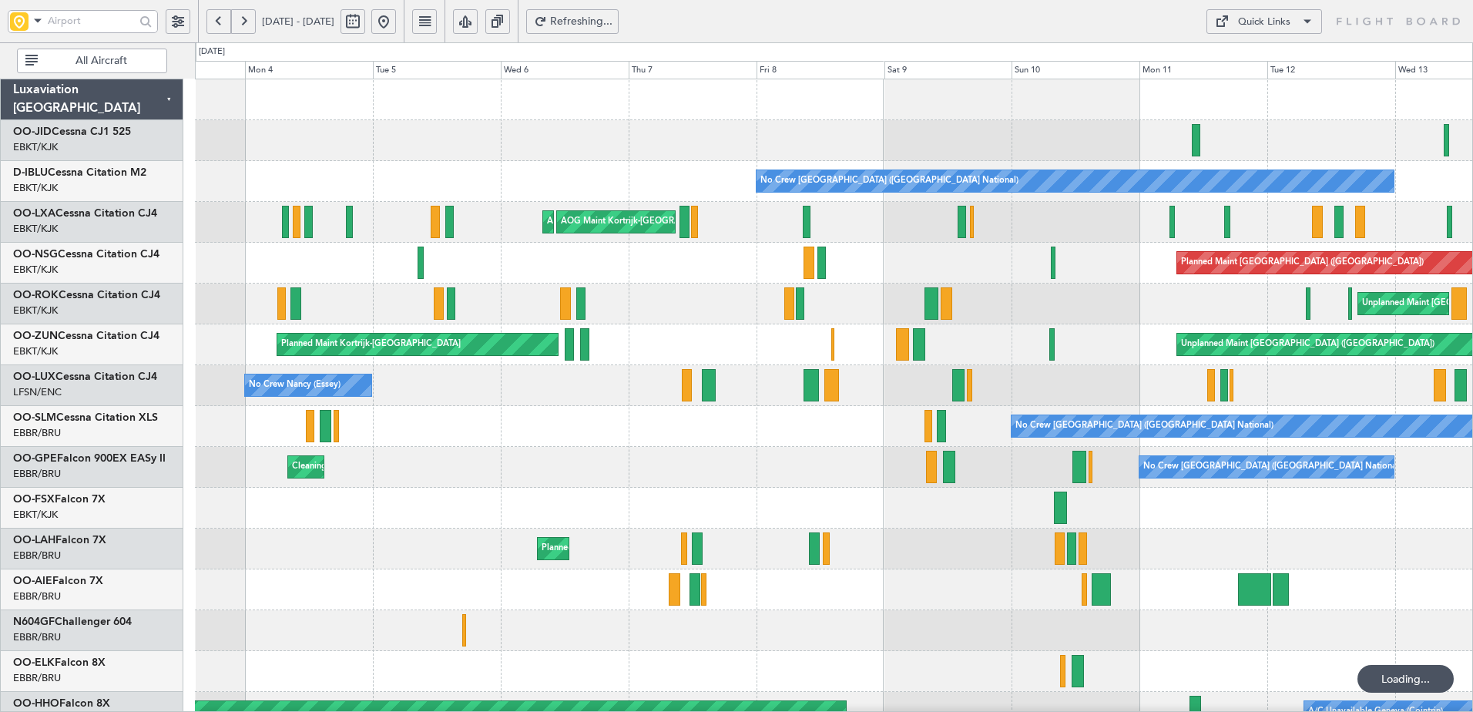
click at [396, 25] on button at bounding box center [383, 21] width 25 height 25
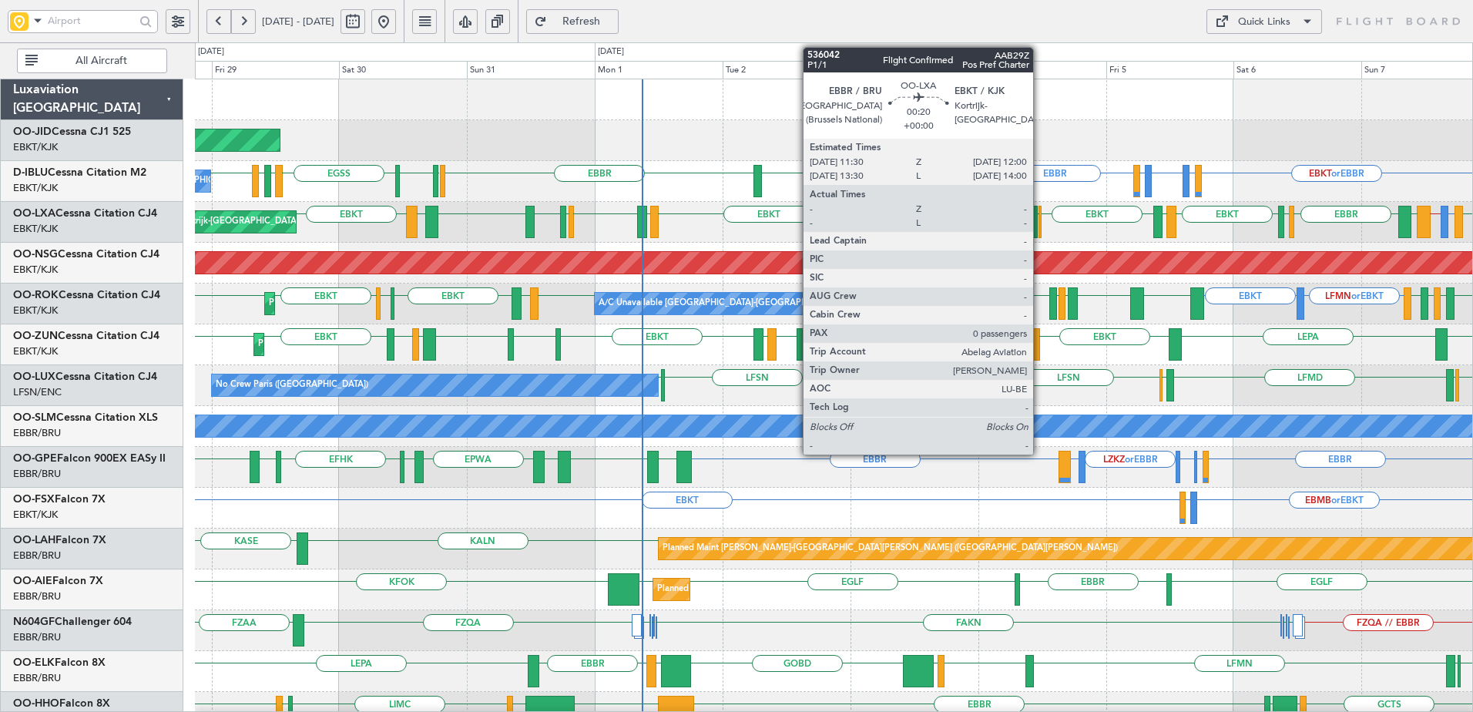
click at [1040, 230] on div at bounding box center [1040, 222] width 3 height 32
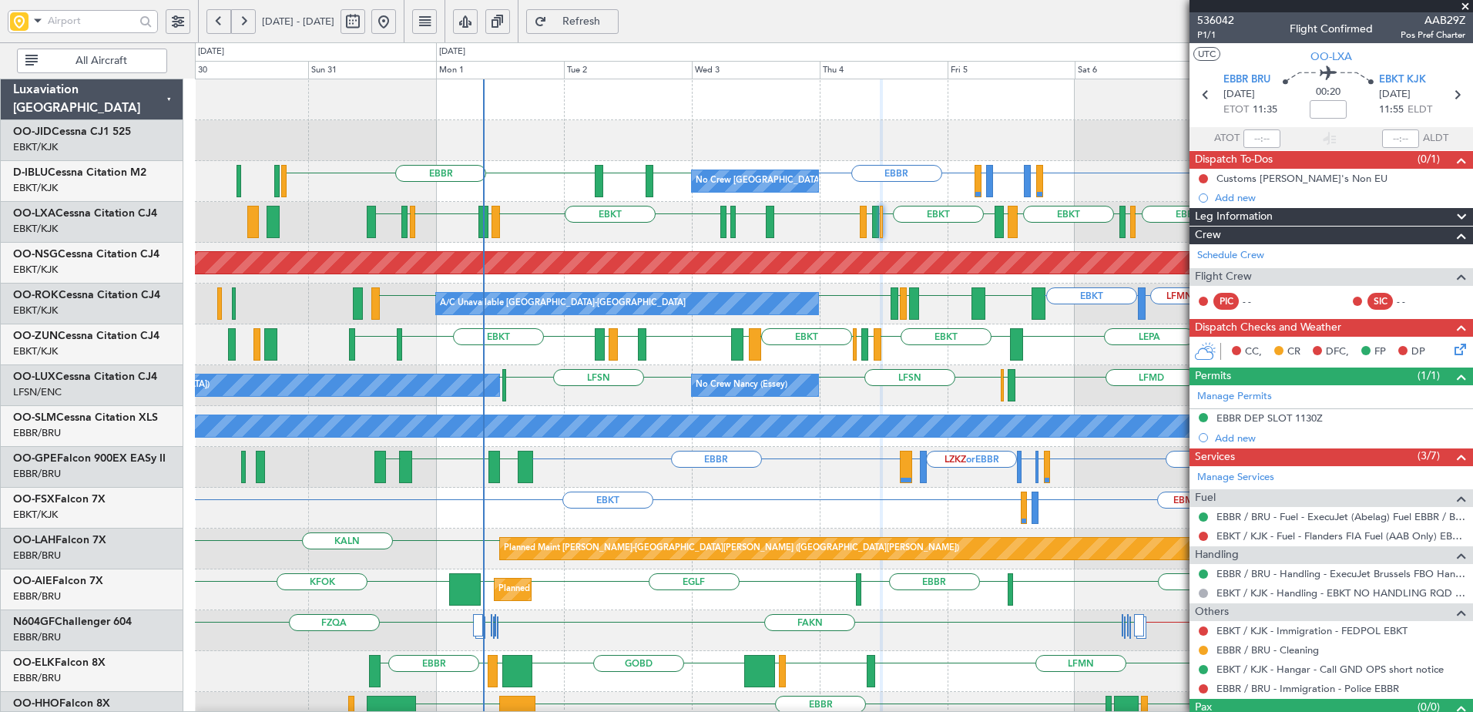
click at [910, 368] on div "LHPP Planned Maint Kortrijk-Wevelgem AOG Maint Kortrijk-Wevelgem EBKT or EBBR L…" at bounding box center [834, 630] width 1278 height 1103
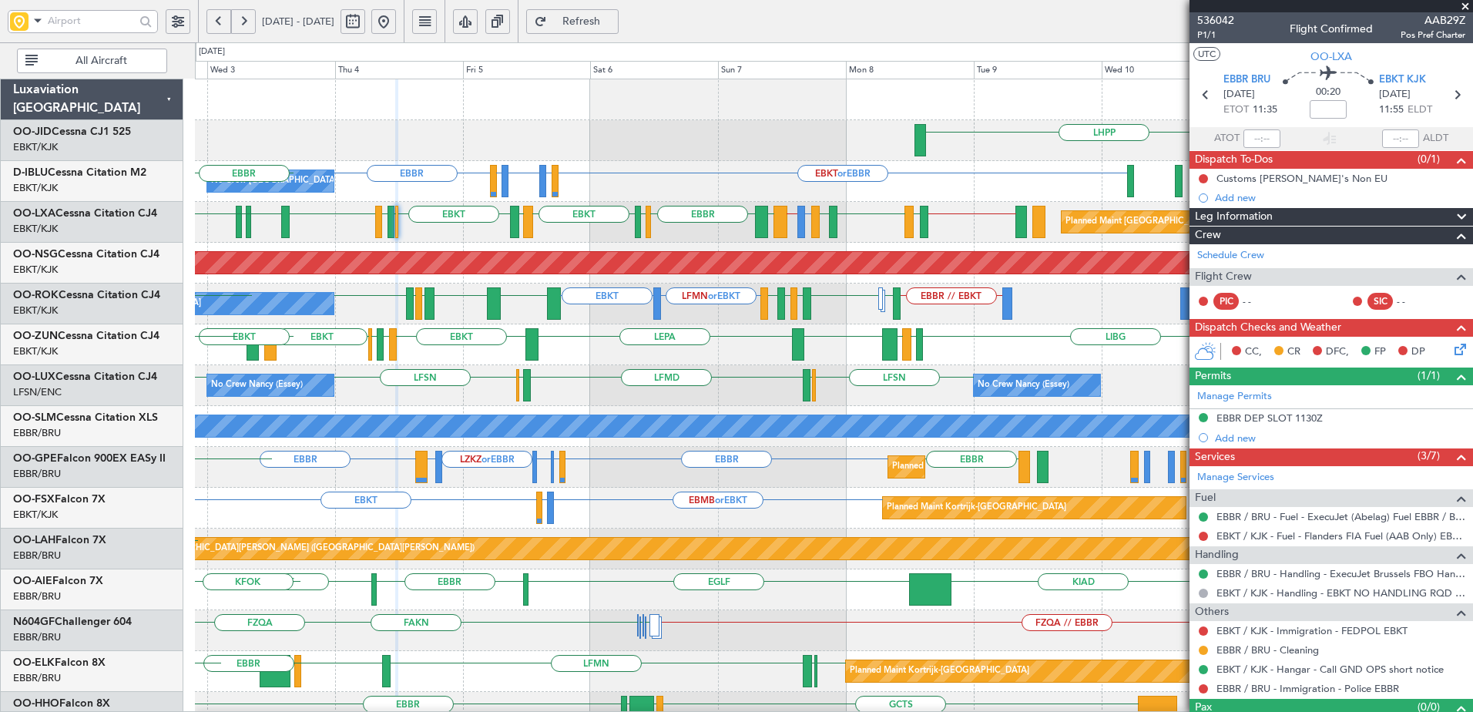
click at [544, 317] on div "LHPP No Crew Brussels (Brussels National) EBKT or EBBR LFLP or EBBR EBBR LFLP o…" at bounding box center [834, 630] width 1278 height 1103
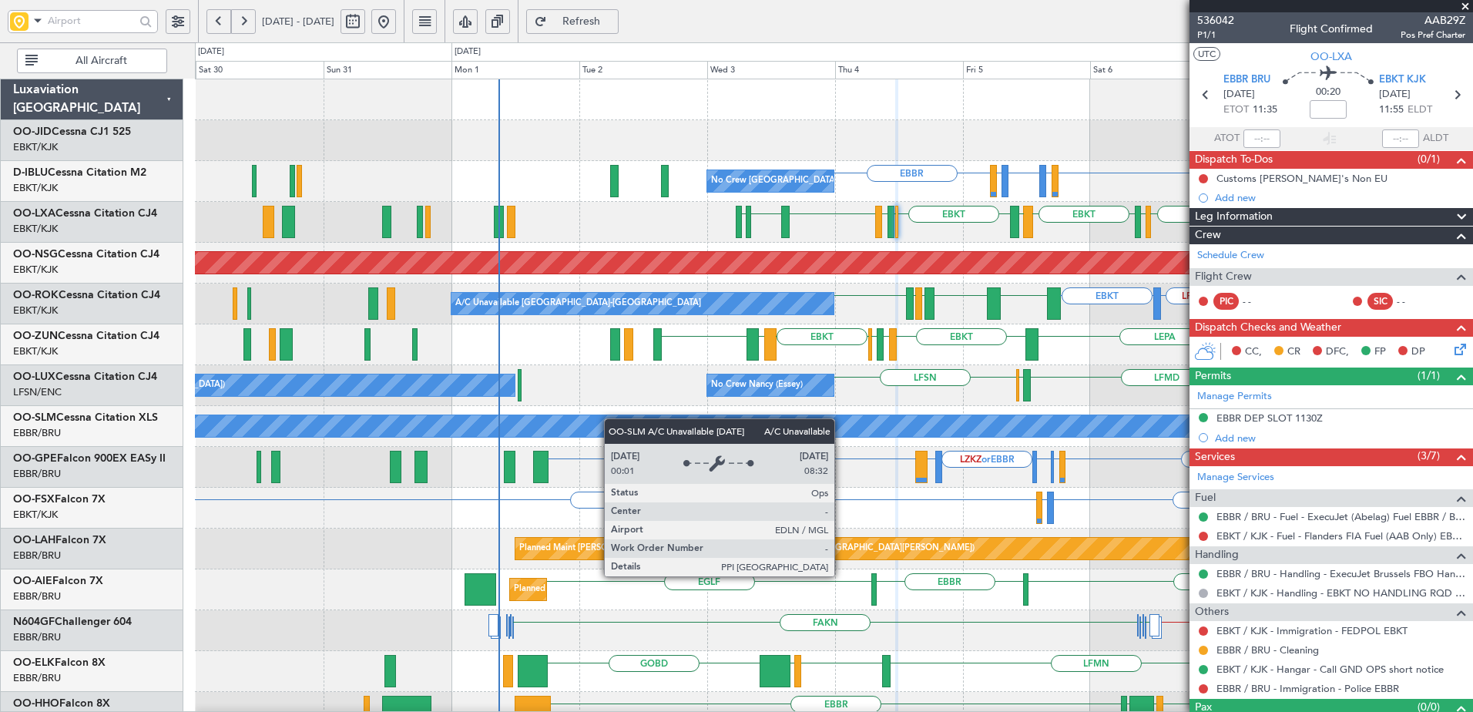
click at [963, 425] on div "LHPP Planned Maint Kortrijk-Wevelgem AOG Maint Kortrijk-Wevelgem No Crew Brusse…" at bounding box center [834, 630] width 1278 height 1103
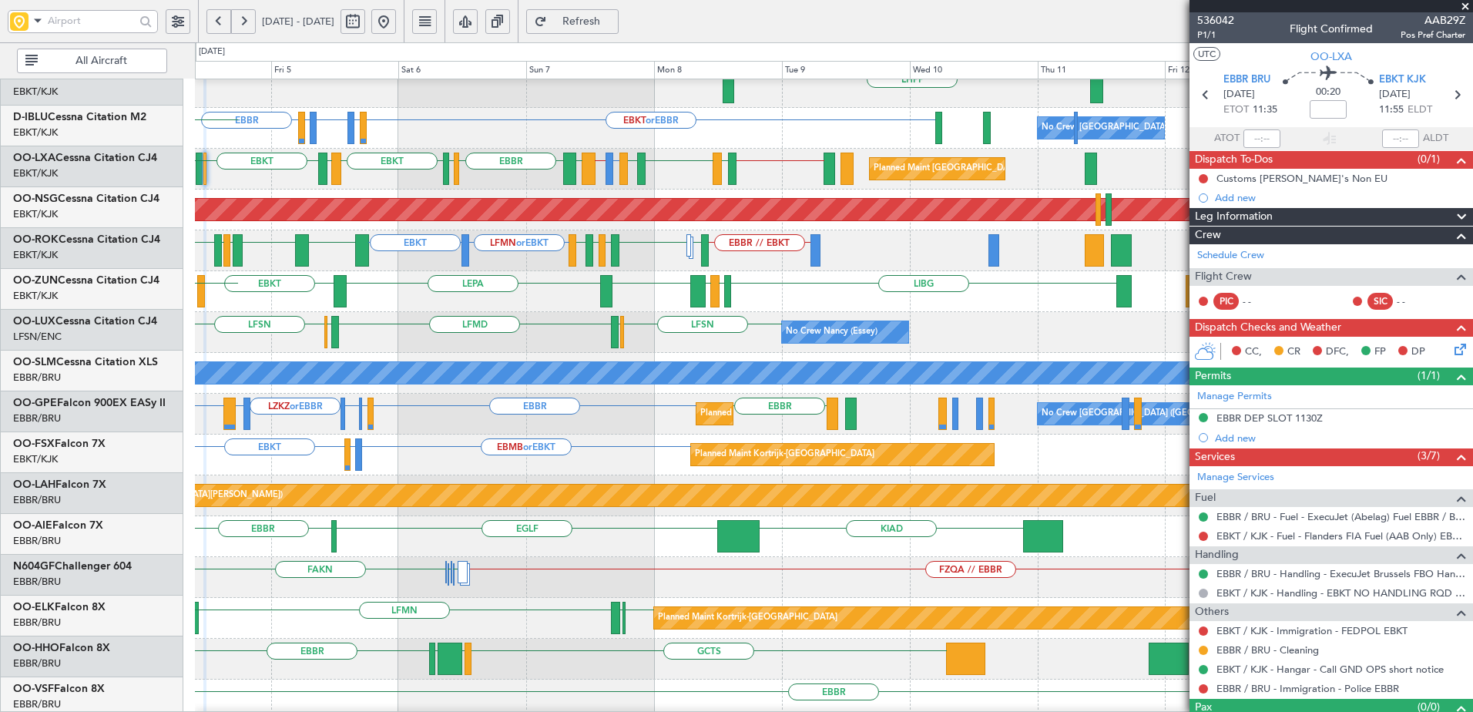
scroll to position [53, 0]
click at [350, 311] on div "LIBG LGMK LIBG EBKT LEPA EBKT LIML EBLG EBKT LIRA EBKT LFMD LEBB EBKT" at bounding box center [834, 291] width 1278 height 41
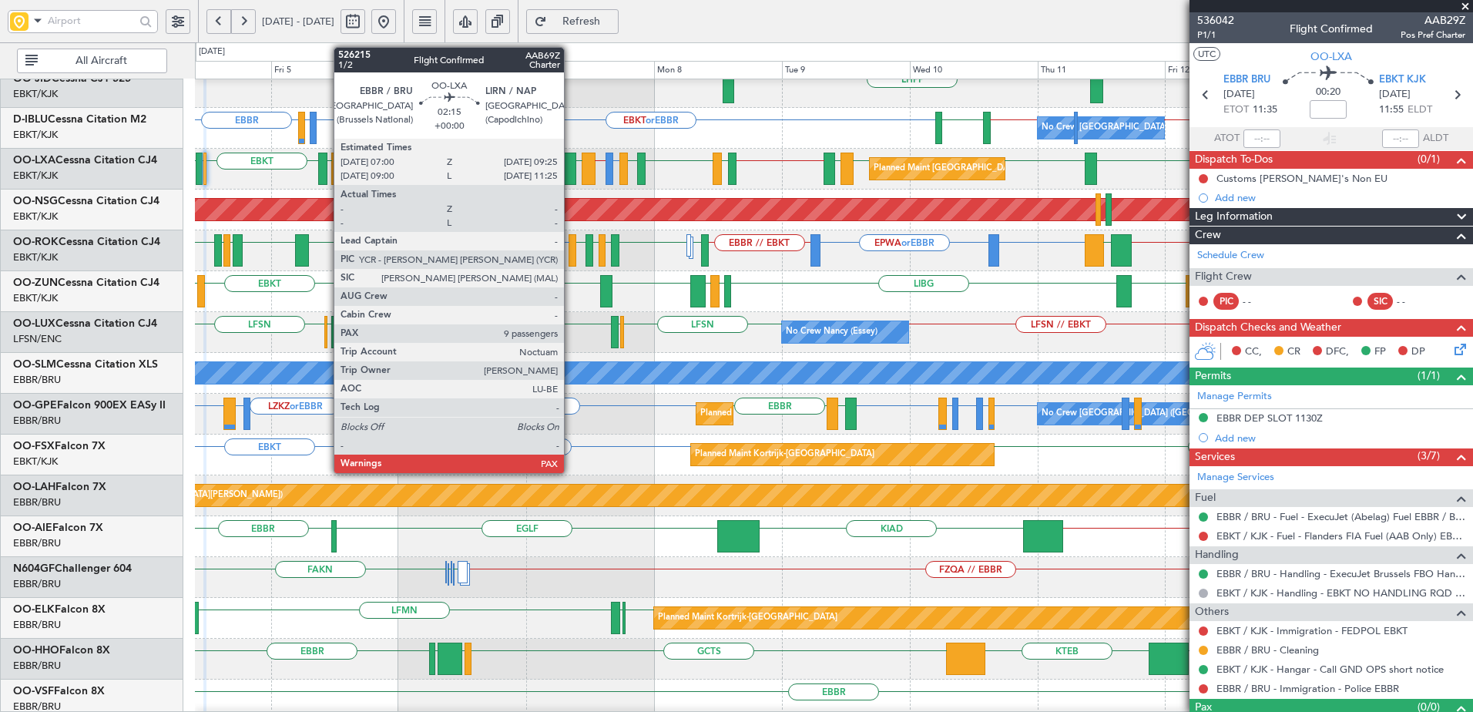
click at [571, 169] on div at bounding box center [569, 169] width 13 height 32
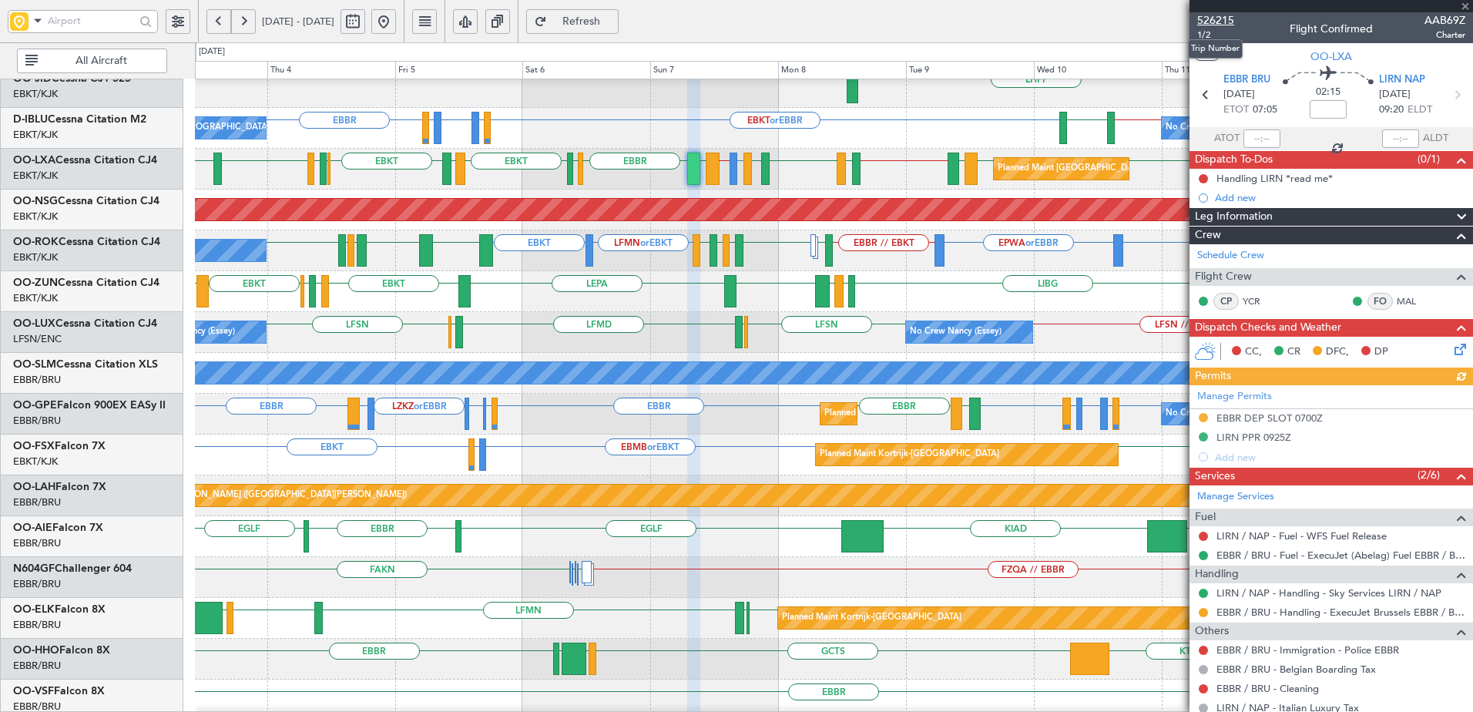
click at [1217, 20] on span "526215" at bounding box center [1215, 20] width 37 height 16
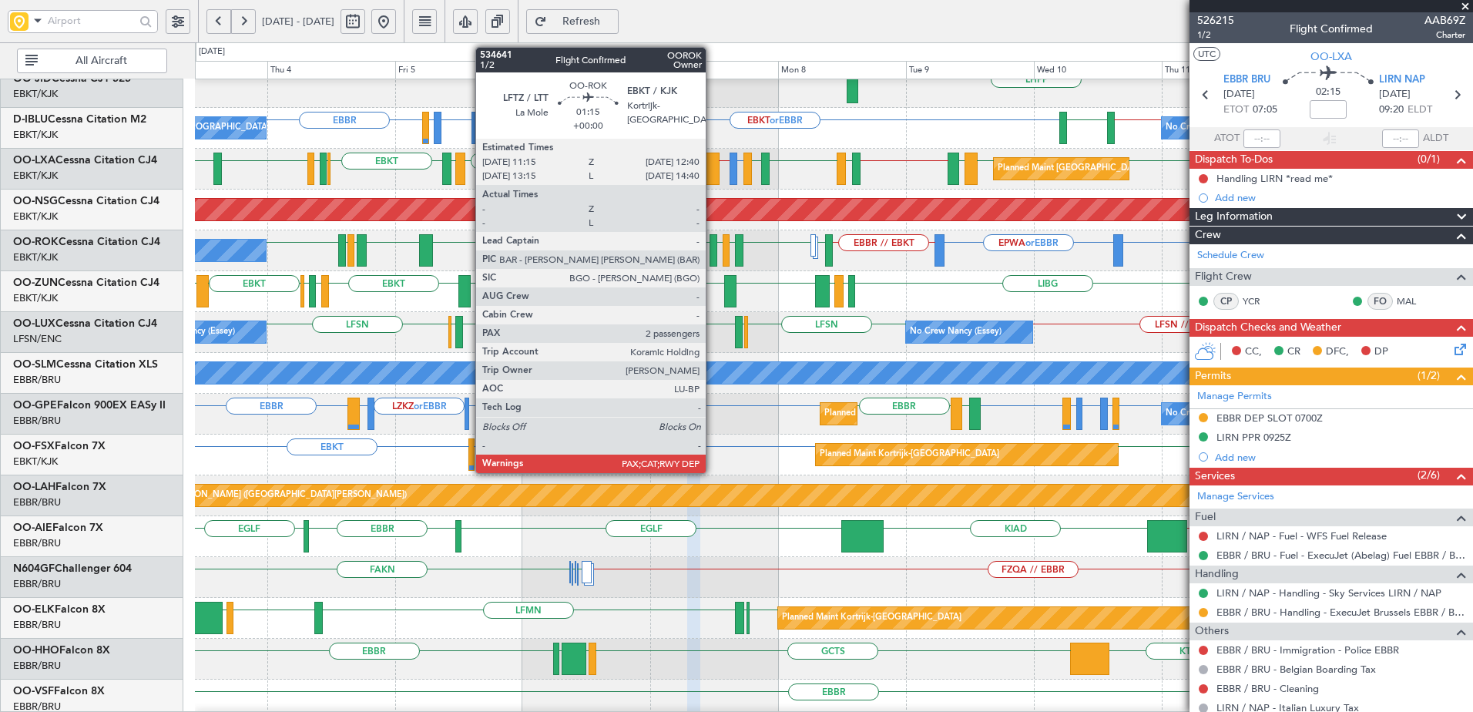
click at [713, 250] on div at bounding box center [714, 250] width 8 height 32
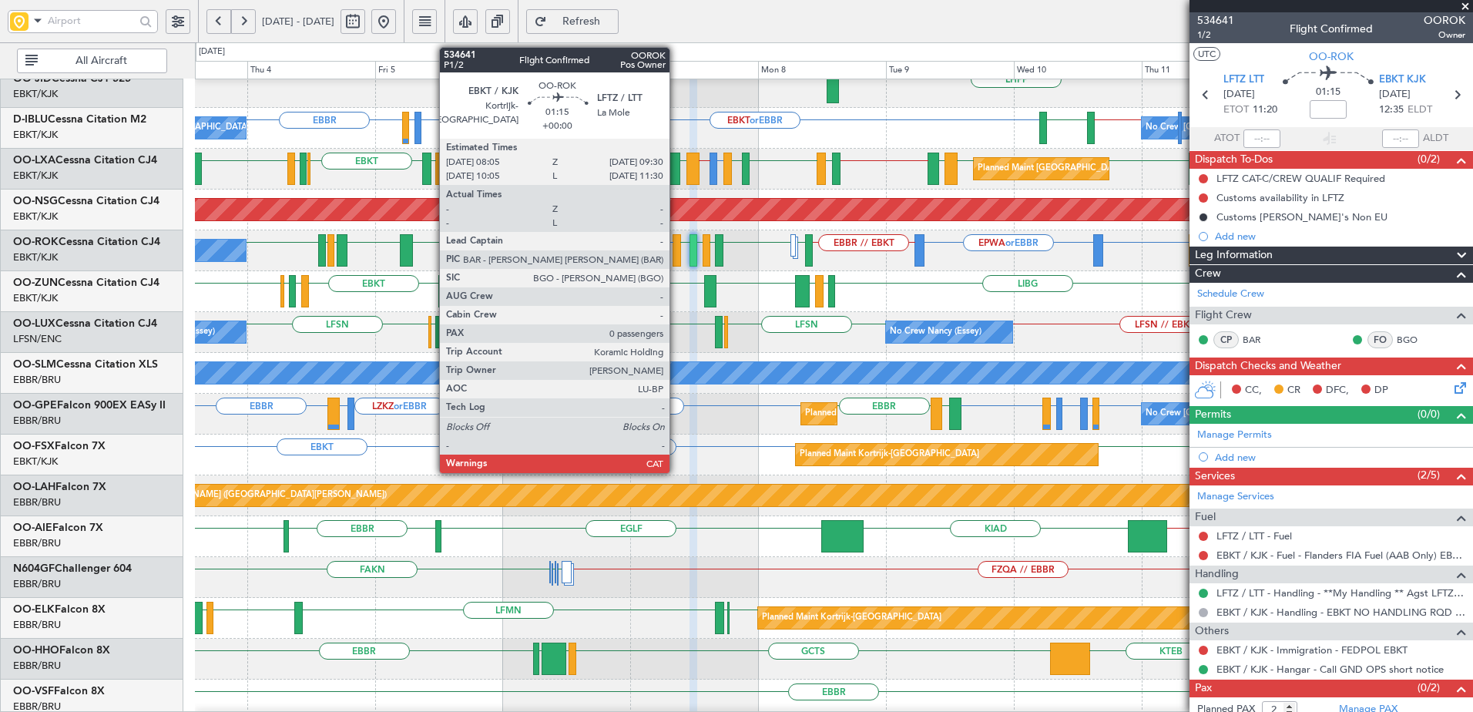
click at [677, 253] on div at bounding box center [677, 250] width 8 height 32
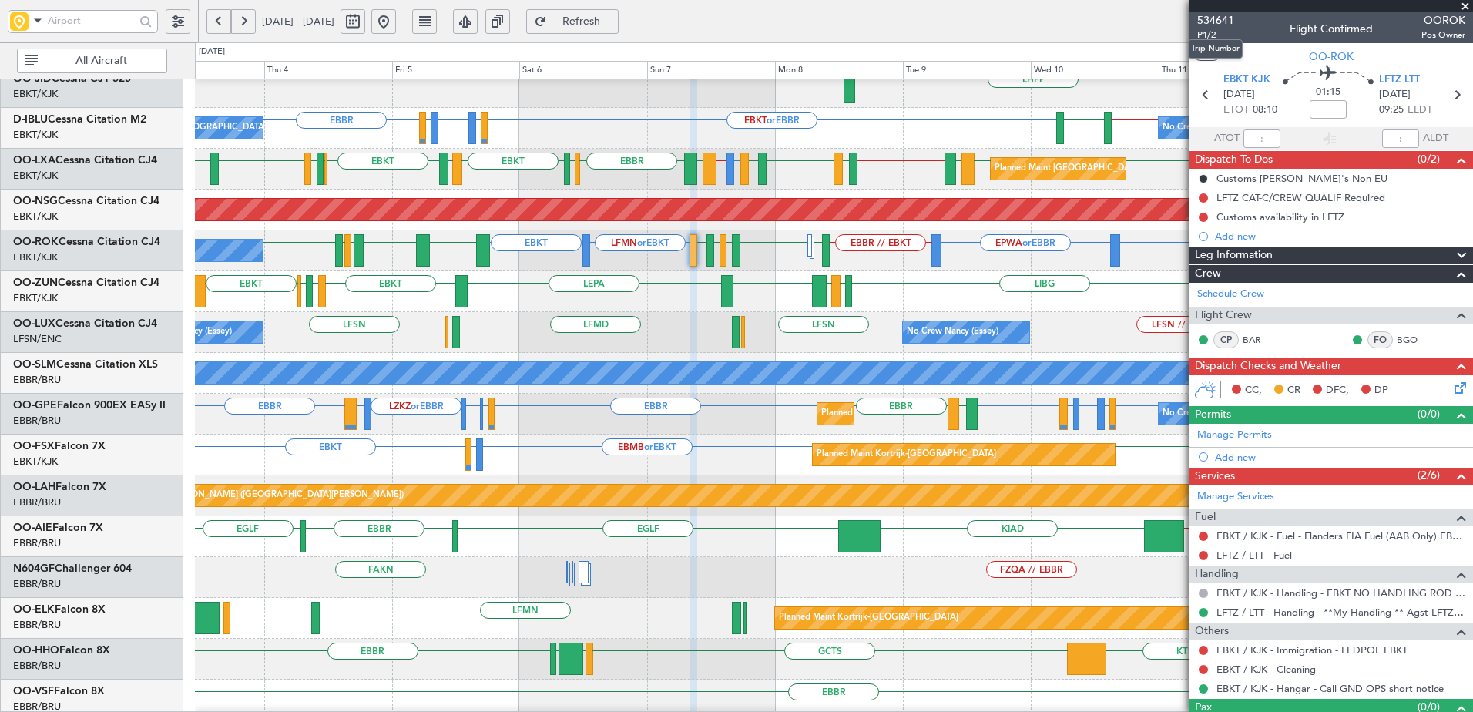
click at [1212, 13] on span "534641" at bounding box center [1215, 20] width 37 height 16
click at [619, 13] on button "Refresh" at bounding box center [572, 21] width 92 height 25
click at [613, 22] on span "Refresh" at bounding box center [581, 21] width 63 height 11
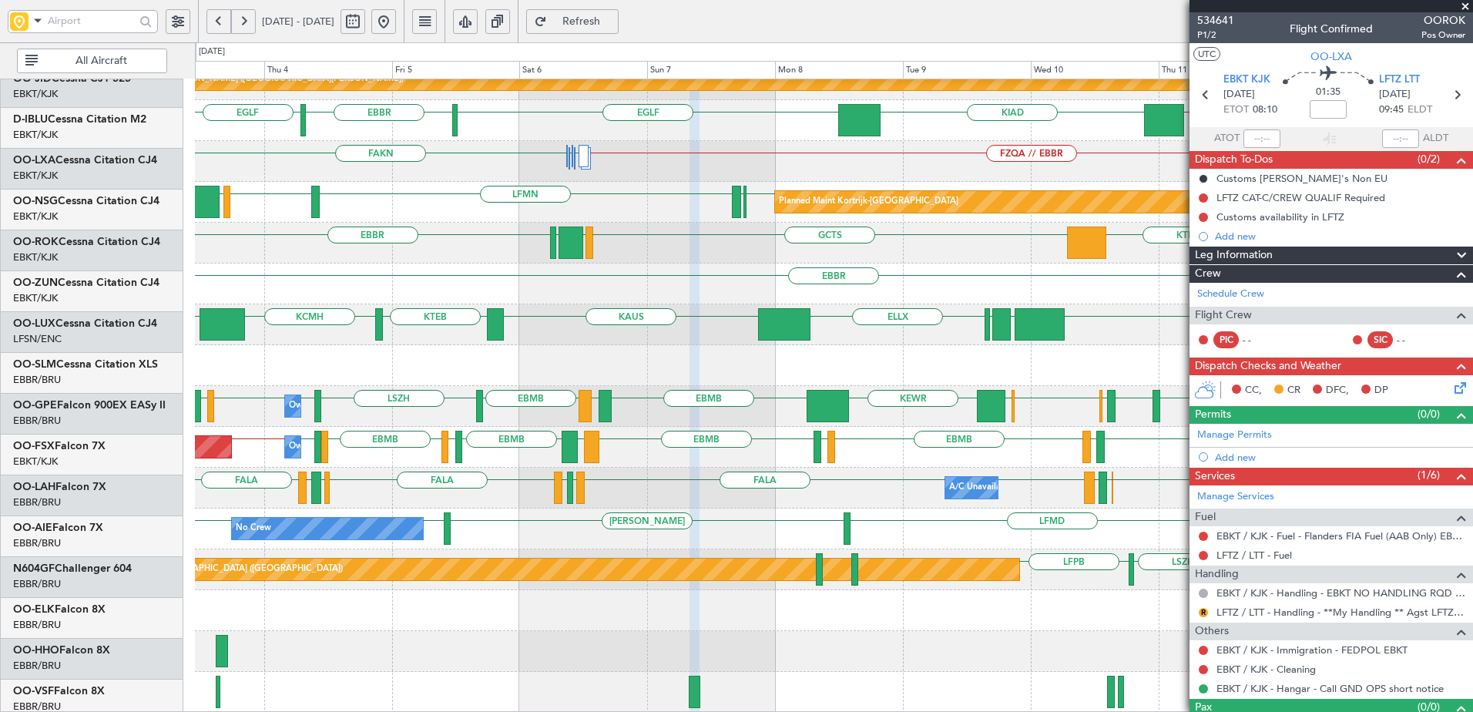
scroll to position [469, 0]
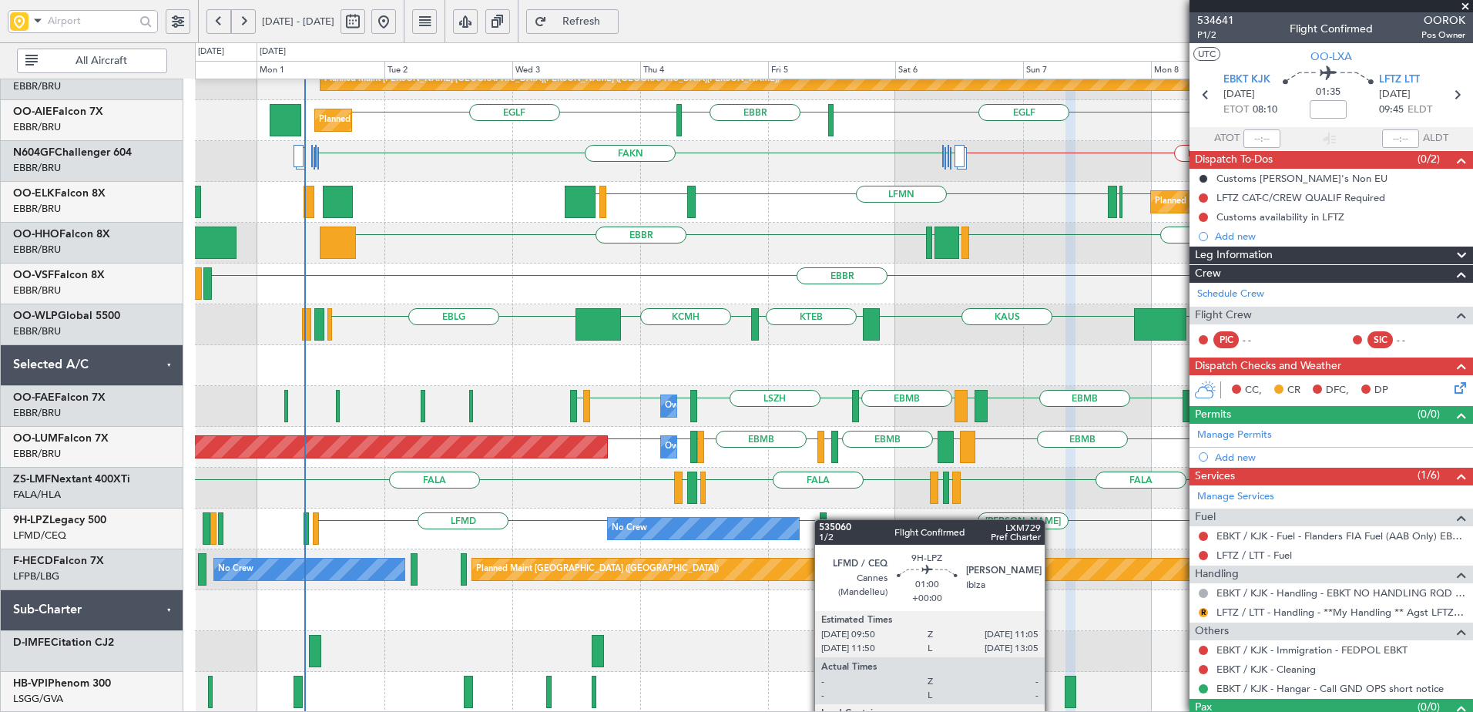
click at [822, 519] on div at bounding box center [823, 528] width 7 height 32
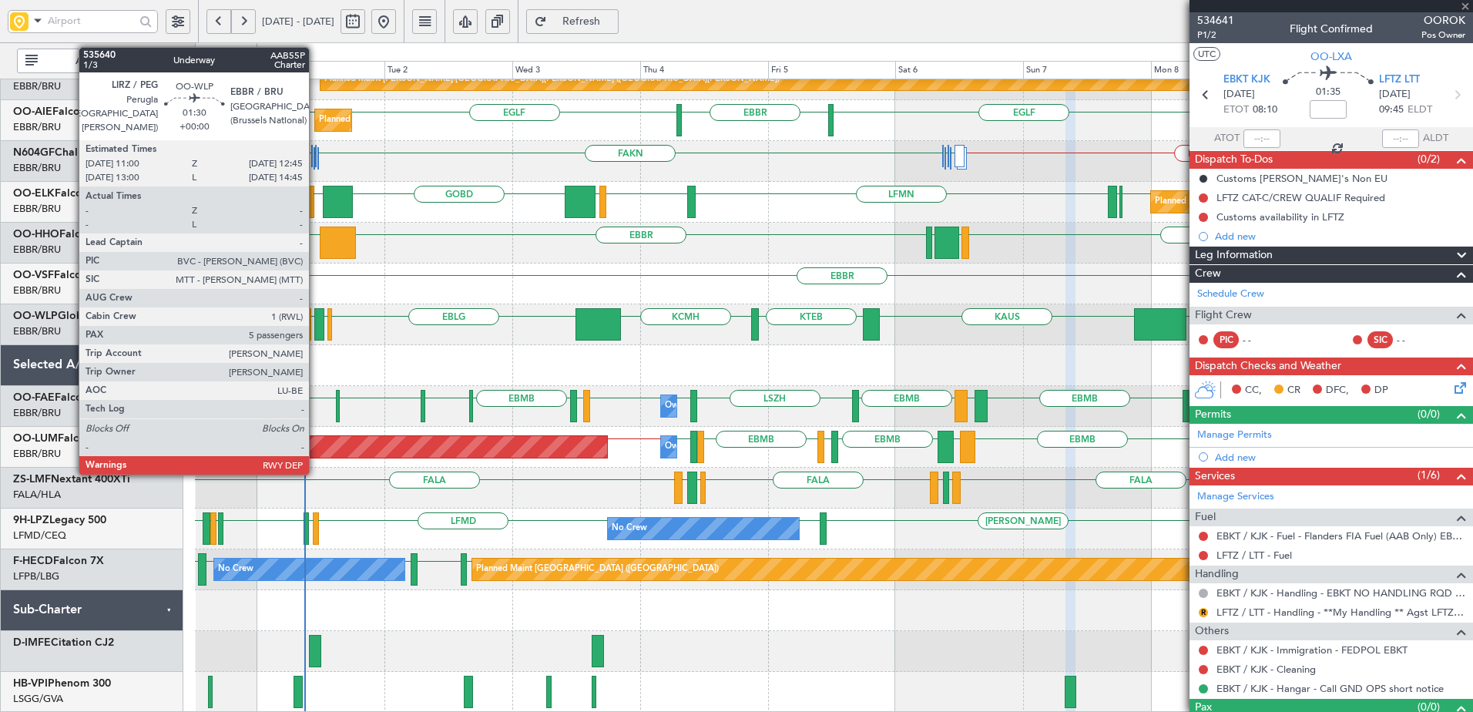
type input "1"
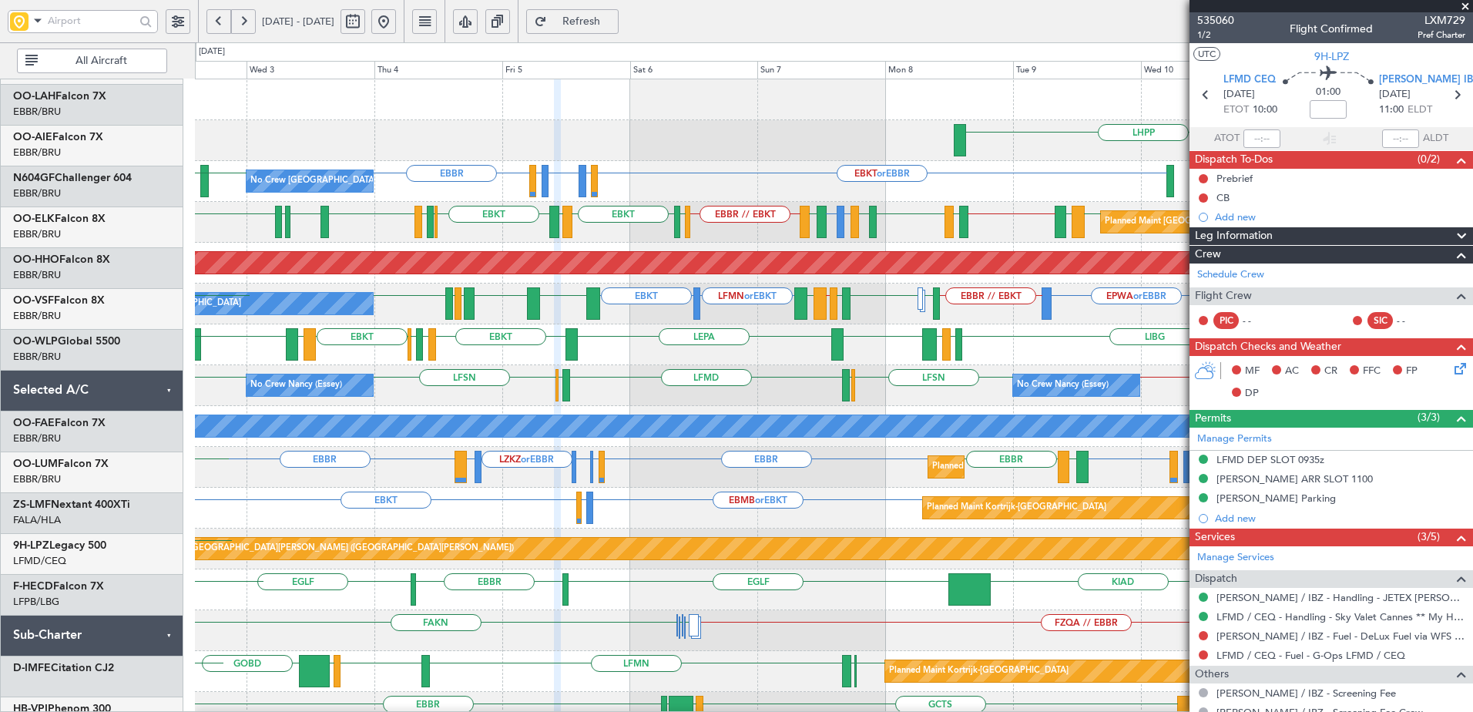
scroll to position [0, 0]
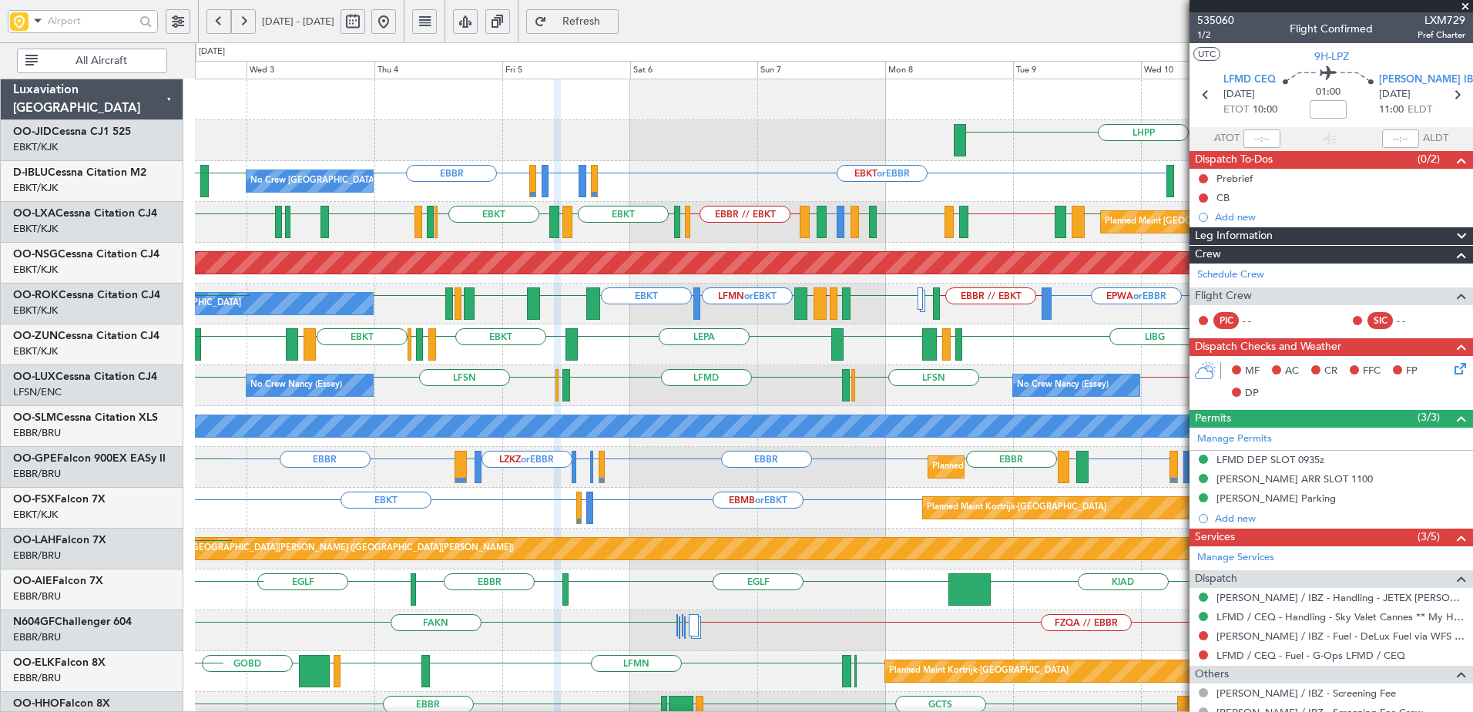
click at [724, 711] on html "31 Aug 2025 - 10 Sep 2025 Refresh Quick Links All Aircraft LHPP No Crew Brussel…" at bounding box center [736, 356] width 1473 height 712
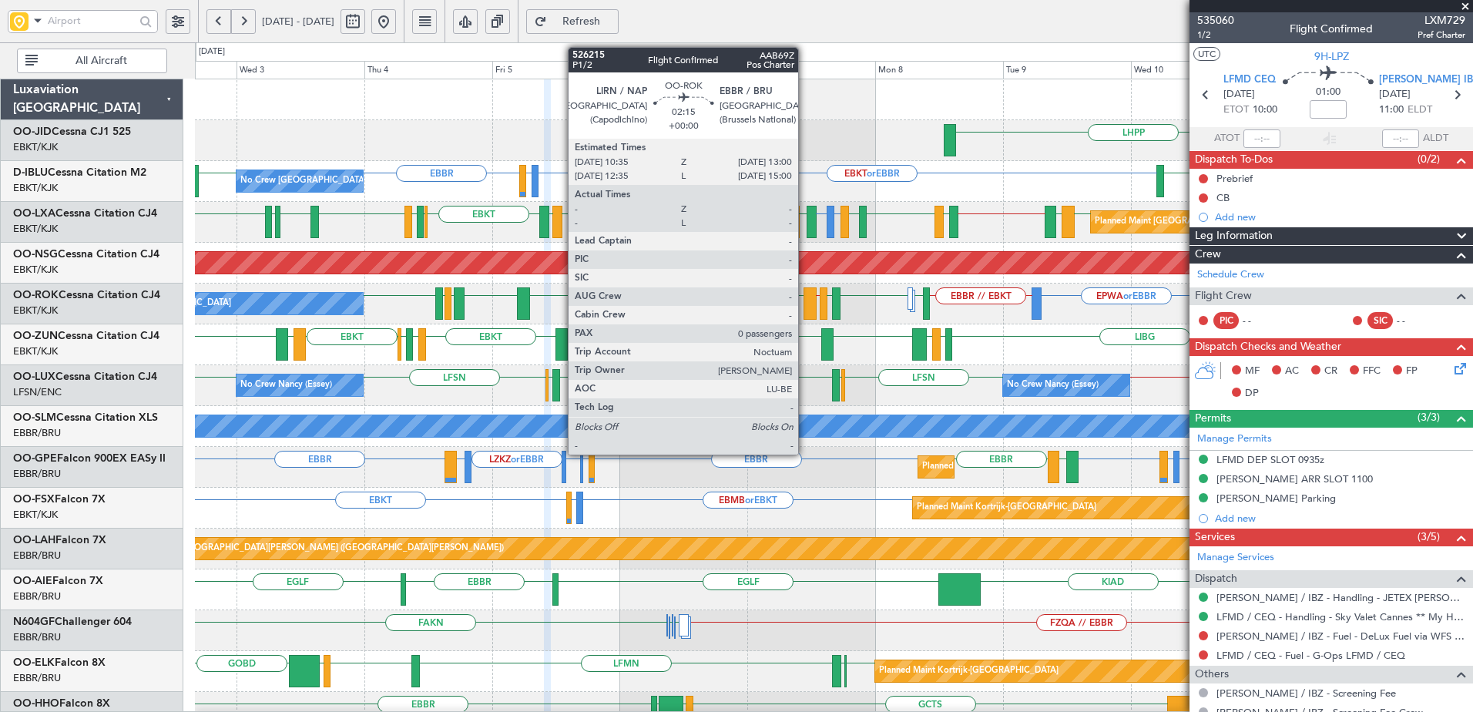
click at [805, 305] on div at bounding box center [810, 303] width 13 height 32
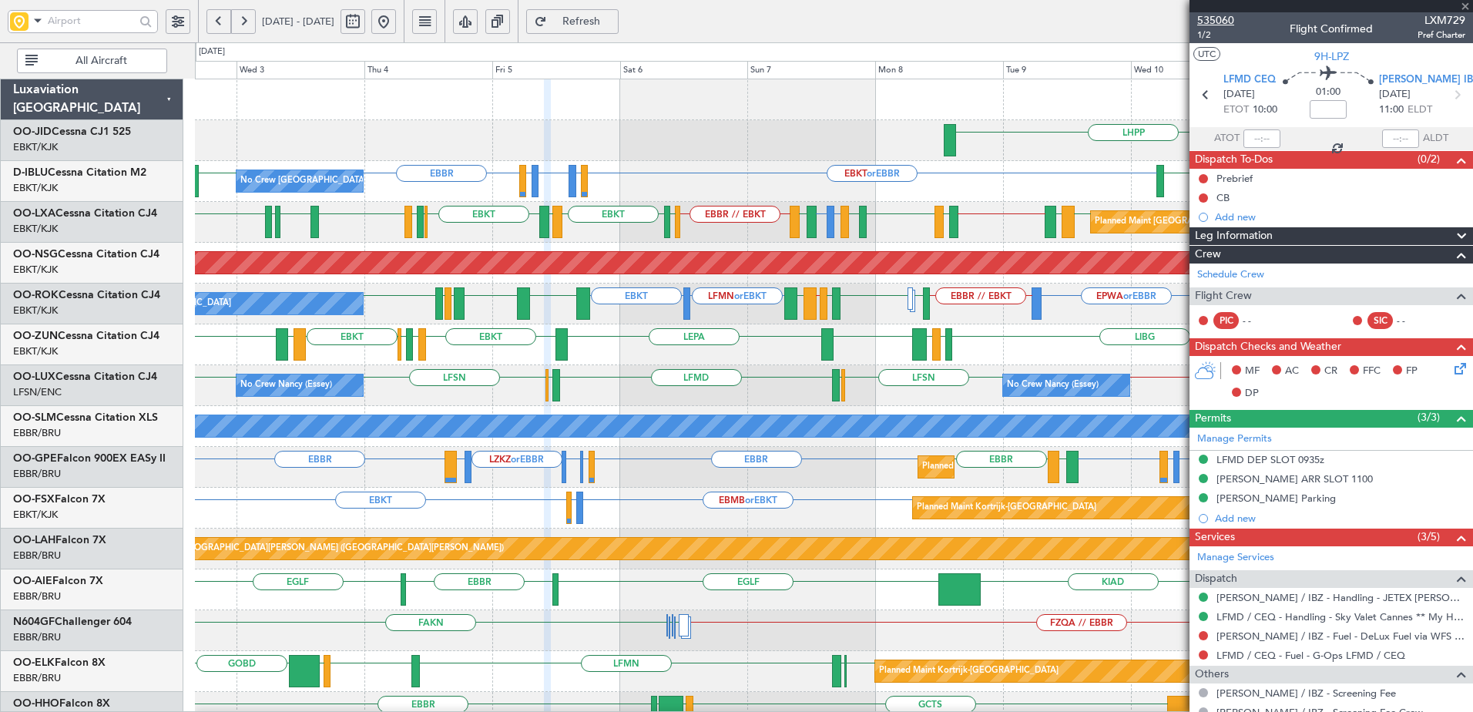
type input "0"
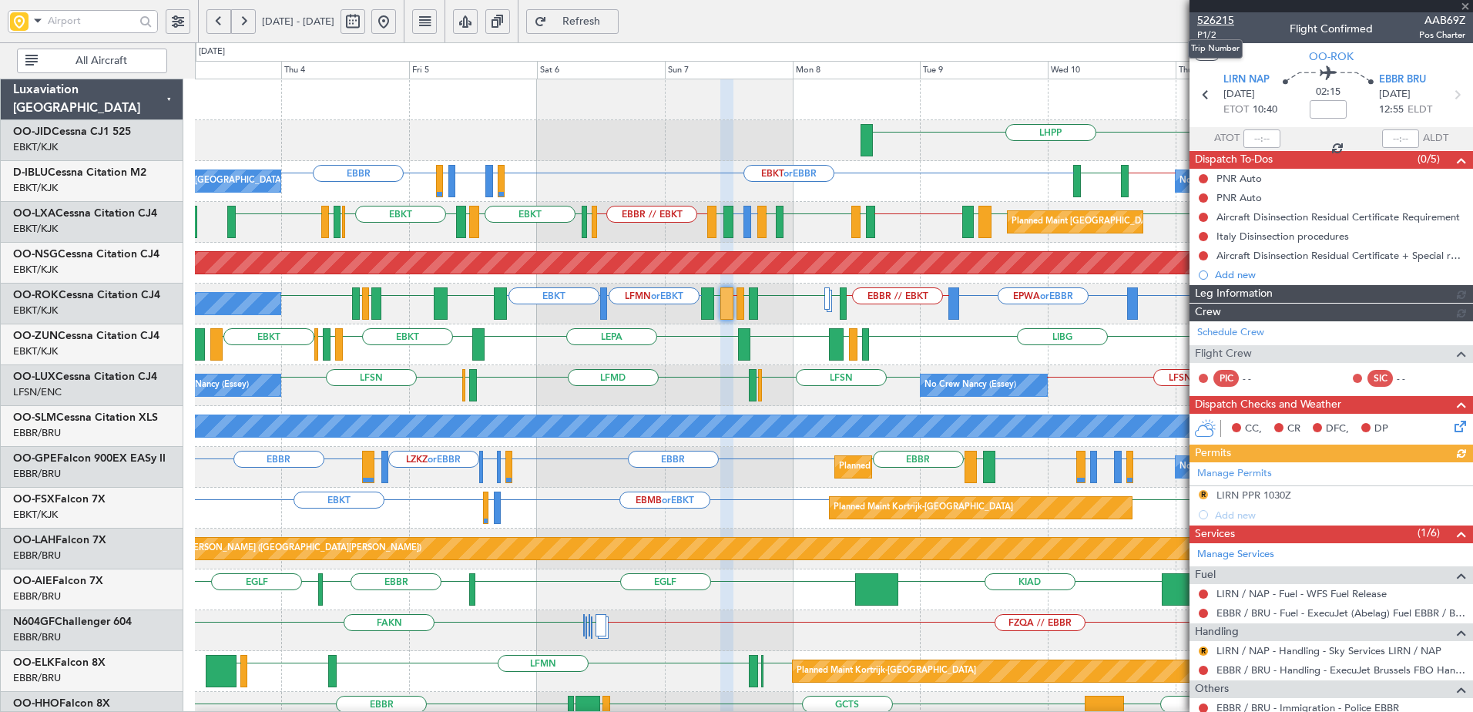
click at [1224, 25] on span "526215" at bounding box center [1215, 20] width 37 height 16
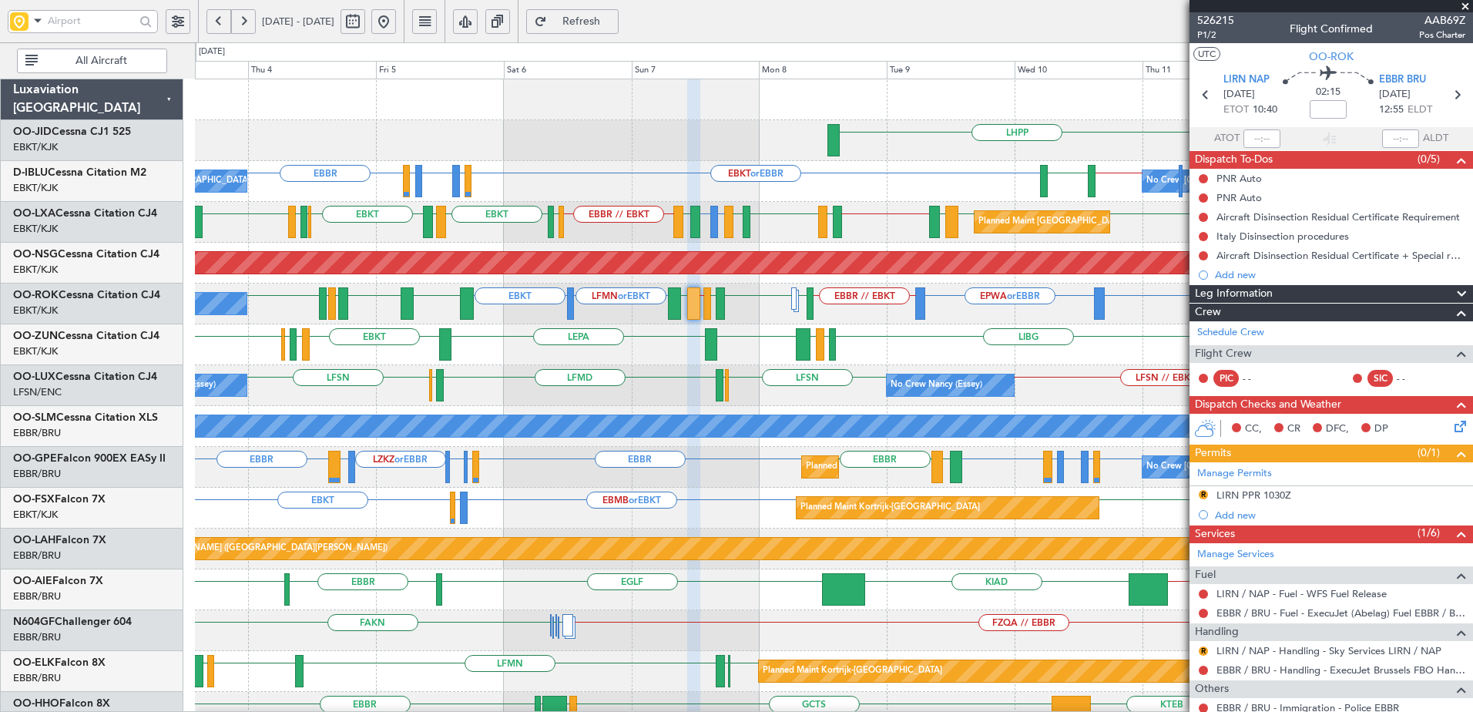
click at [613, 22] on span "Refresh" at bounding box center [581, 21] width 63 height 11
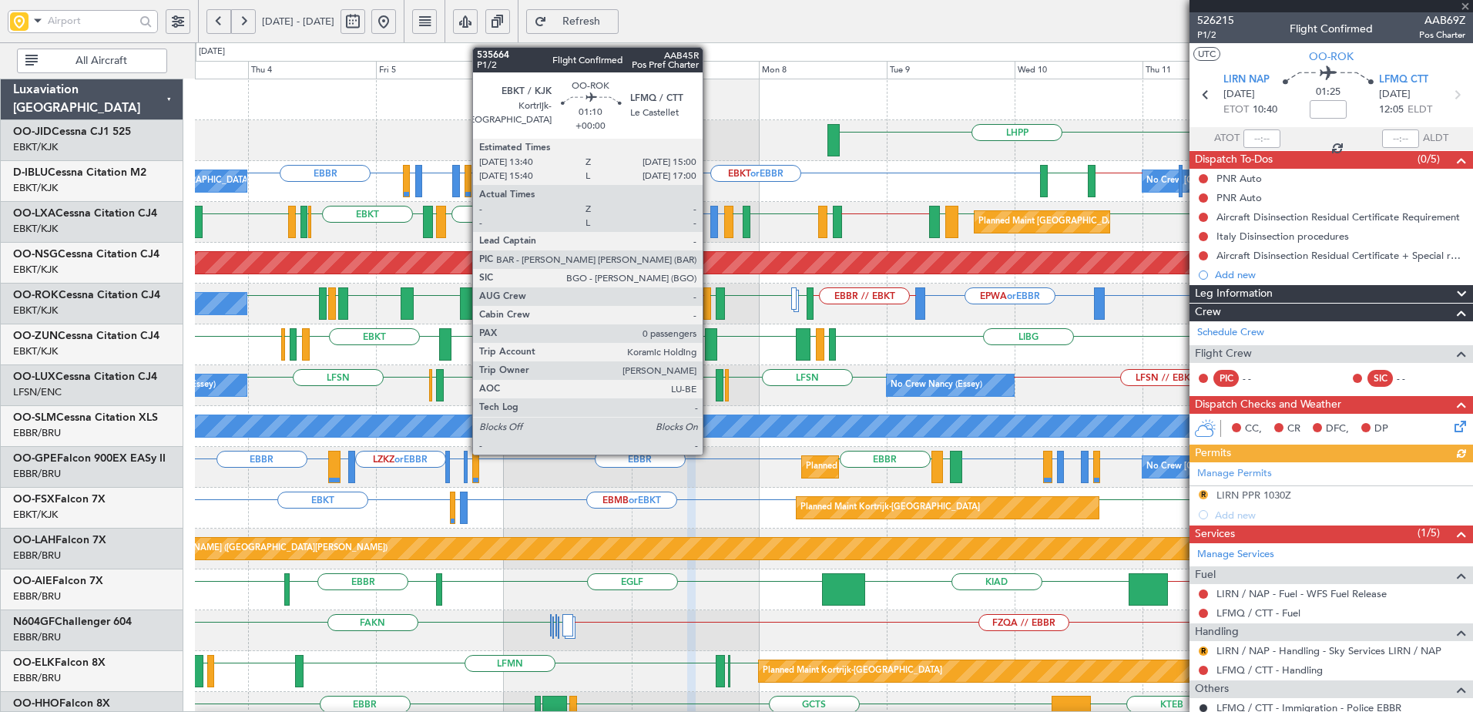
click at [710, 305] on div at bounding box center [708, 303] width 8 height 32
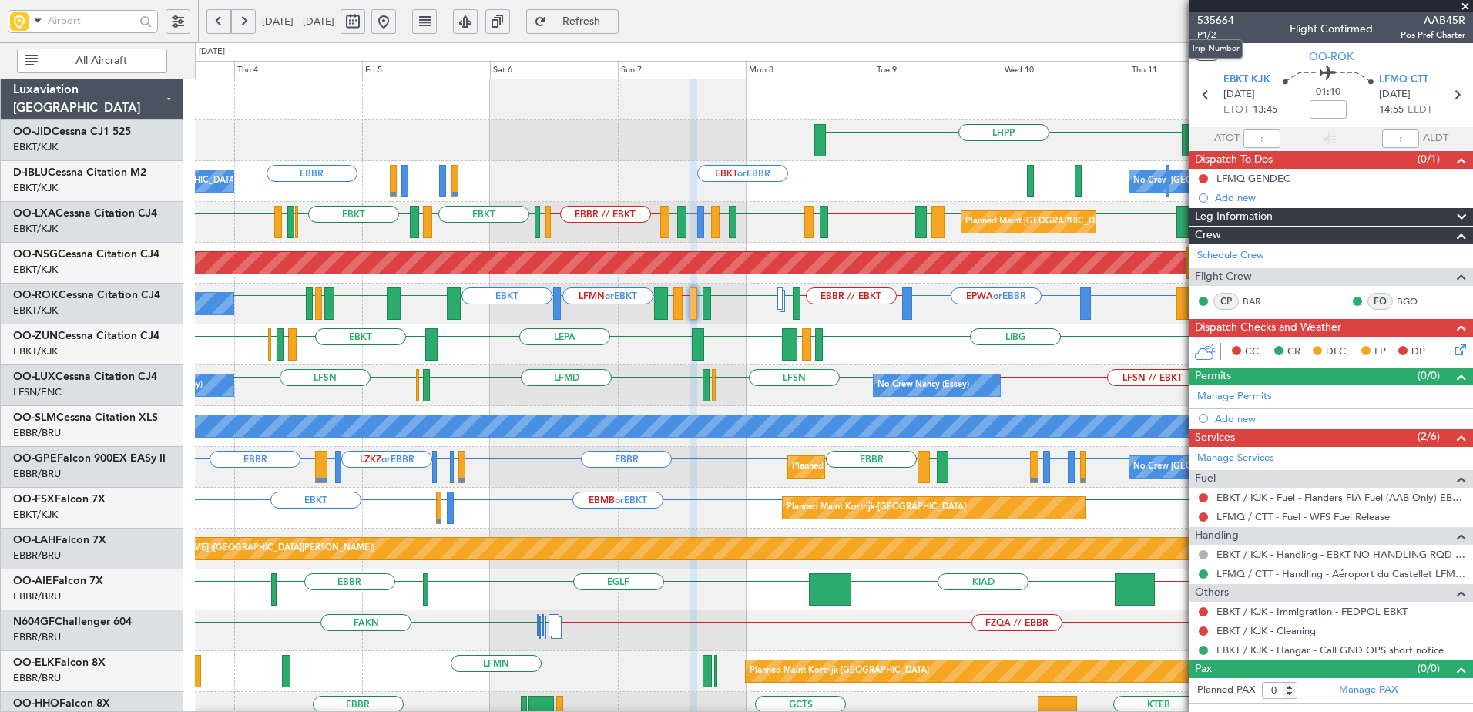
click at [1219, 24] on span "535664" at bounding box center [1215, 20] width 37 height 16
click at [606, 14] on button "Refresh" at bounding box center [572, 21] width 92 height 25
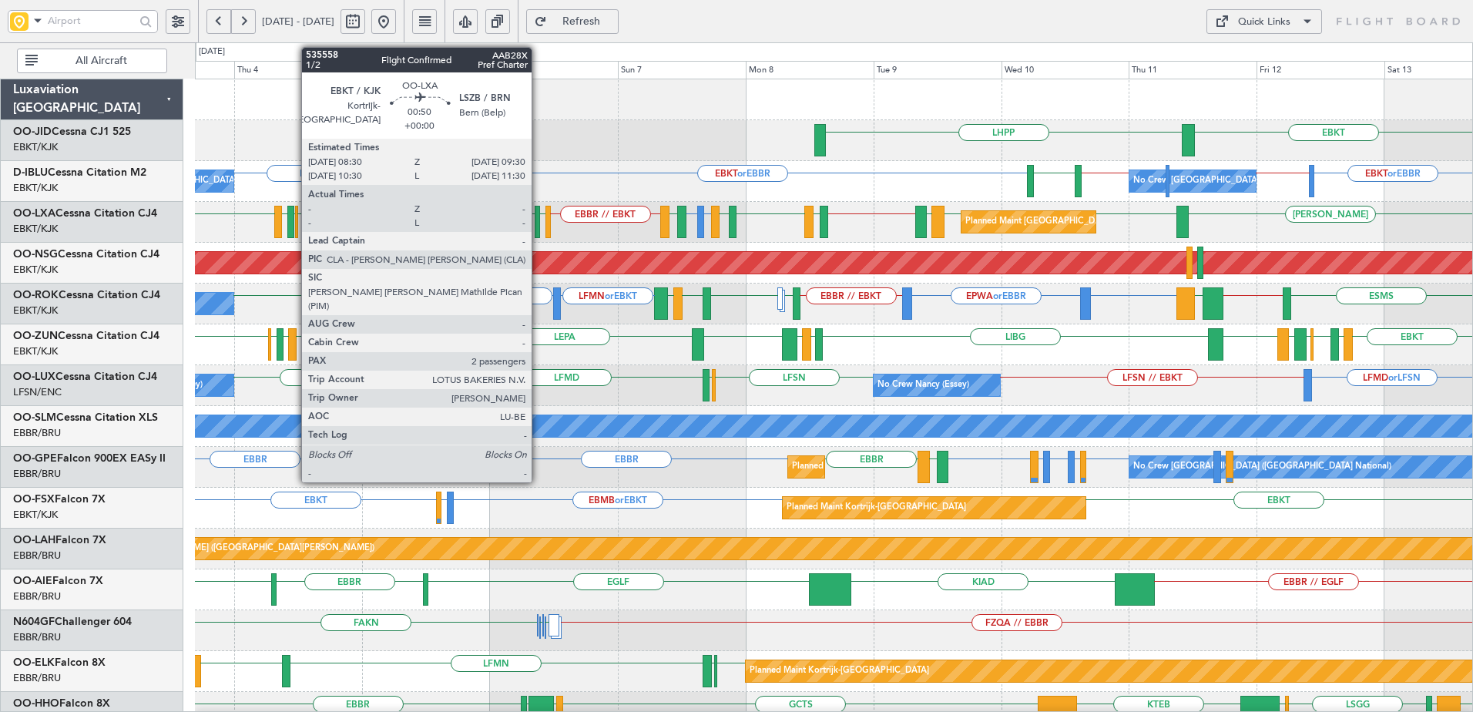
click at [539, 223] on div at bounding box center [537, 222] width 5 height 32
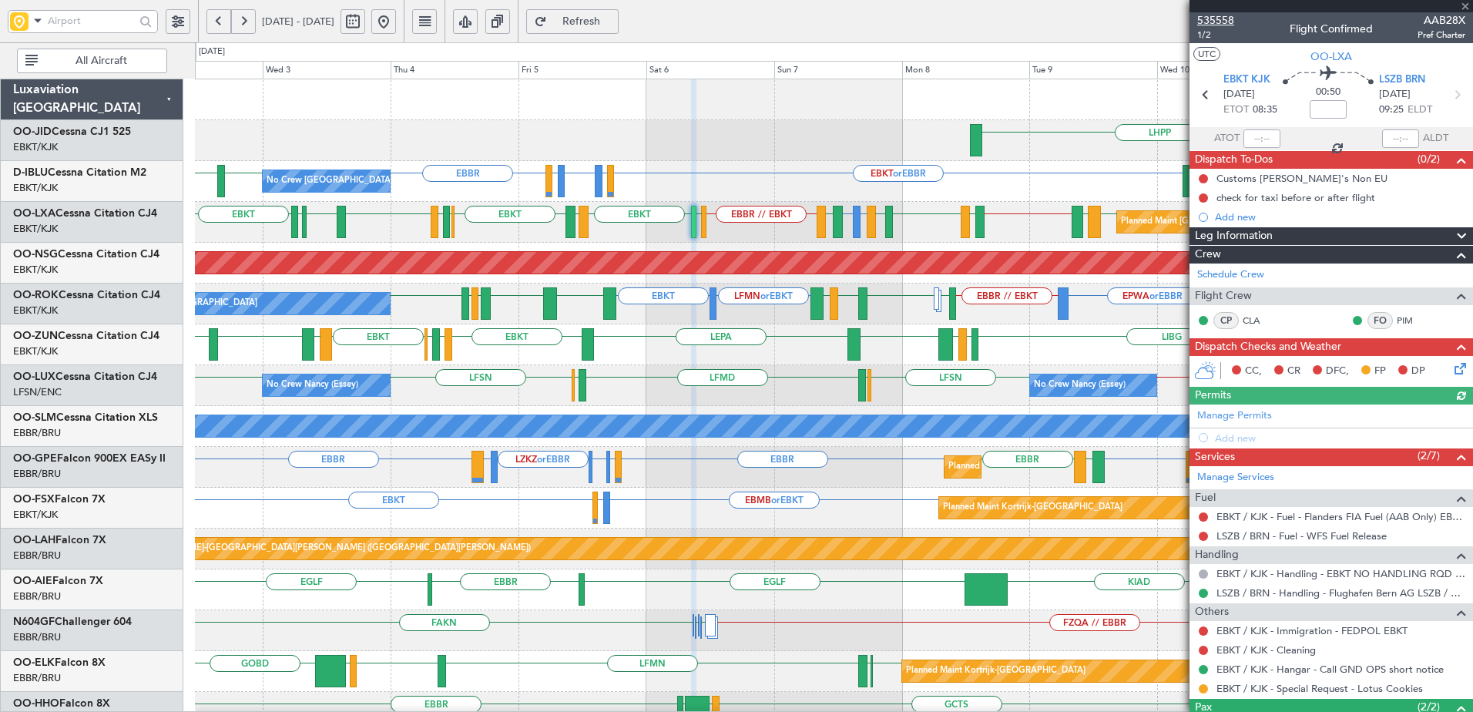
click at [1217, 18] on span "535558" at bounding box center [1215, 20] width 37 height 16
click at [600, 14] on button "Refresh" at bounding box center [572, 21] width 92 height 25
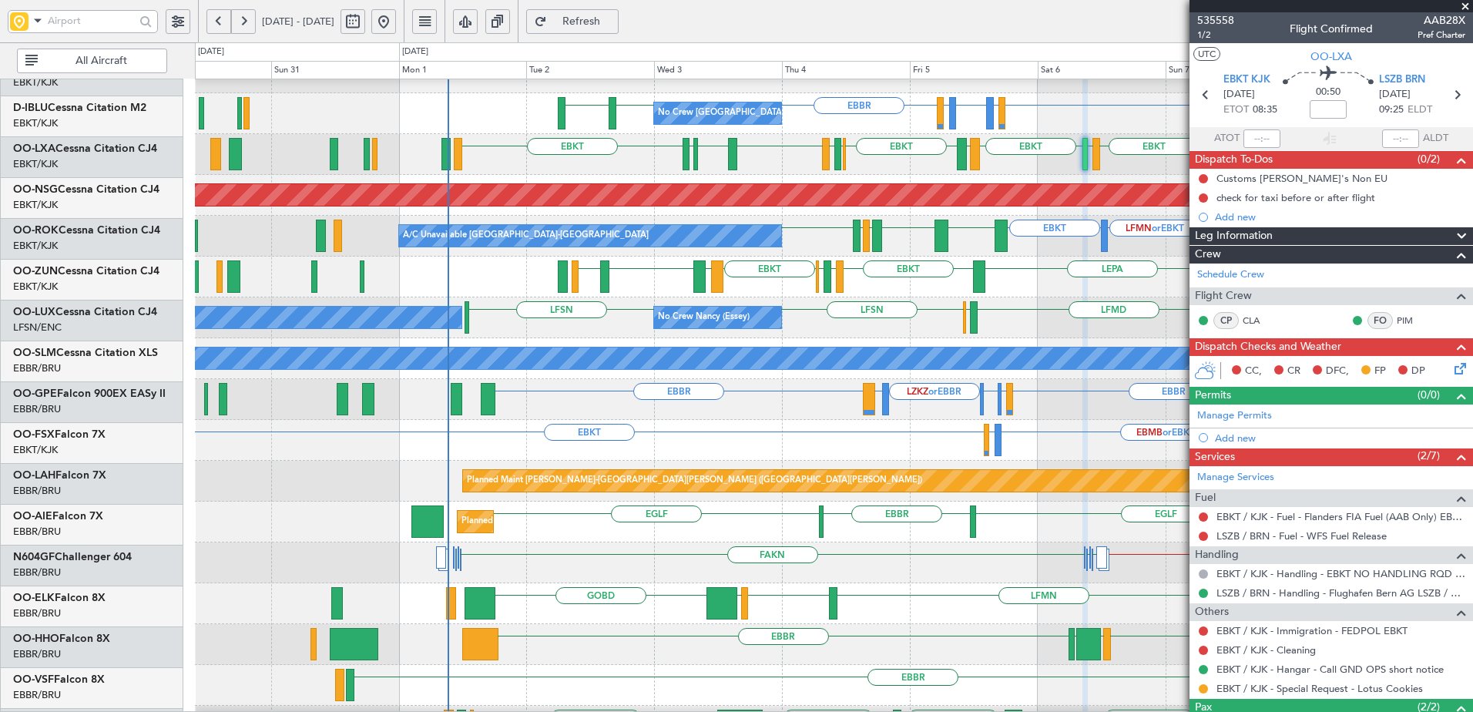
scroll to position [68, 0]
click at [756, 285] on div "EBKT LFMD LIBG LGMK LIBG EBKT LEPA EBKT LIML EBLG EBKT LIRA Planned Maint [GEOG…" at bounding box center [834, 277] width 1278 height 41
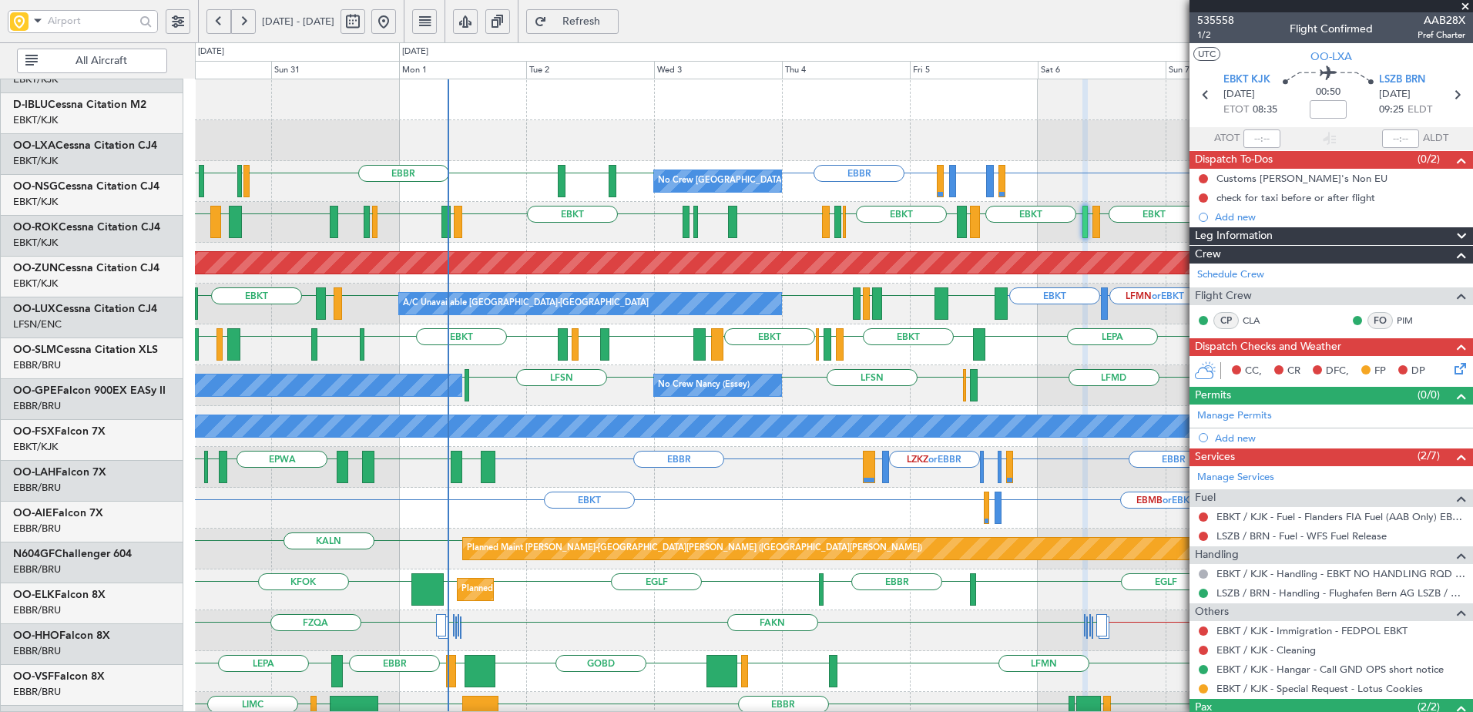
scroll to position [0, 0]
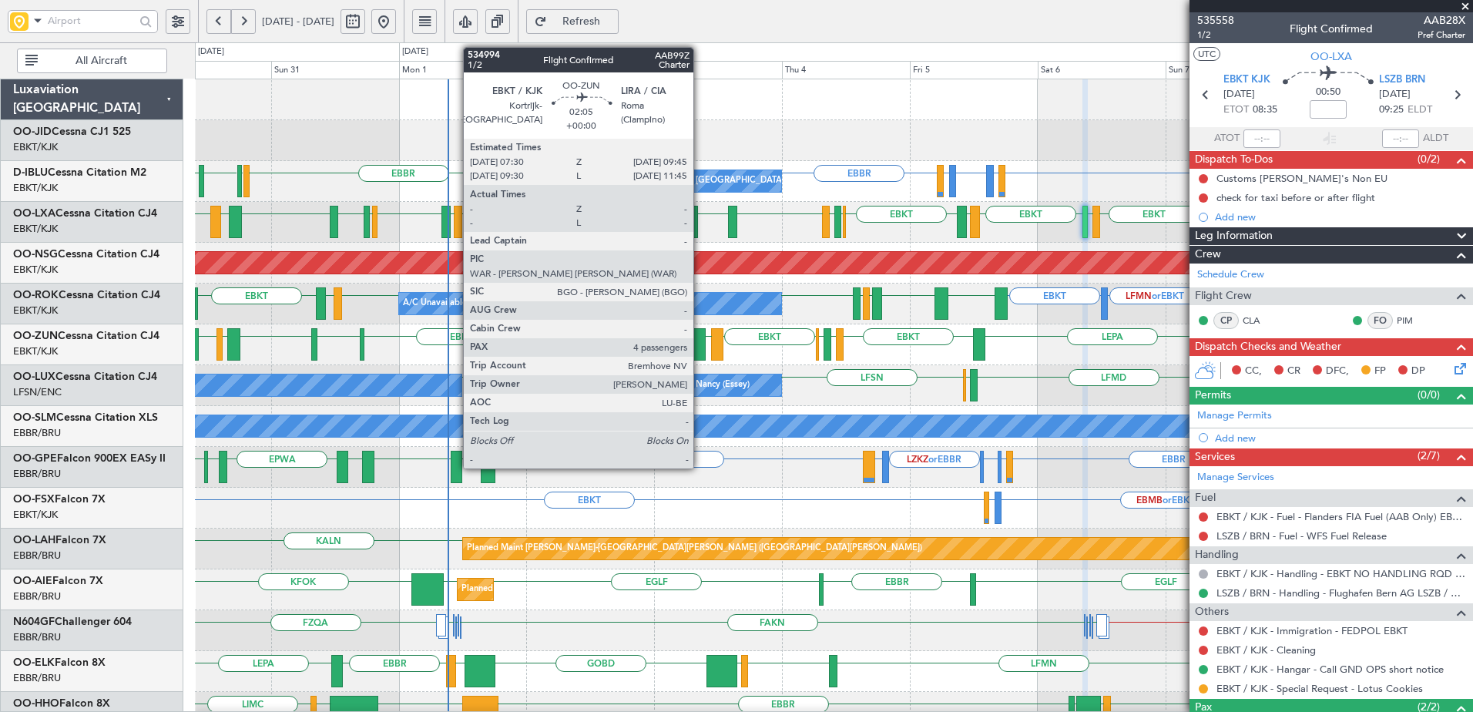
click at [700, 341] on div at bounding box center [699, 344] width 12 height 32
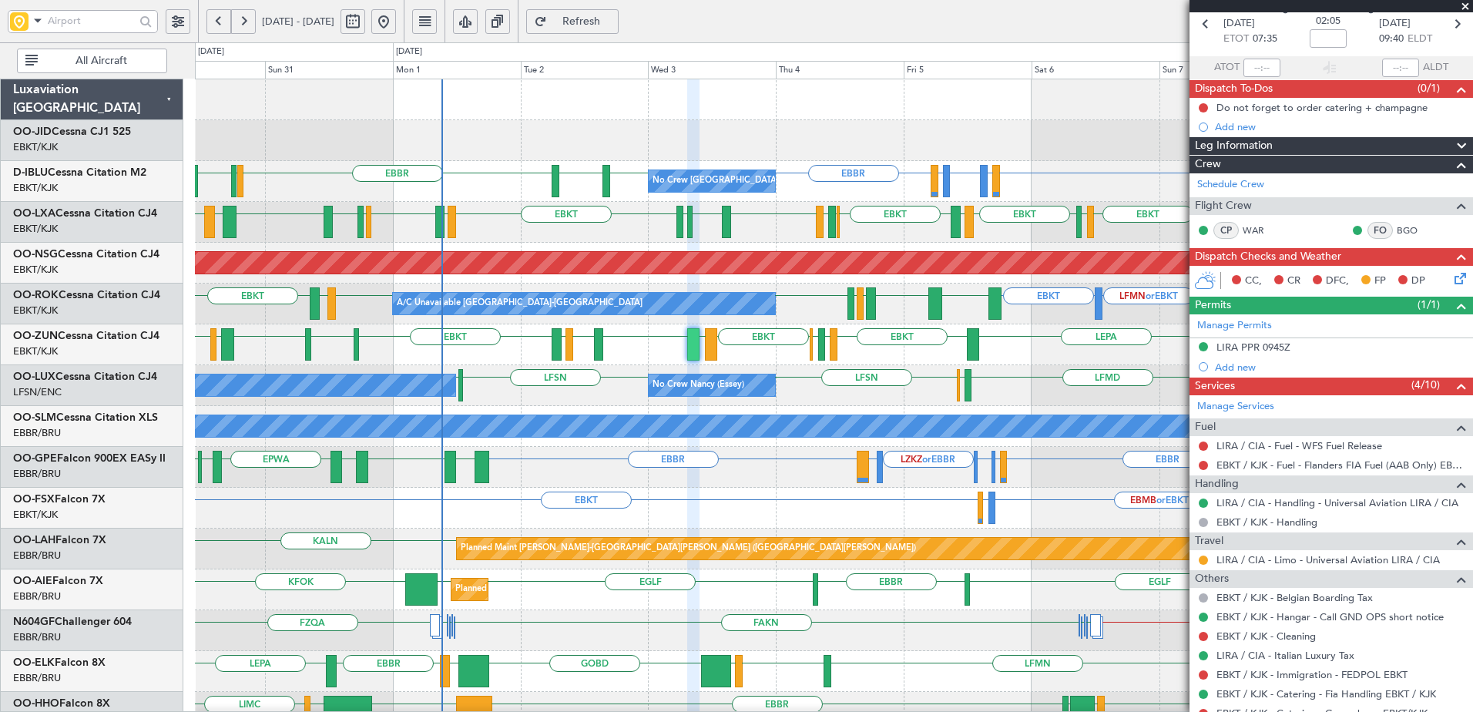
scroll to position [264, 0]
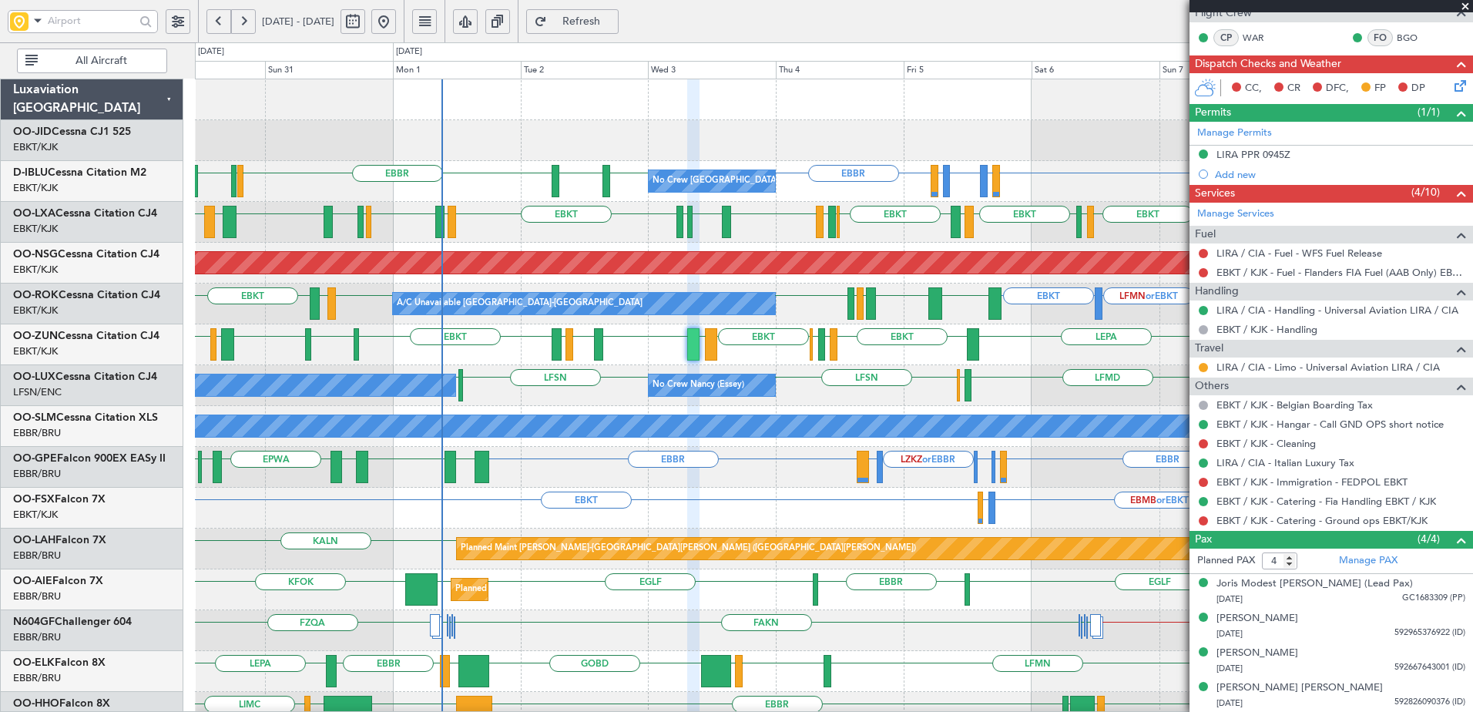
click at [1283, 354] on div "Travel" at bounding box center [1332, 349] width 284 height 18
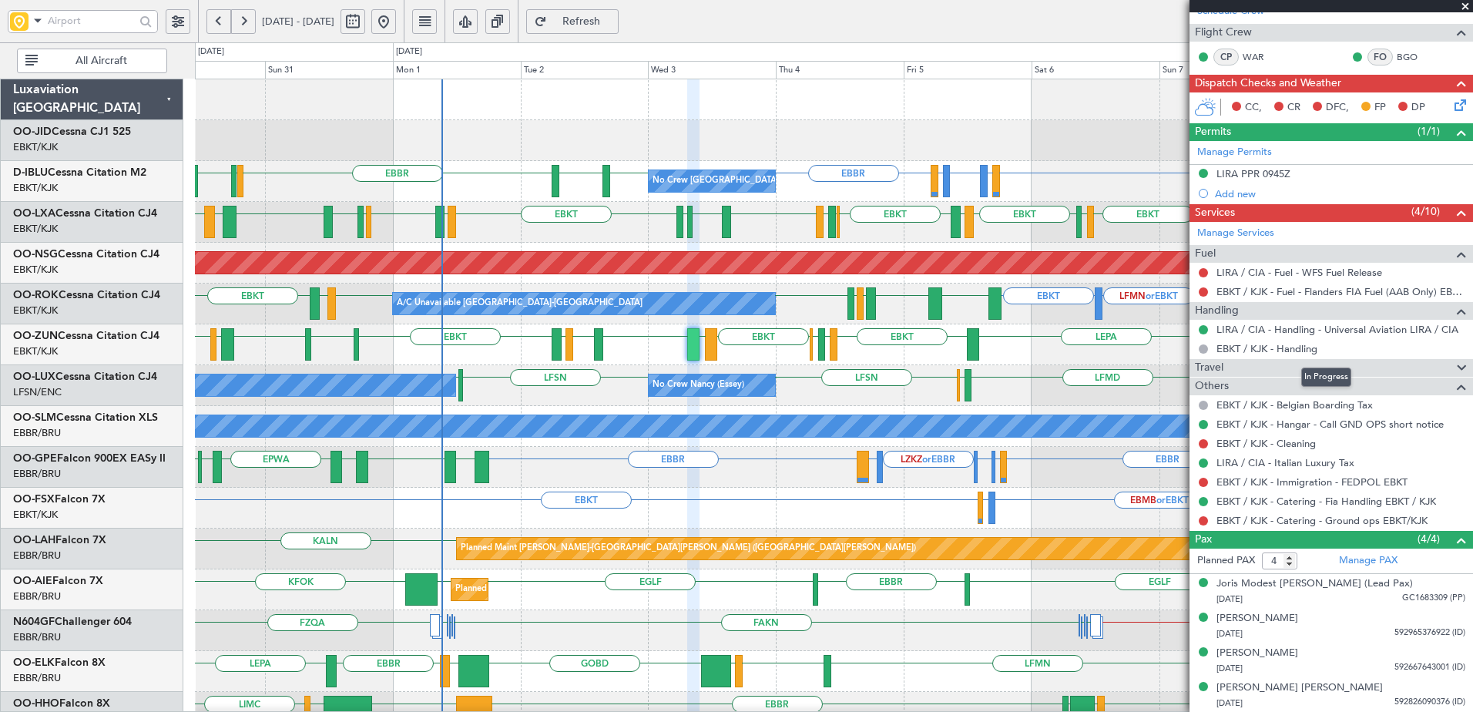
click at [1282, 368] on div "Travel" at bounding box center [1332, 368] width 284 height 18
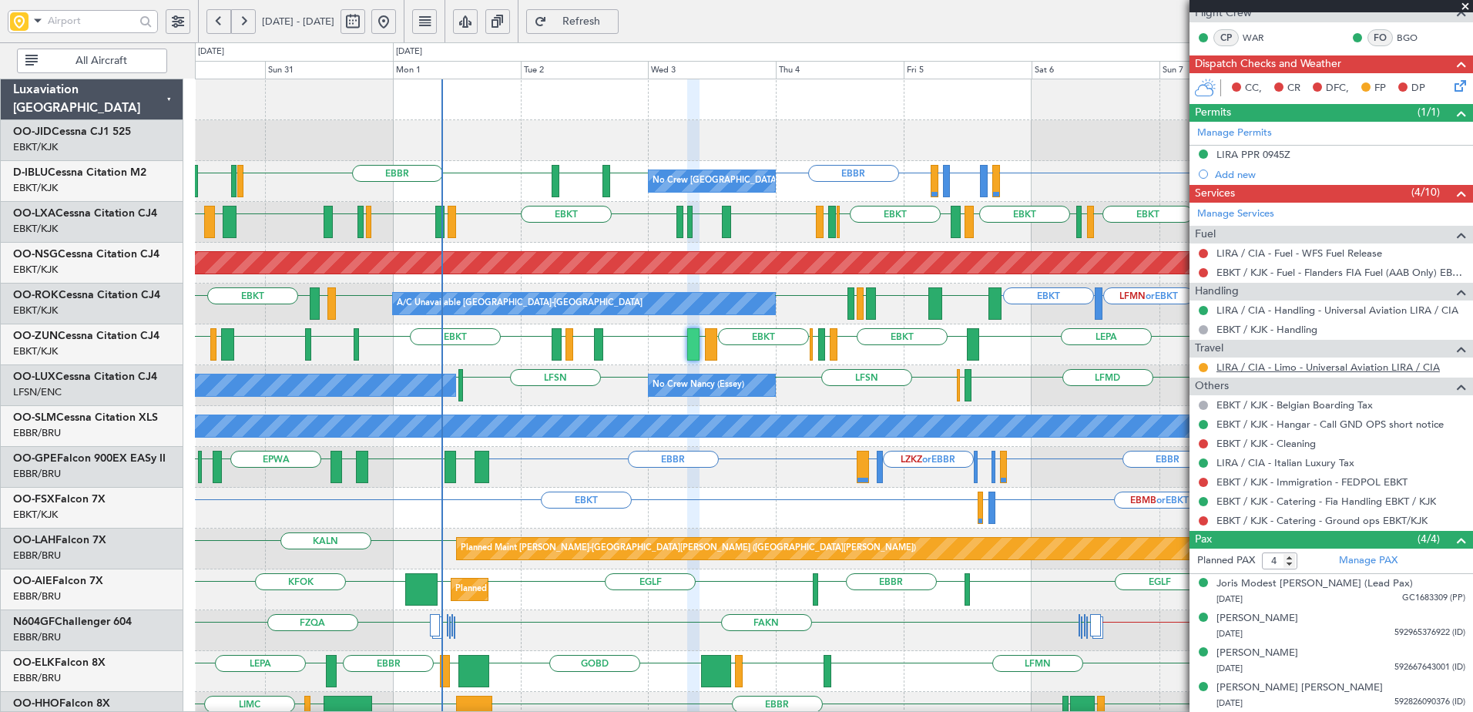
click at [1279, 371] on link "LIRA / CIA - Limo - Universal Aviation LIRA / CIA" at bounding box center [1328, 367] width 223 height 13
click at [1223, 502] on link "EBKT / KJK - Catering - Fia Handling EBKT / KJK" at bounding box center [1327, 501] width 220 height 13
click at [1278, 516] on link "EBKT / KJK - Catering - Ground ops EBKT/KJK" at bounding box center [1322, 520] width 211 height 13
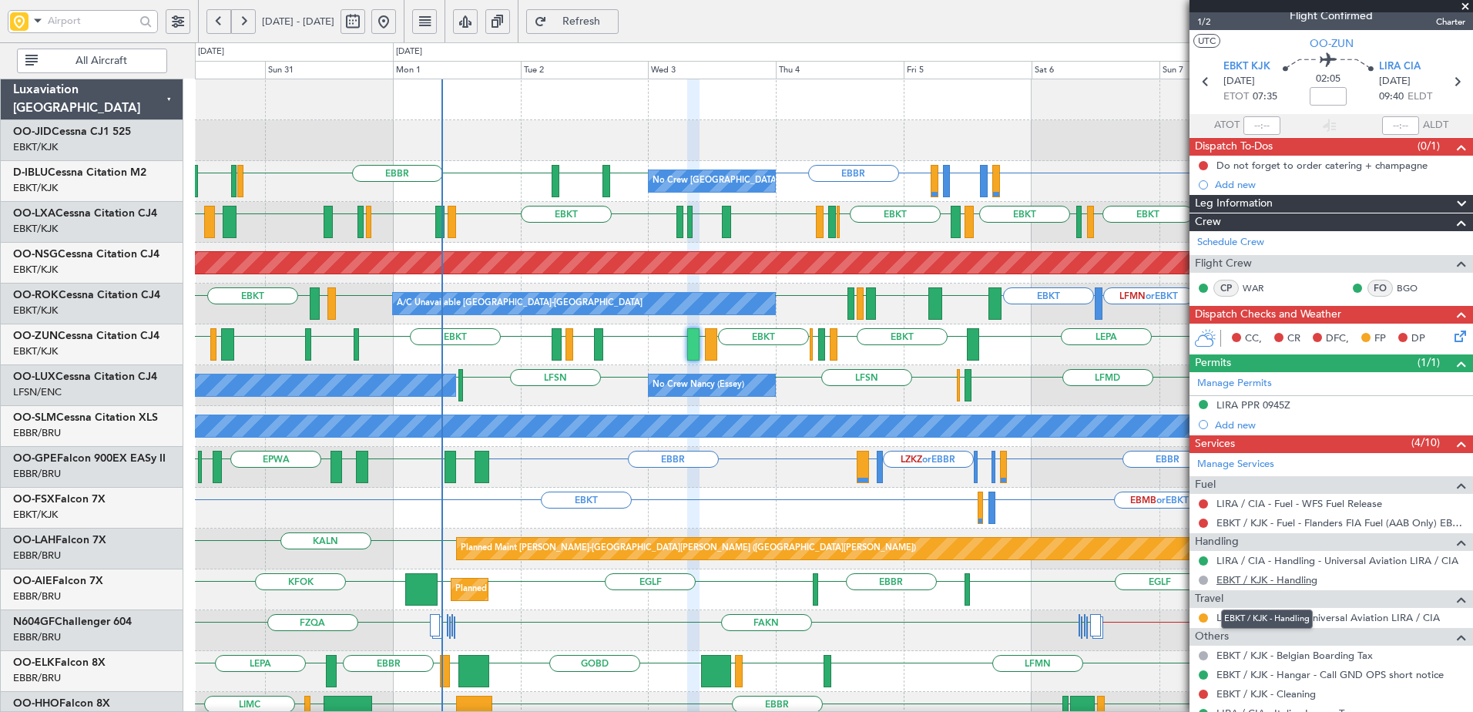
scroll to position [0, 0]
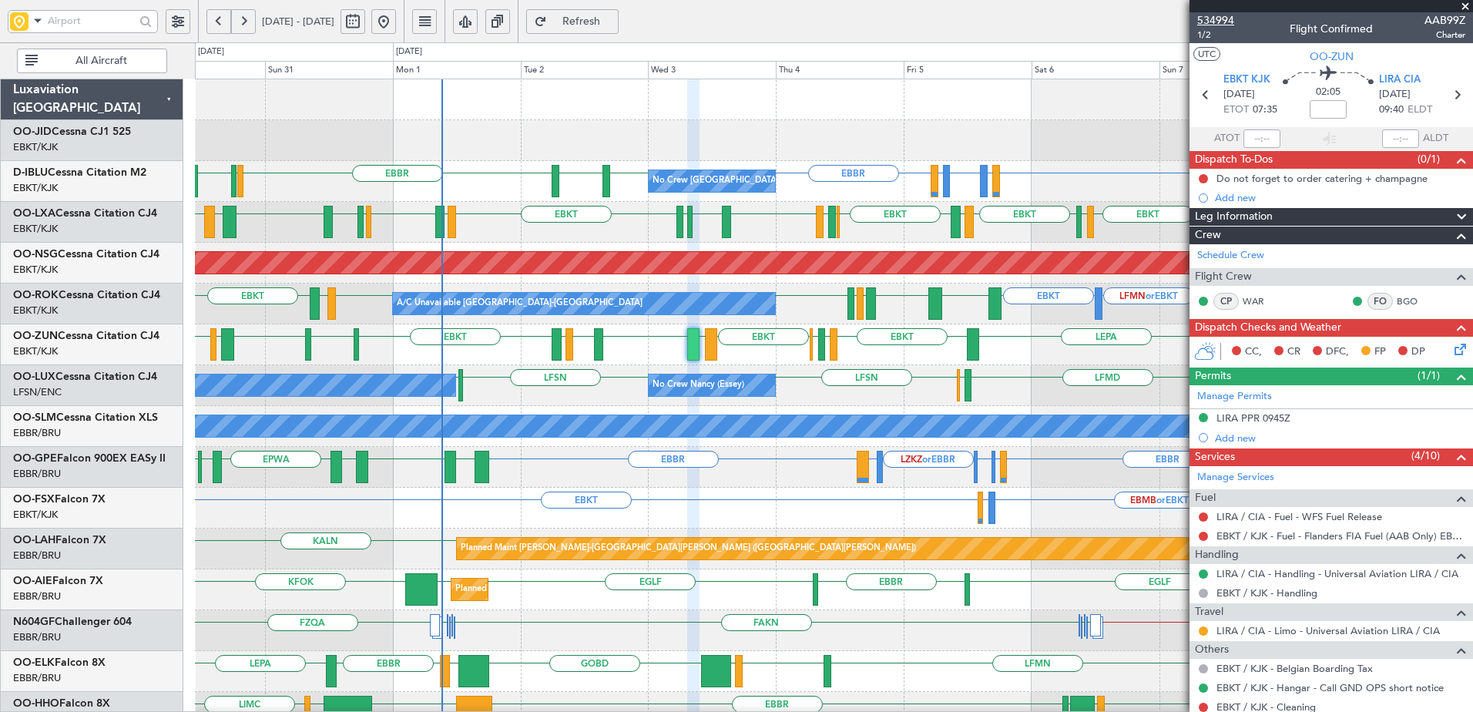
click at [1220, 17] on span "534994" at bounding box center [1215, 20] width 37 height 16
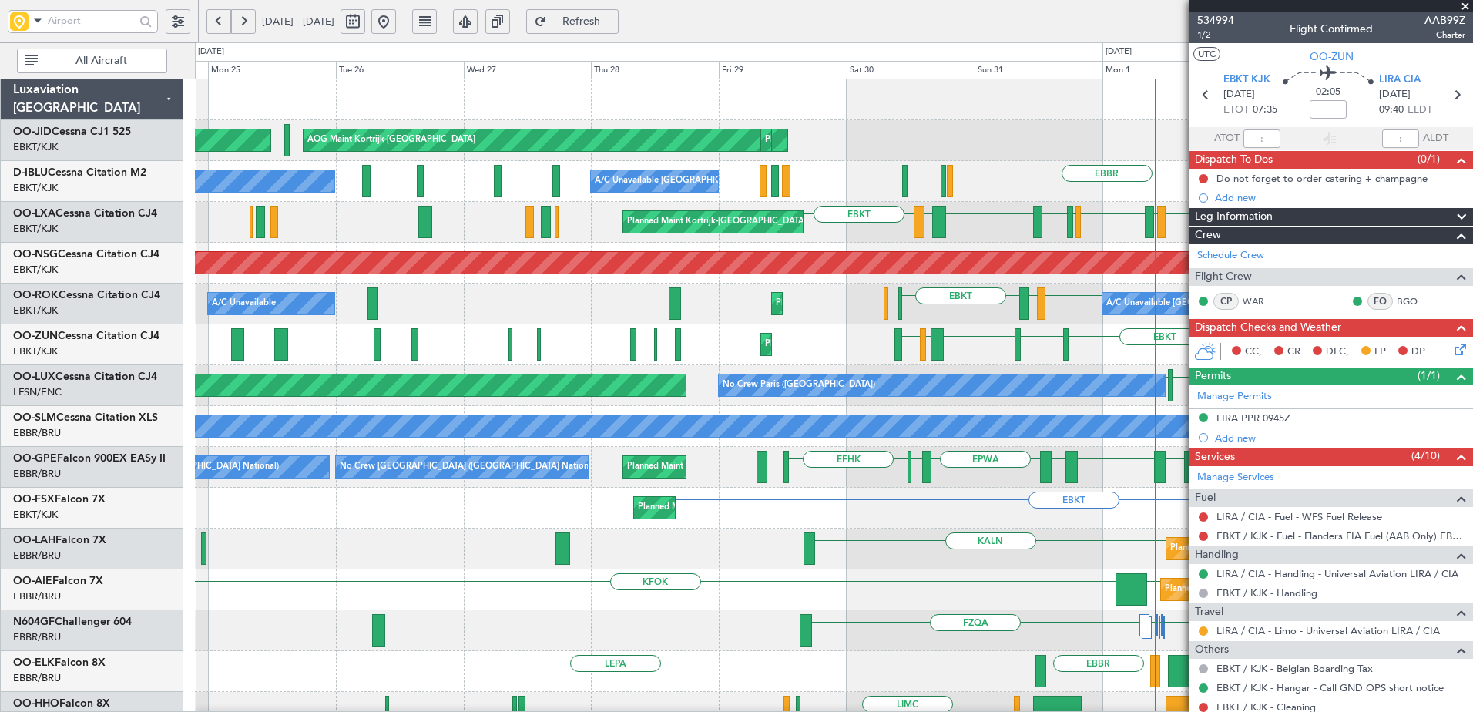
click at [1066, 247] on div "AOG Maint Kortrijk-[GEOGRAPHIC_DATA] Planned Maint [GEOGRAPHIC_DATA]-[GEOGRAPHI…" at bounding box center [834, 630] width 1278 height 1103
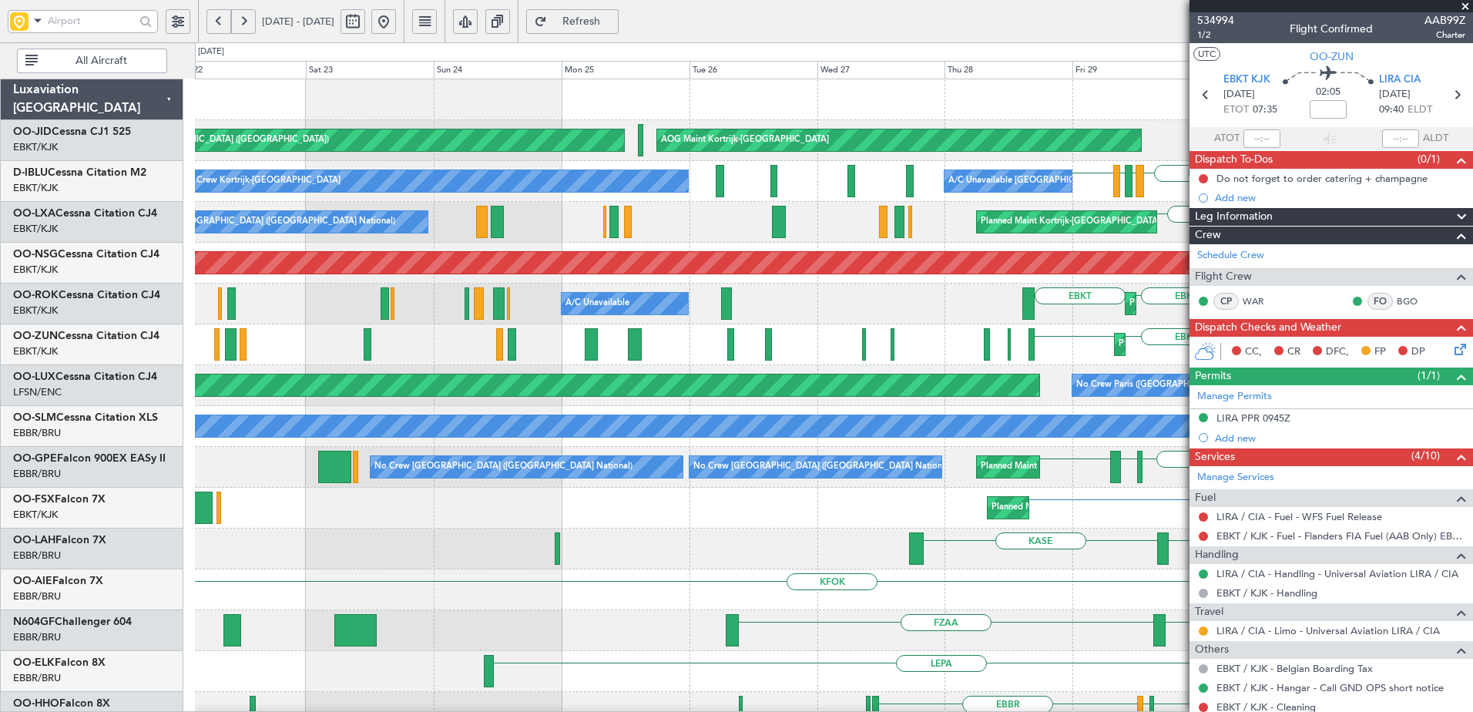
click at [396, 22] on button at bounding box center [383, 21] width 25 height 25
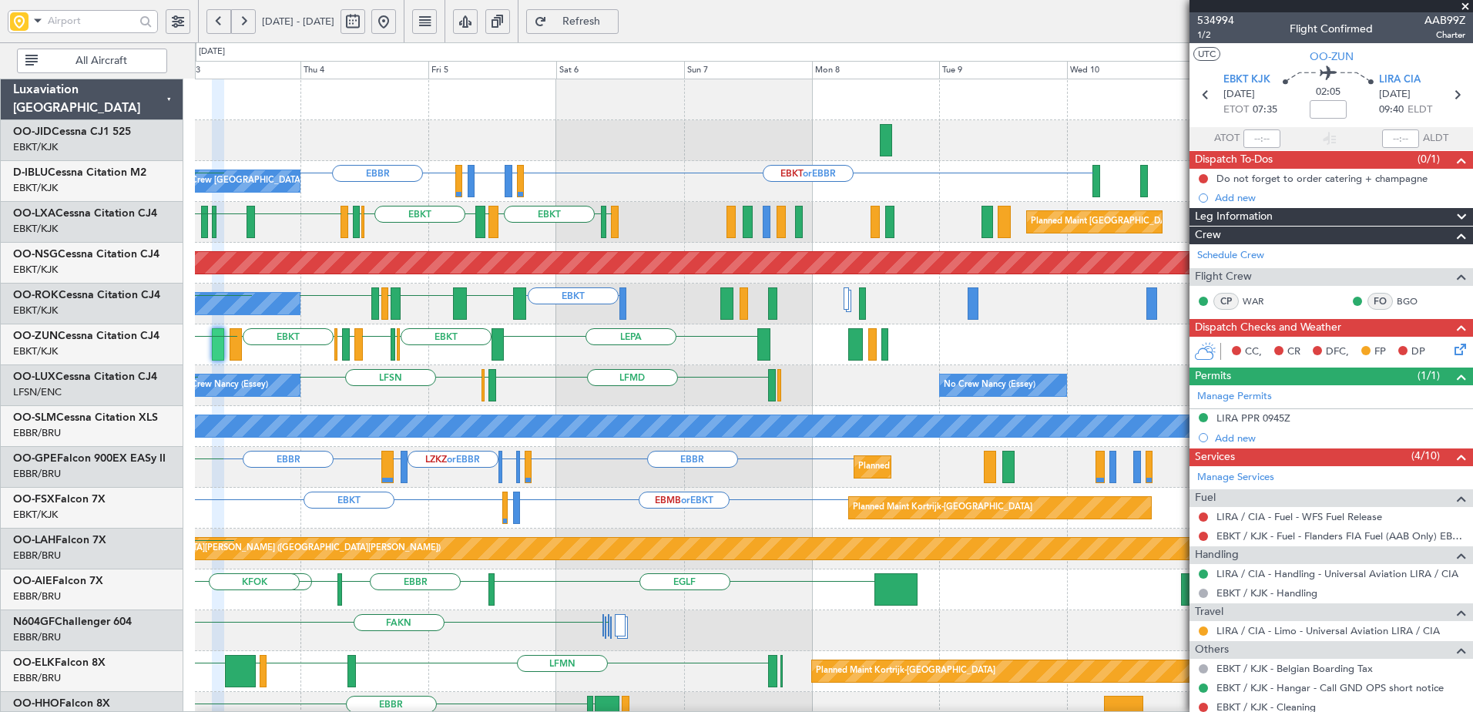
click at [246, 240] on div "No Crew [GEOGRAPHIC_DATA] ([GEOGRAPHIC_DATA] National) [GEOGRAPHIC_DATA] LFLP o…" at bounding box center [834, 671] width 1278 height 1184
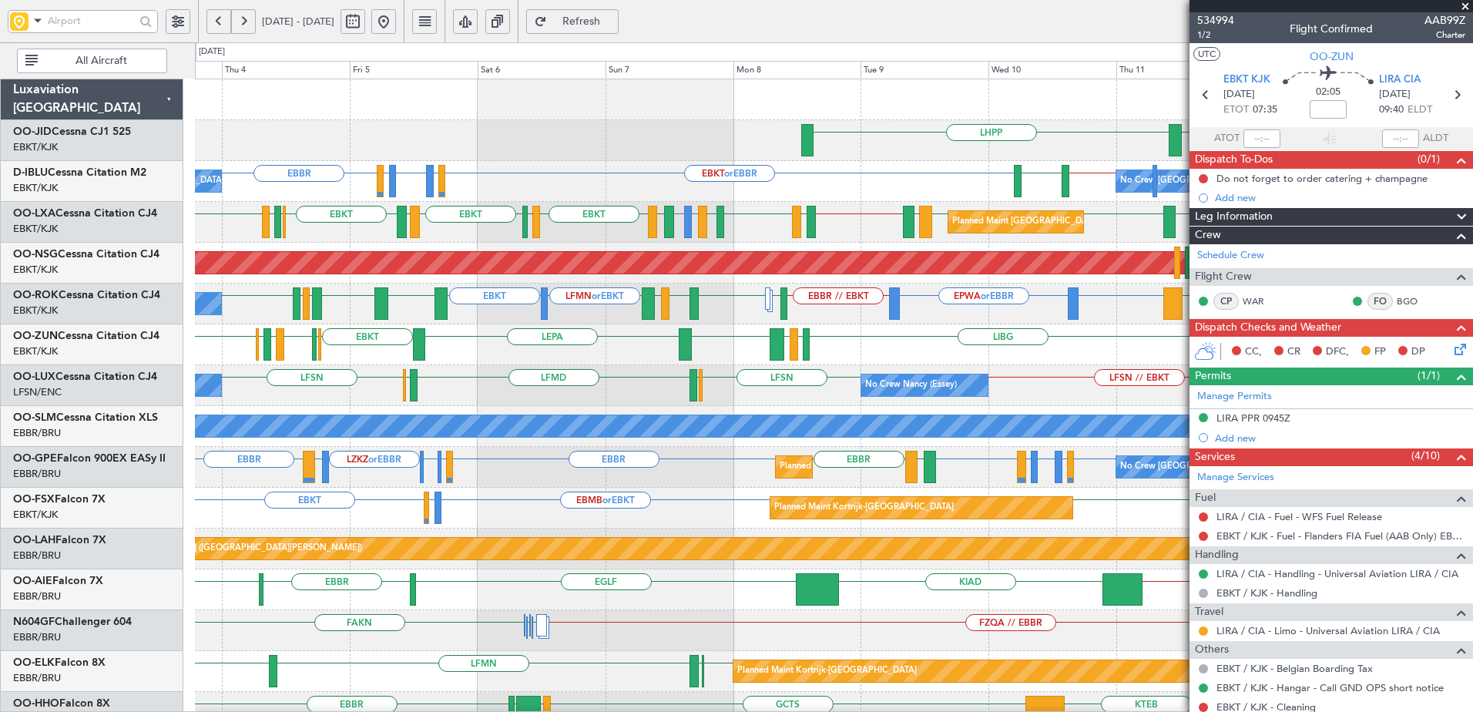
click at [804, 191] on div "No Crew [GEOGRAPHIC_DATA] ([GEOGRAPHIC_DATA] National) No Crew [GEOGRAPHIC_DATA…" at bounding box center [834, 181] width 1278 height 41
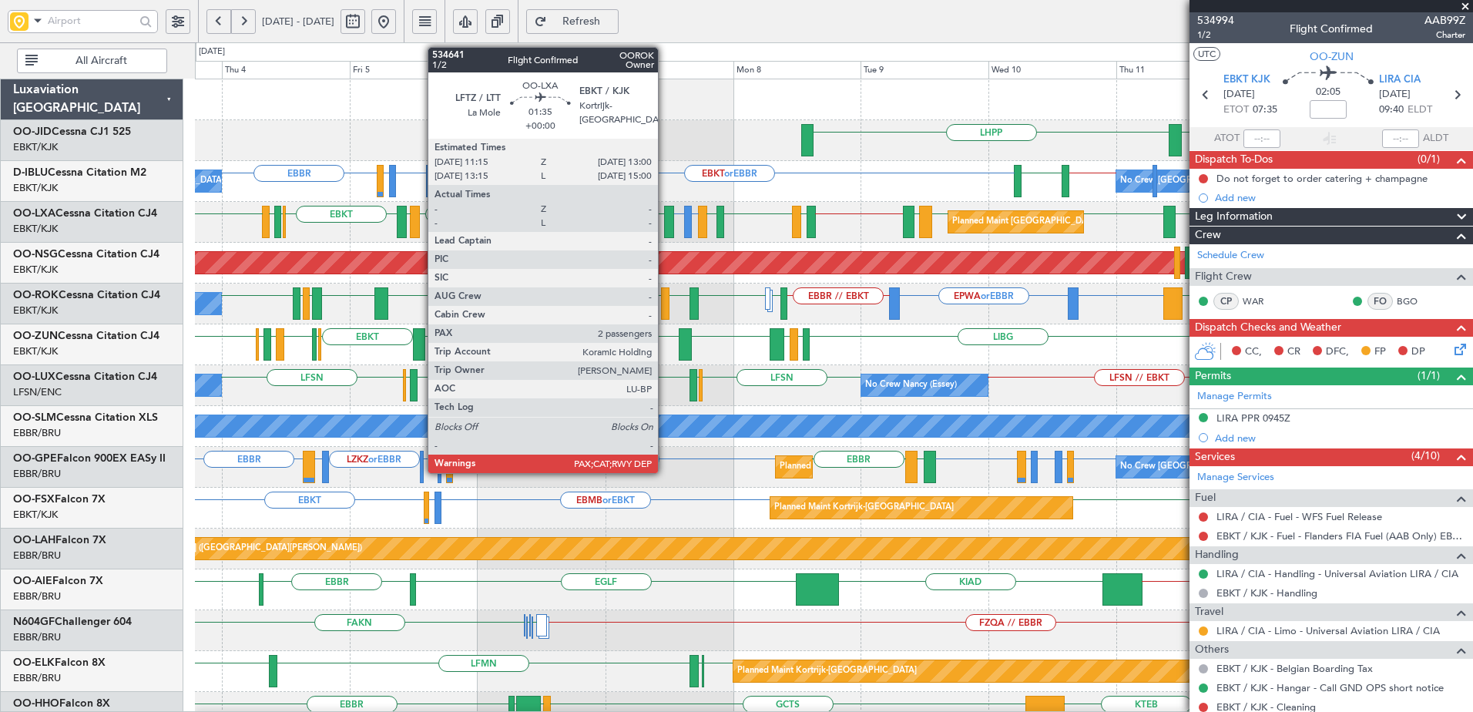
click at [665, 233] on div at bounding box center [669, 222] width 10 height 32
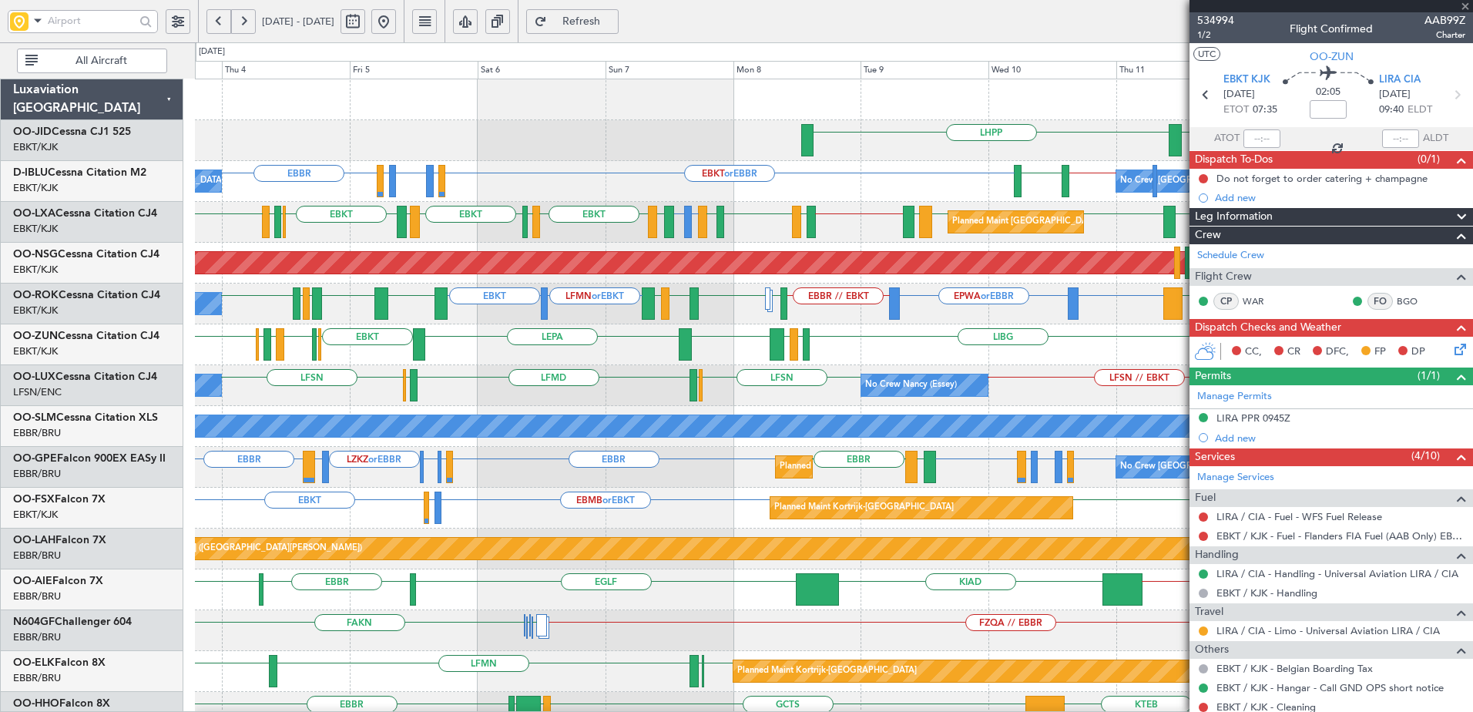
type input "2"
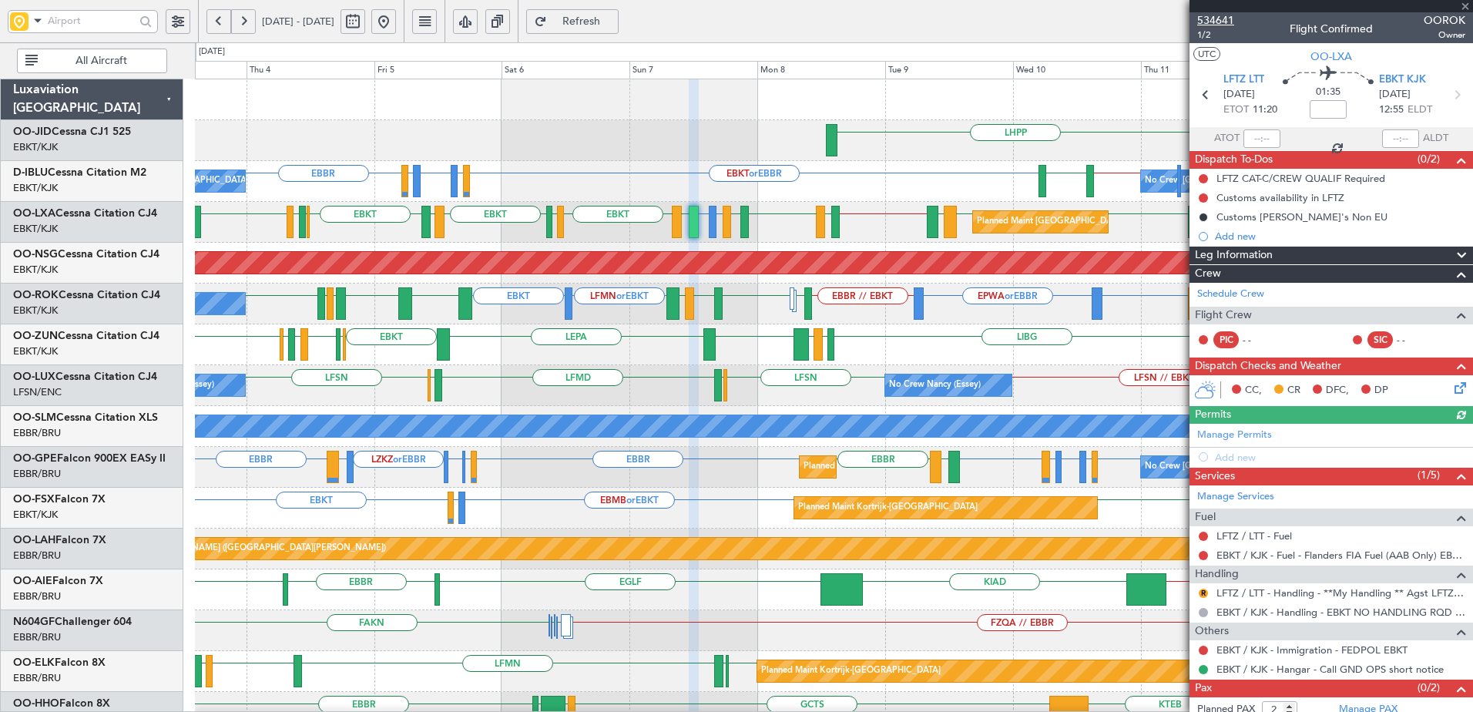
click at [1211, 21] on span "534641" at bounding box center [1215, 20] width 37 height 16
click at [613, 21] on span "Refresh" at bounding box center [581, 21] width 63 height 11
drag, startPoint x: 655, startPoint y: 23, endPoint x: 655, endPoint y: 56, distance: 33.1
click at [613, 25] on span "Refresh" at bounding box center [581, 21] width 63 height 11
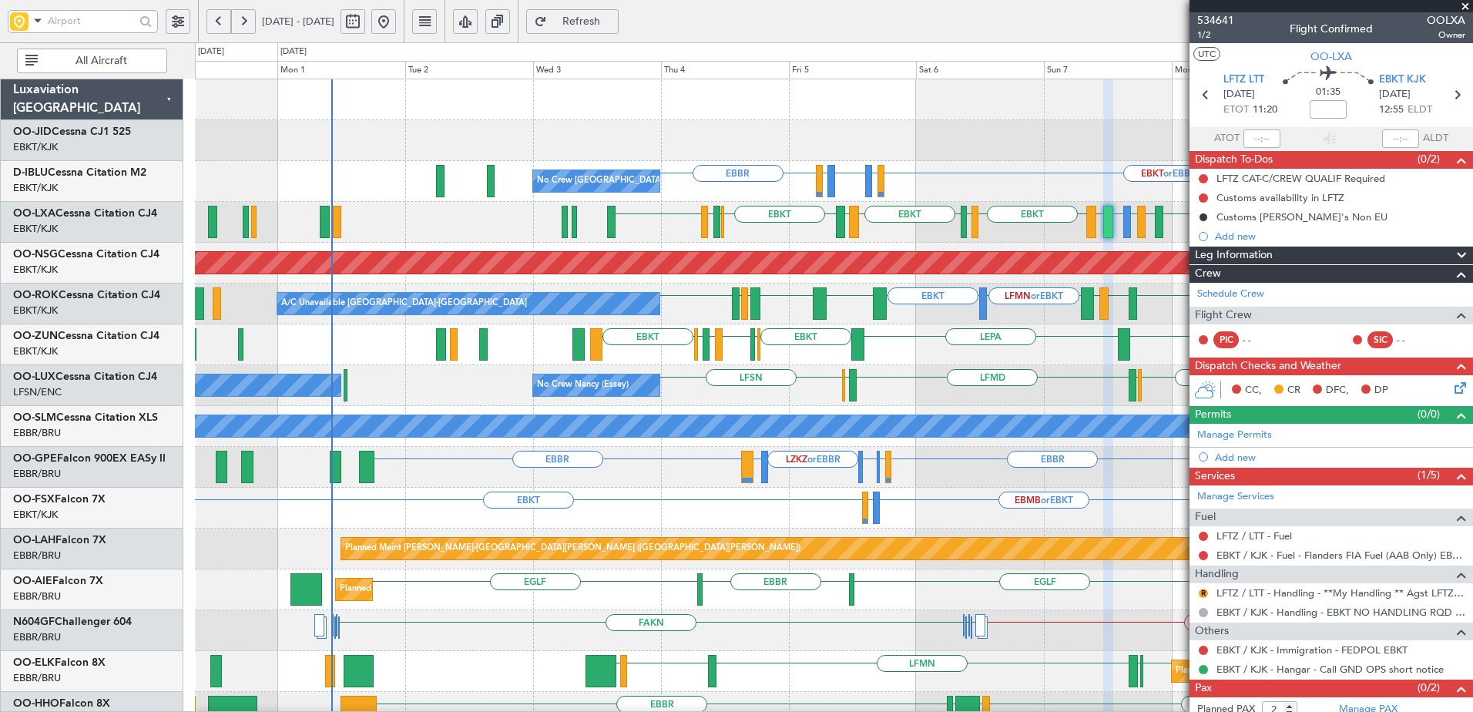
click at [945, 231] on div "LHPP Planned Maint [GEOGRAPHIC_DATA]-[GEOGRAPHIC_DATA] EBKT AOG Maint [GEOGRAPH…" at bounding box center [834, 630] width 1278 height 1103
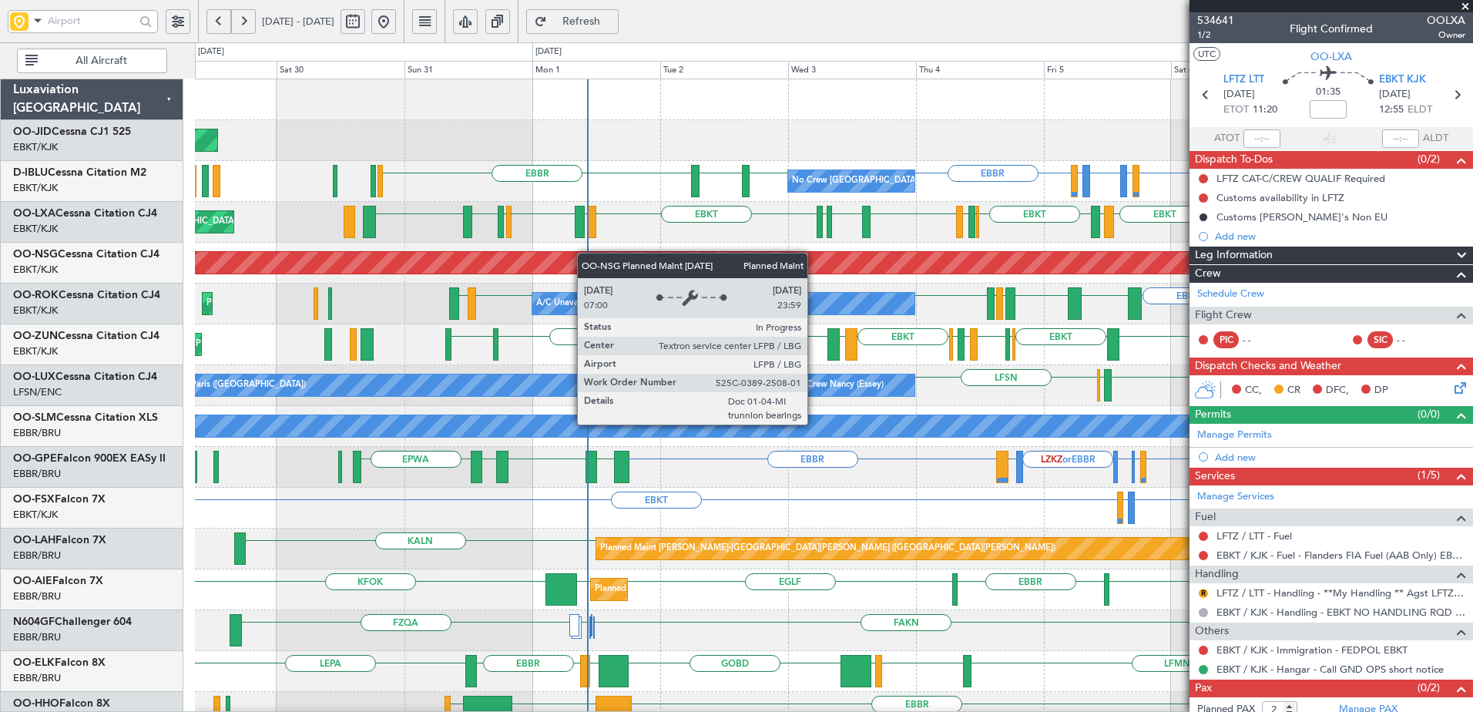
click at [655, 274] on div "Planned Maint Kortrijk-[GEOGRAPHIC_DATA] AOG Maint [GEOGRAPHIC_DATA]-[GEOGRAPHI…" at bounding box center [834, 630] width 1278 height 1103
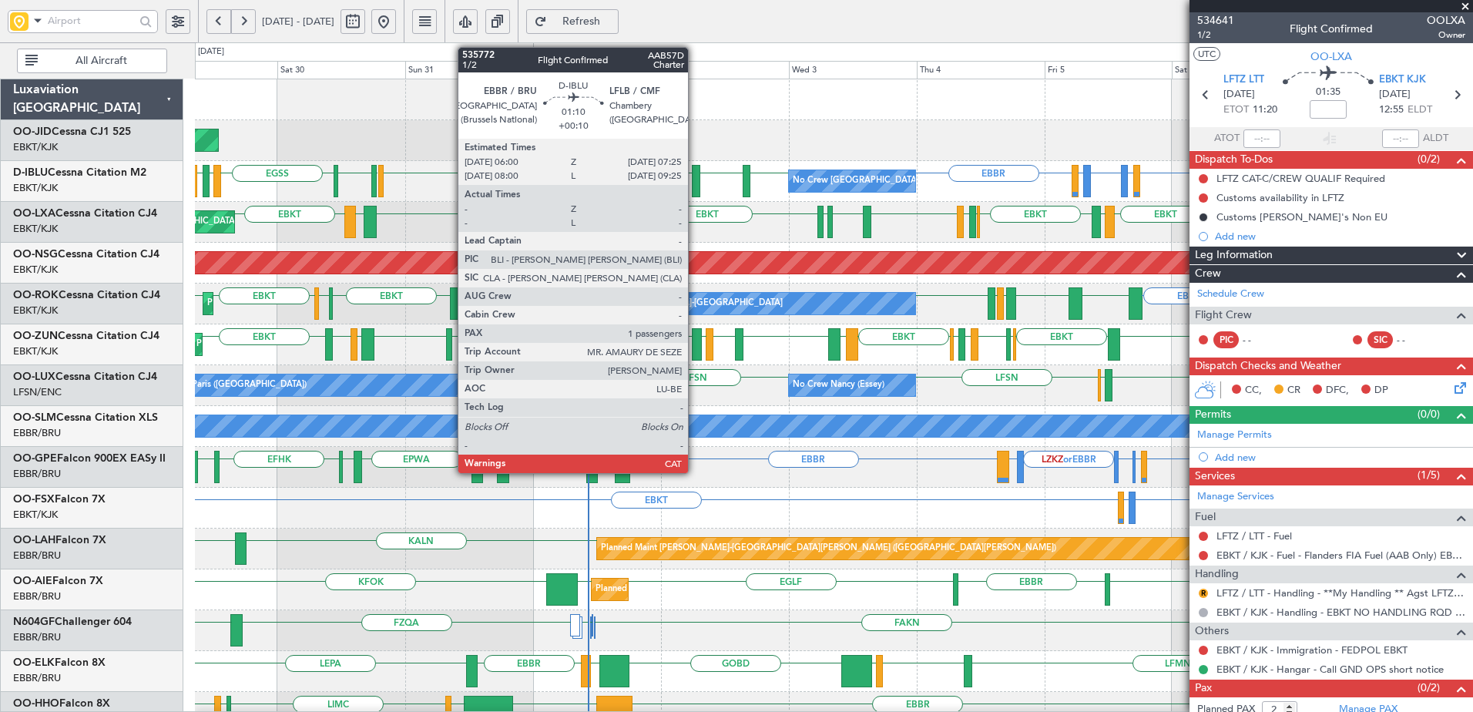
click at [695, 186] on div at bounding box center [696, 181] width 8 height 32
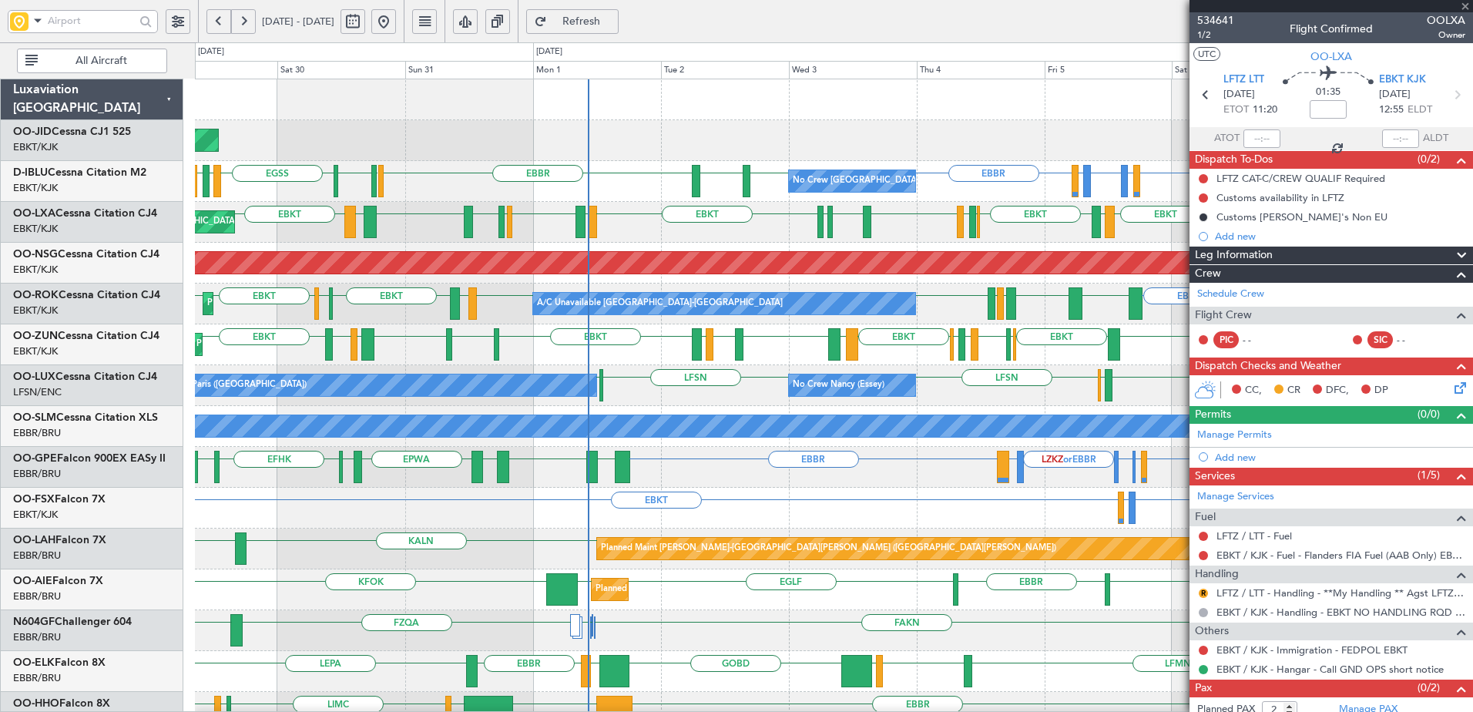
type input "+00:10"
type input "1"
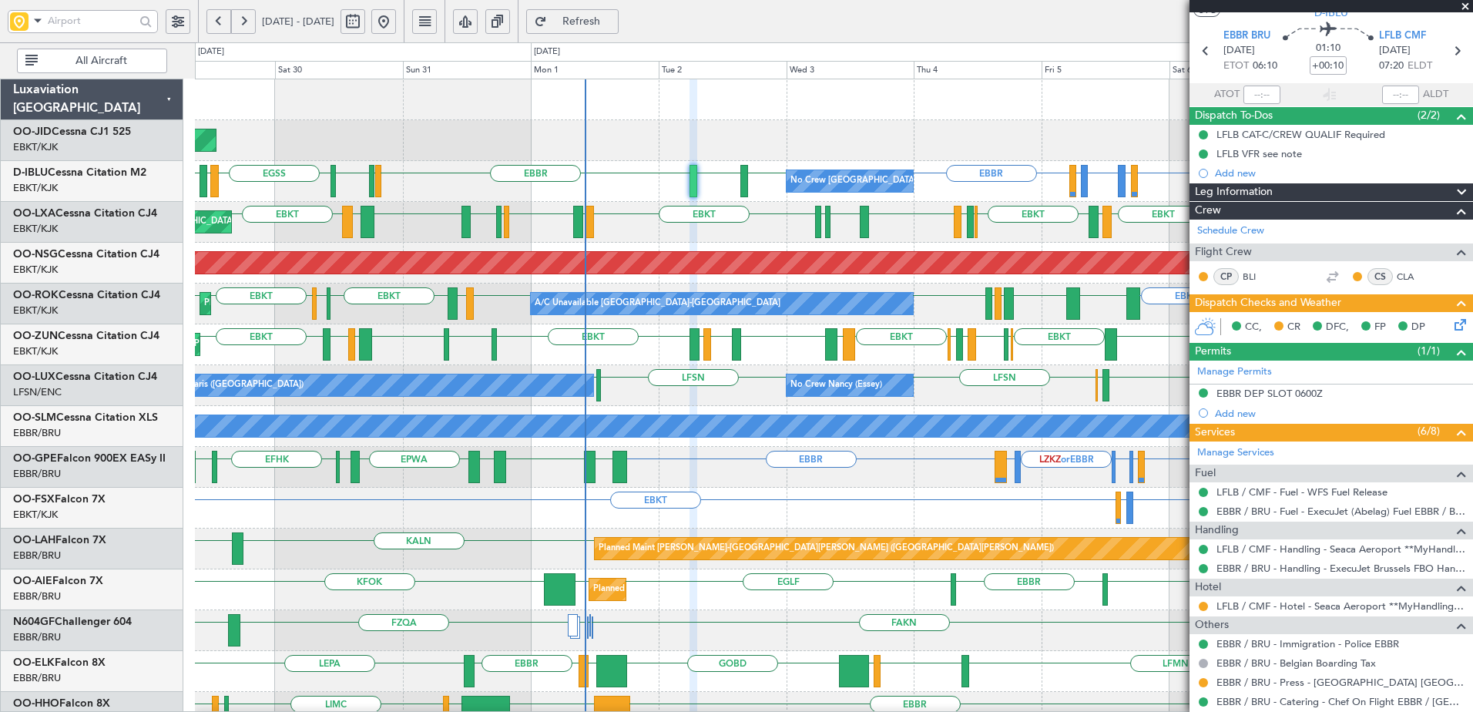
scroll to position [121, 0]
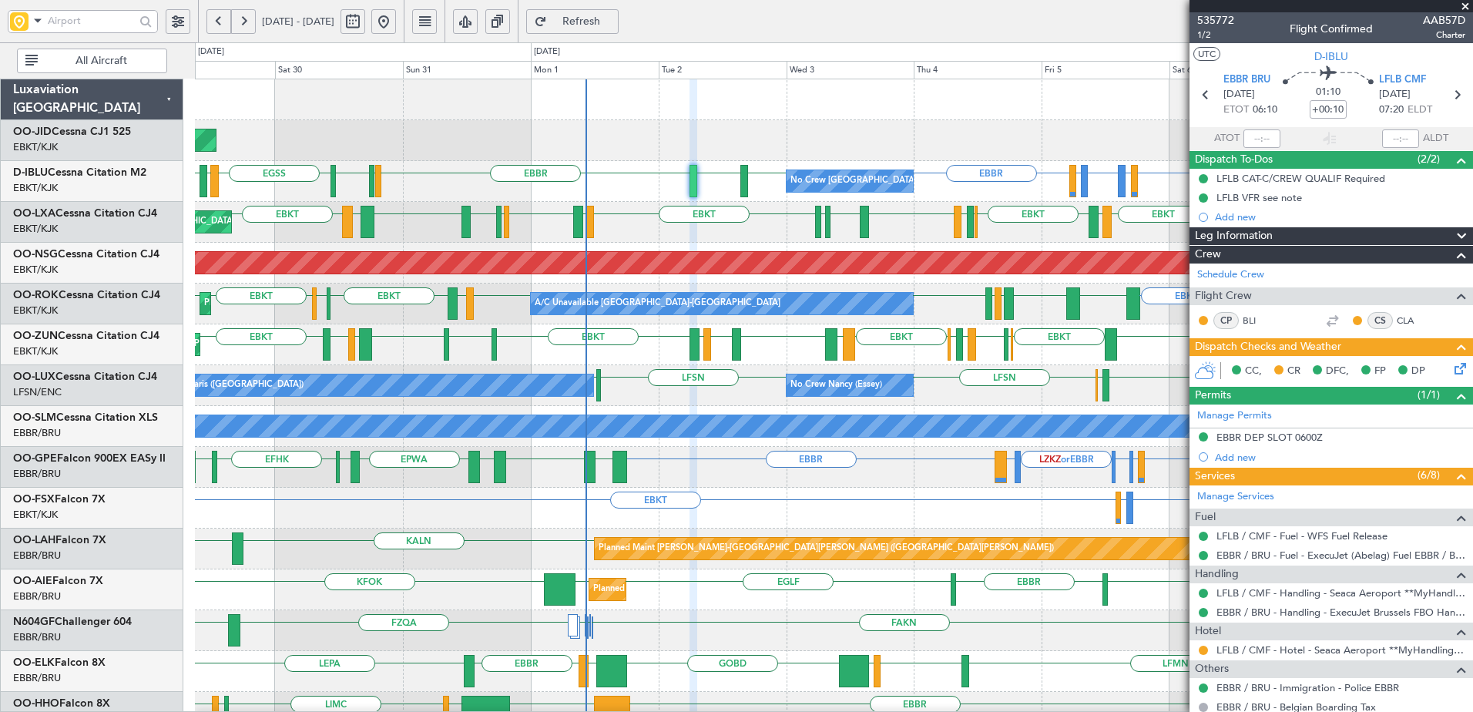
scroll to position [121, 0]
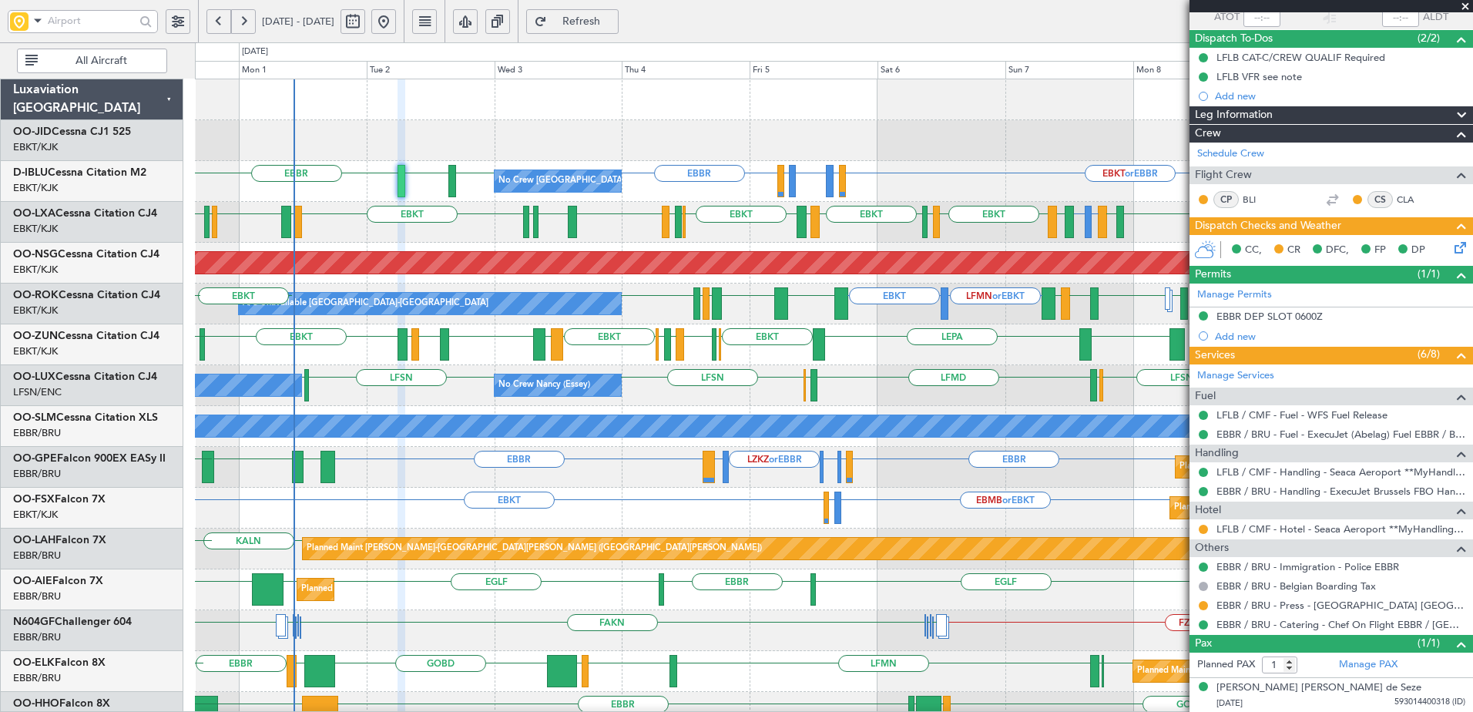
click at [695, 200] on div "No Crew Brussels (Brussels National) EBKT or EBBR LFLP or EBBR EBBR LFLP or EBB…" at bounding box center [834, 181] width 1278 height 41
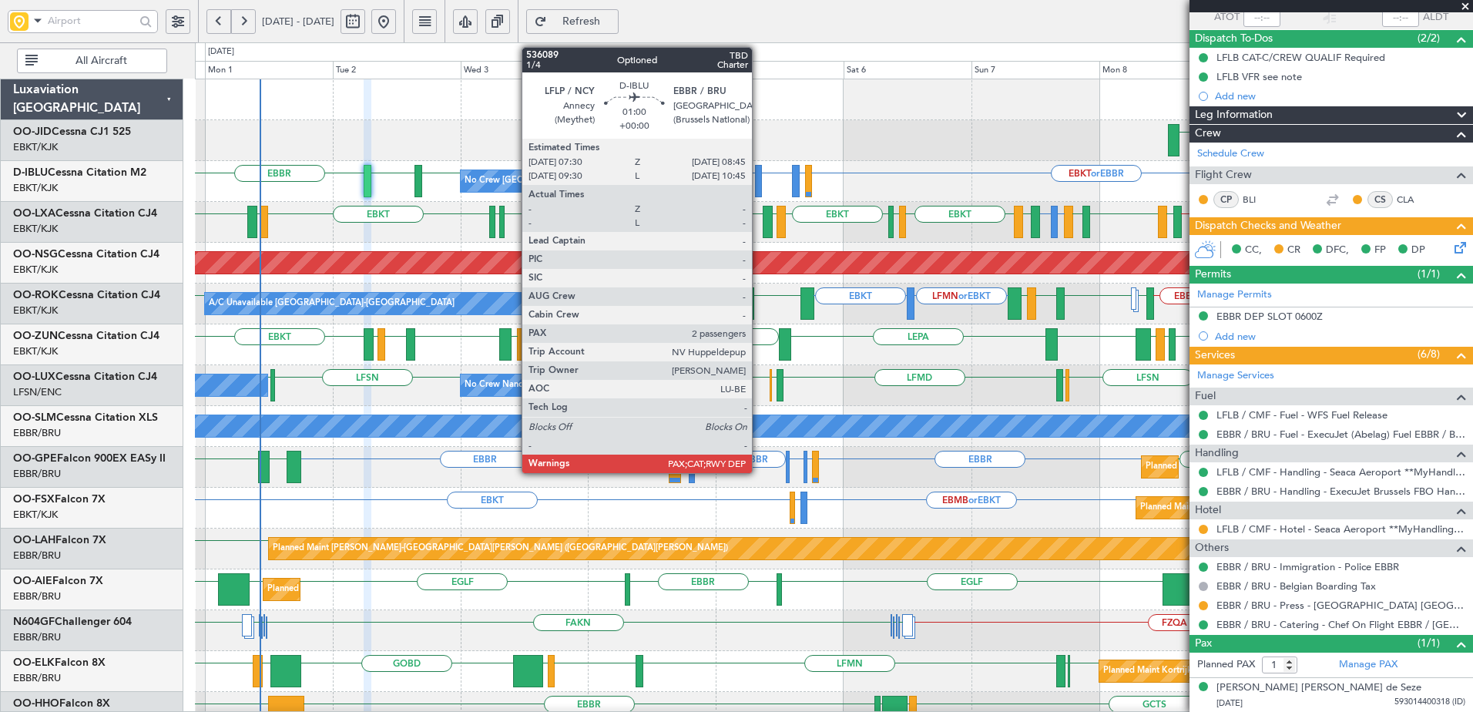
click at [759, 185] on div at bounding box center [758, 181] width 7 height 32
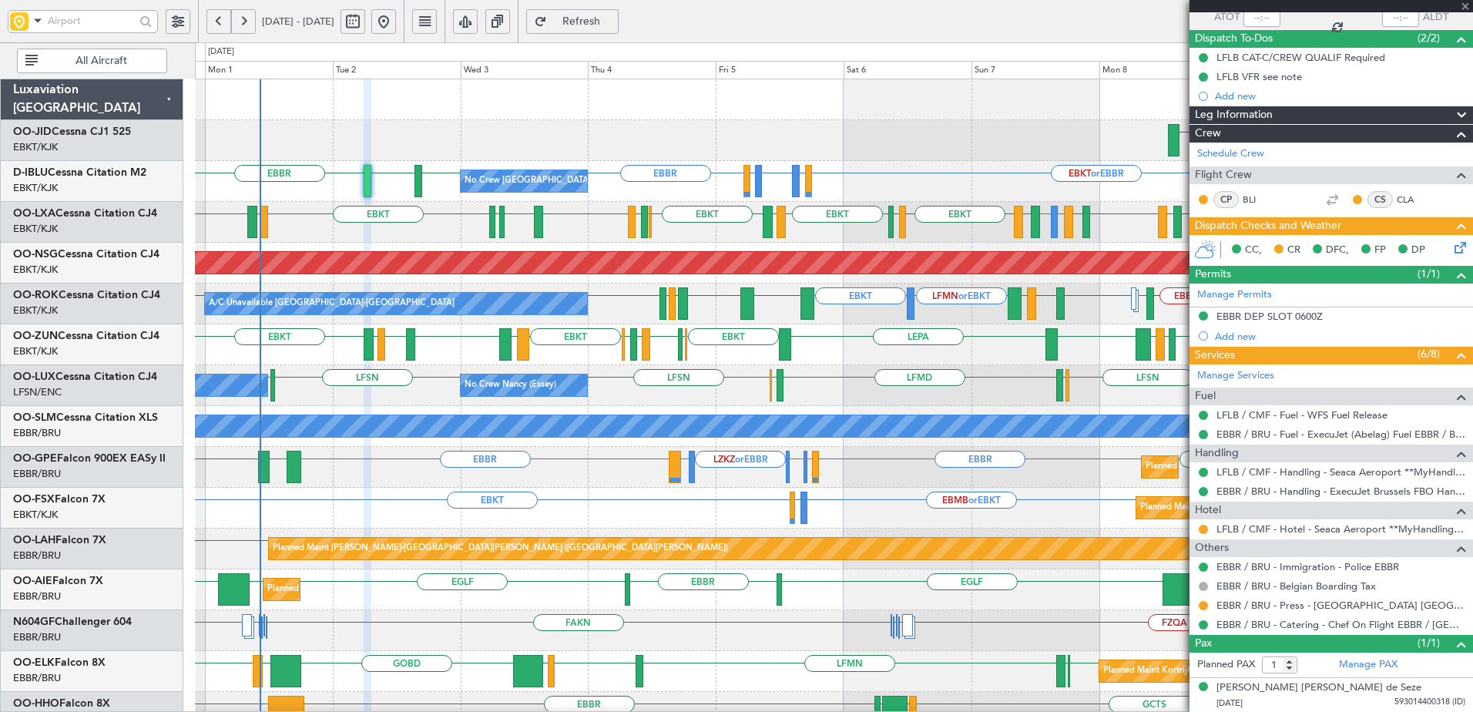
type input "2"
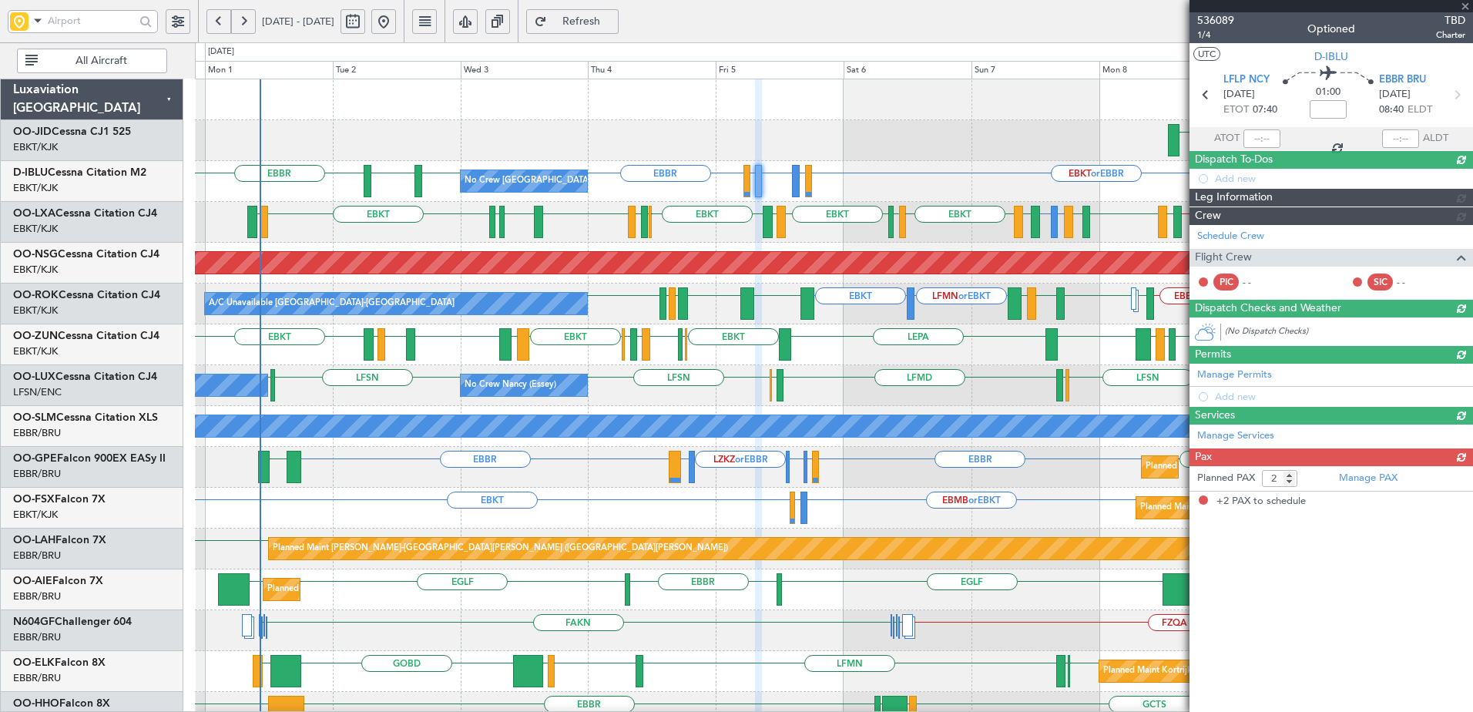
scroll to position [0, 0]
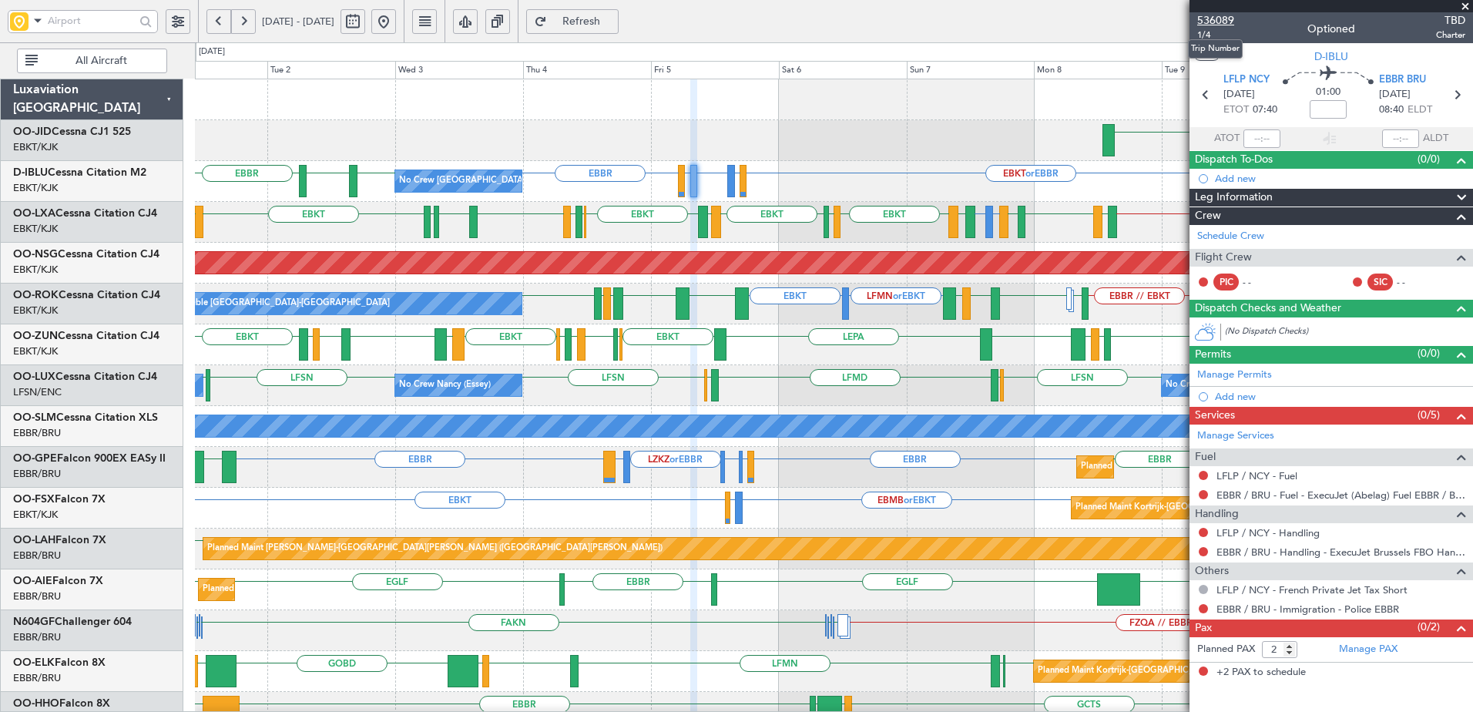
click at [1222, 20] on span "536089" at bounding box center [1215, 20] width 37 height 16
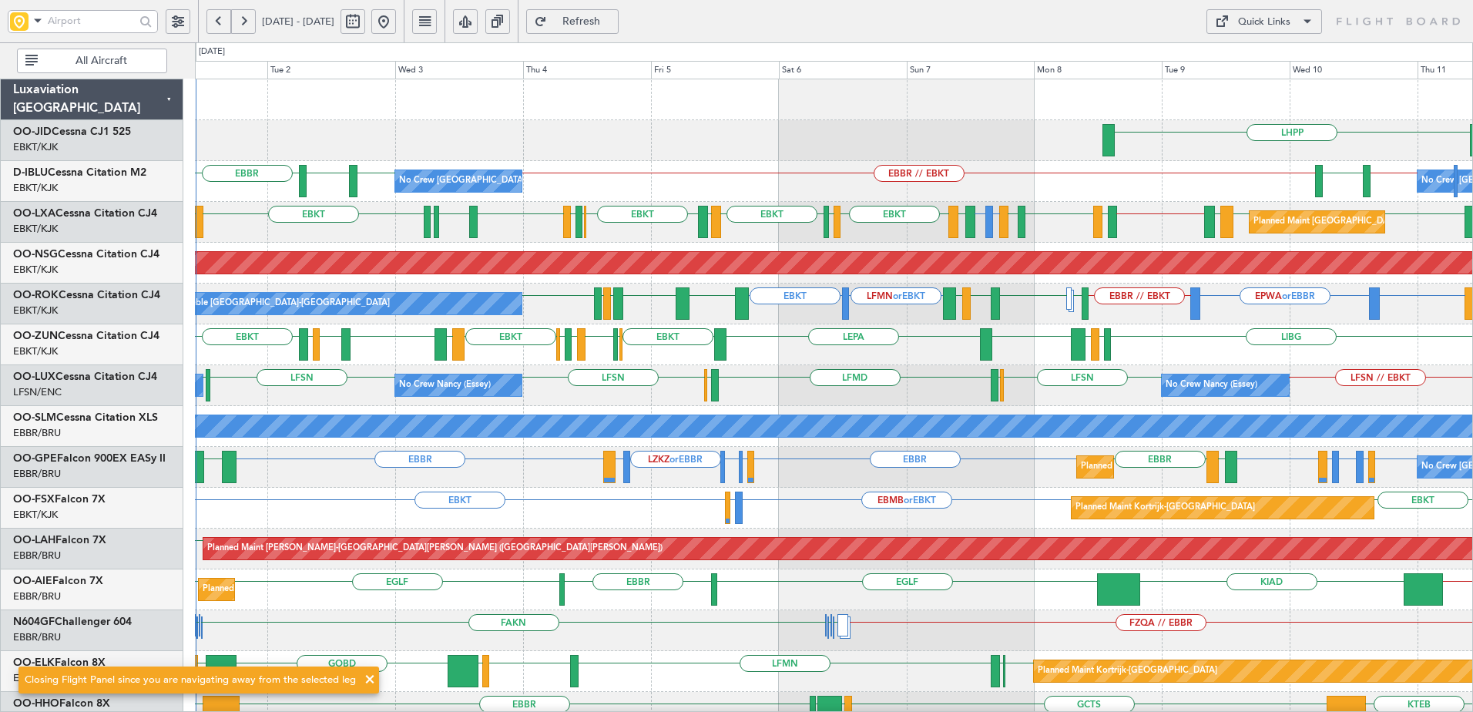
click at [613, 19] on span "Refresh" at bounding box center [581, 21] width 63 height 11
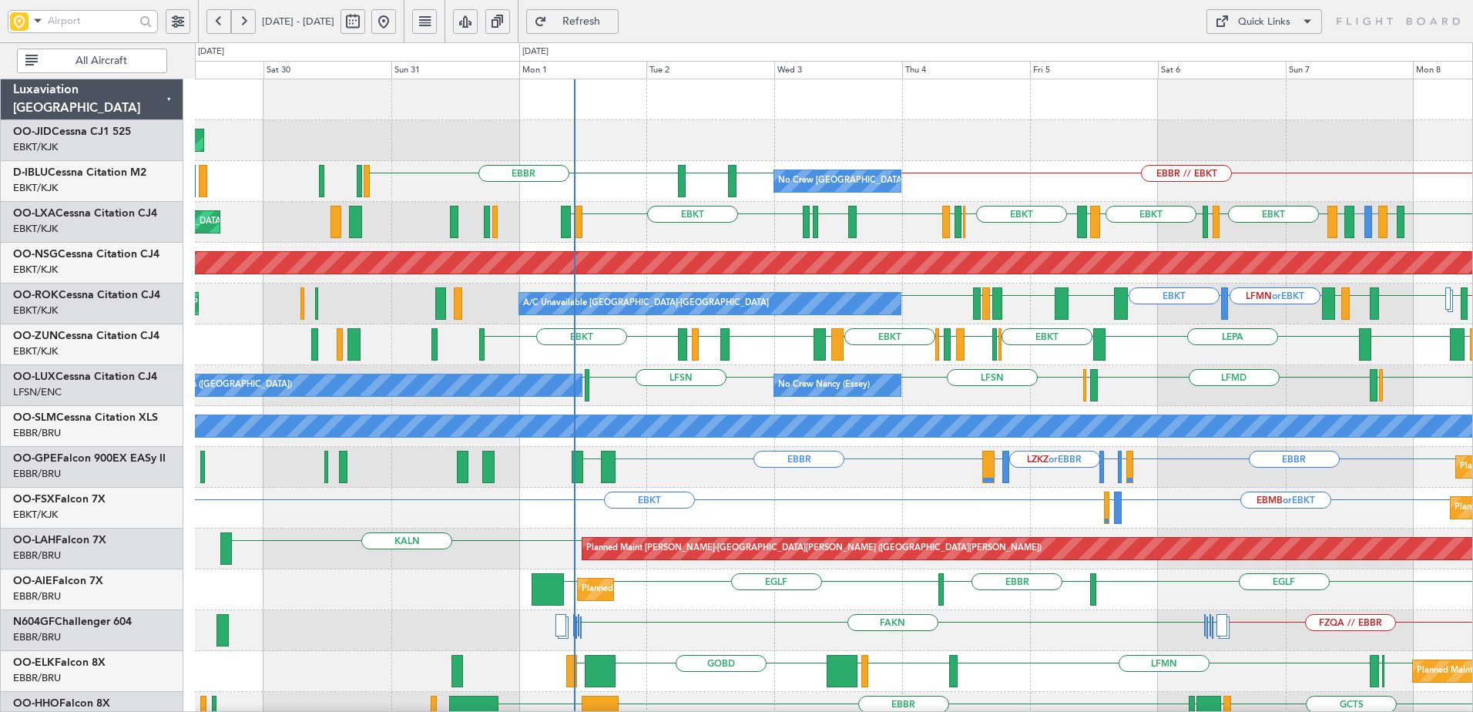
click at [773, 118] on div at bounding box center [834, 99] width 1278 height 41
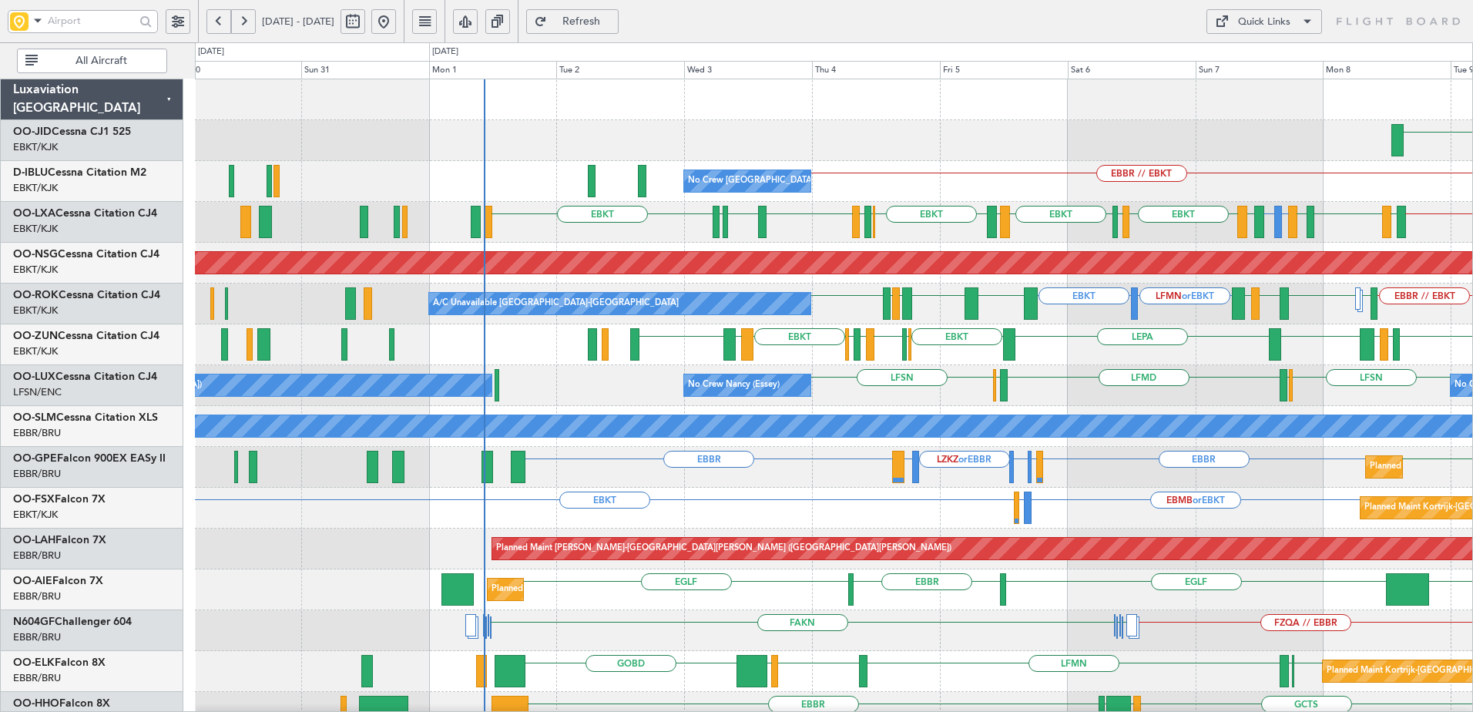
click at [960, 153] on div "LHPP Planned Maint Kortrijk-Wevelgem EBKT AOG Maint Kortrijk-Wevelgem" at bounding box center [834, 140] width 1278 height 41
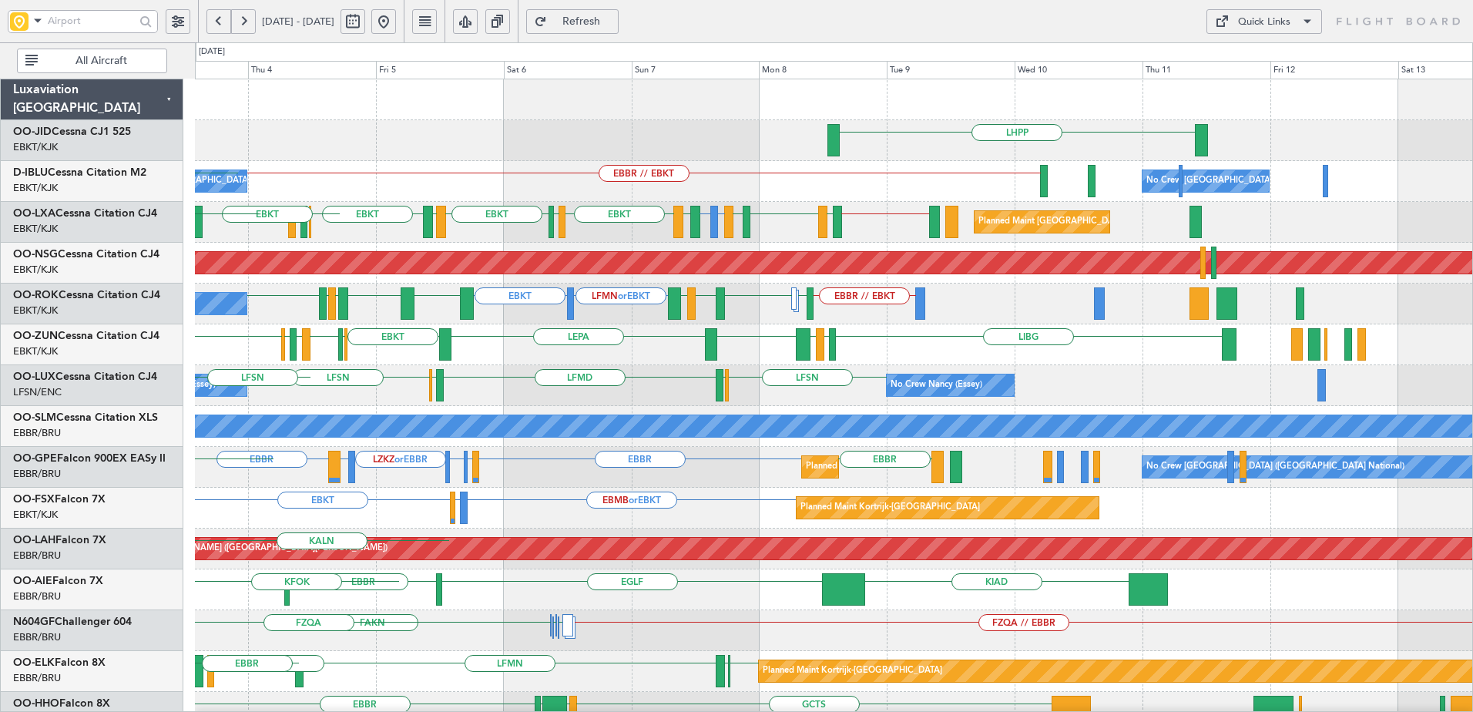
click at [518, 239] on div "LFMN or EBKT EBKT EBBR // EBOS LFTH EBLG LIML LFTZ EBKT LSZB EBKT LFMD EBKT EBB…" at bounding box center [834, 222] width 1278 height 41
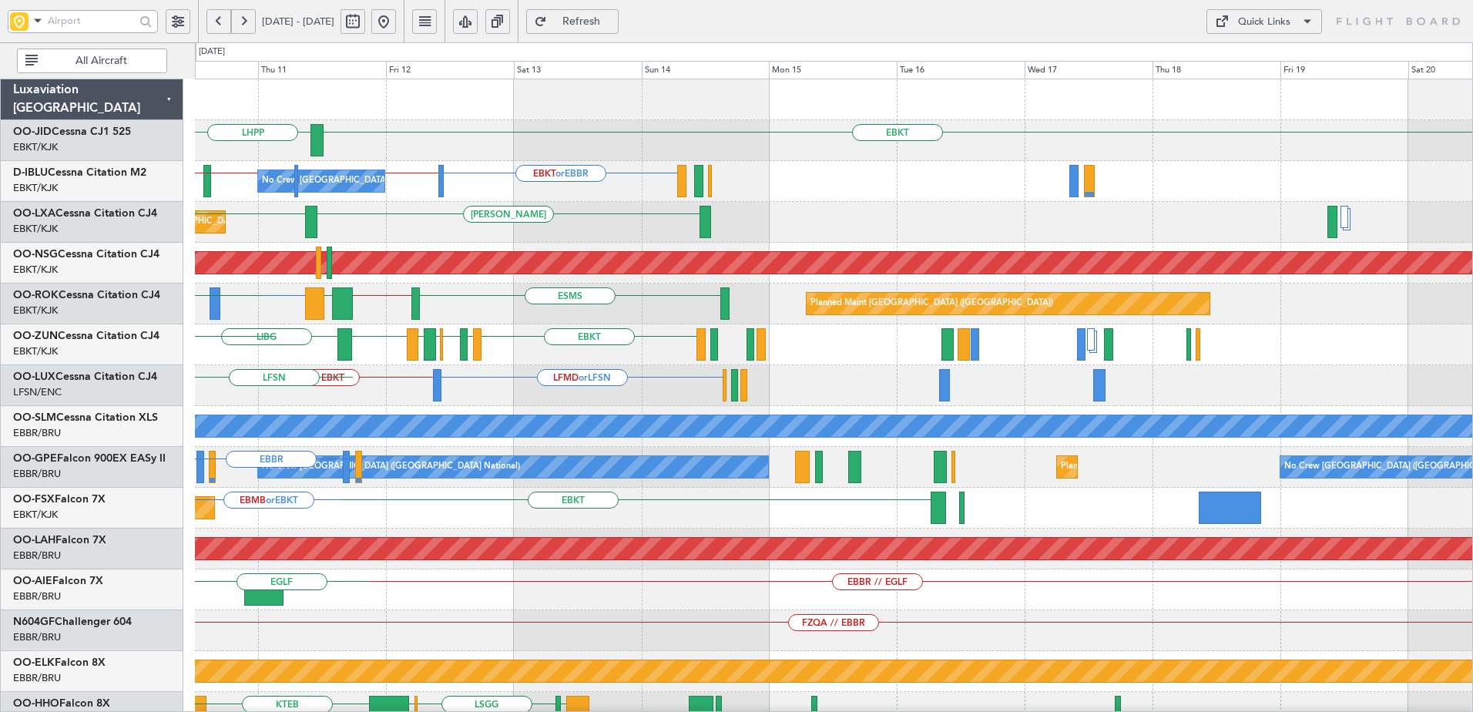
click at [423, 223] on div "EBKT LHPP No Crew Brussels (Brussels National) EBKT or EBBR EBBR // LFPB EBKT /…" at bounding box center [834, 630] width 1278 height 1103
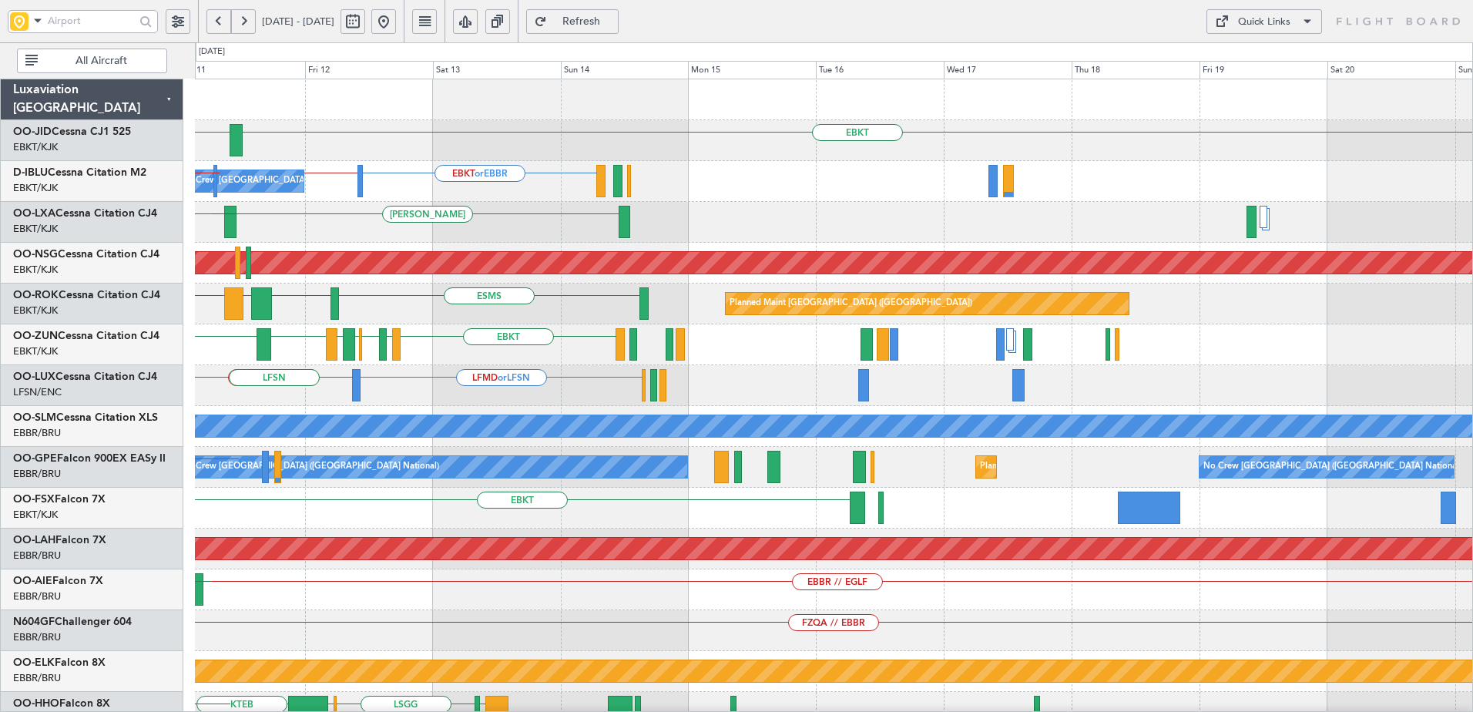
click at [599, 266] on div "EBKT LHPP No Crew Brussels (Brussels National) EBKT or EBBR EBBR // LFPB LSZH E…" at bounding box center [834, 630] width 1278 height 1103
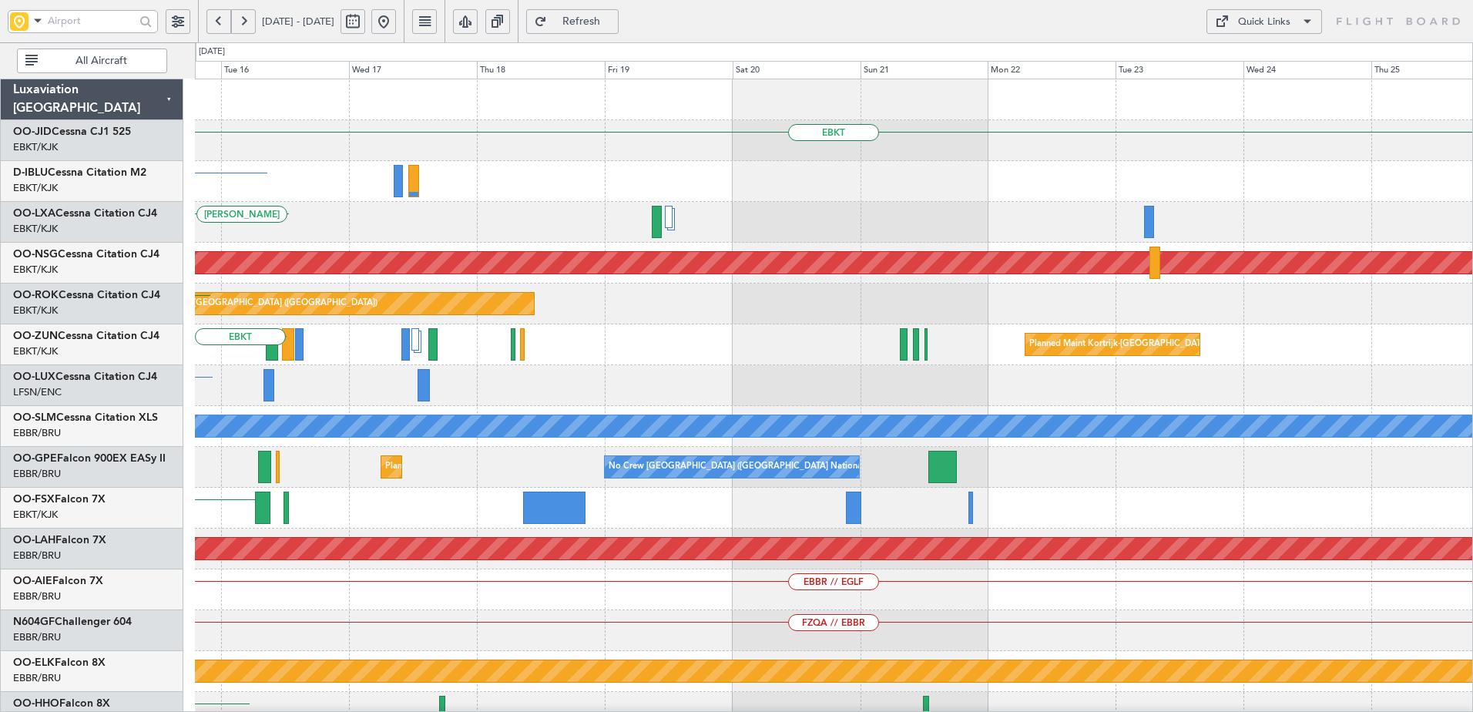
click at [603, 233] on div "[PERSON_NAME]" at bounding box center [834, 222] width 1278 height 41
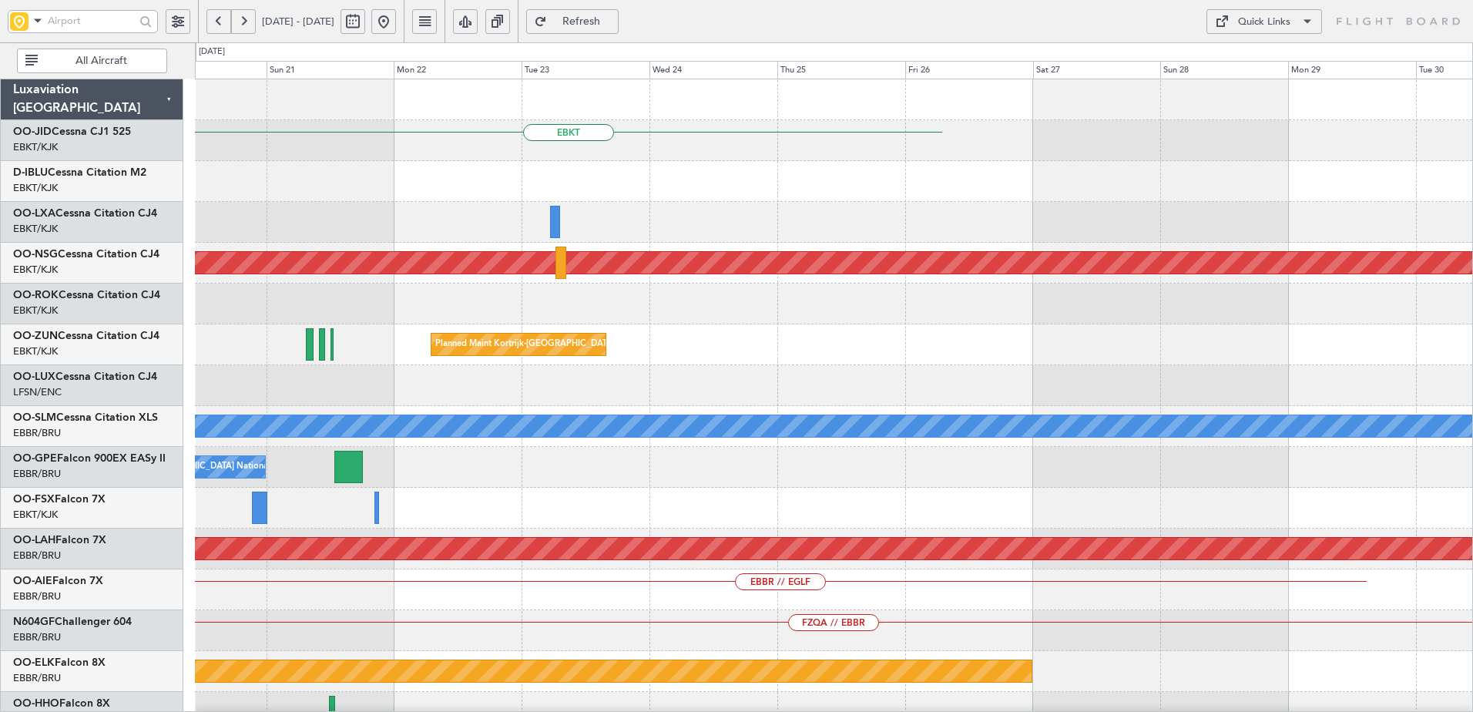
click at [505, 223] on div at bounding box center [834, 222] width 1278 height 41
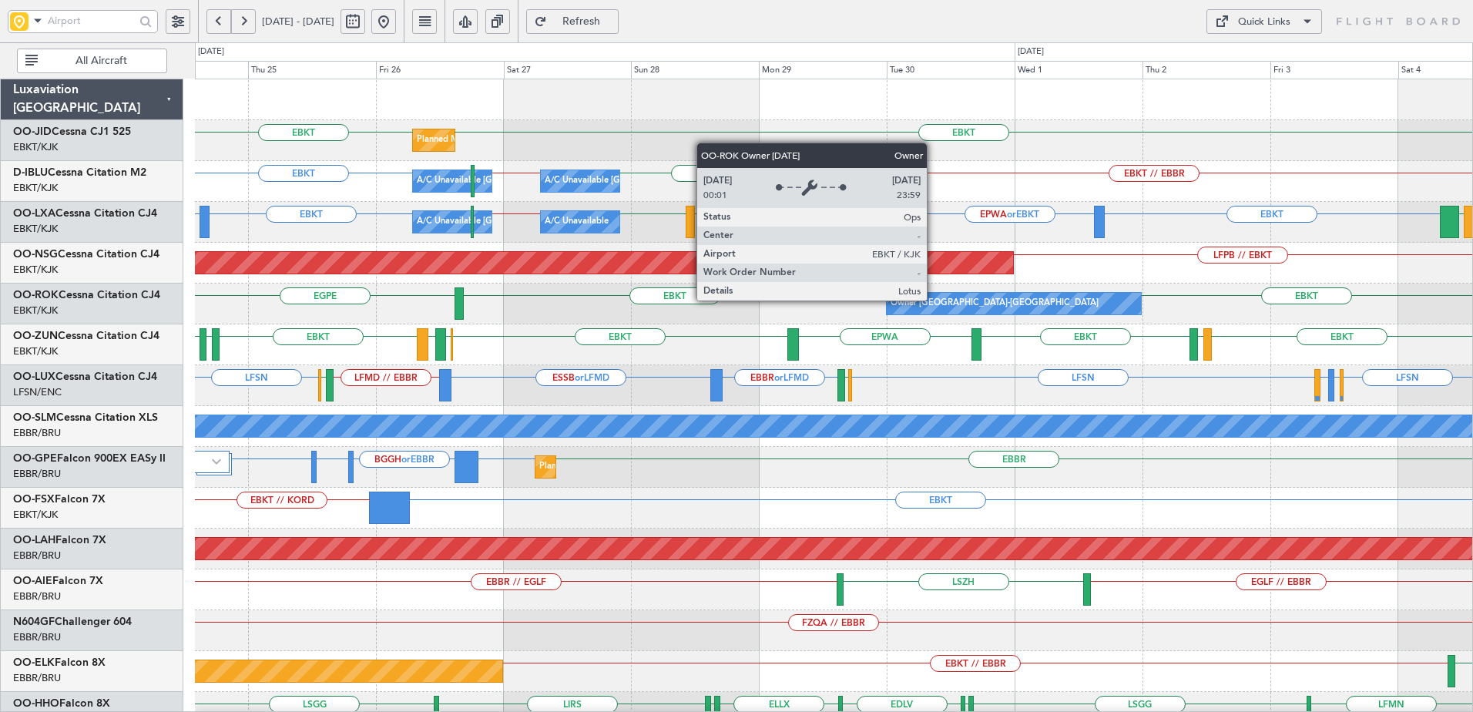
click at [934, 300] on div "Owner Kortrijk-Wevelgem" at bounding box center [995, 303] width 208 height 23
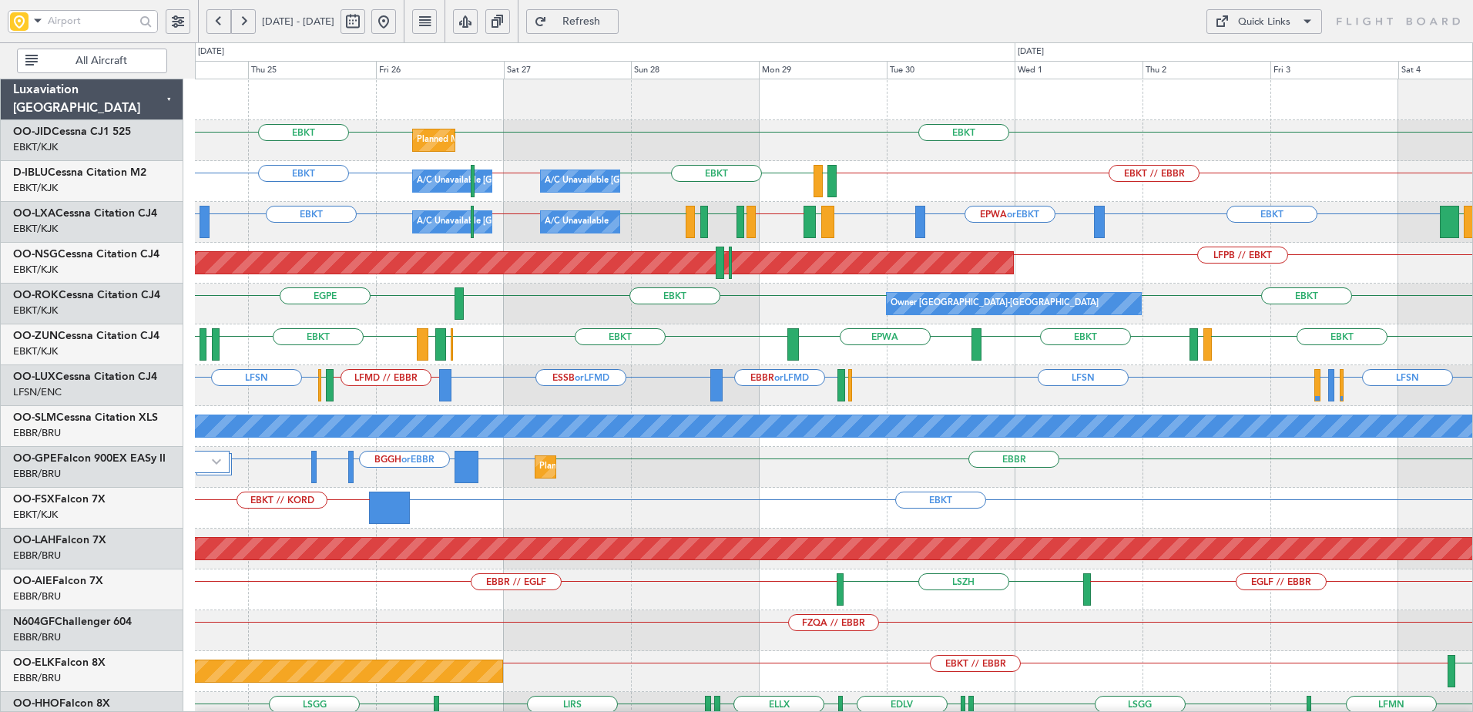
click at [613, 17] on span "Refresh" at bounding box center [581, 21] width 63 height 11
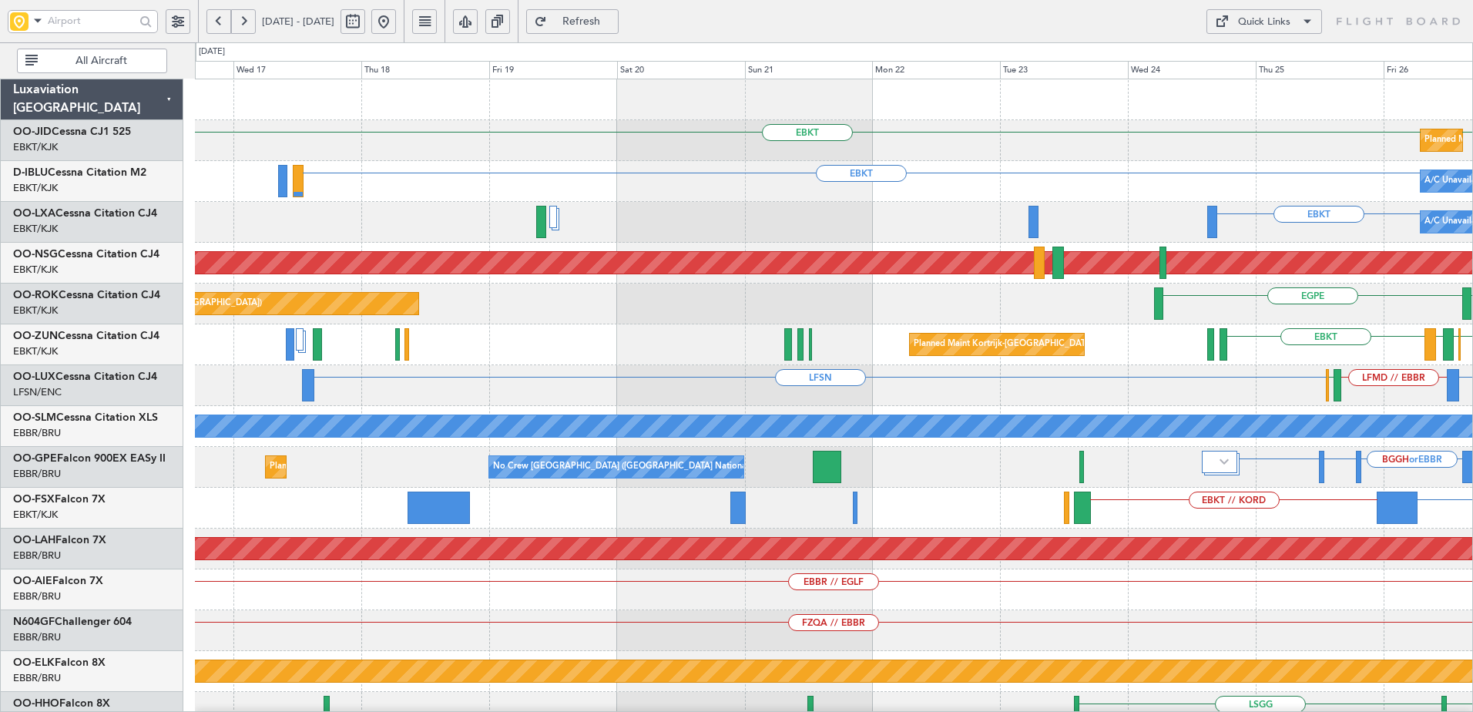
click at [1472, 394] on html "25 Sep 2025 - 05 Oct 2025 Refresh Quick Links All Aircraft EBKT EBKT Planned Ma…" at bounding box center [736, 356] width 1473 height 712
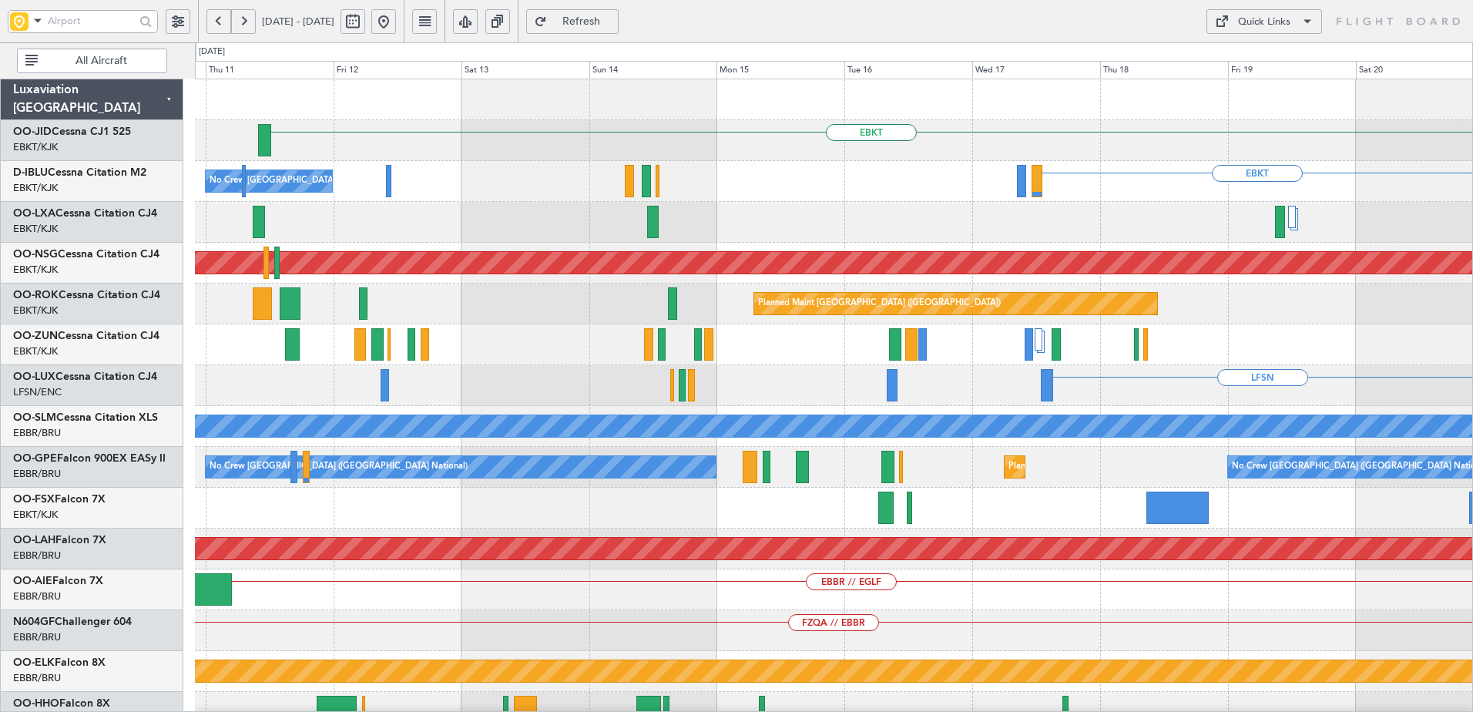
click at [1298, 401] on div "EBKT EBKT No Crew Brussels (Brussels National) Planned Maint Brussels (Brussels…" at bounding box center [834, 569] width 1278 height 980
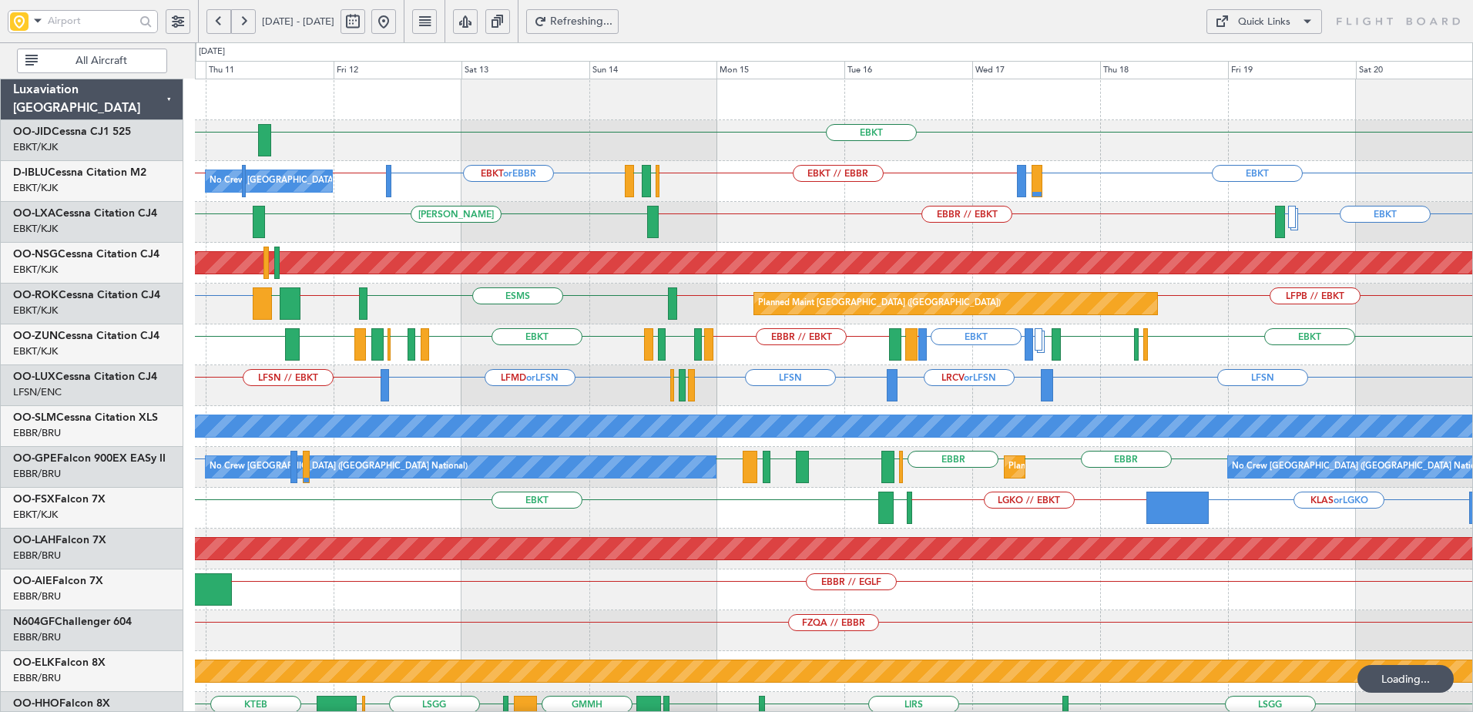
click at [396, 25] on button at bounding box center [383, 21] width 25 height 25
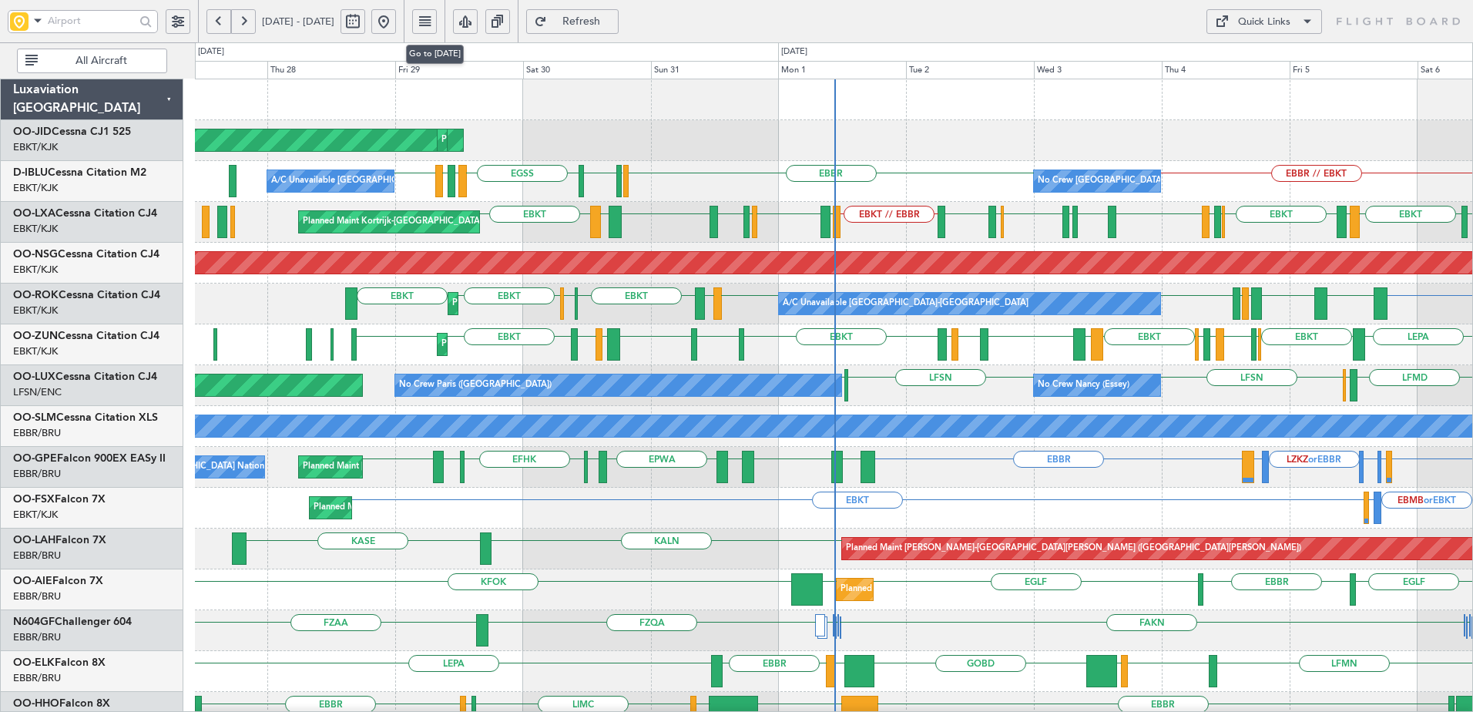
click at [371, 9] on button at bounding box center [383, 21] width 25 height 25
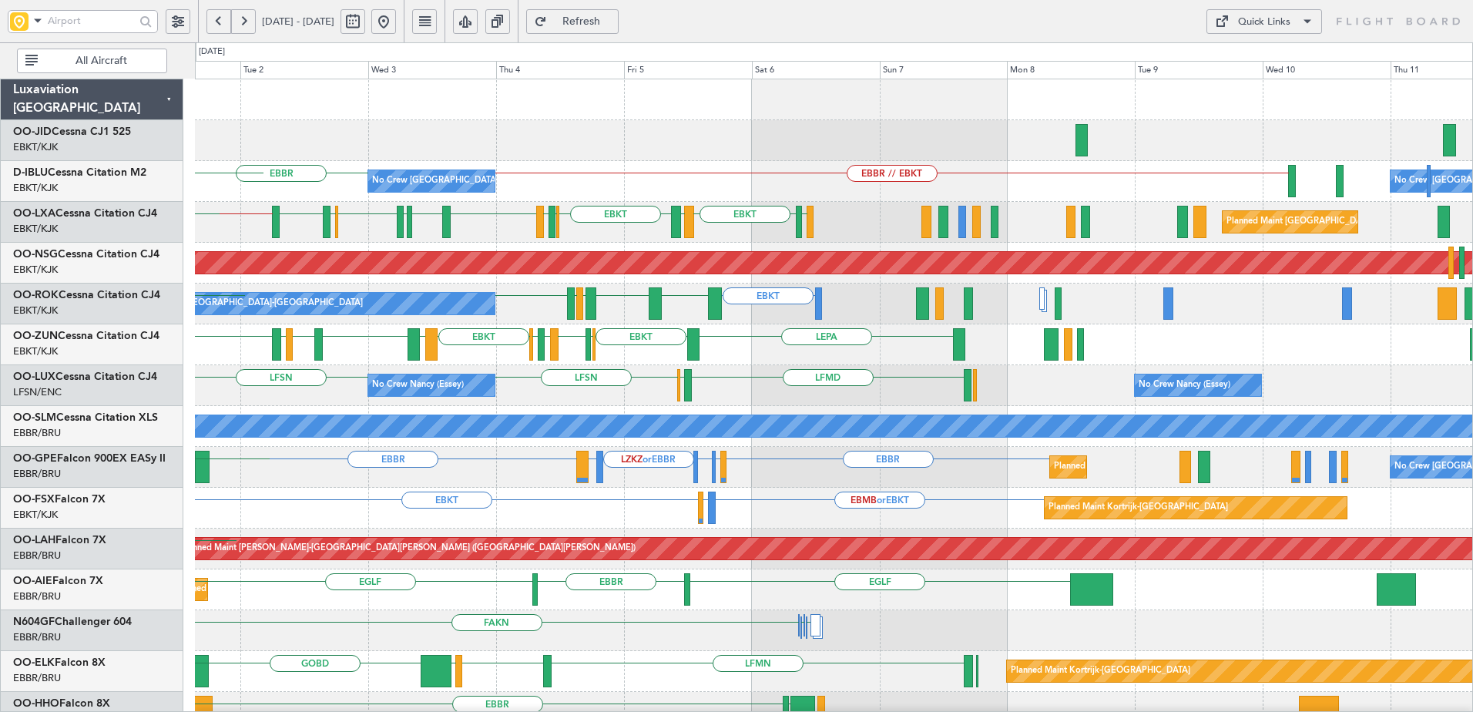
click at [650, 383] on div "No Crew Nancy (Essey) LFMD ELLX LFSN LFSN No Crew Nancy (Essey) LFPB No Crew Pa…" at bounding box center [834, 385] width 1278 height 41
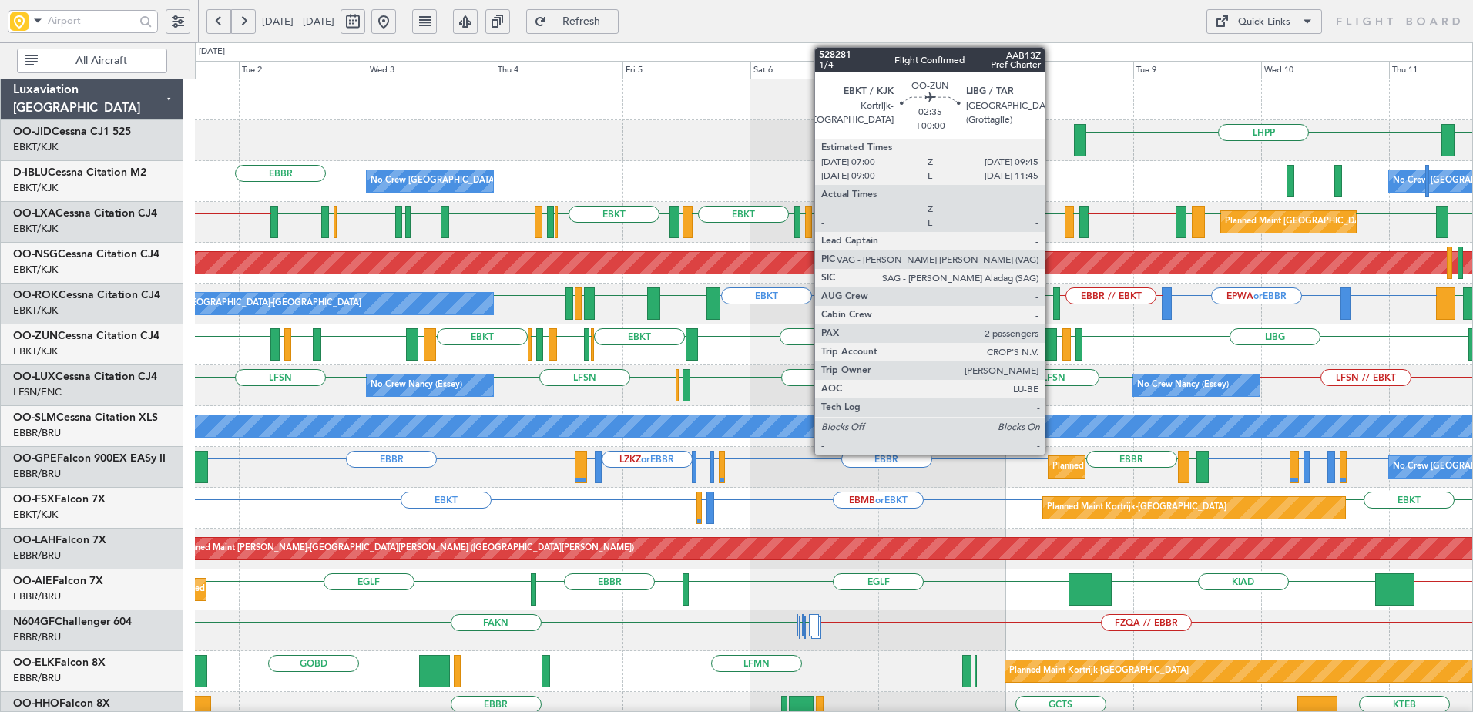
click at [1051, 342] on div at bounding box center [1050, 344] width 15 height 32
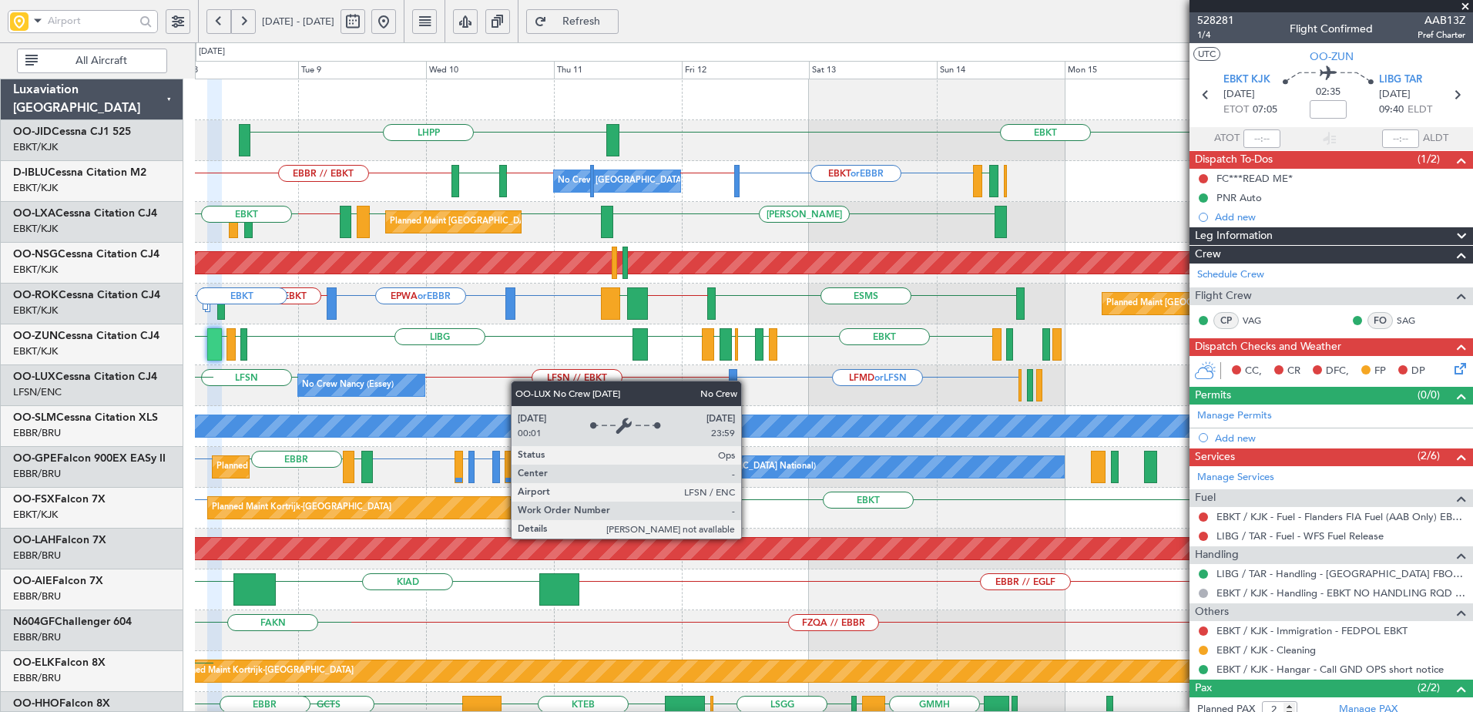
click at [169, 384] on div "EBKT LHPP No Crew Brussels (Brussels National) EBKT // EBBR LSZH EBBR // EBKT E…" at bounding box center [736, 377] width 1473 height 670
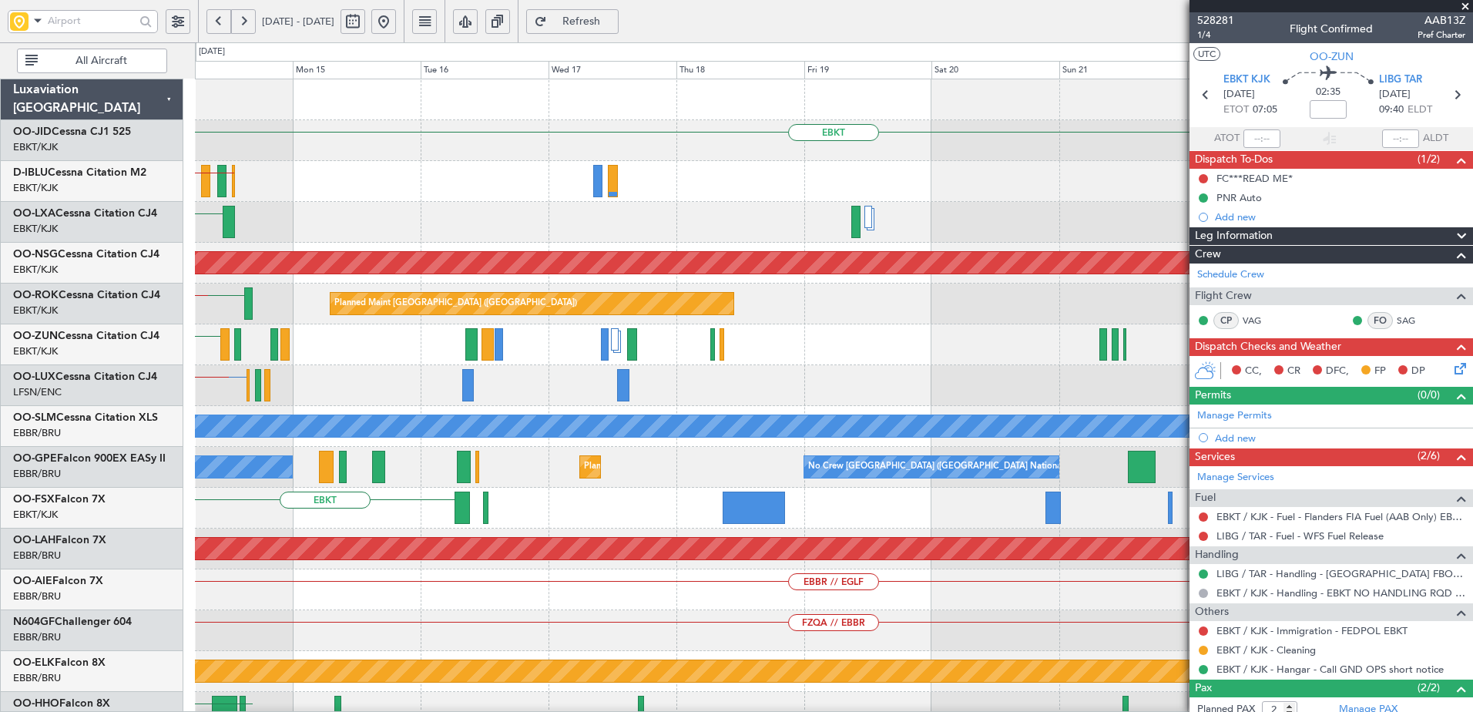
click at [342, 351] on div "EBKT EBKT or EBBR LFMN EBBR // LFPB No Crew Brussels (Brussels National) LEIB P…" at bounding box center [834, 610] width 1278 height 1062
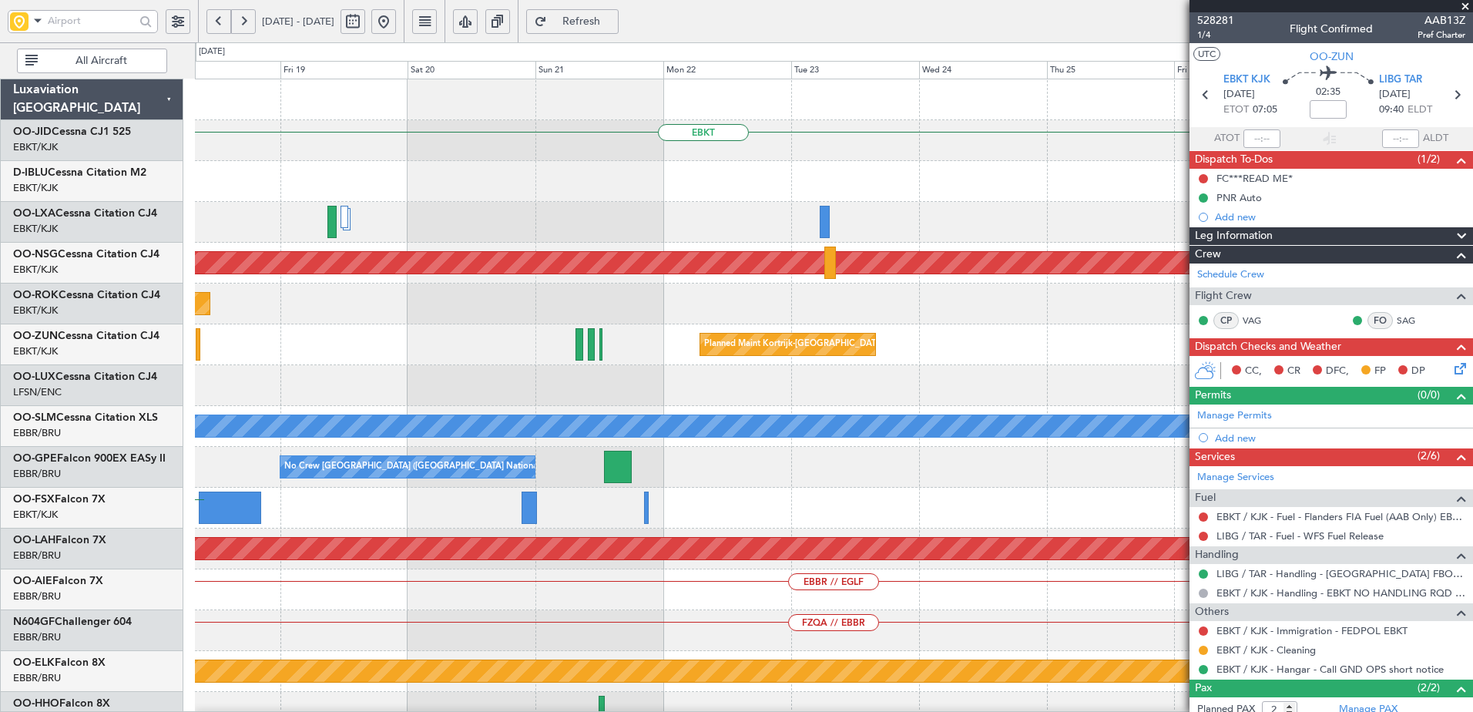
click at [311, 357] on div "Planned Maint Kortrijk-[GEOGRAPHIC_DATA]" at bounding box center [834, 344] width 1278 height 41
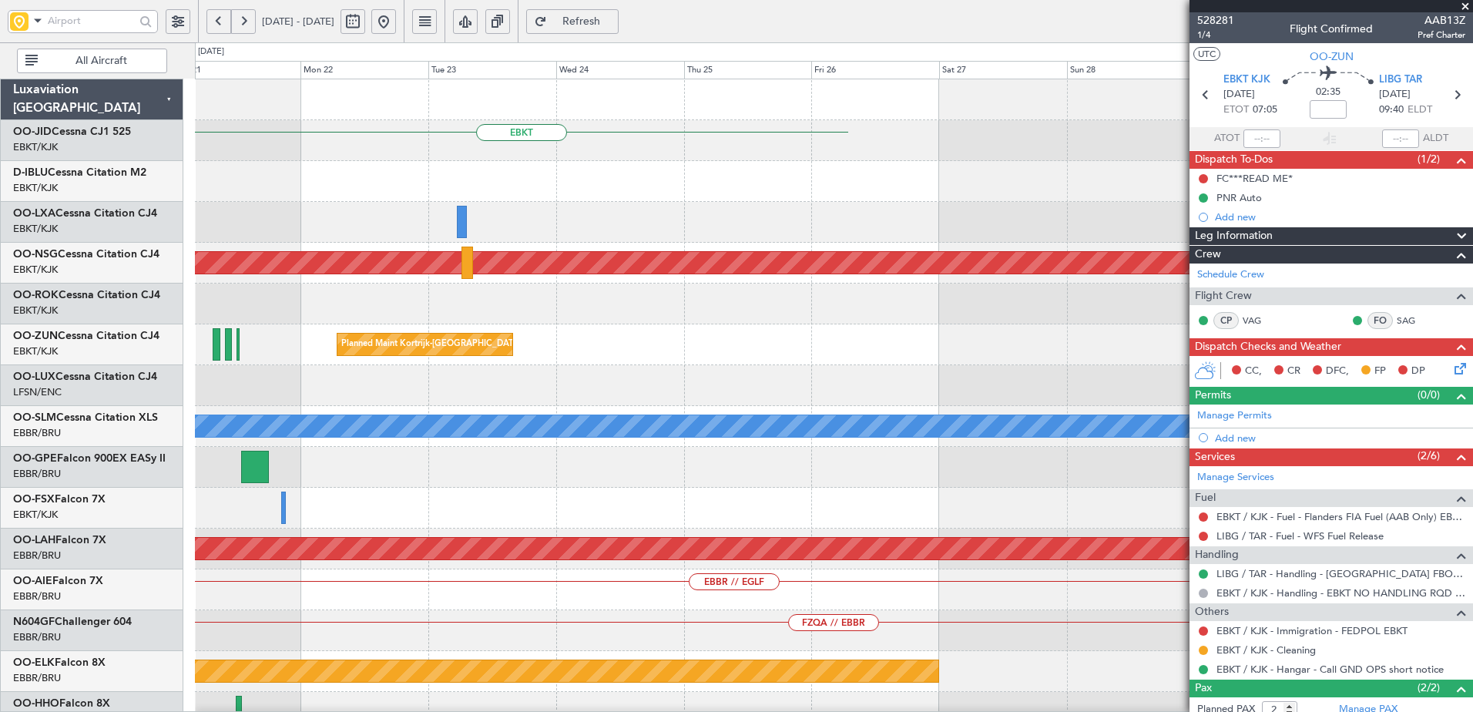
click at [574, 351] on div "Planned Maint Kortrijk-[GEOGRAPHIC_DATA]" at bounding box center [834, 344] width 1278 height 41
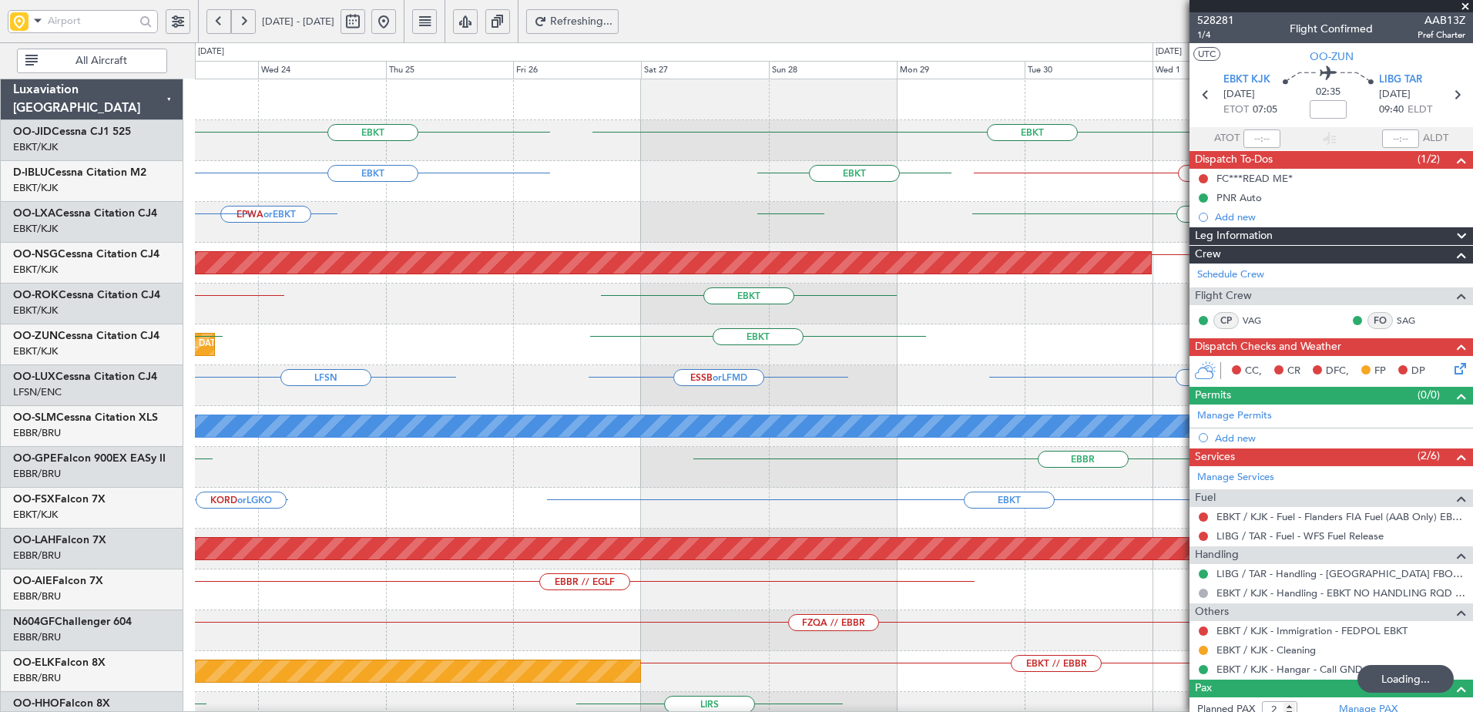
click at [580, 382] on div "EBKT EBKT EBKT EBKT // EBBR EBKT EPWA or EBKT EBKT EBKT EBKT LFPB // EBKT Plann…" at bounding box center [834, 569] width 1278 height 980
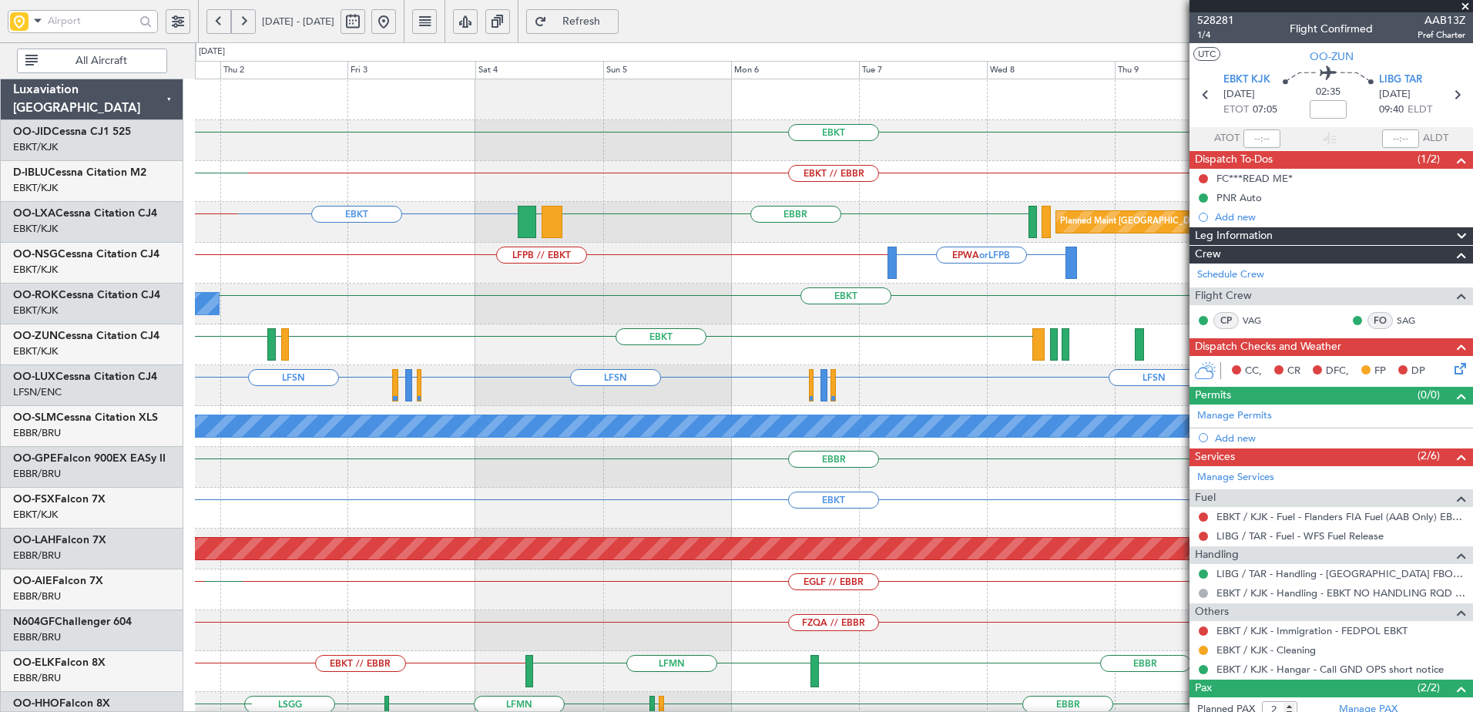
click at [346, 280] on div "LFPB // EBKT EPWA or LFPB Planned Maint Paris (Le Bourget)" at bounding box center [834, 263] width 1278 height 41
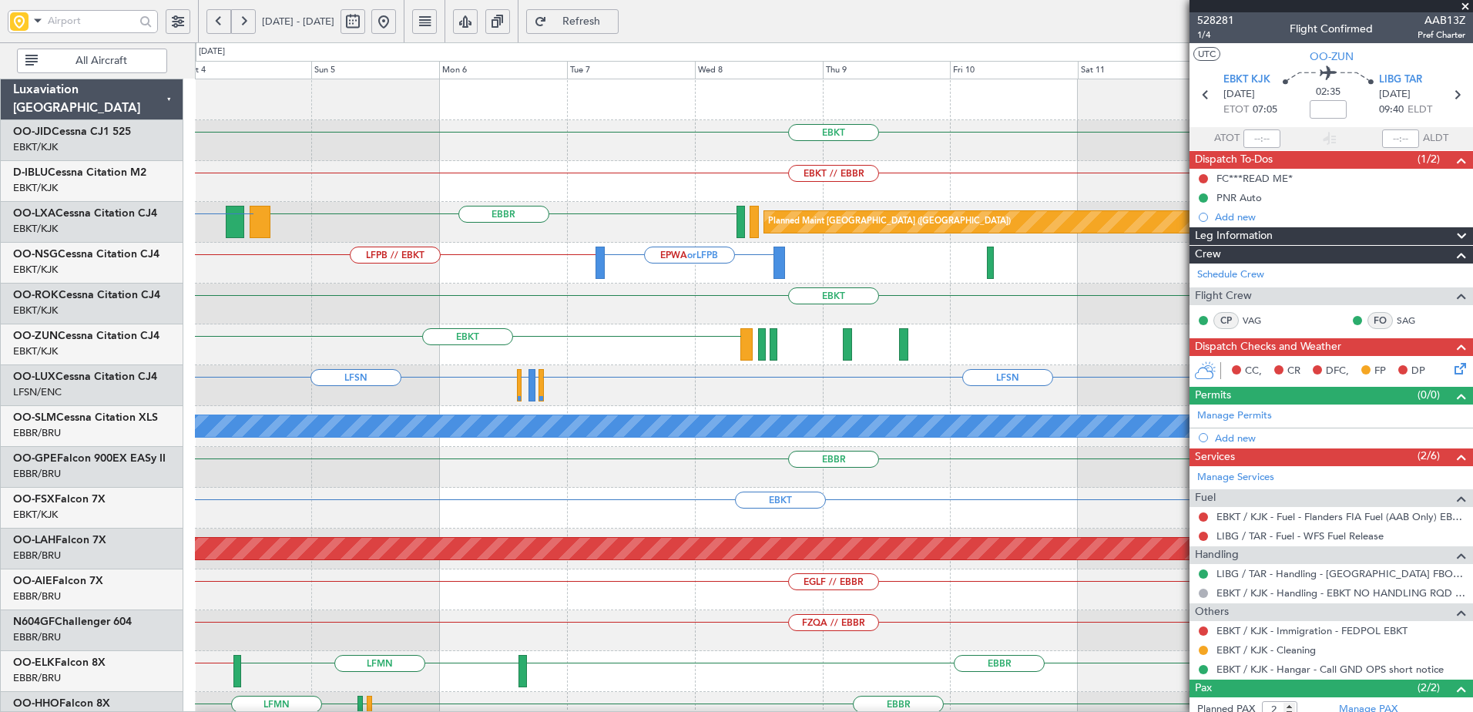
click at [722, 284] on div "EBKT EBKT // EBBR EBKT EBBR LGSM Planned Maint Paris (Le Bourget) EPWA or EBKT …" at bounding box center [834, 569] width 1278 height 980
click at [405, 8] on fb-range-datepicker "04 Oct 2025 - 14 Oct 2025" at bounding box center [301, 21] width 207 height 42
click at [396, 26] on button at bounding box center [383, 21] width 25 height 25
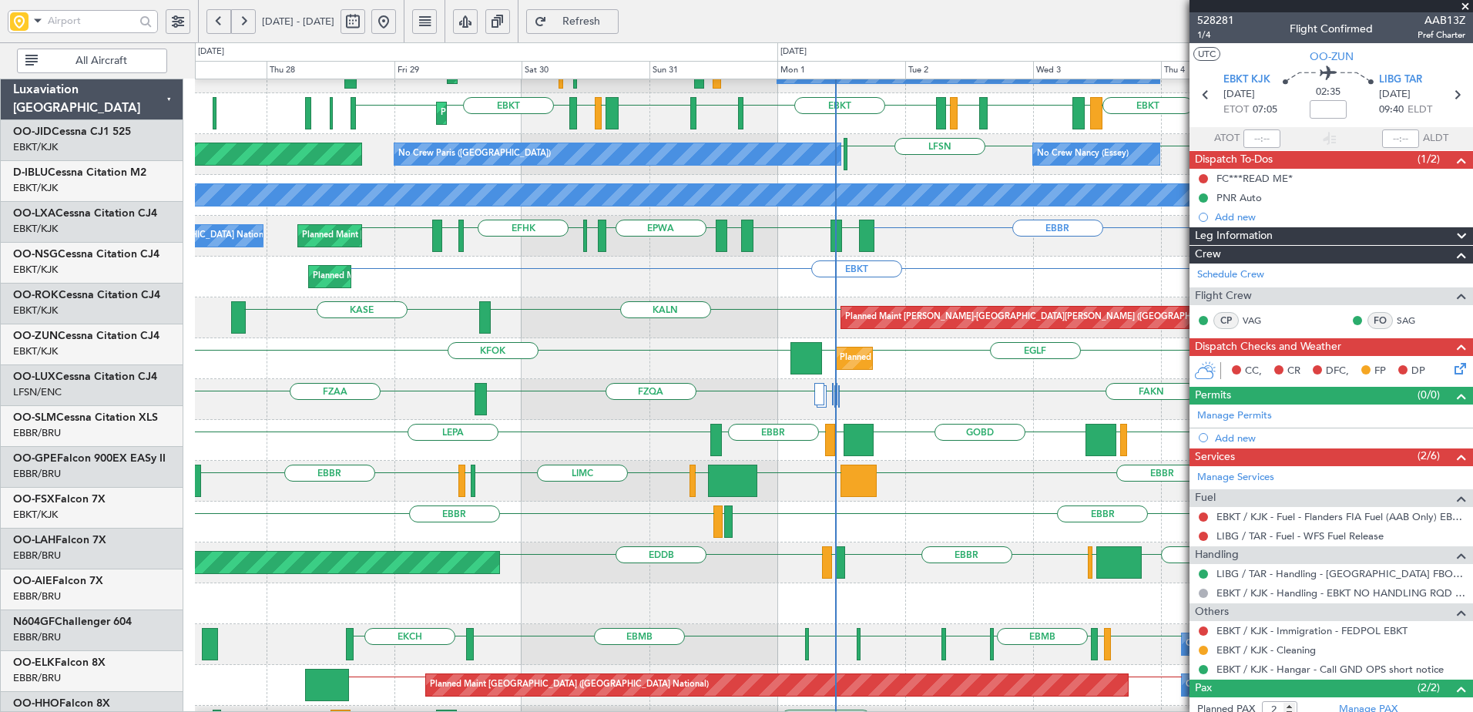
scroll to position [308, 0]
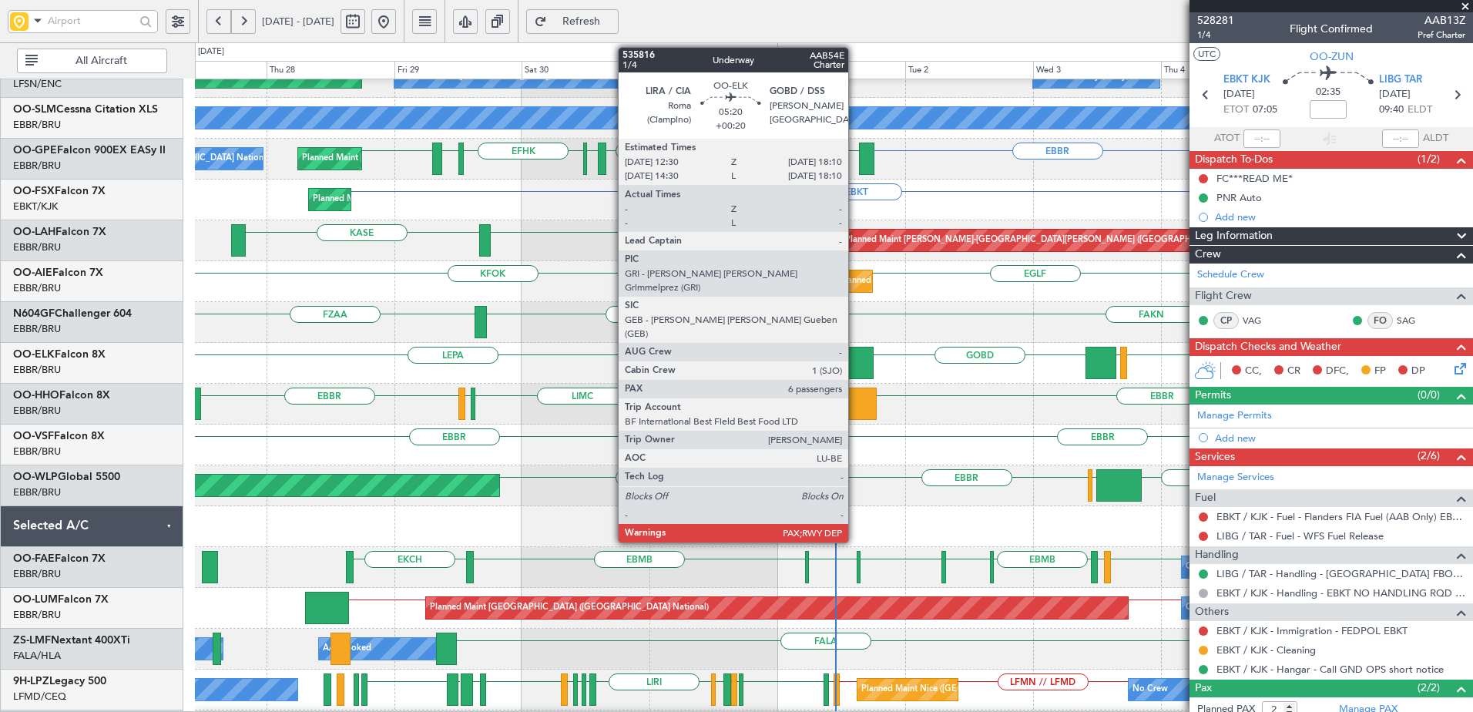
click at [855, 360] on div at bounding box center [859, 363] width 31 height 32
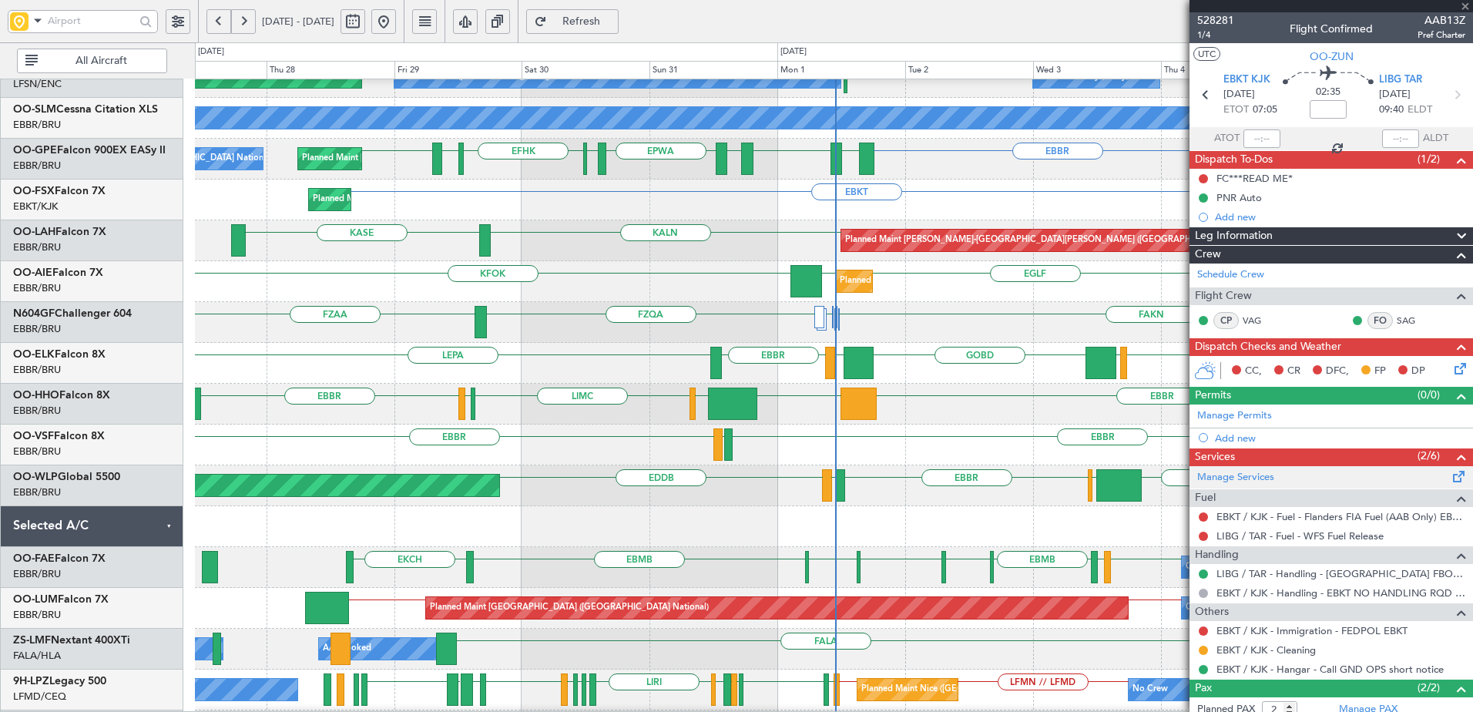
type input "+00:20"
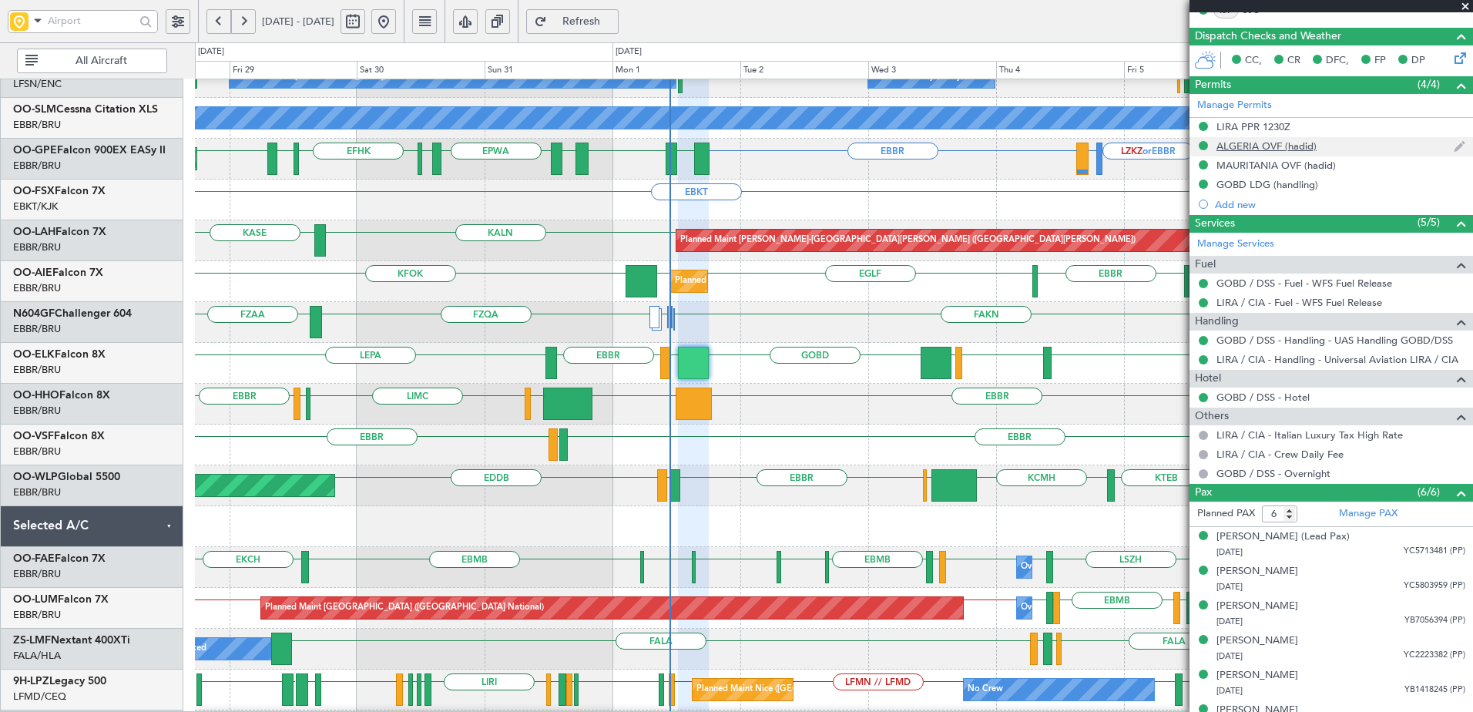
scroll to position [384, 0]
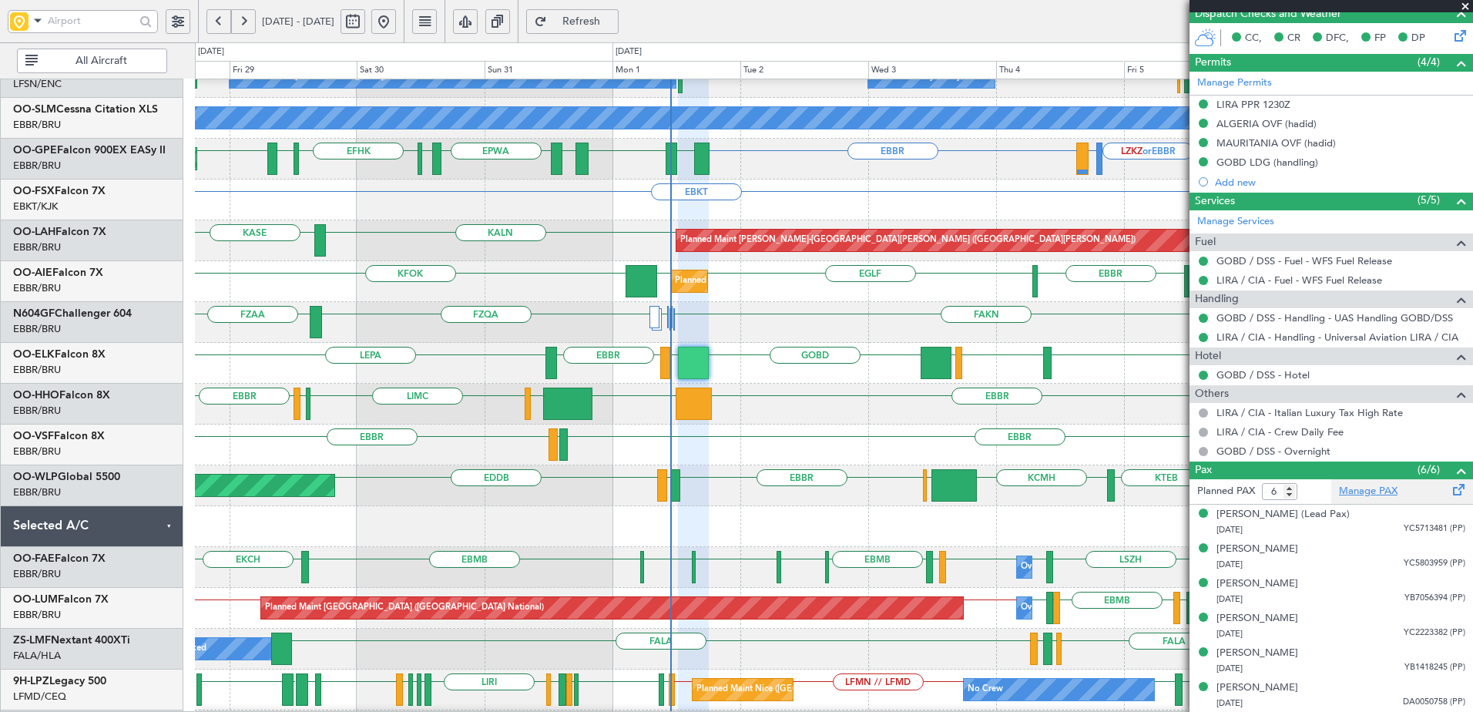
click at [1352, 492] on link "Manage PAX" at bounding box center [1368, 491] width 59 height 15
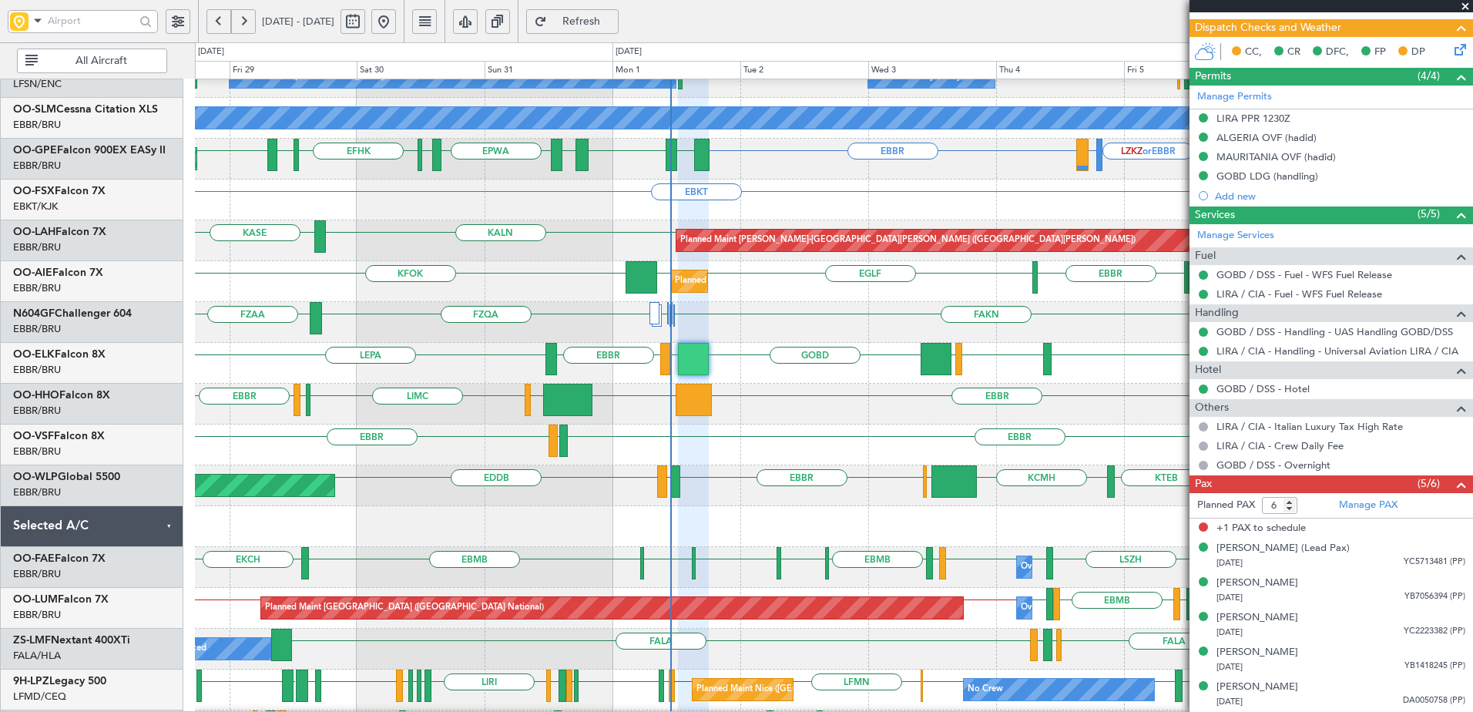
scroll to position [369, 0]
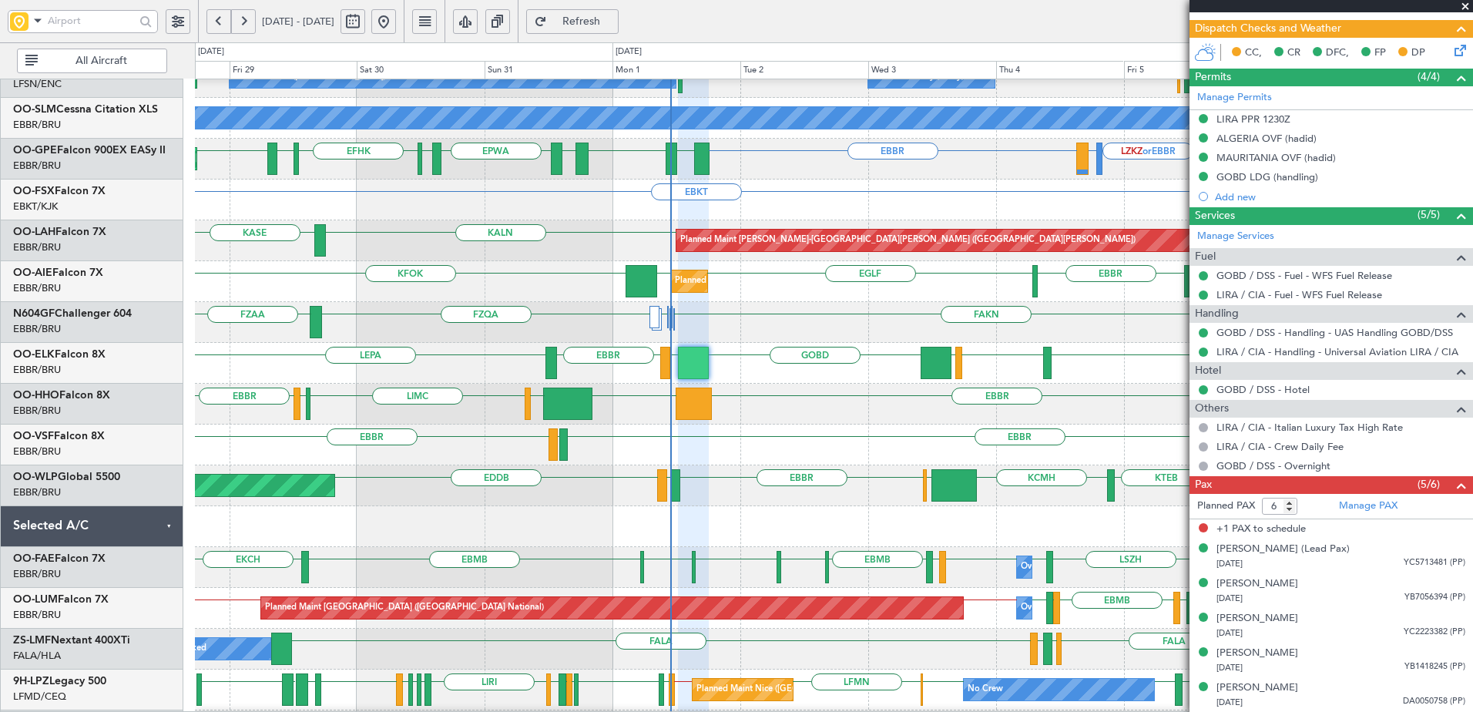
click at [613, 17] on span "Refresh" at bounding box center [581, 21] width 63 height 11
type input "5"
click at [1290, 510] on input "5" at bounding box center [1279, 506] width 35 height 17
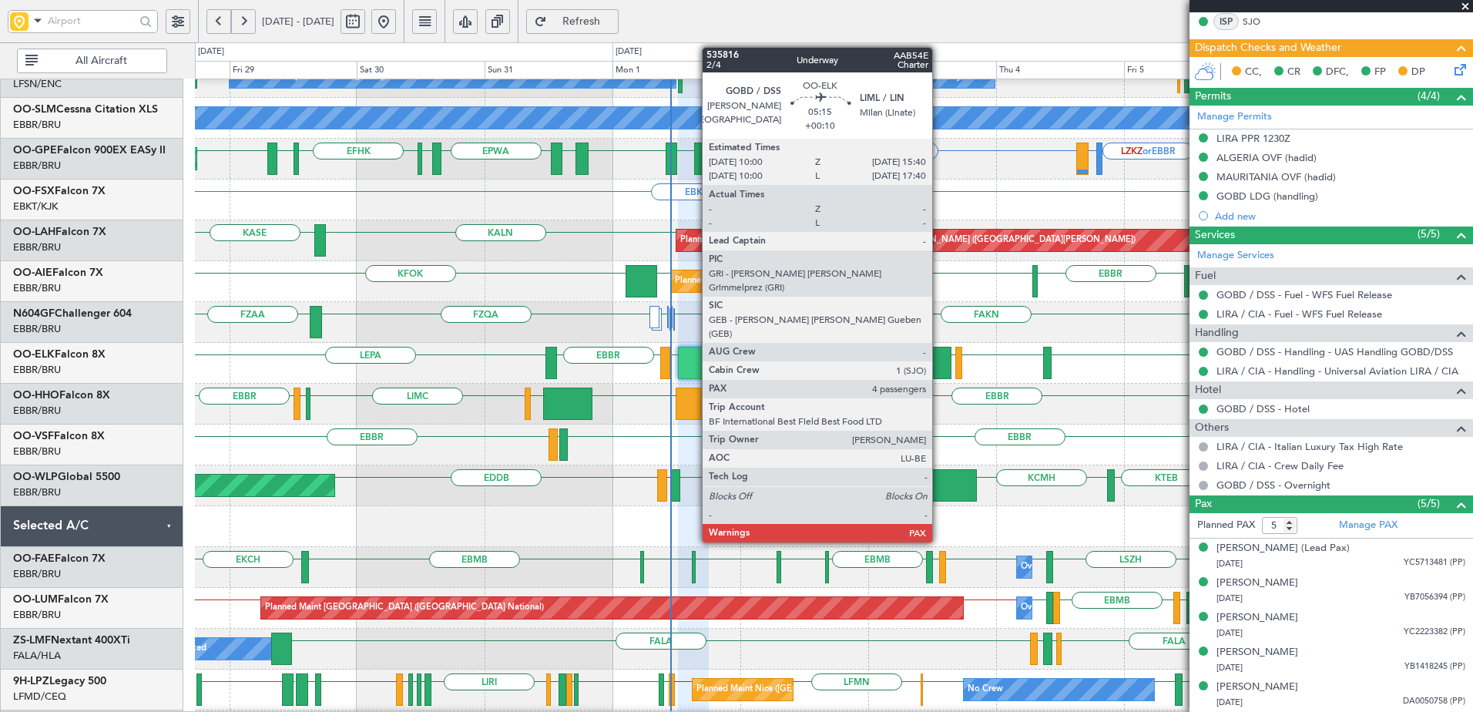
scroll to position [349, 0]
click at [939, 358] on div at bounding box center [936, 363] width 31 height 32
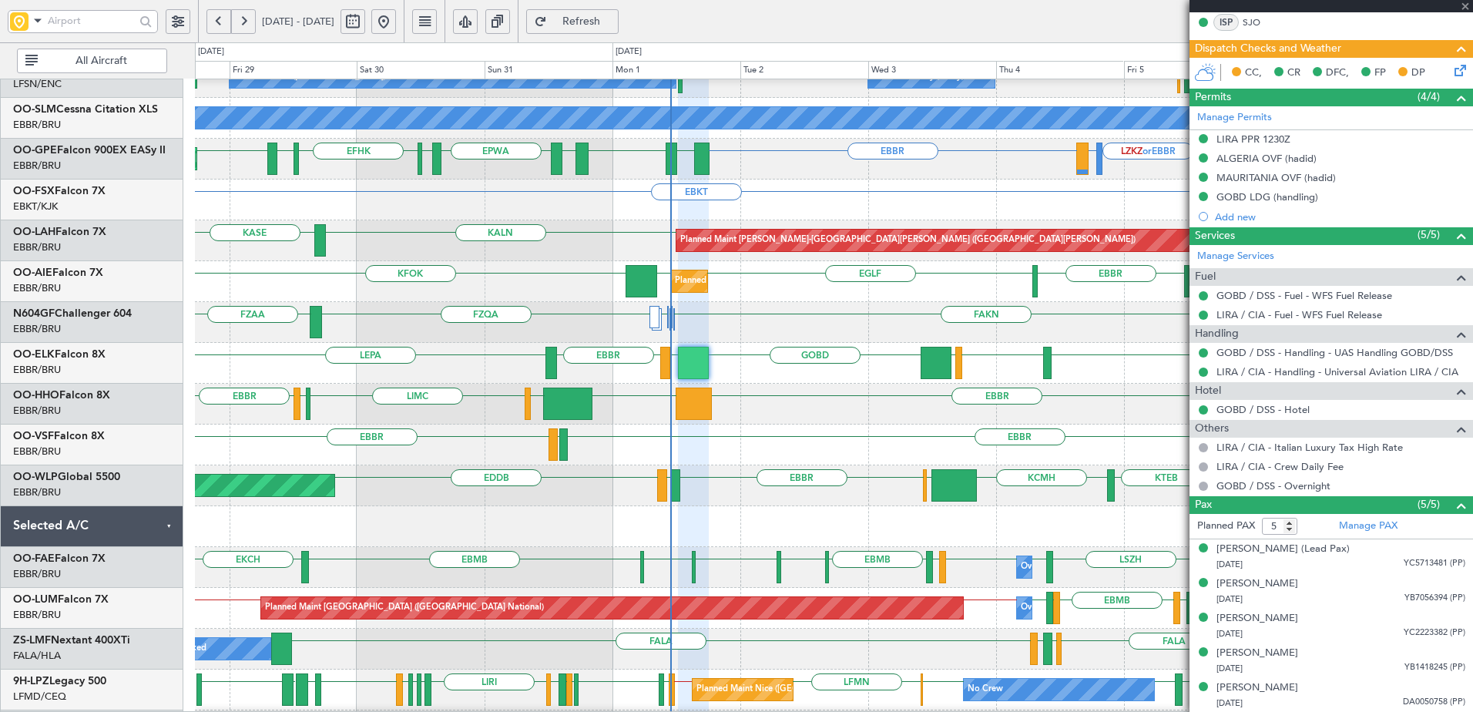
type input "+00:10"
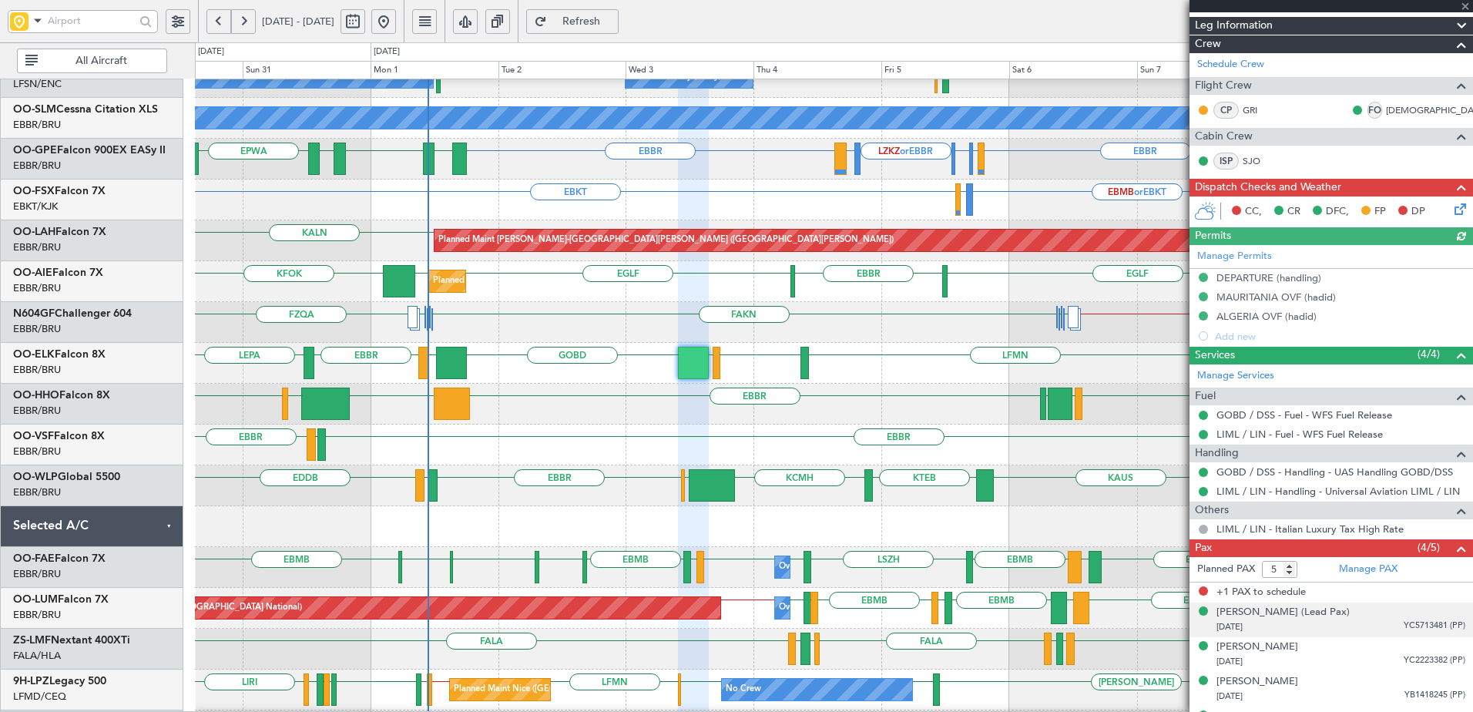
scroll to position [277, 0]
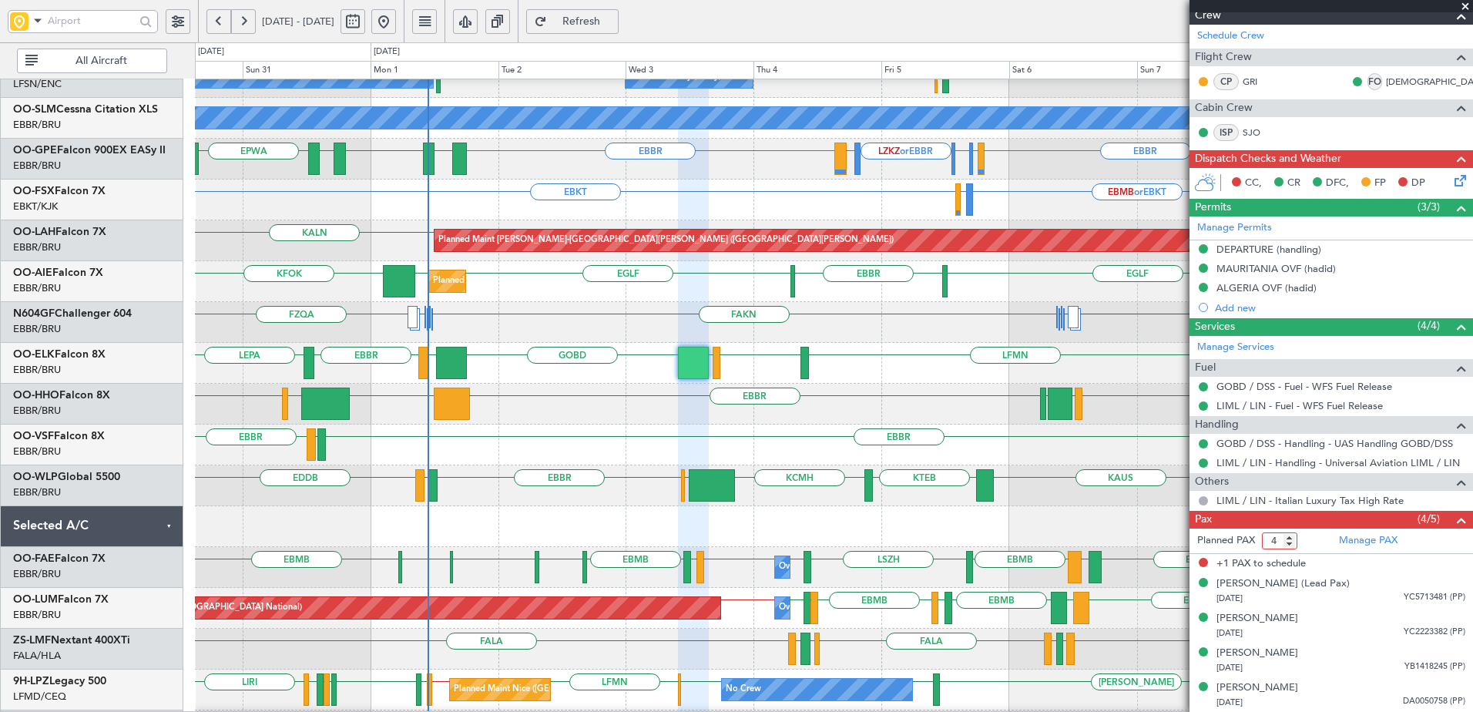
type input "4"
click at [1291, 546] on input "4" at bounding box center [1279, 540] width 35 height 17
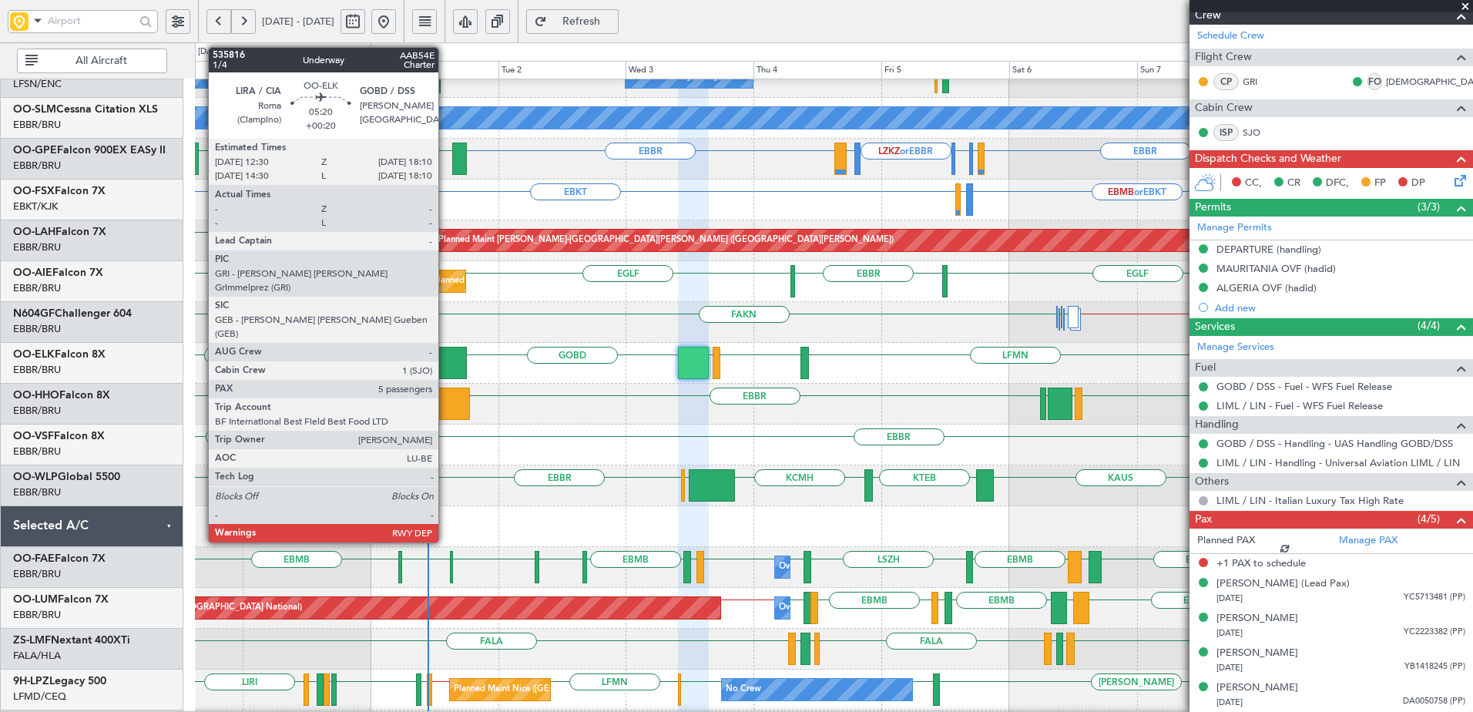
scroll to position [257, 0]
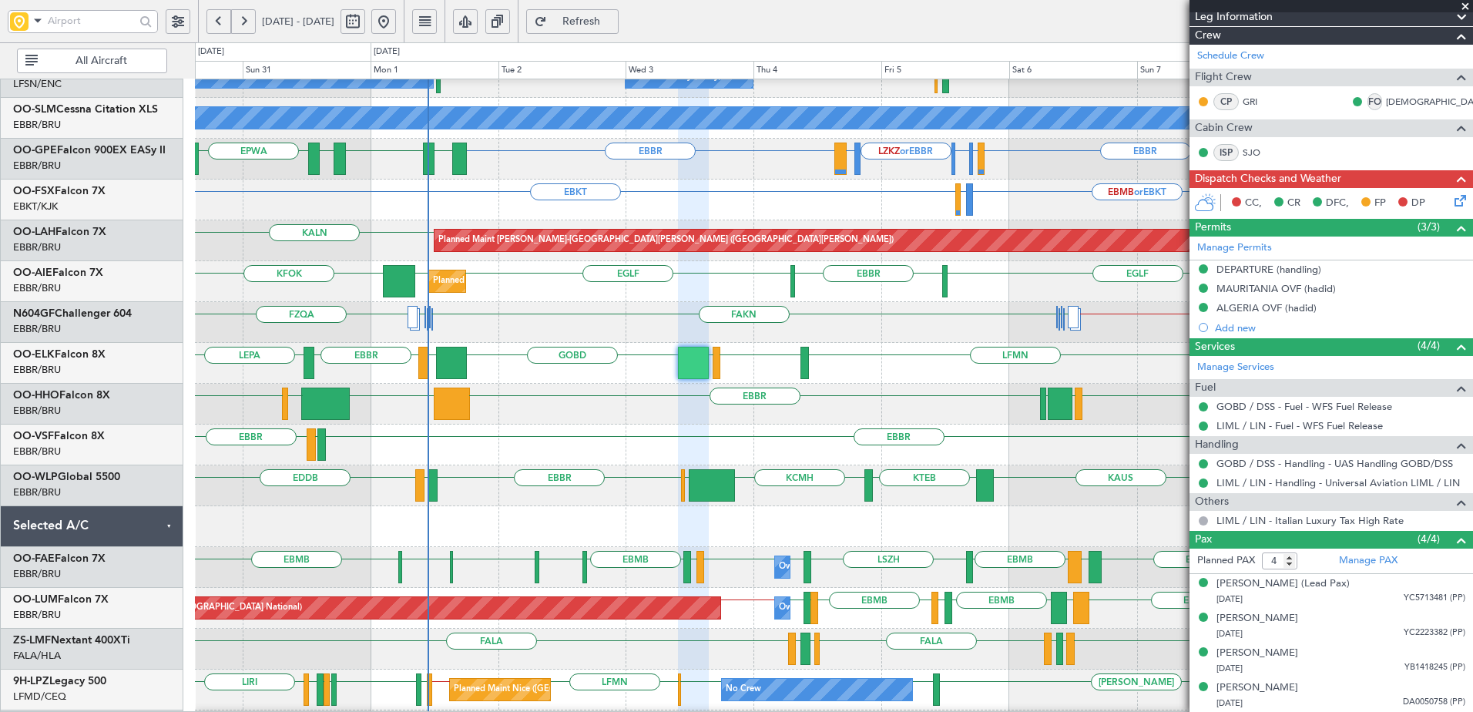
click at [613, 16] on span "Refresh" at bounding box center [581, 21] width 63 height 11
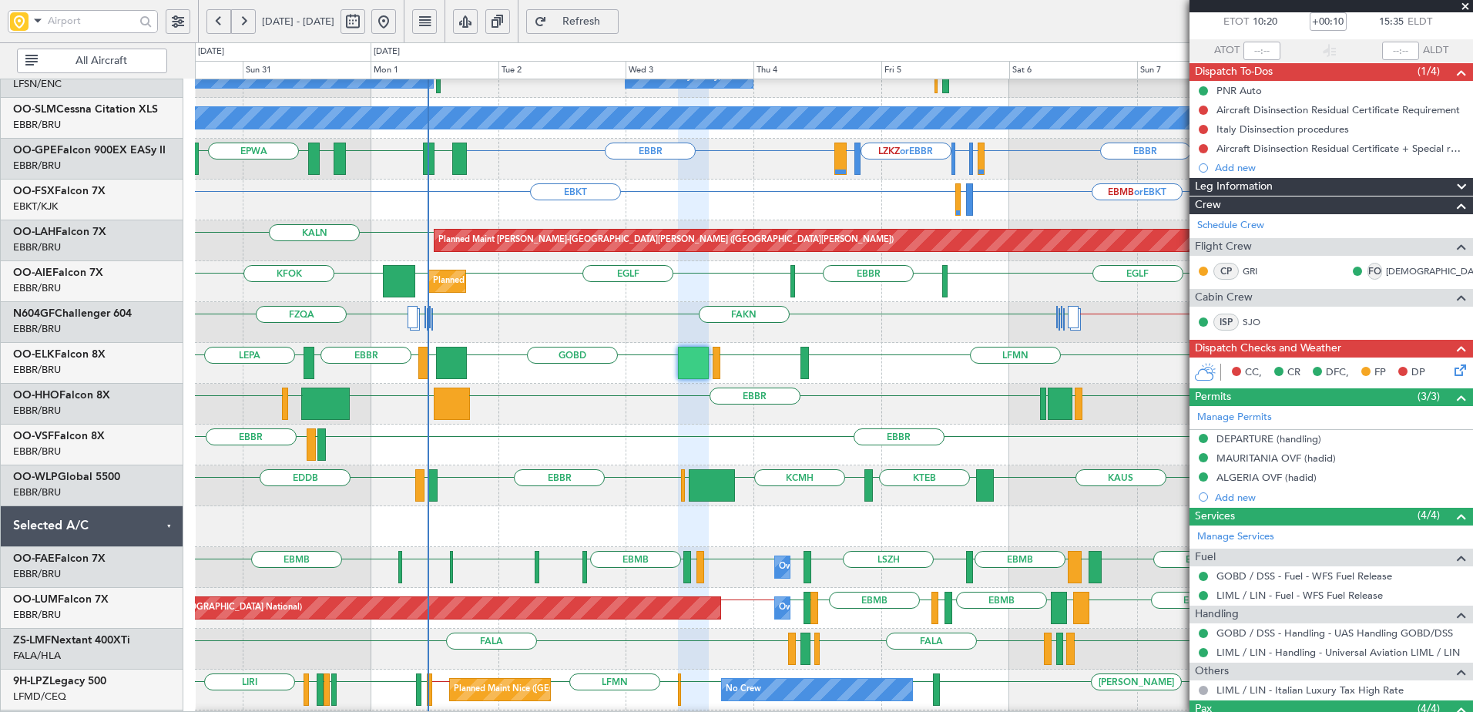
scroll to position [0, 0]
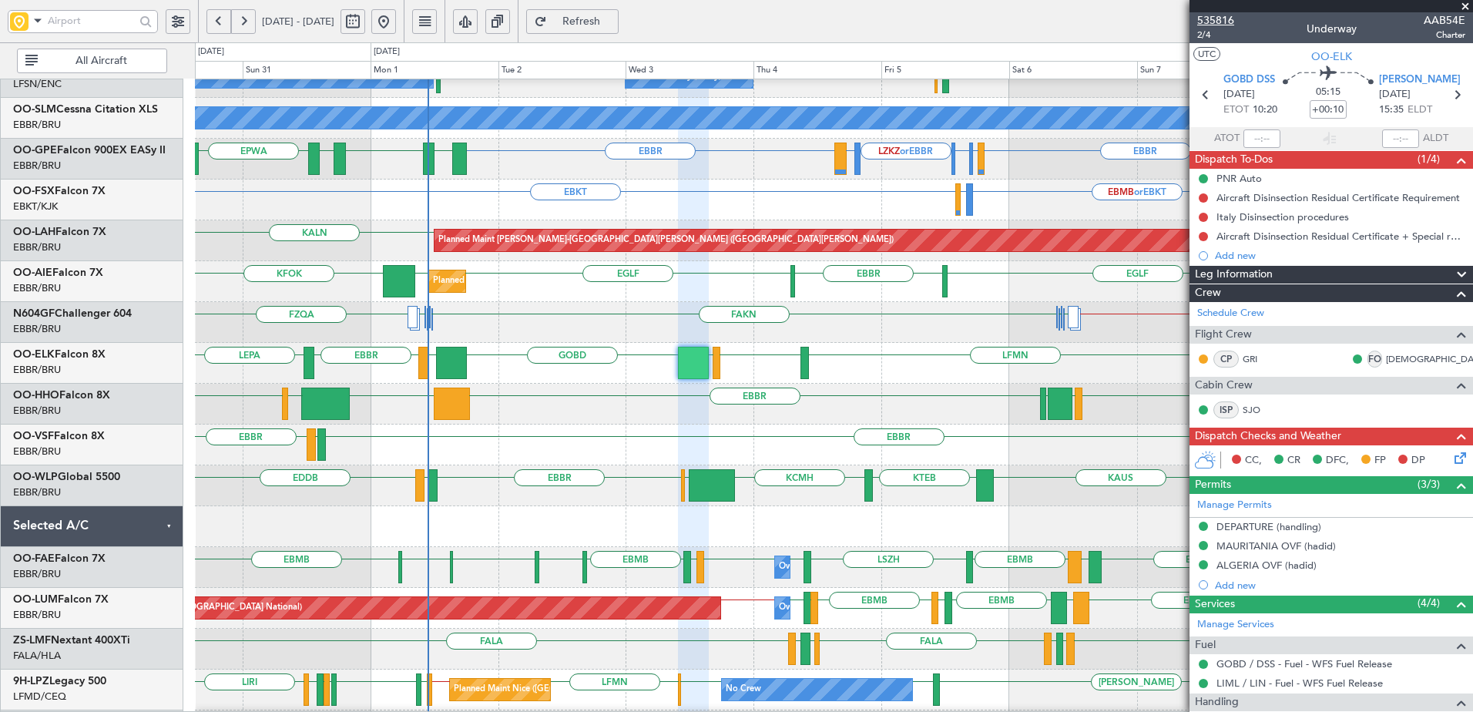
click at [1224, 22] on span "535816" at bounding box center [1215, 20] width 37 height 16
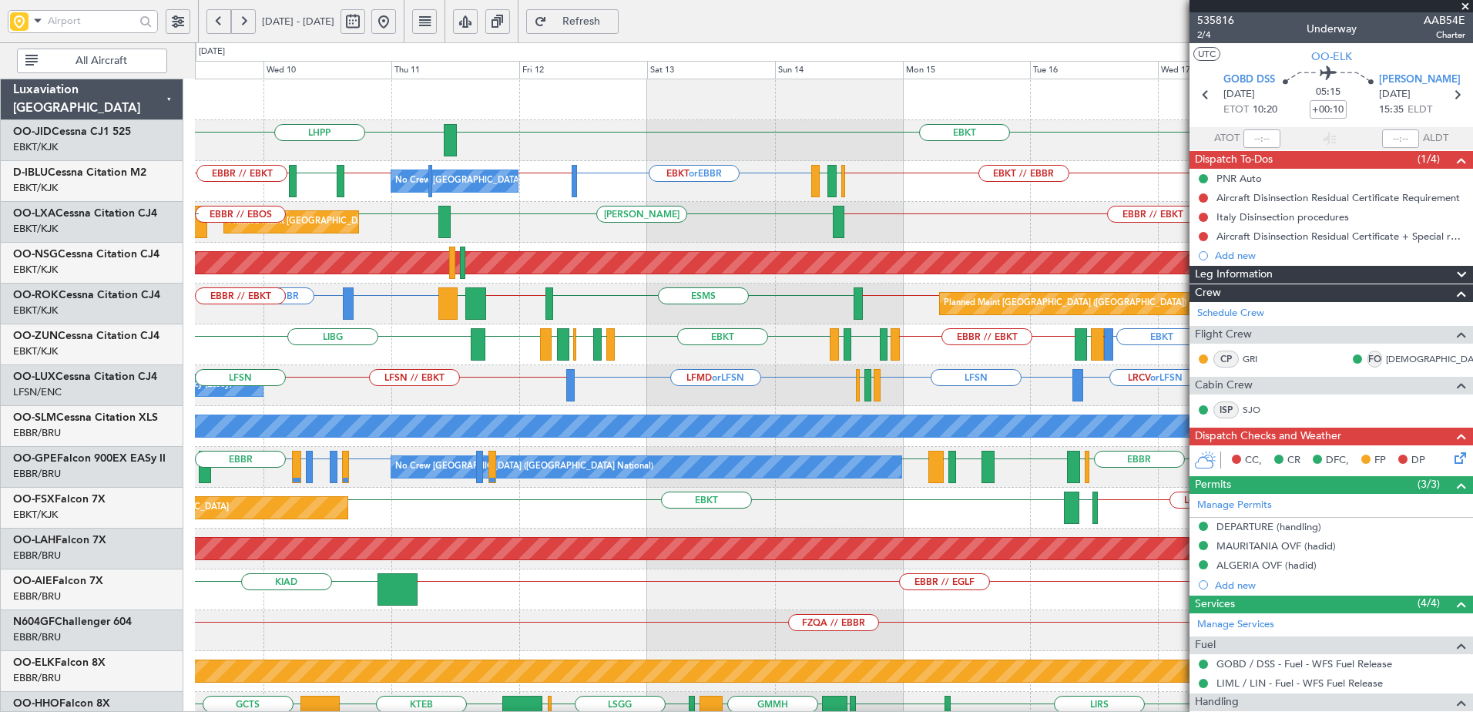
click at [616, 163] on div "EBKT LHPP No Crew Brussels (Brussels National) EBKT LIRQ or EBKT EBKT // EBBR E…" at bounding box center [834, 630] width 1278 height 1103
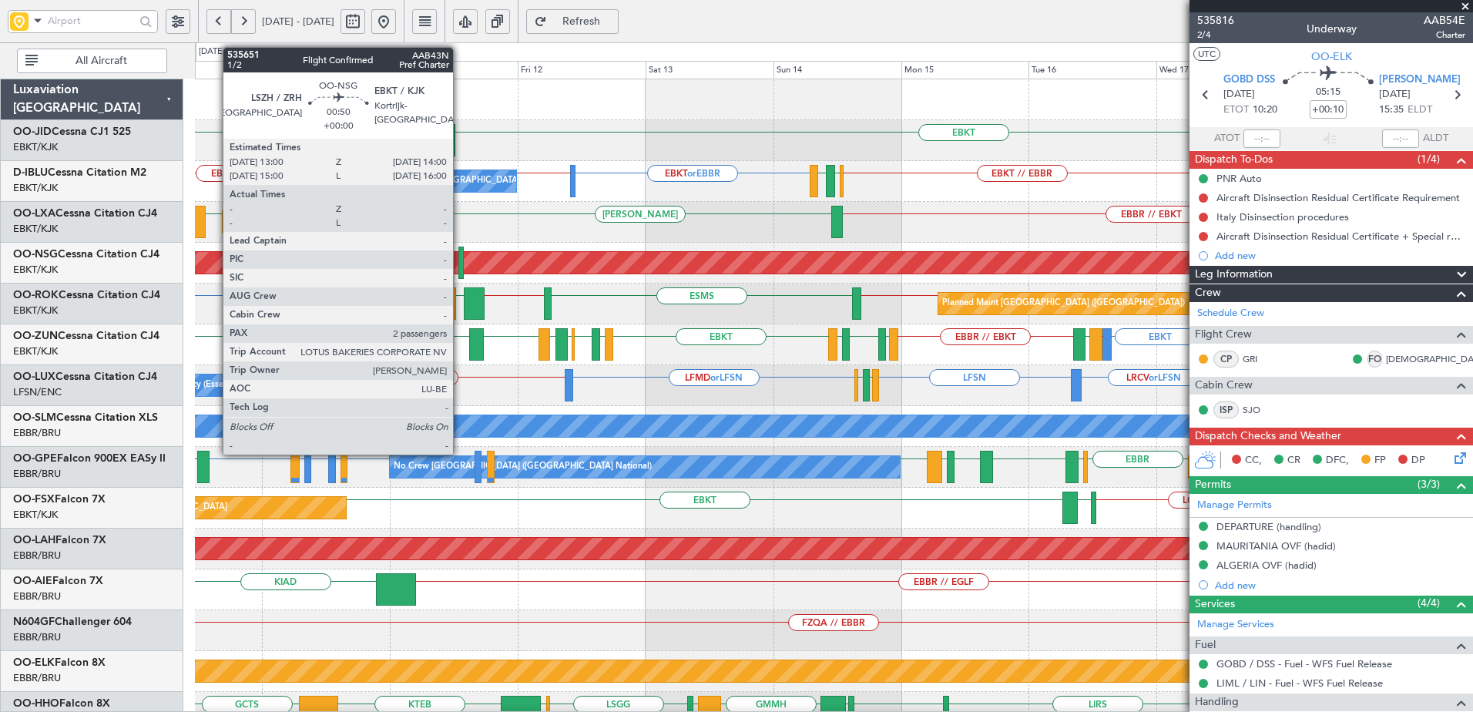
click at [460, 260] on div at bounding box center [460, 263] width 5 height 32
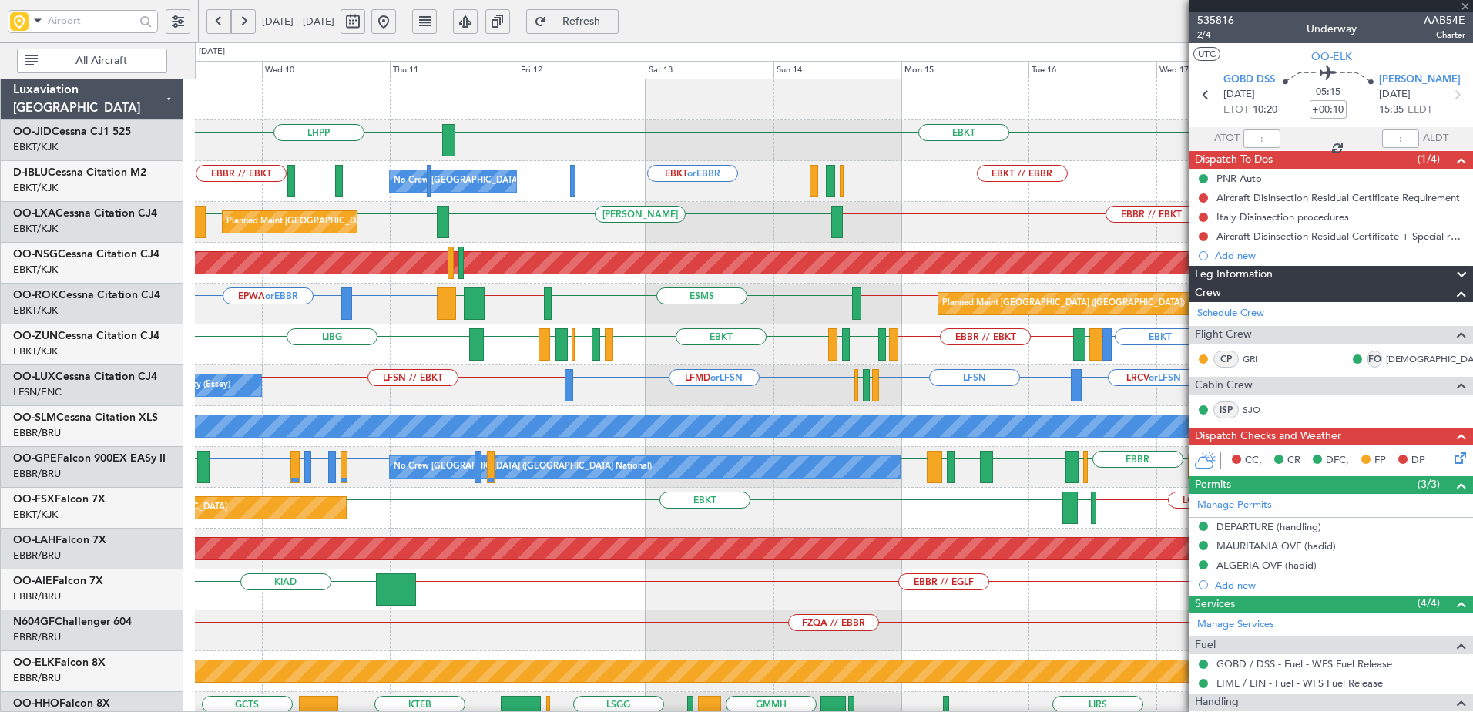
type input "2"
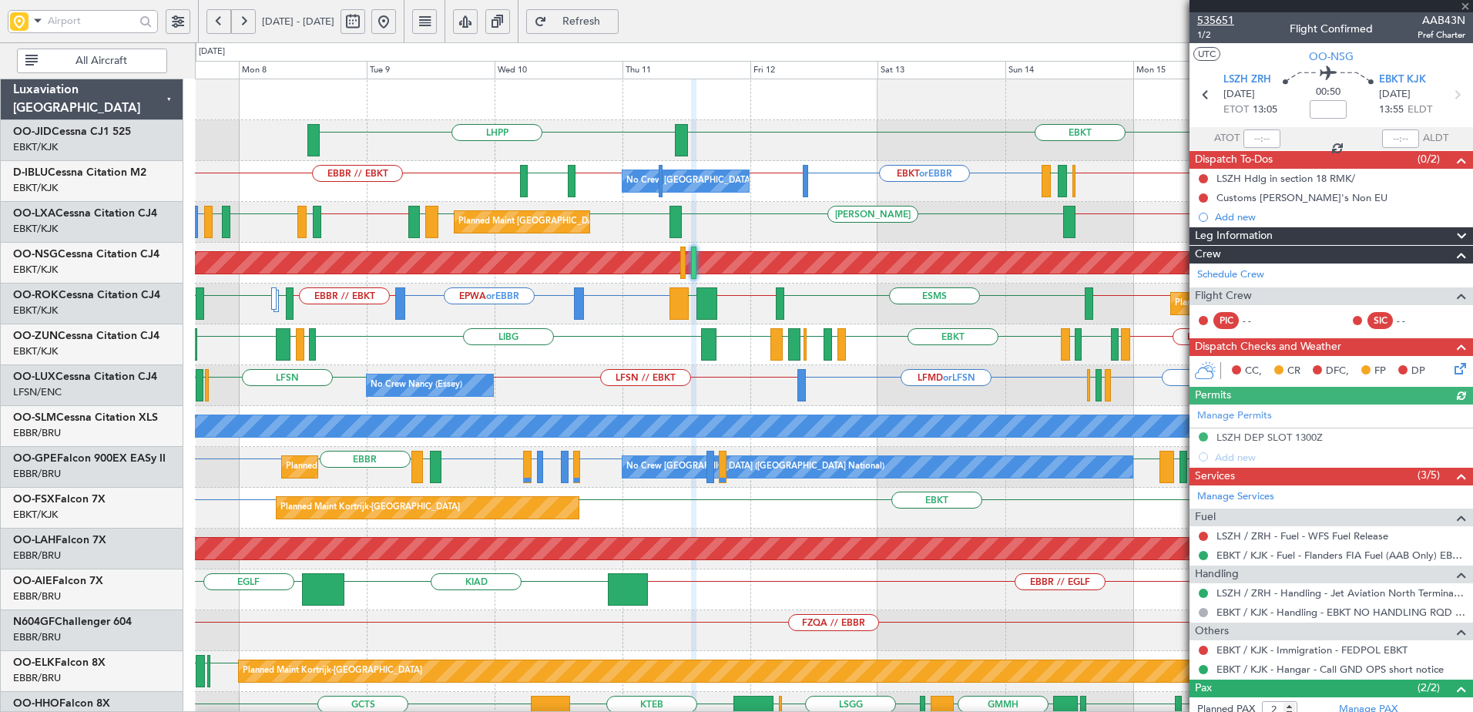
click at [1227, 18] on span "535651" at bounding box center [1215, 20] width 37 height 16
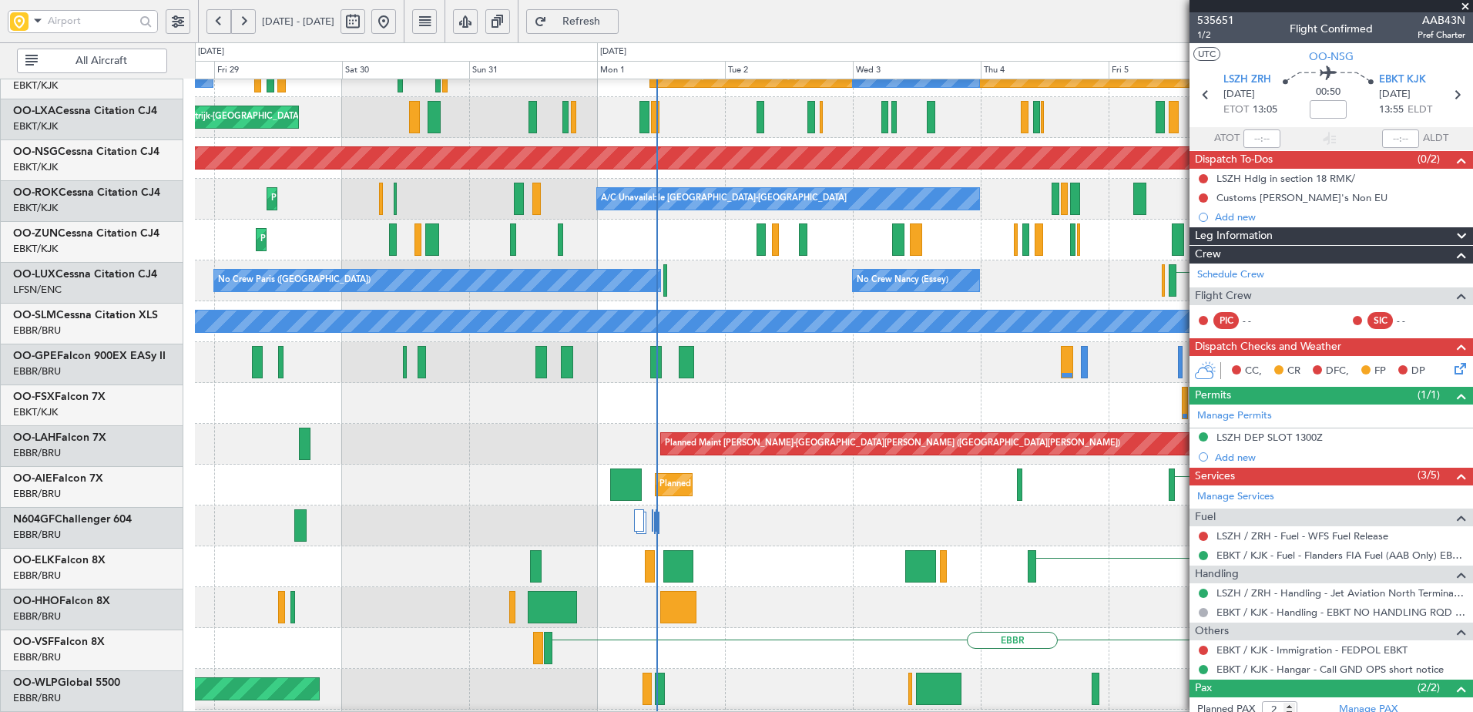
click at [1472, 234] on html "07 Sep 2025 - 17 Sep 2025 Refresh Quick Links All Aircraft EBBR // EBKT AOG Mai…" at bounding box center [736, 356] width 1473 height 712
